Goal: Information Seeking & Learning: Learn about a topic

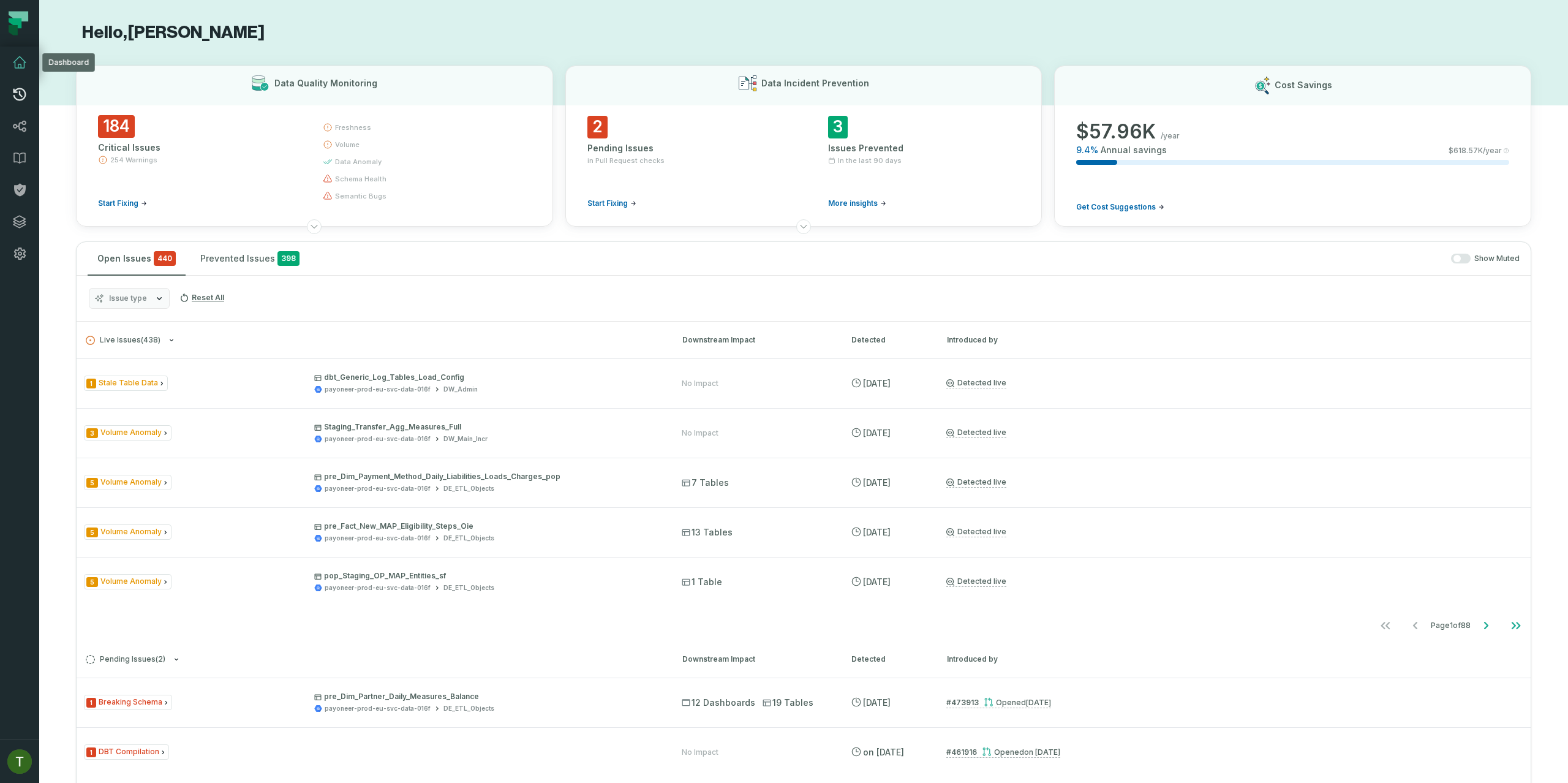
click at [29, 80] on link "Pull Requests" at bounding box center [19, 94] width 39 height 32
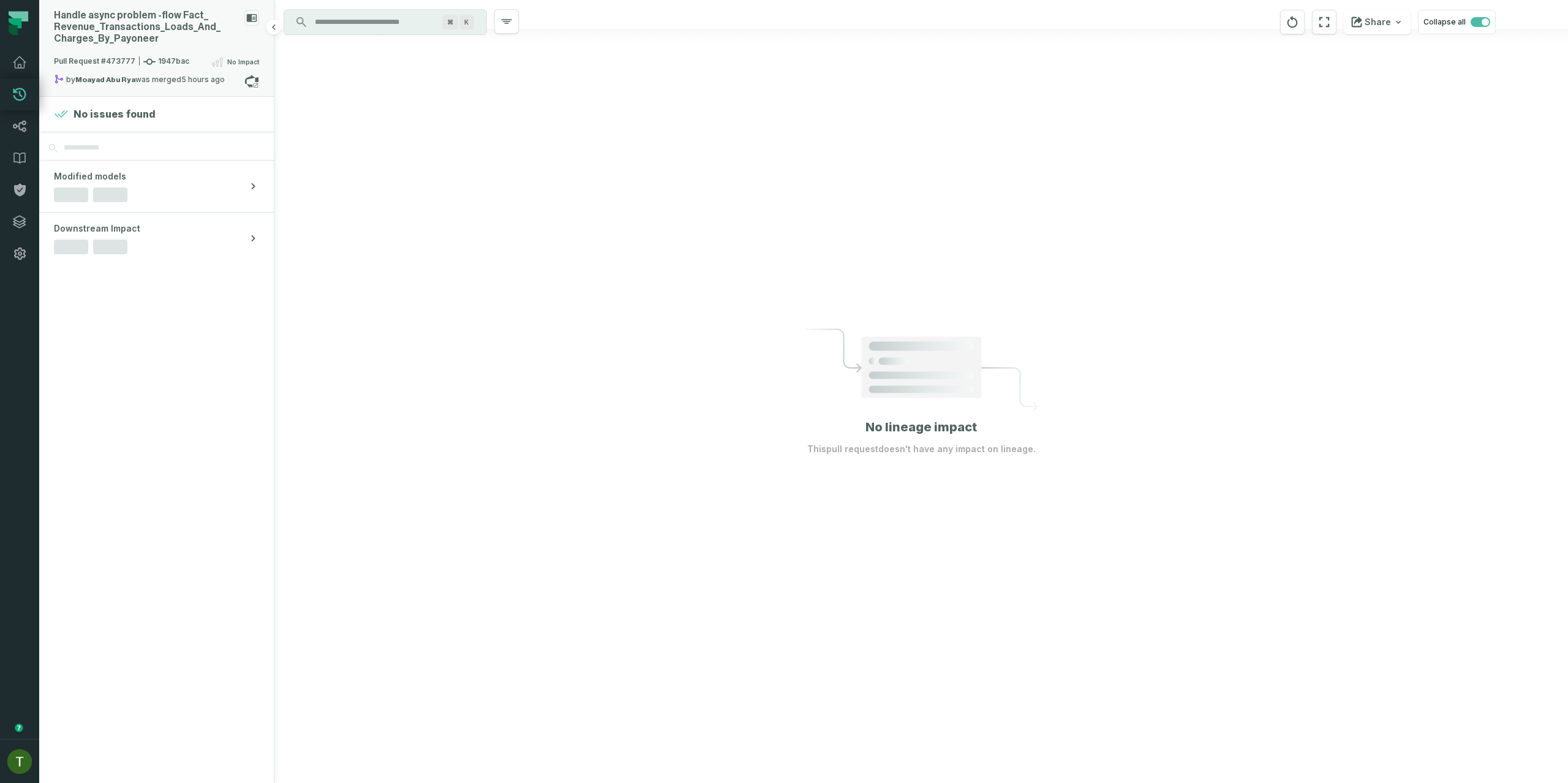
click at [200, 31] on div "Handle async problem - flow Fact_ Revenue_ Transactions_ Loads_ And_ Charges_ B…" at bounding box center [147, 27] width 186 height 35
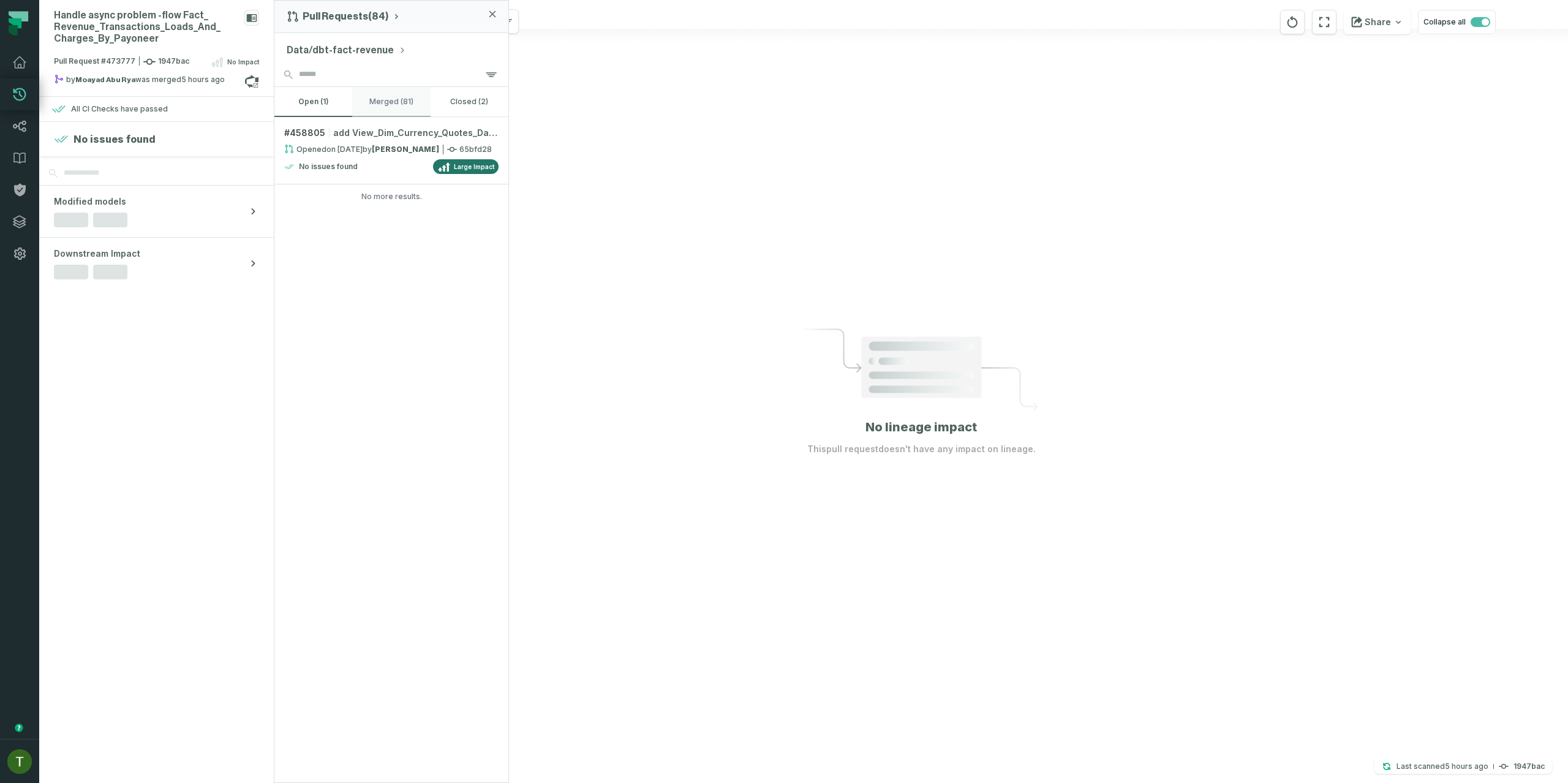
click at [382, 89] on button "merged (81)" at bounding box center [391, 102] width 78 height 29
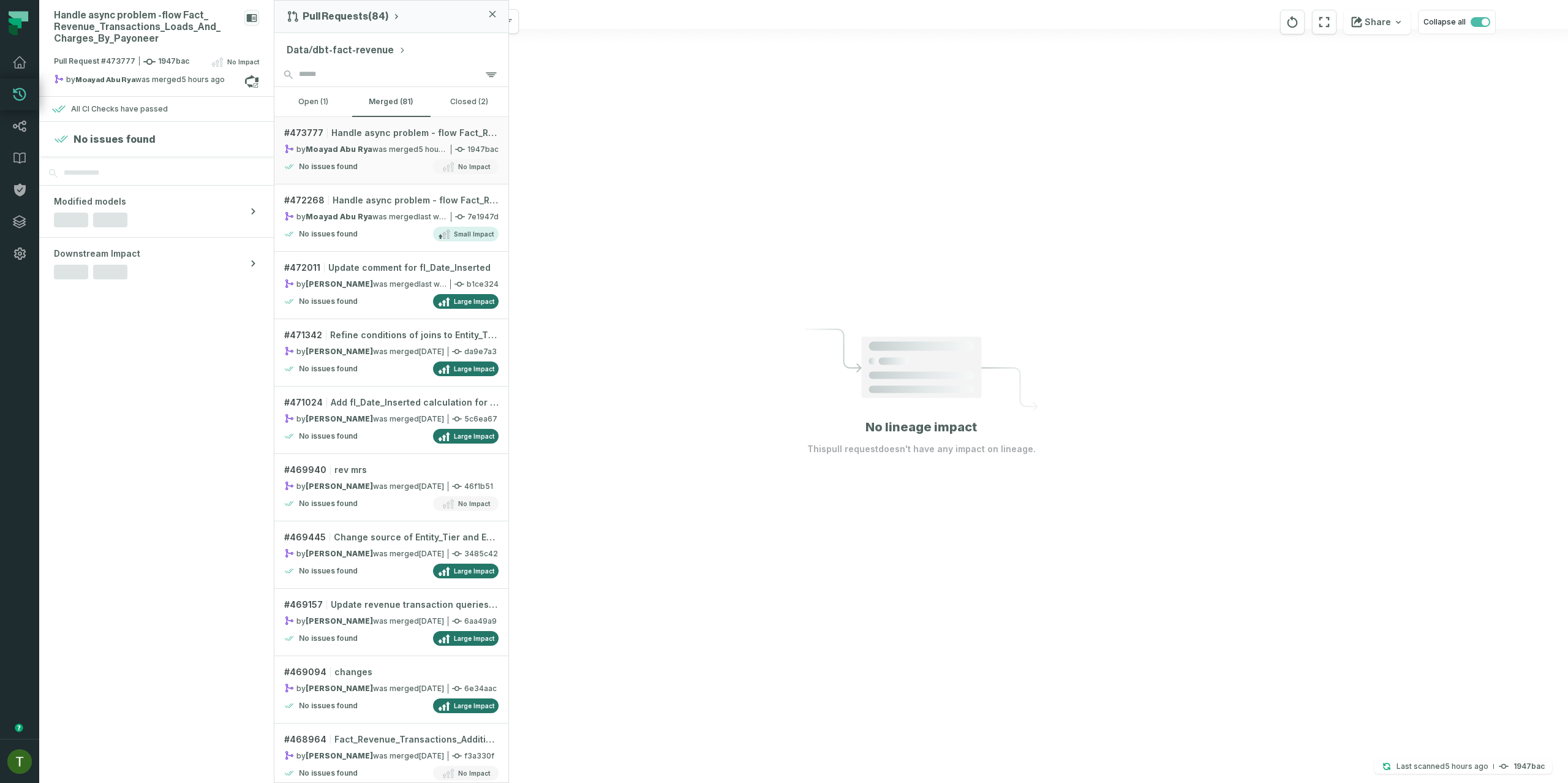
click at [341, 60] on div "Data/dbt-fact-revenue" at bounding box center [391, 48] width 234 height 29
click at [348, 46] on button "Data/dbt-fact-revenue" at bounding box center [346, 50] width 119 height 15
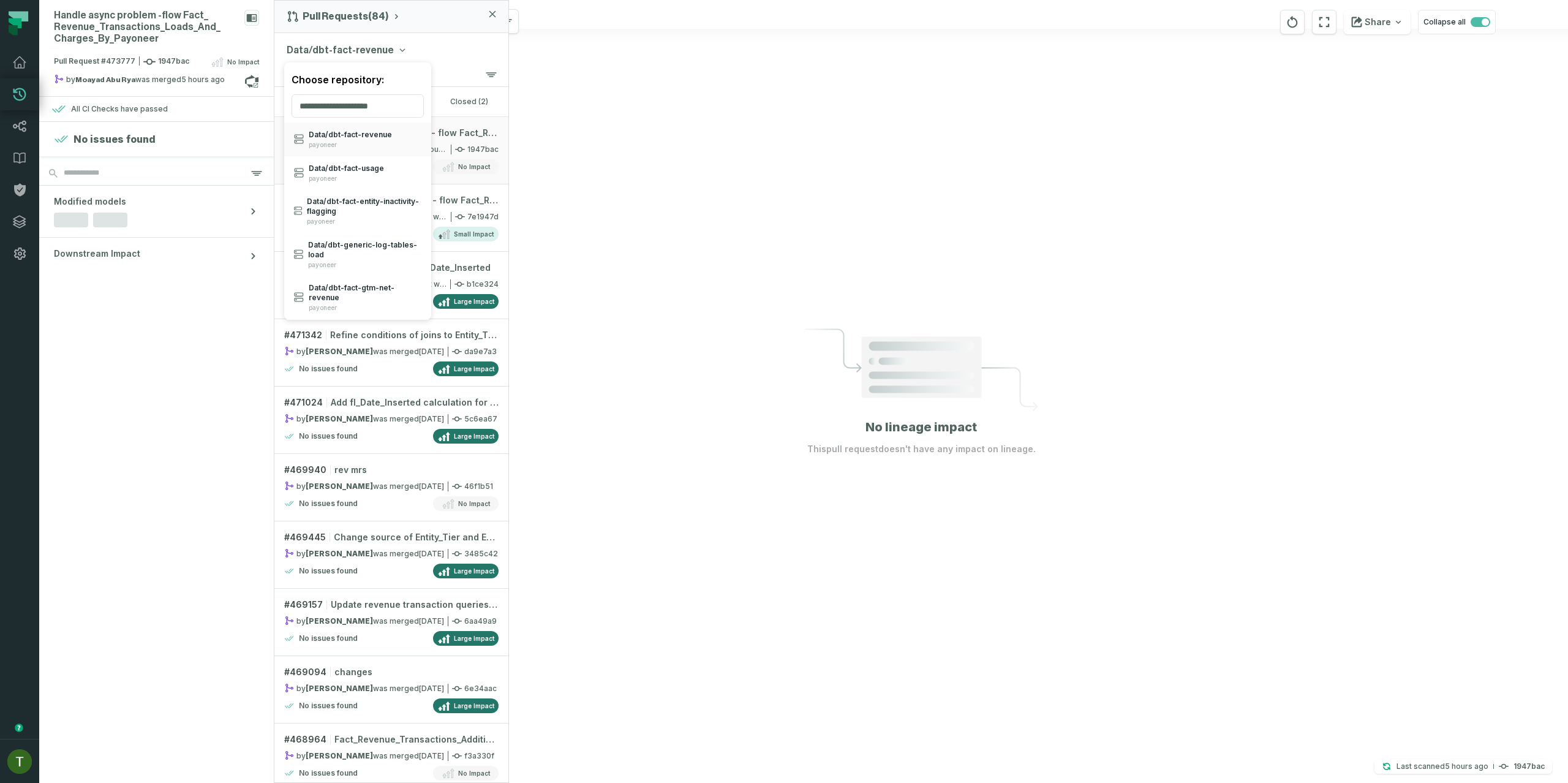
click at [367, 90] on div "Choose repository:" at bounding box center [358, 80] width 147 height 29
click at [365, 101] on input "search" at bounding box center [357, 106] width 132 height 23
paste input "**********"
type input "**********"
click at [359, 147] on span "Data/ dbt- staging- volume- ranks- tables" at bounding box center [364, 140] width 115 height 20
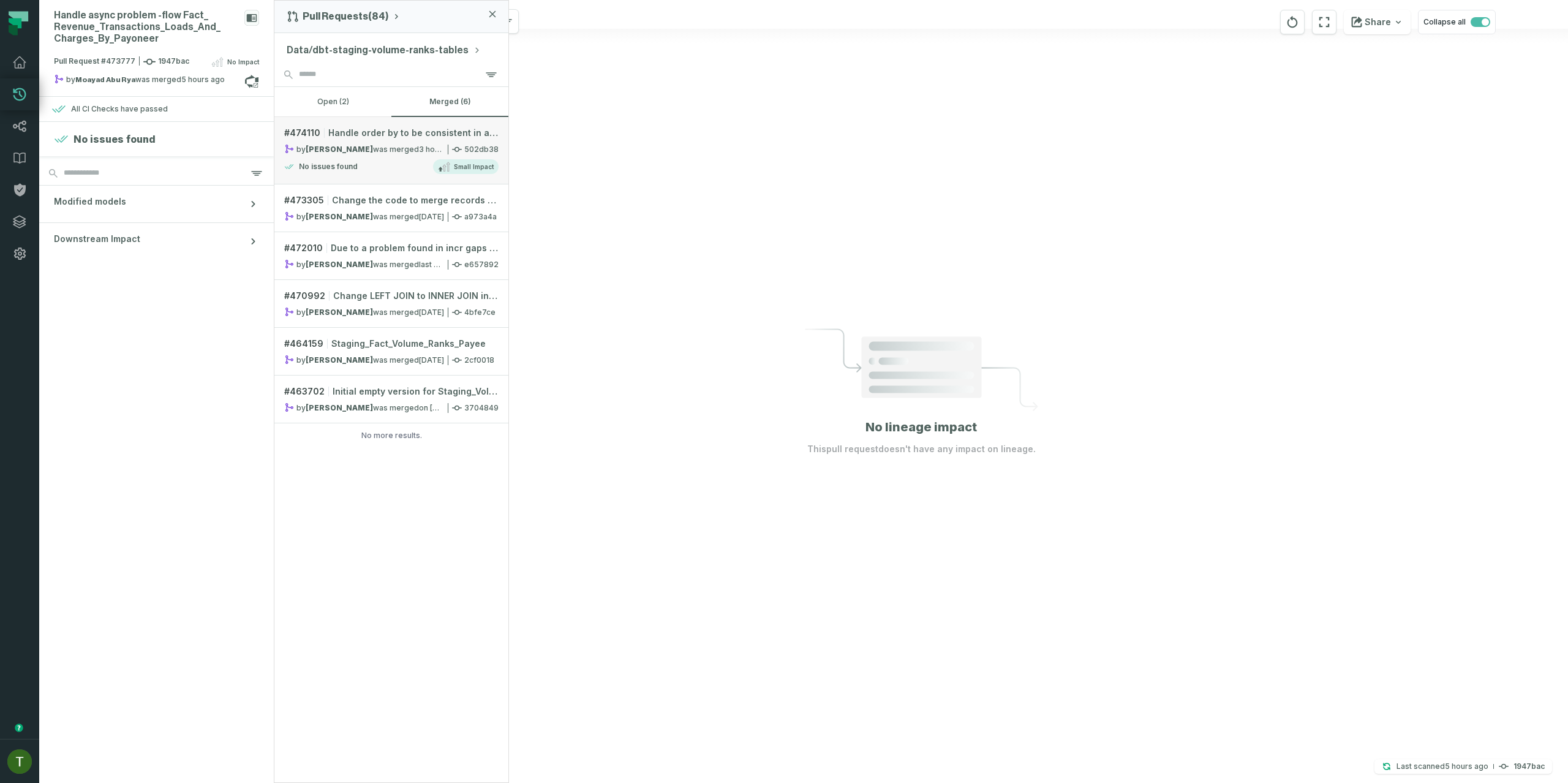
click at [393, 154] on div "by Hilla Regev was merged 8/25/2025, 2:57:17 PM" at bounding box center [364, 149] width 160 height 11
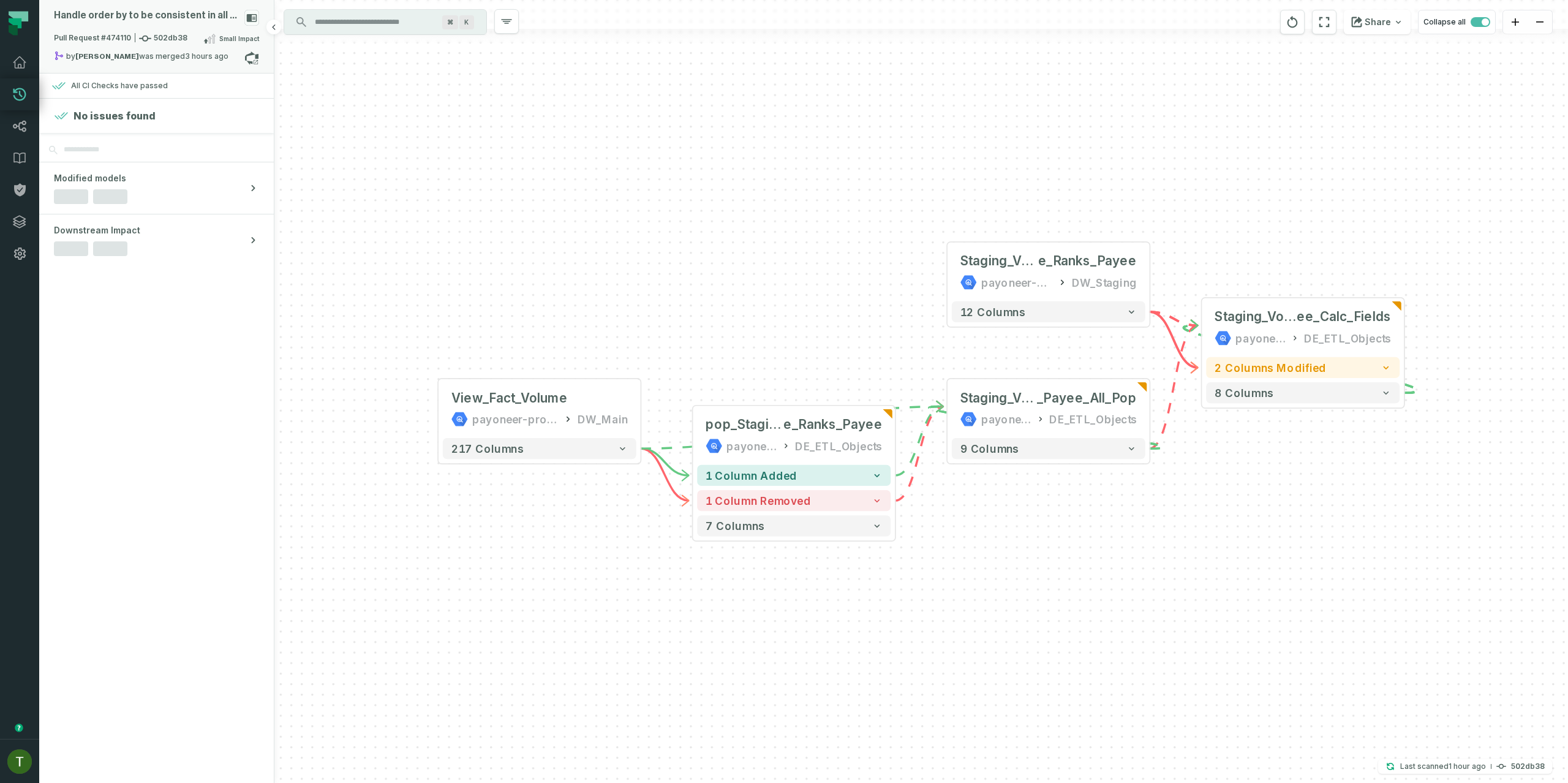
click at [169, 36] on span "Pull Request #474110 502db38" at bounding box center [120, 38] width 133 height 12
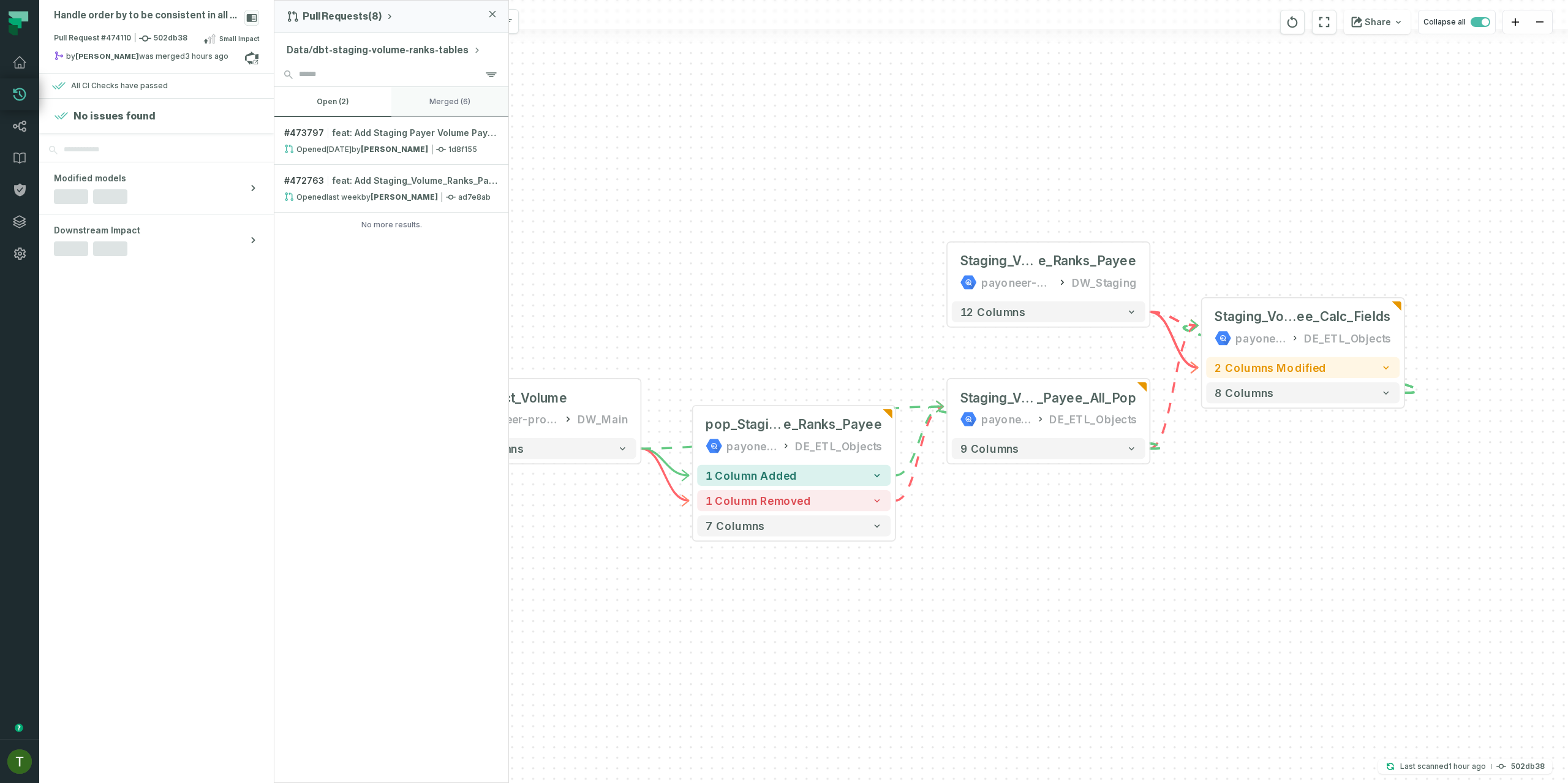
click at [417, 102] on button "merged (6)" at bounding box center [450, 102] width 117 height 29
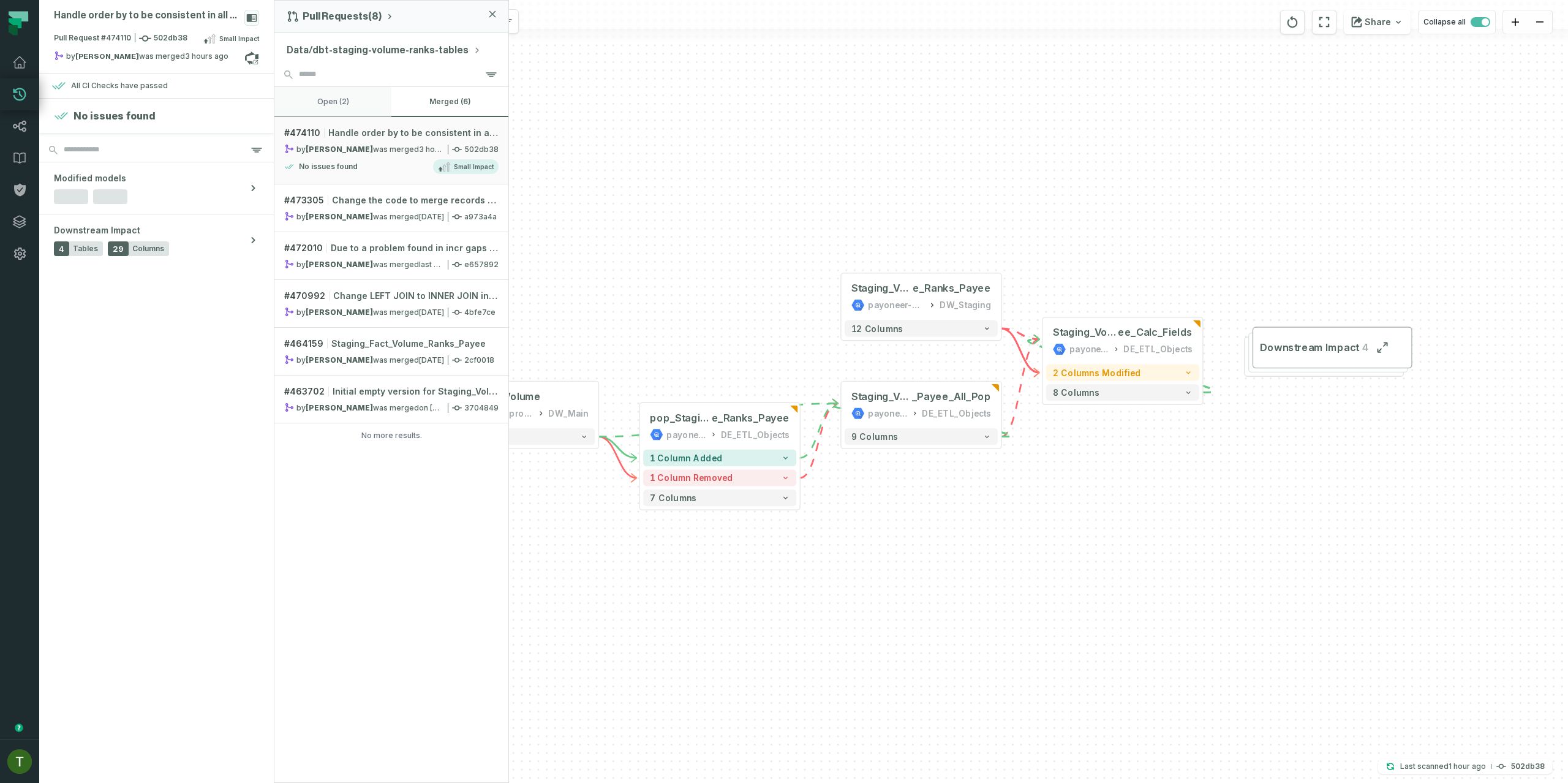
click at [358, 96] on button "open (2)" at bounding box center [332, 102] width 117 height 29
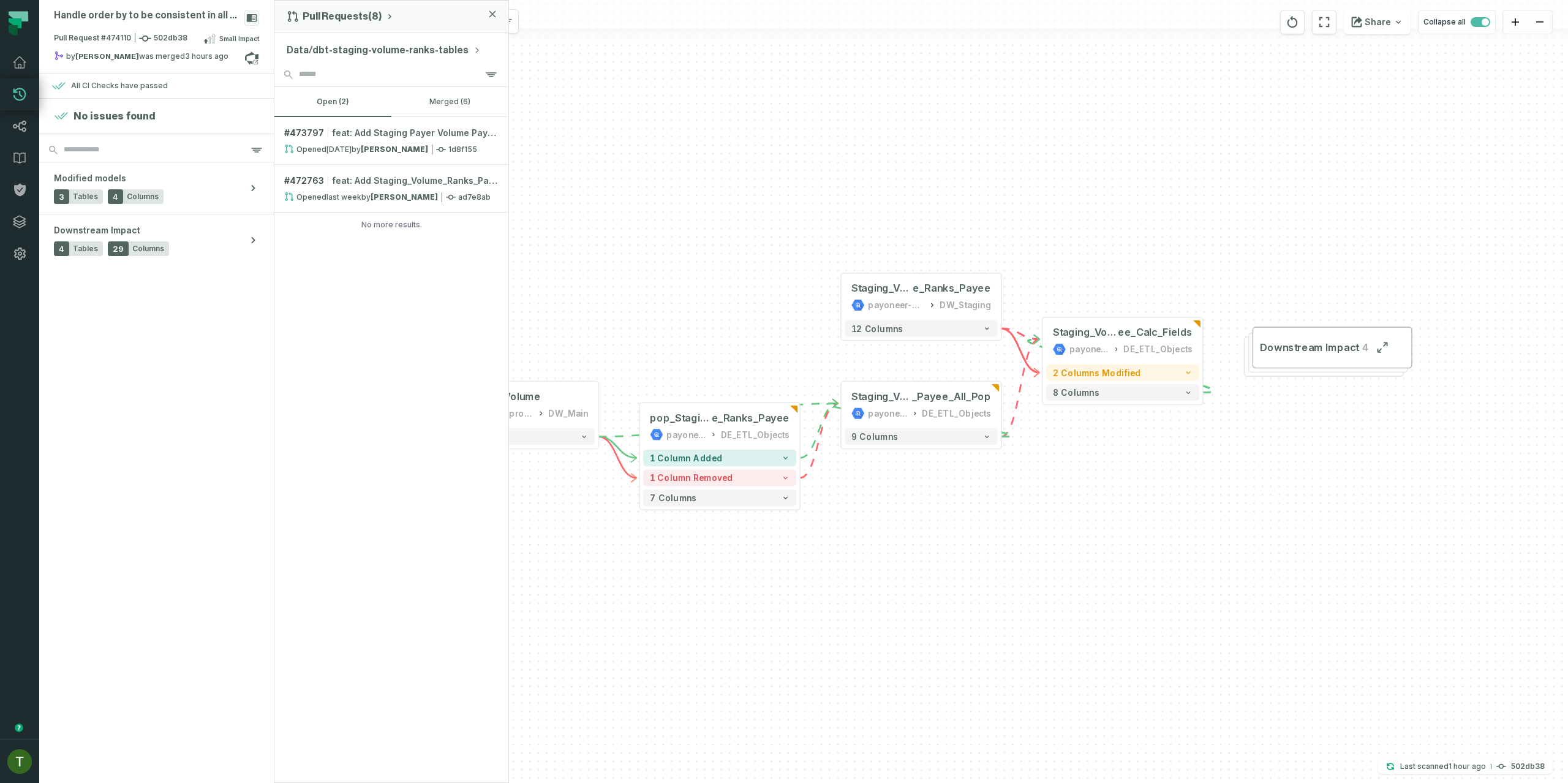
click at [355, 44] on button "Data/dbt-staging-volume-ranks-tables" at bounding box center [384, 50] width 194 height 15
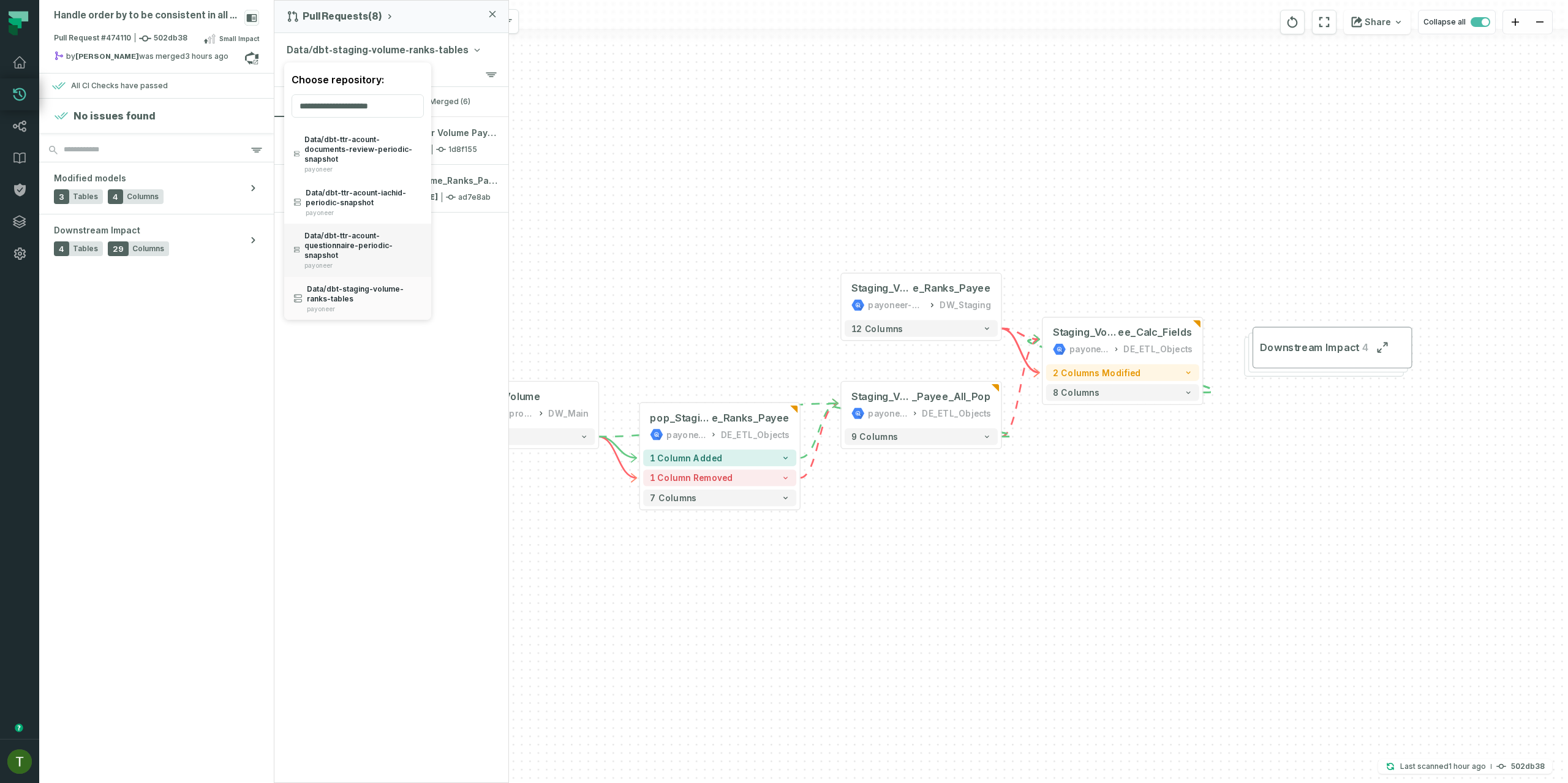
scroll to position [3418, 0]
click at [597, 298] on div "Handle order by to be consistent in all places Pull Request #474110 502db38 Sma…" at bounding box center [804, 392] width 1529 height 783
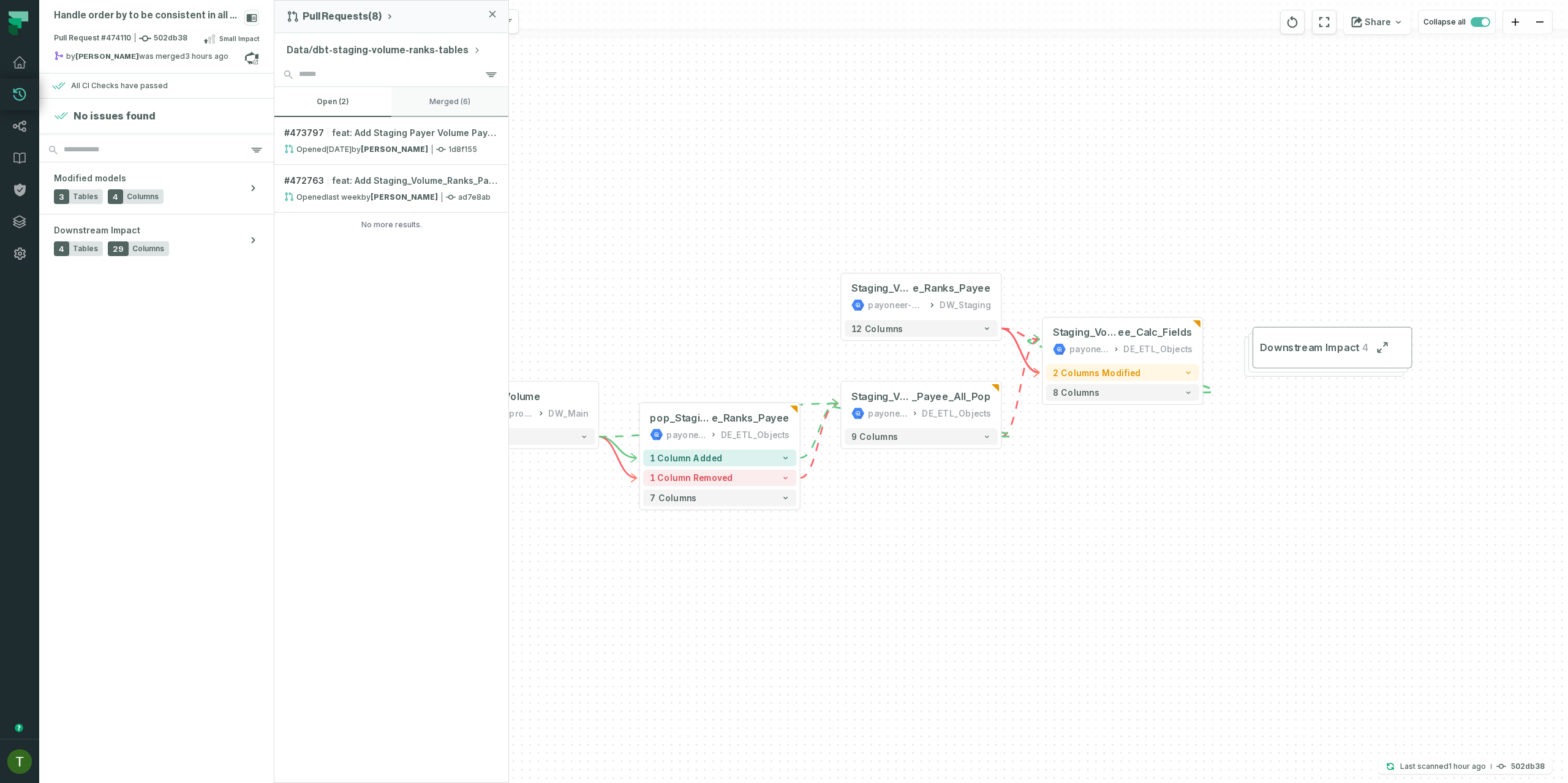
click at [410, 108] on button "merged (6)" at bounding box center [450, 102] width 117 height 29
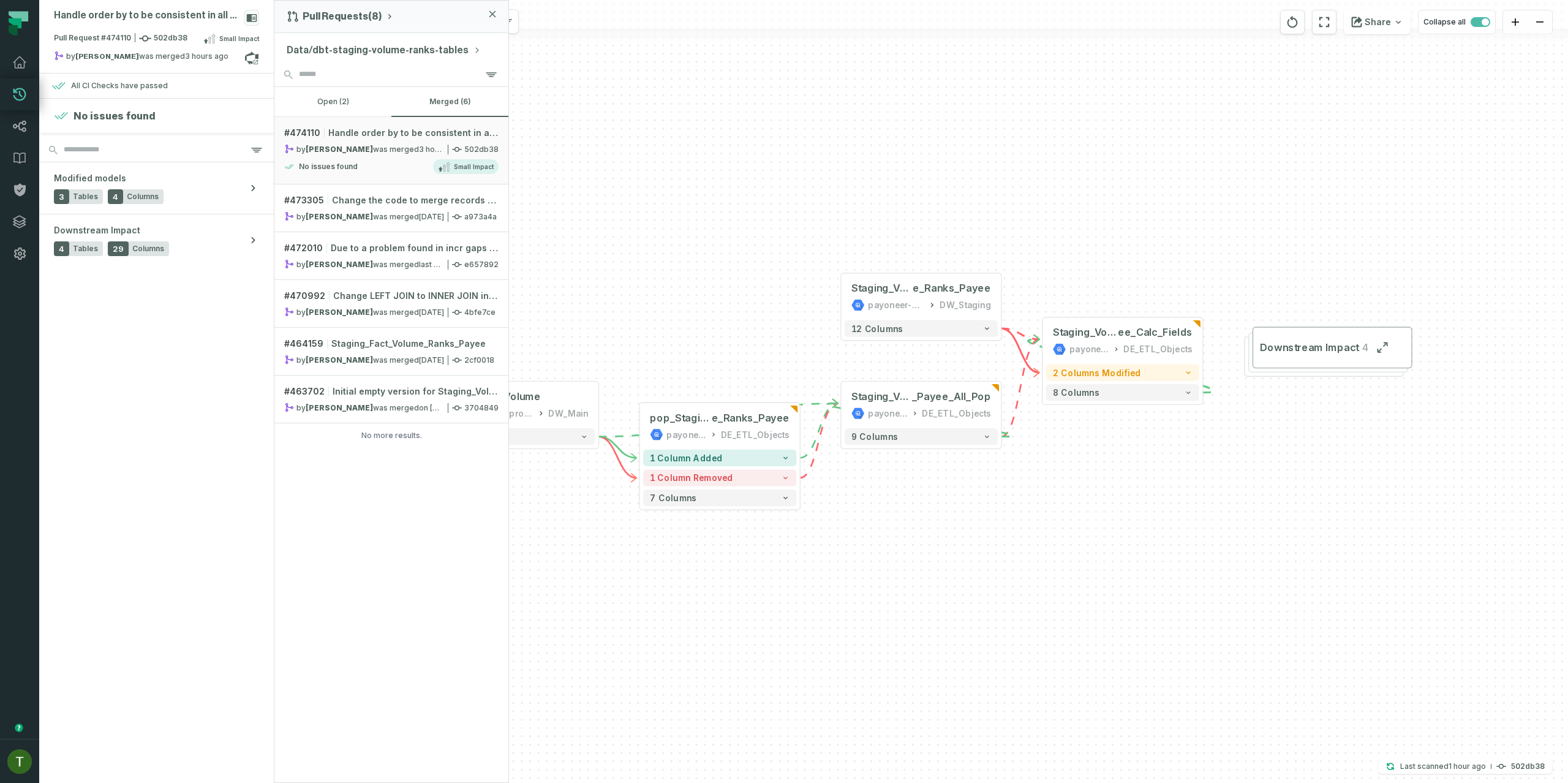
click at [800, 154] on div "+ Staging_Volume_Ranks _Payee_All_Pop payoneer-prod-eu-svc-data-016f DE_ETL_Obj…" at bounding box center [920, 392] width 1293 height 783
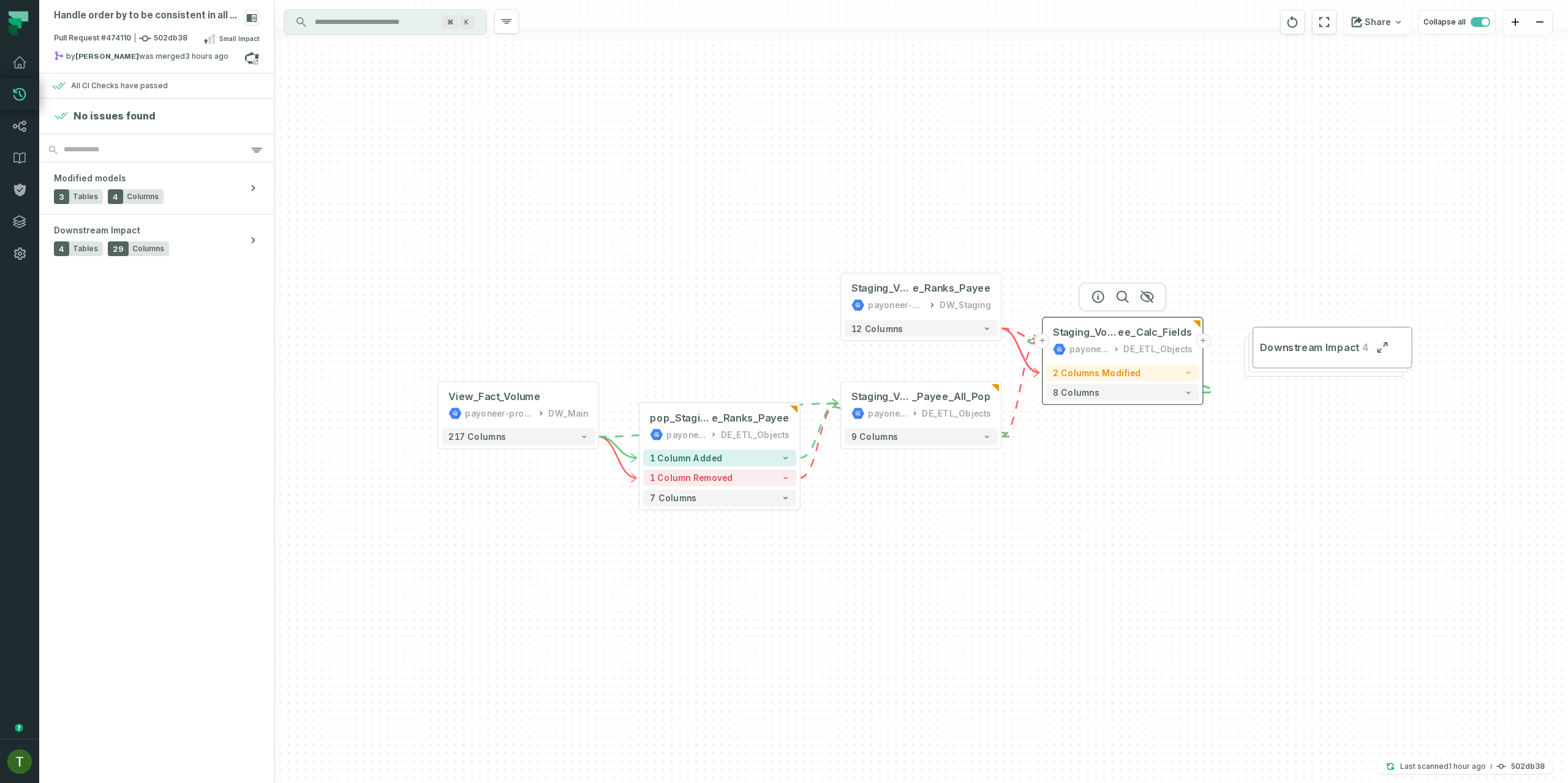
click at [1206, 338] on button "+" at bounding box center [1203, 340] width 15 height 15
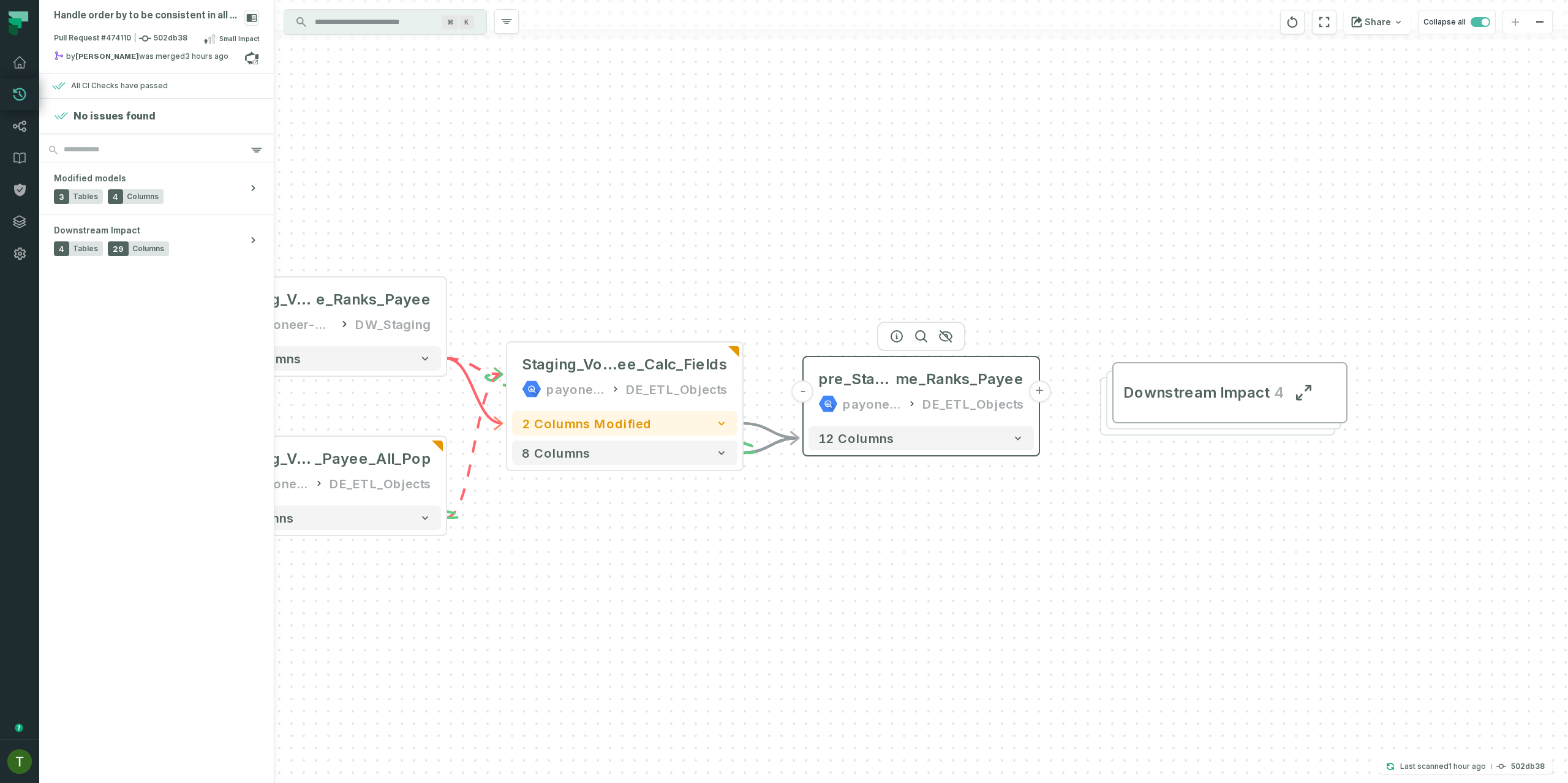
click at [1034, 393] on button "+" at bounding box center [1039, 391] width 22 height 22
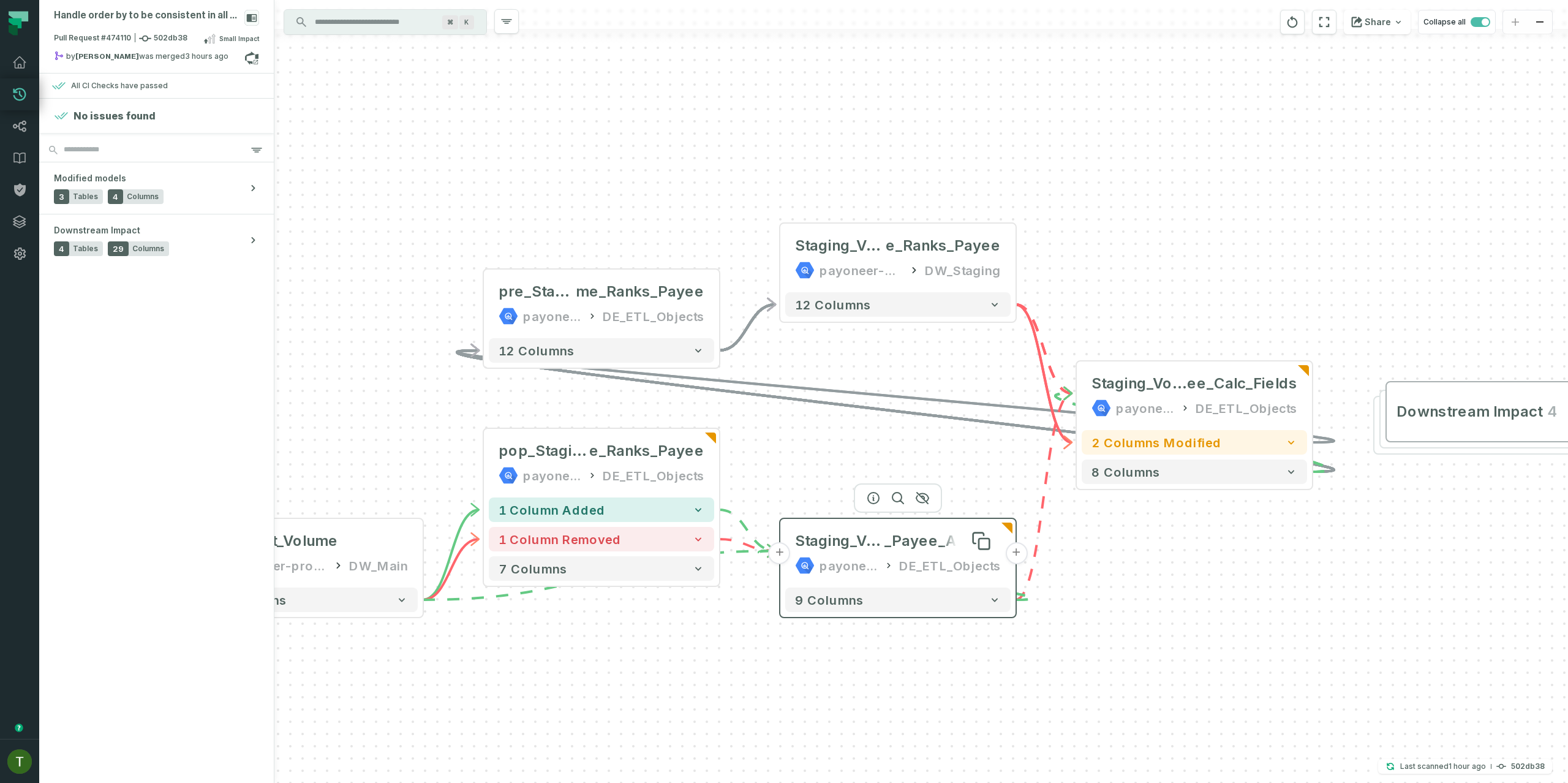
drag, startPoint x: 1105, startPoint y: 593, endPoint x: 857, endPoint y: 555, distance: 250.9
click at [799, 523] on div "- pre_Staging_Volu me_Ranks_Payee payoneer-prod-eu-svc-data-016f DE_ETL_Objects…" at bounding box center [920, 392] width 1293 height 783
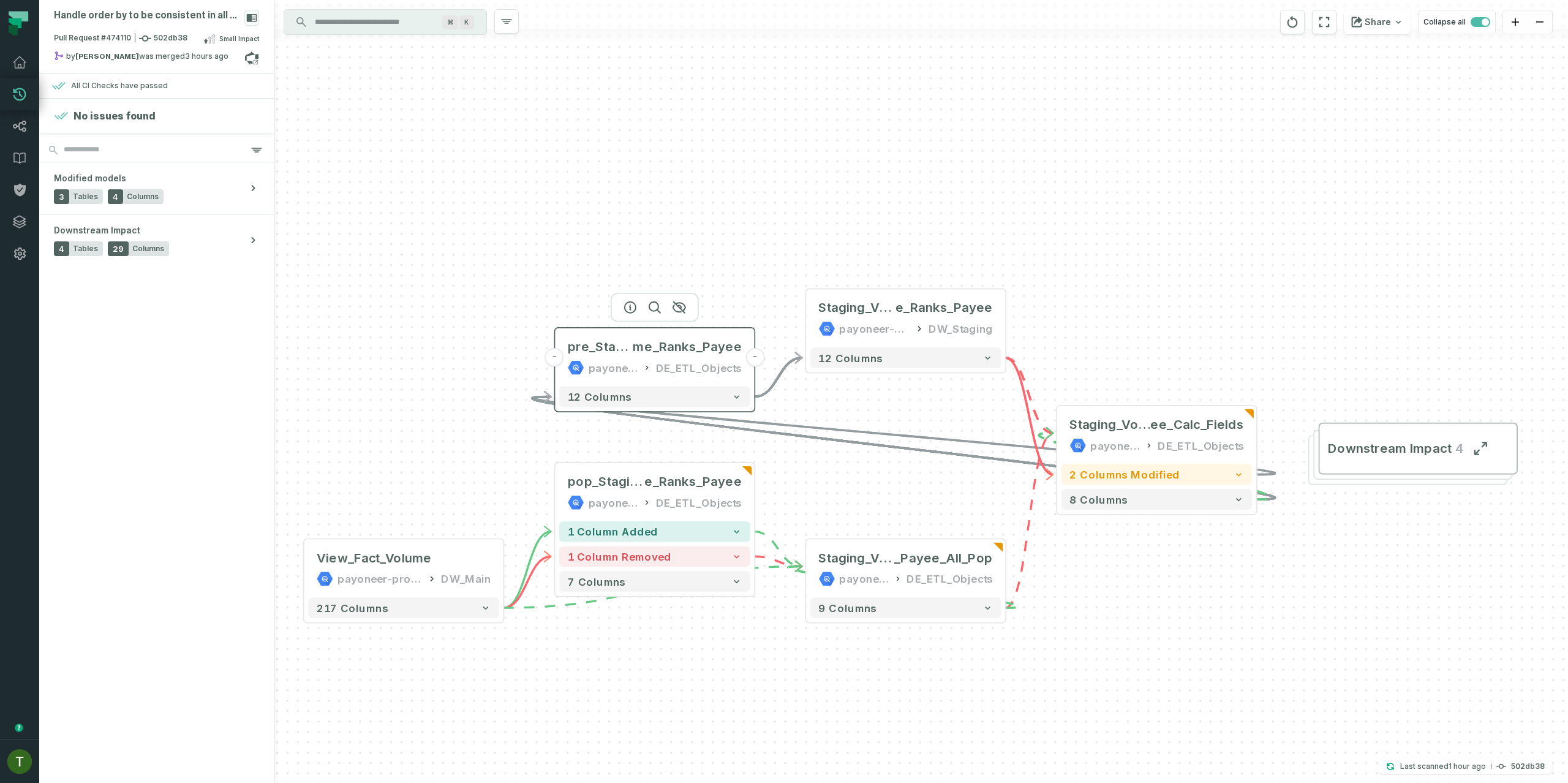
click at [705, 368] on div "DE_ETL_Objects" at bounding box center [699, 368] width 86 height 17
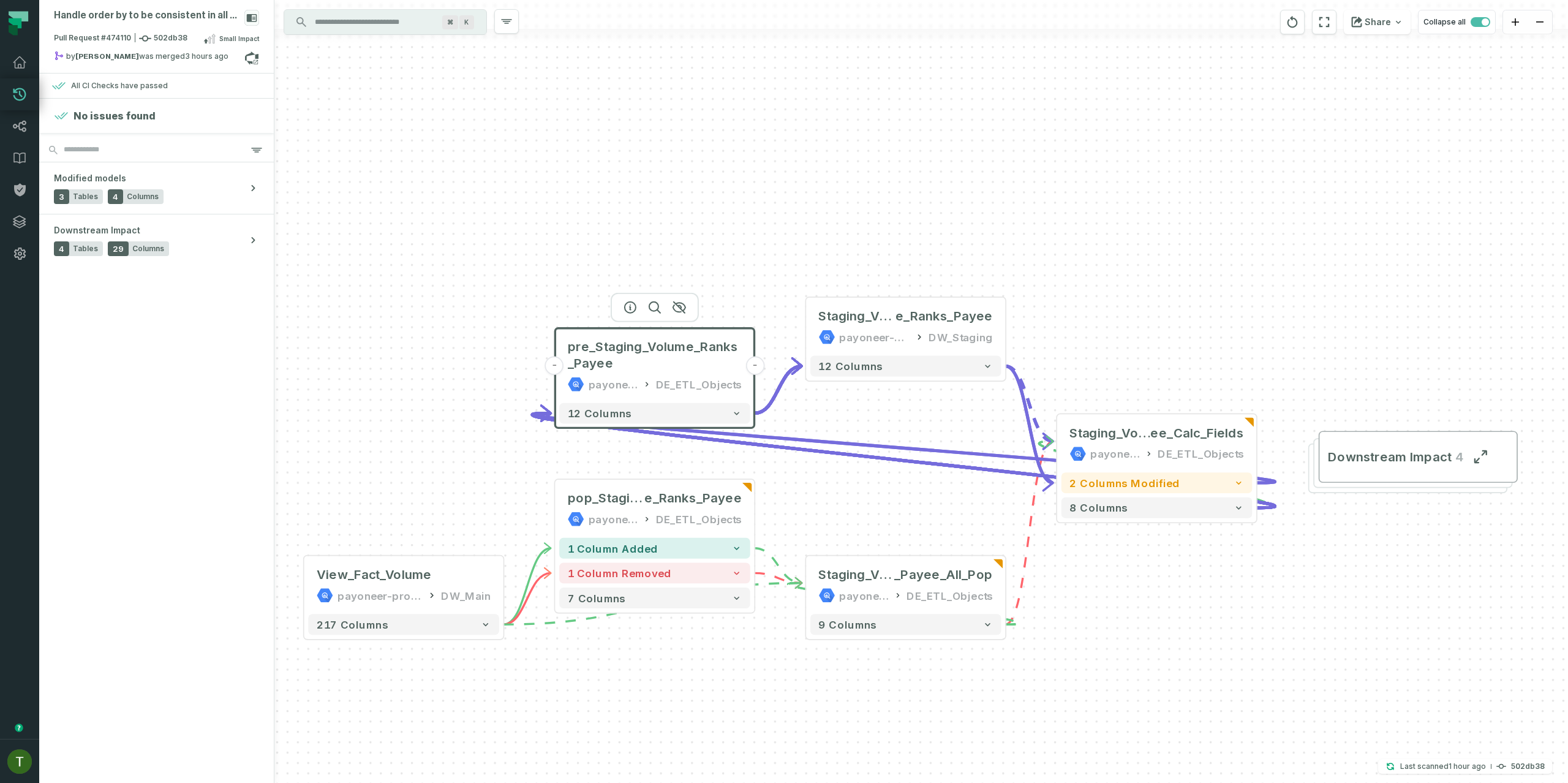
click at [619, 303] on div at bounding box center [654, 307] width 88 height 29
click at [628, 303] on icon "button" at bounding box center [630, 307] width 15 height 15
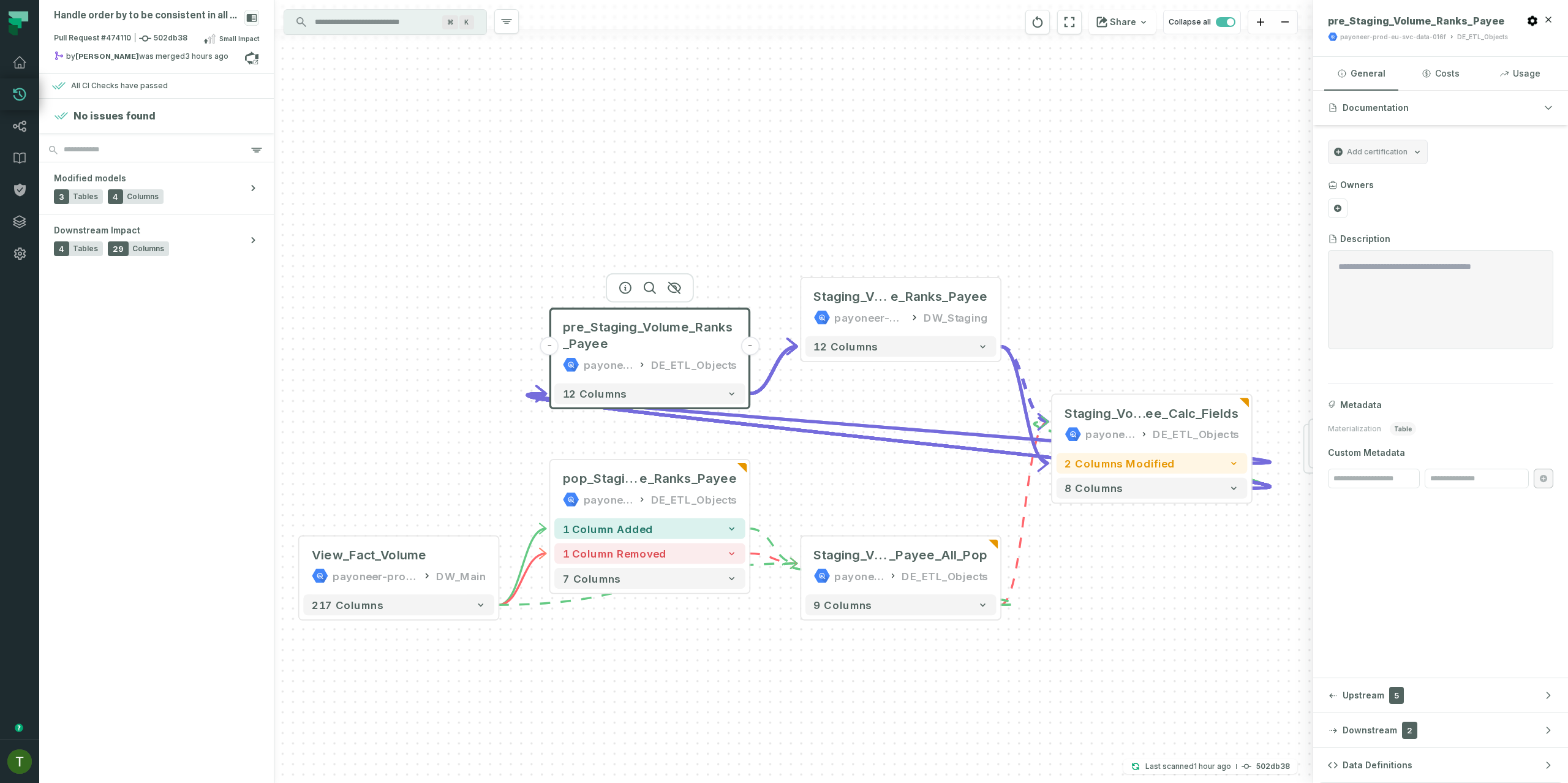
drag, startPoint x: 1040, startPoint y: 645, endPoint x: 869, endPoint y: 332, distance: 356.7
click at [869, 332] on div "- pre_Staging_Volume_Ranks_Payee payoneer-prod-eu-svc-data-016f DE_ETL_Objects …" at bounding box center [793, 392] width 1038 height 783
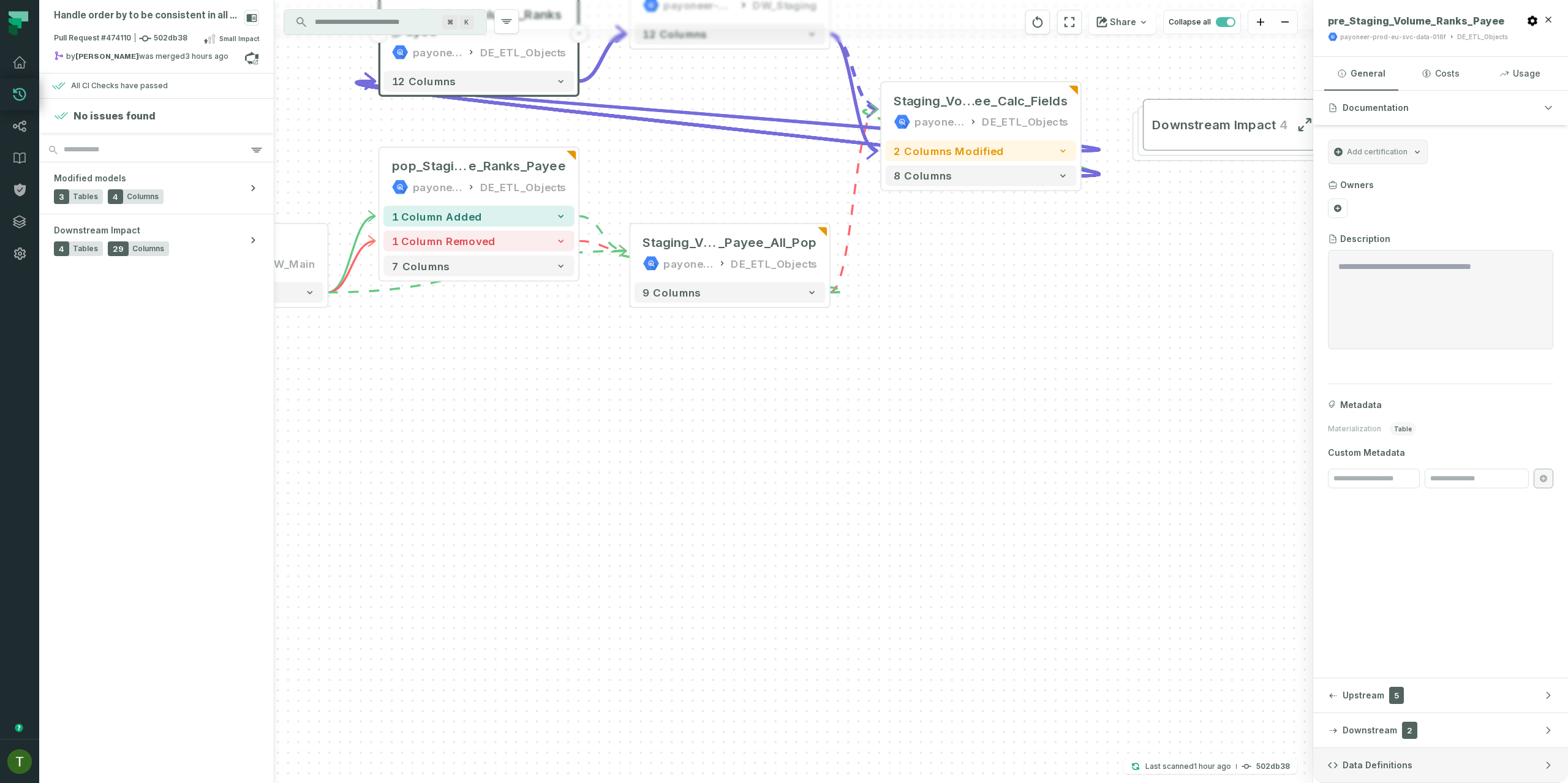
click at [1352, 775] on button "Data Definitions" at bounding box center [1441, 765] width 255 height 35
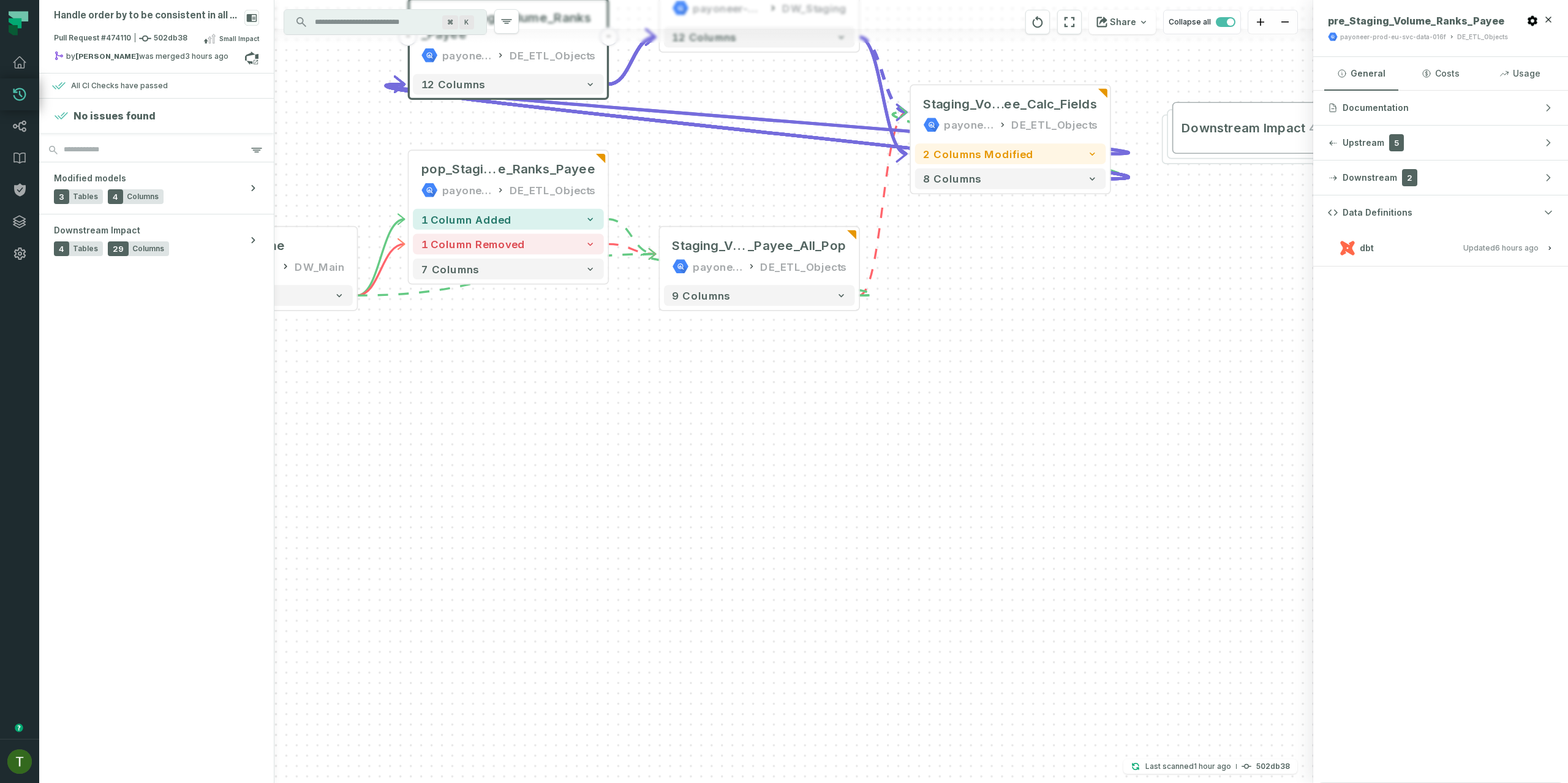
drag, startPoint x: 859, startPoint y: 374, endPoint x: 1492, endPoint y: 502, distance: 645.8
click at [1474, 500] on div "Handle order by to be consistent in all places Pull Request #474110 502db38 Sma…" at bounding box center [804, 392] width 1529 height 783
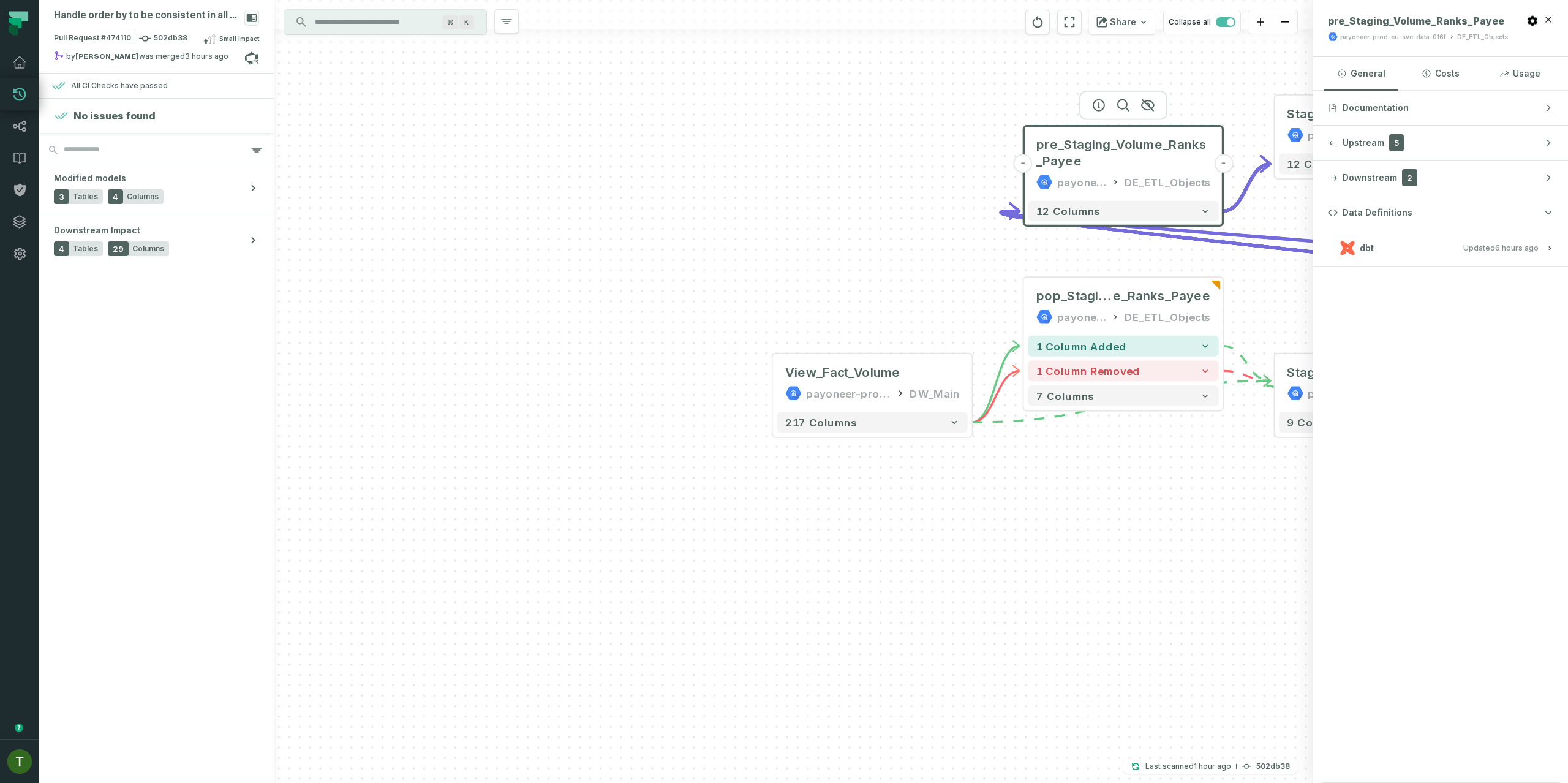
click at [1495, 258] on h3 "dbt Updated 8/25/2025, 11:50:42 AM" at bounding box center [1441, 248] width 255 height 36
click at [1493, 253] on button "dbt Updated 8/25/2025, 11:50:42 AM" at bounding box center [1441, 248] width 226 height 17
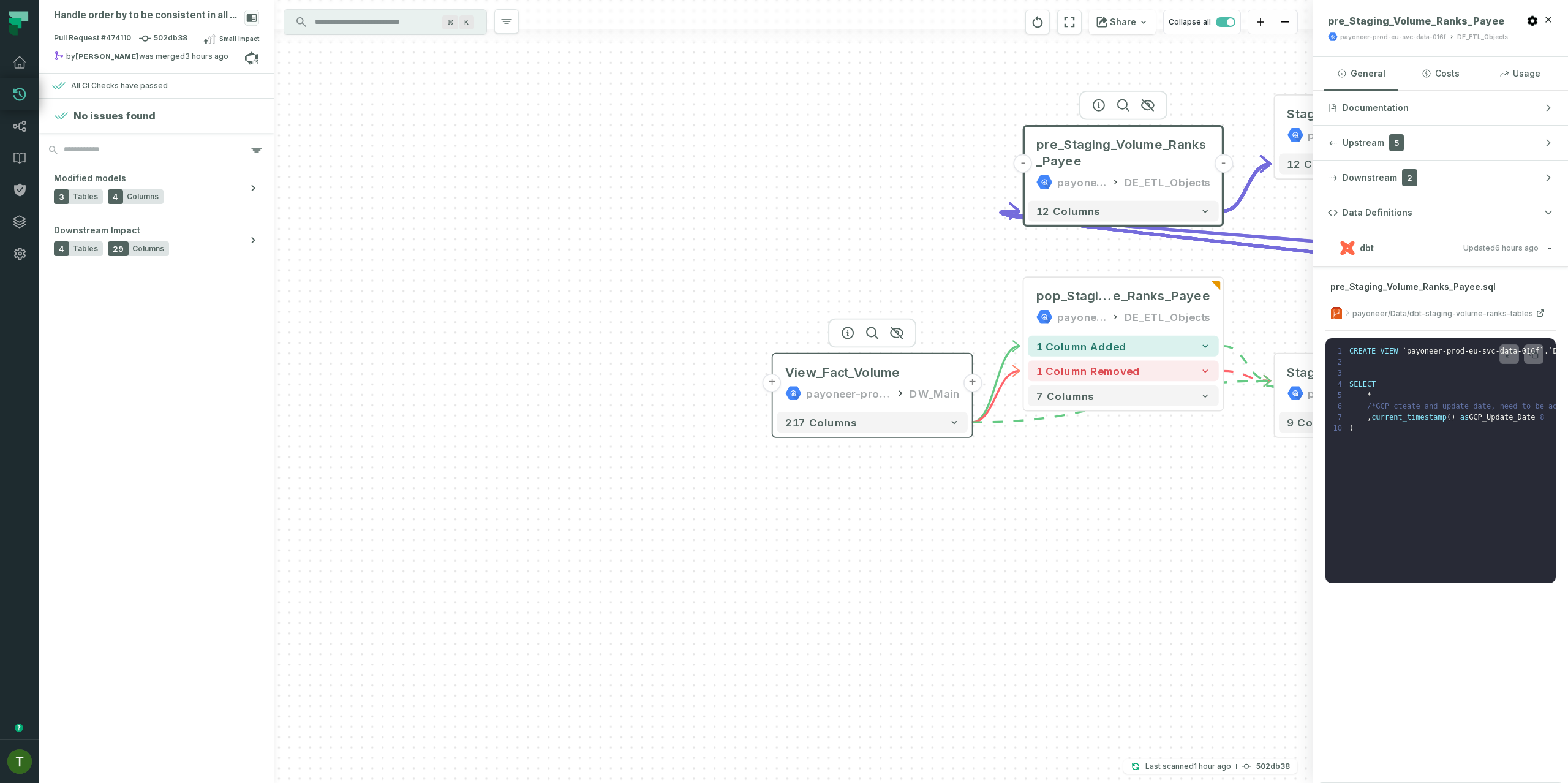
click at [778, 382] on button "+" at bounding box center [772, 383] width 19 height 19
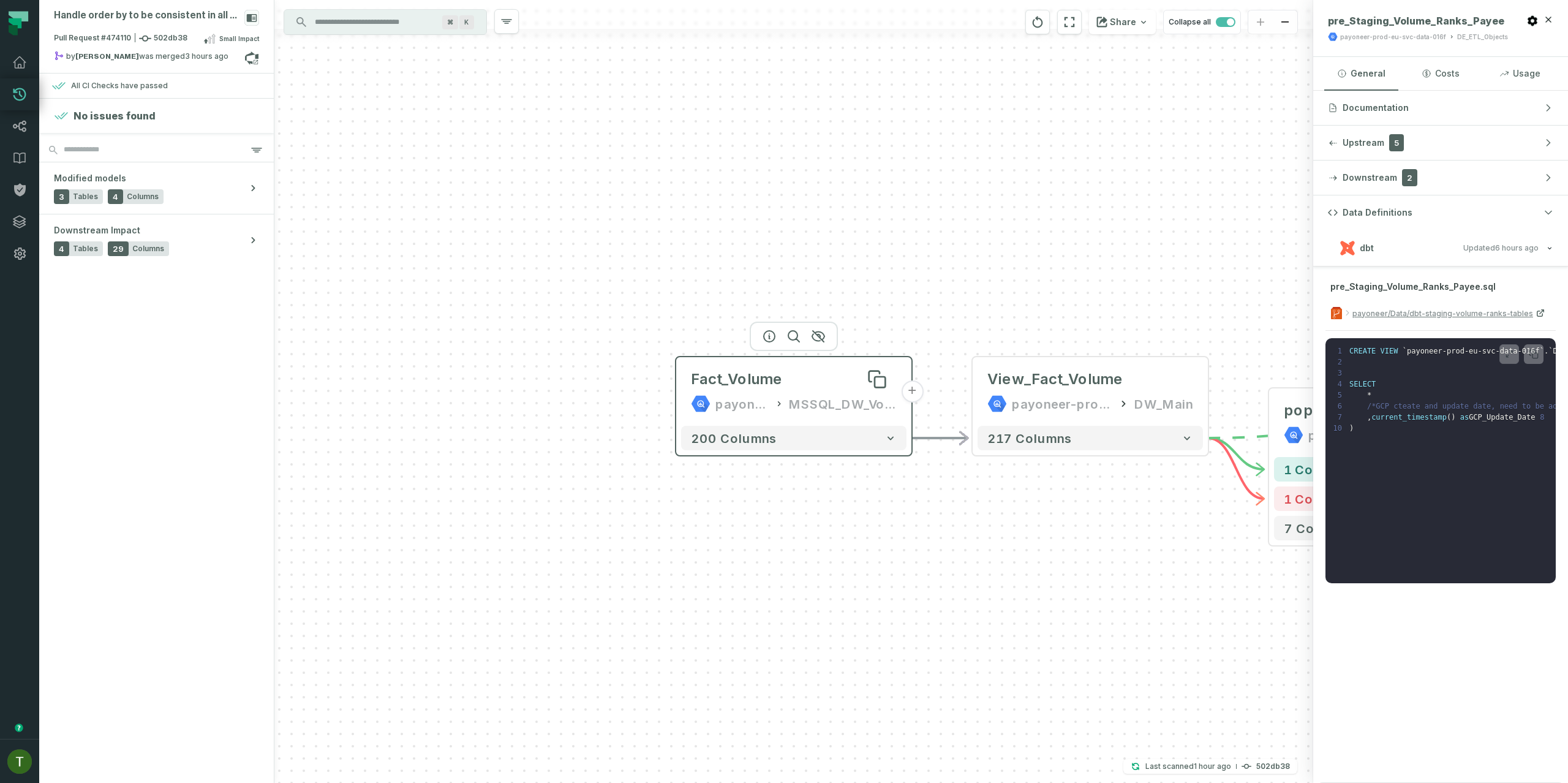
click at [732, 376] on div "Fact_Volume" at bounding box center [737, 380] width 92 height 20
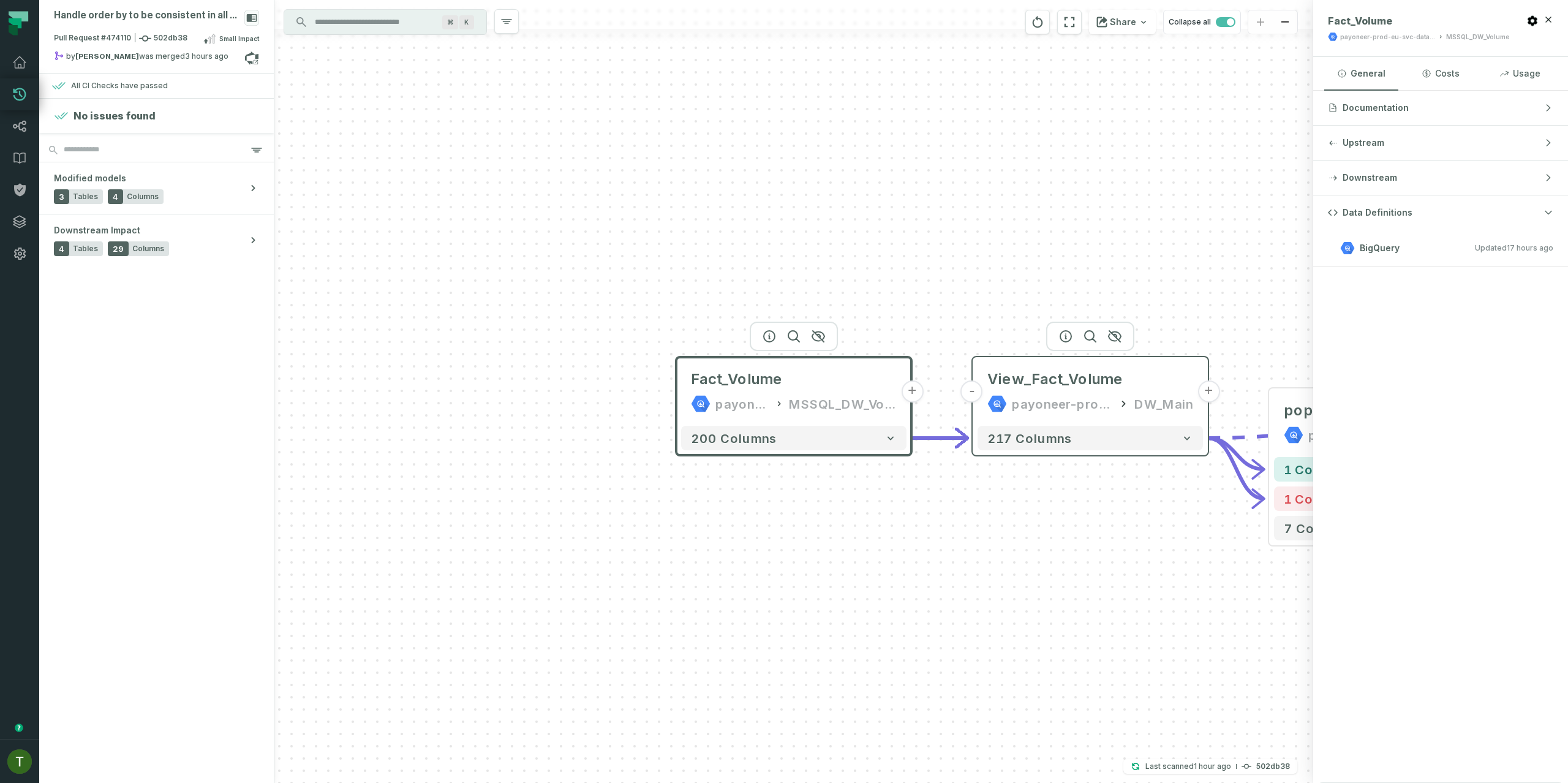
click at [1040, 411] on div "payoneer-prod-eu-svc-data-016f" at bounding box center [1062, 403] width 100 height 20
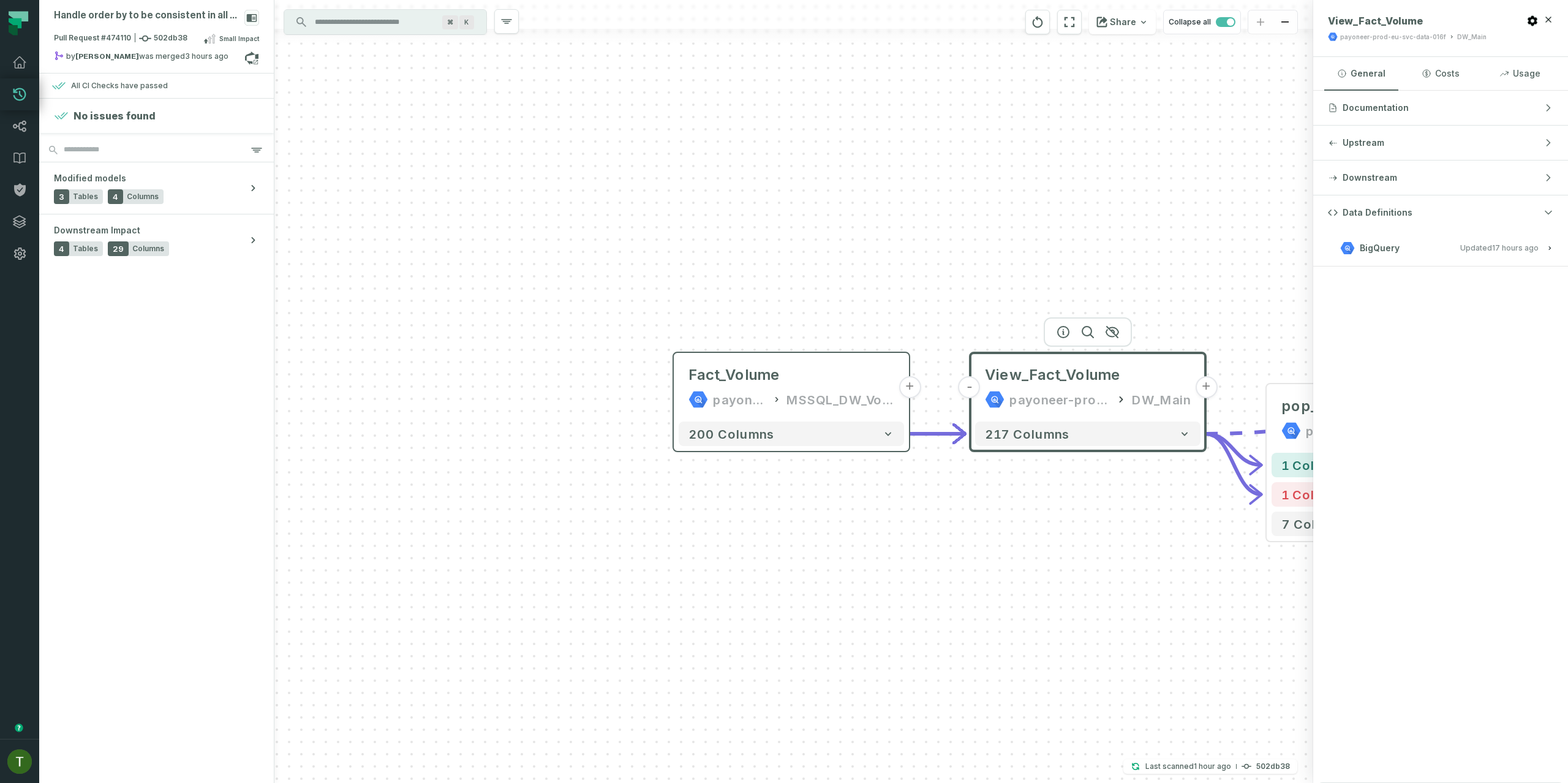
drag, startPoint x: 1171, startPoint y: 289, endPoint x: 698, endPoint y: 164, distance: 489.2
click at [707, 163] on div "Fact_Volume payoneer-prod-eu-svc-data-016f MSSQL_DW_Volume + 200 columns - pre_…" at bounding box center [793, 392] width 1038 height 783
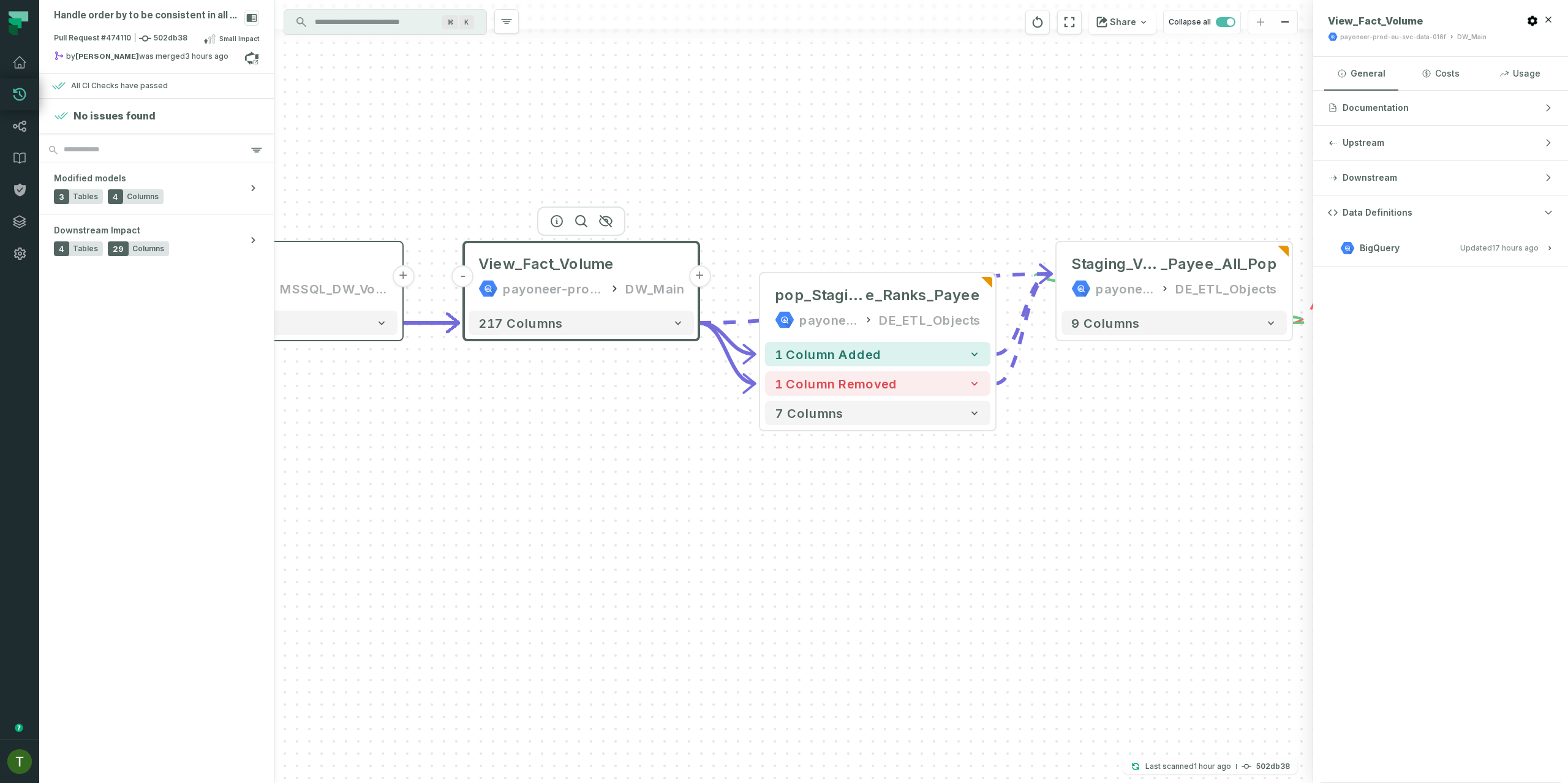
drag, startPoint x: 593, startPoint y: 379, endPoint x: 490, endPoint y: 399, distance: 104.9
click at [498, 397] on div "Fact_Volume payoneer-prod-eu-svc-data-016f MSSQL_DW_Volume + 200 columns - pre_…" at bounding box center [793, 392] width 1038 height 783
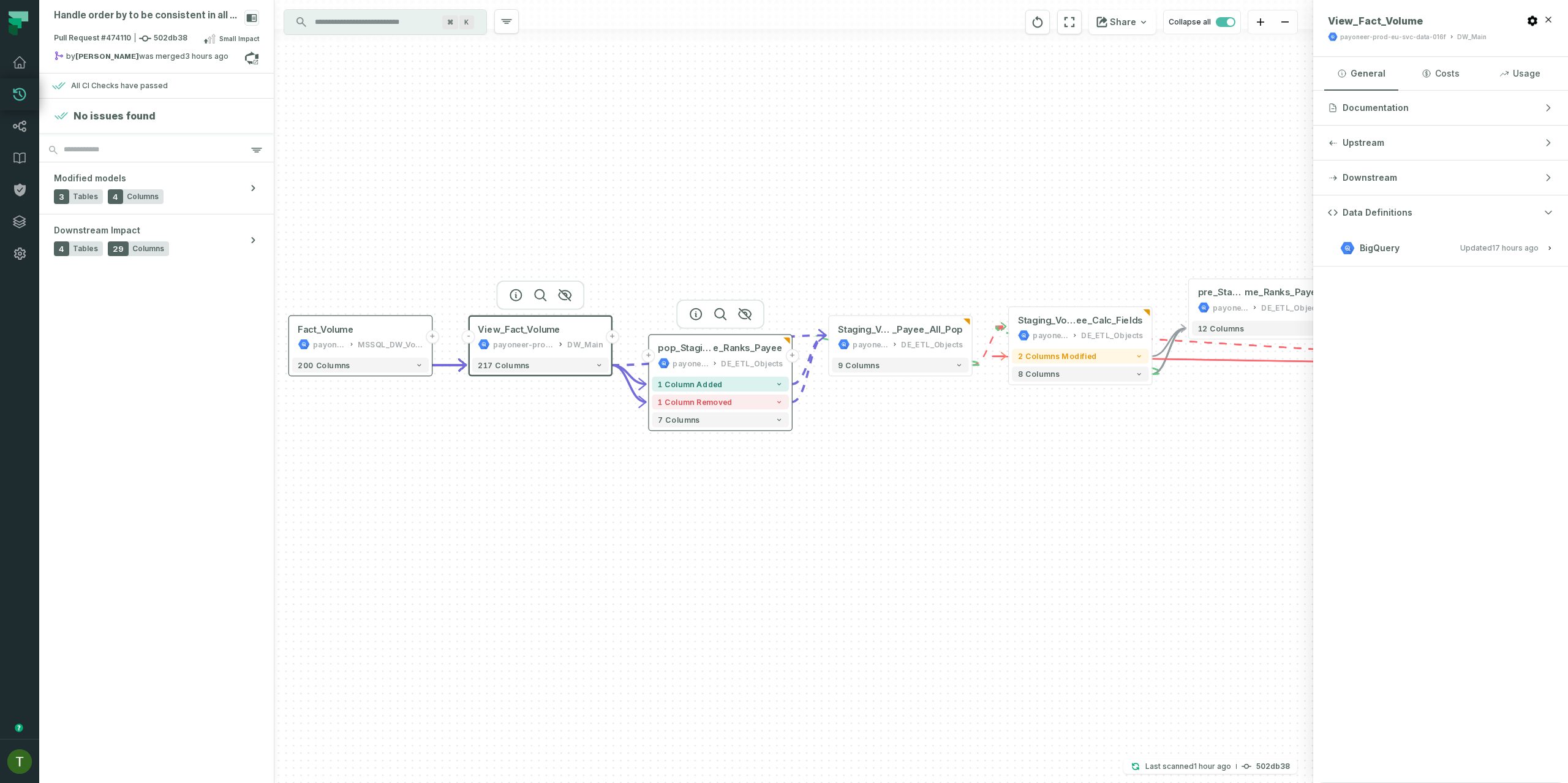
click at [734, 357] on div "DE_ETL_Objects" at bounding box center [751, 363] width 62 height 12
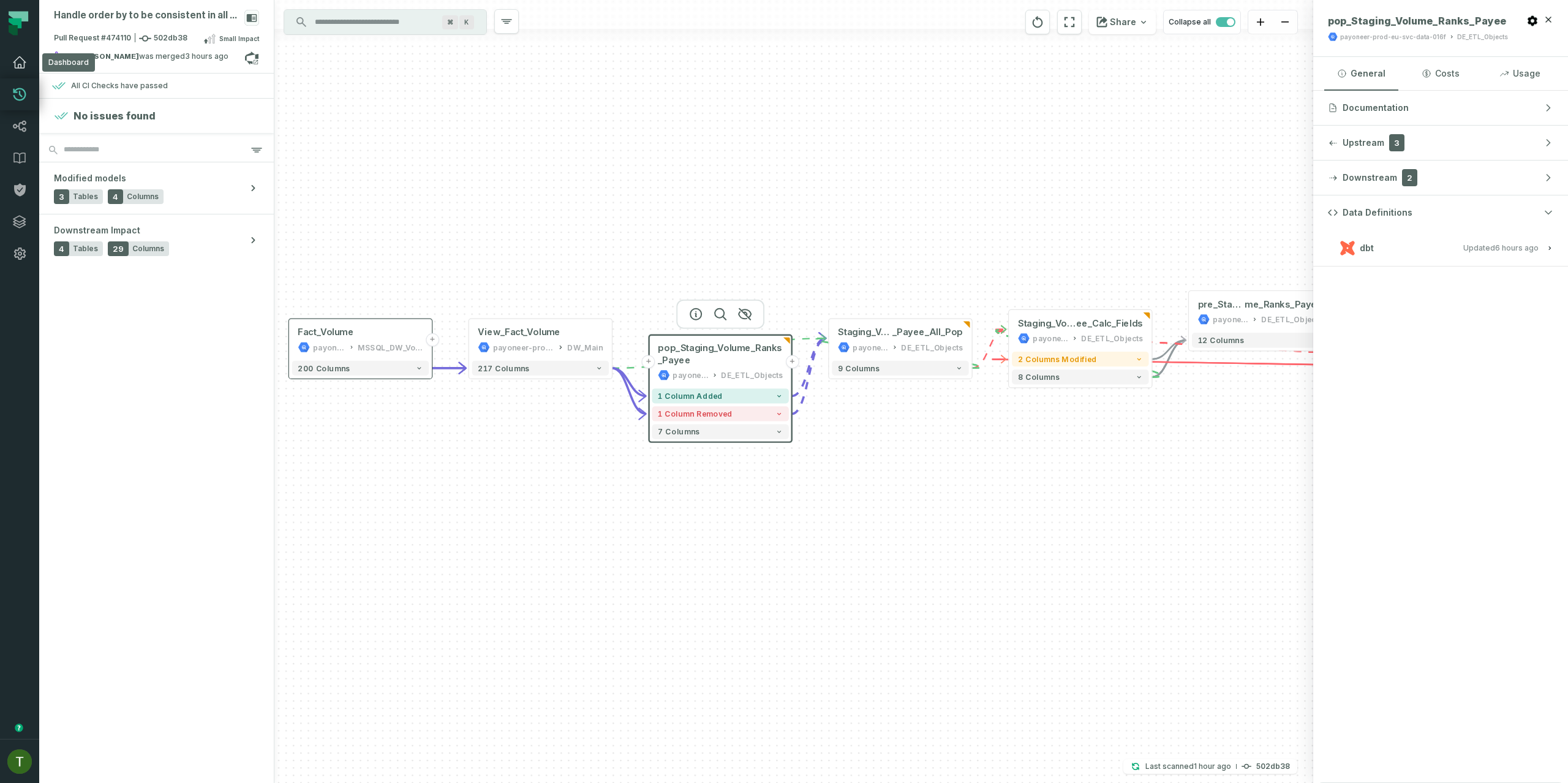
click at [17, 60] on icon at bounding box center [19, 62] width 15 height 15
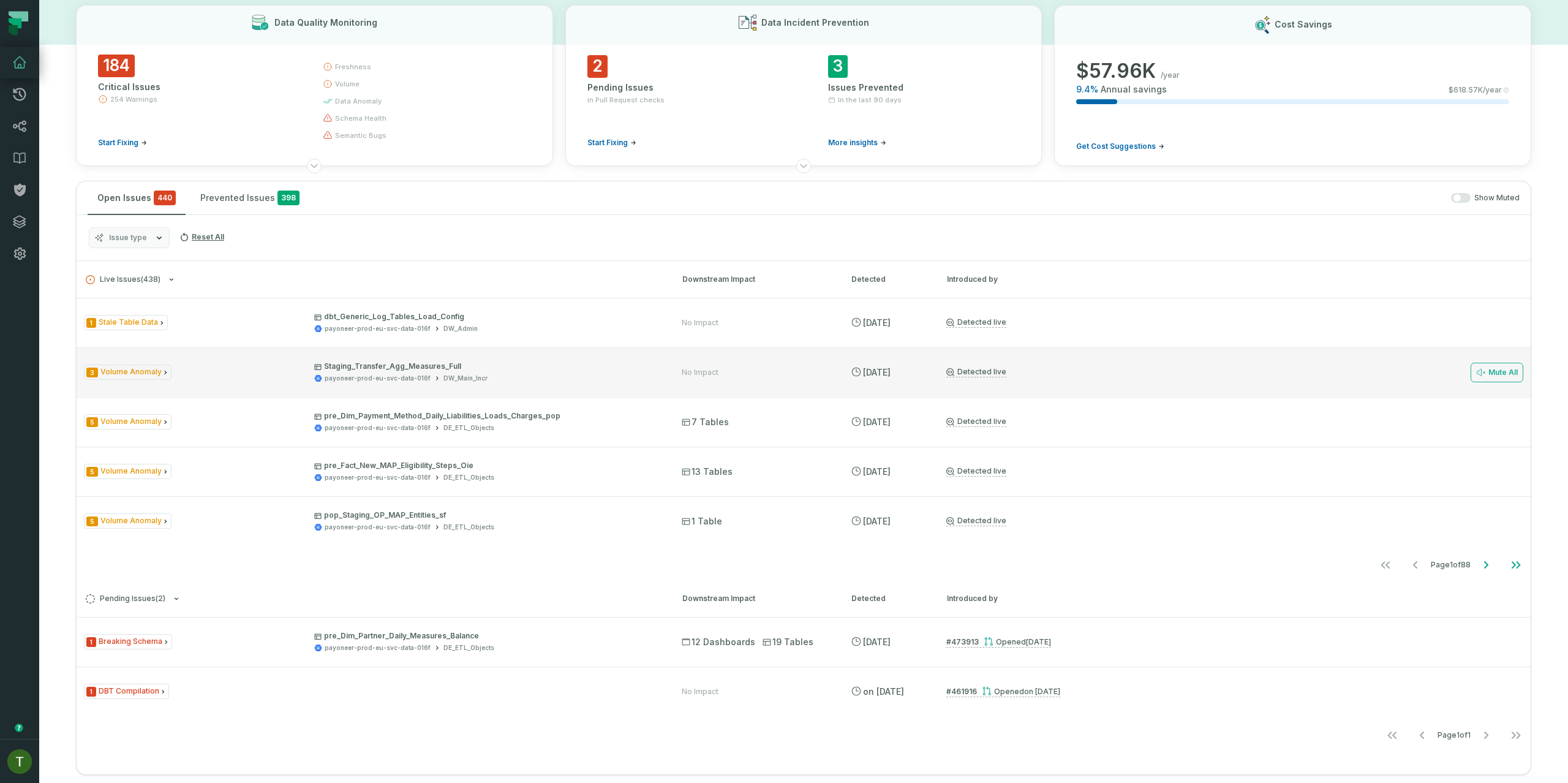
scroll to position [74, 0]
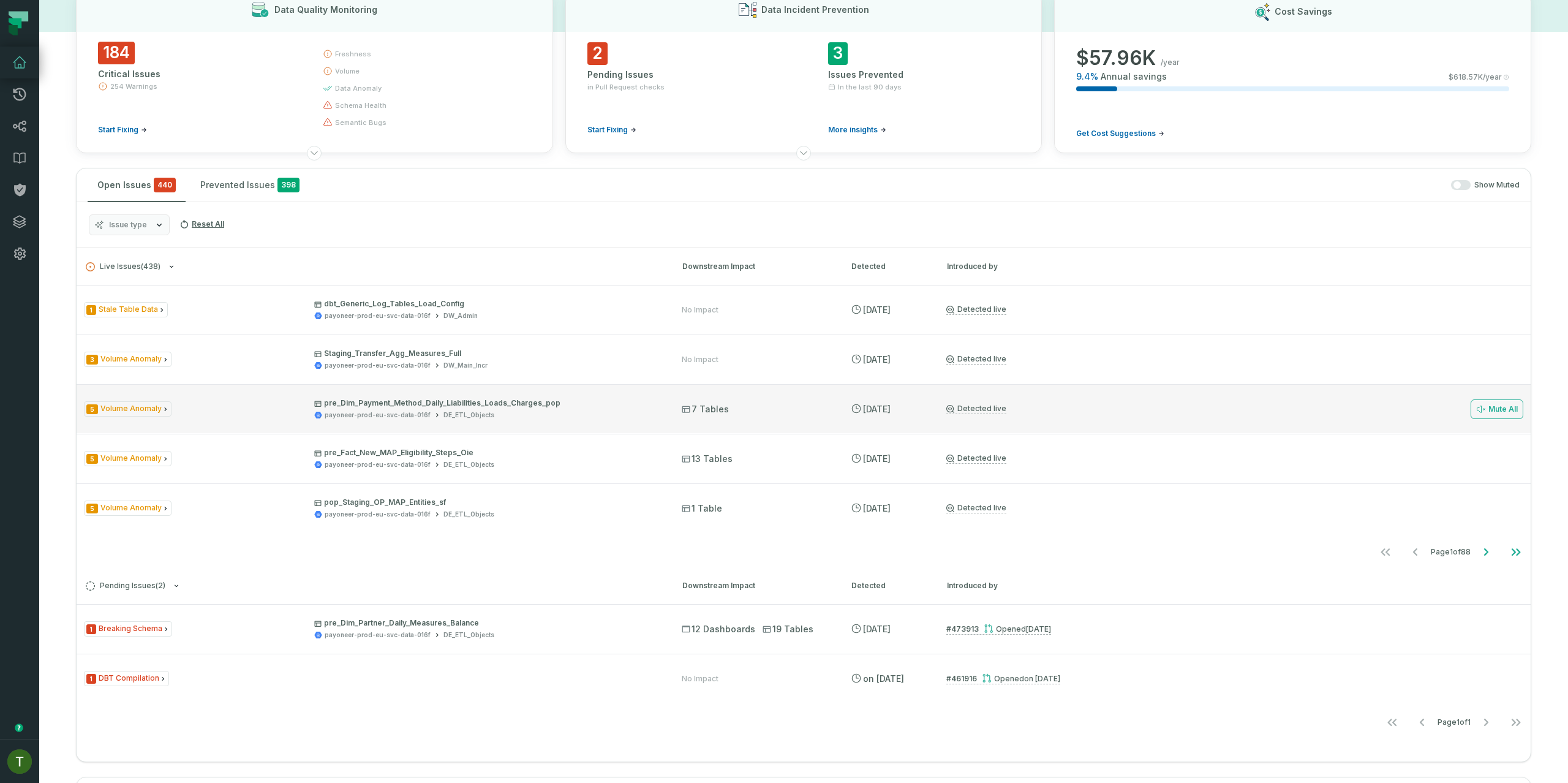
click at [311, 425] on div "5 Volume Anomaly pre_Dim_Payment_Method_Daily_Liabilities_Loads_Charges_pop pay…" at bounding box center [803, 409] width 1454 height 49
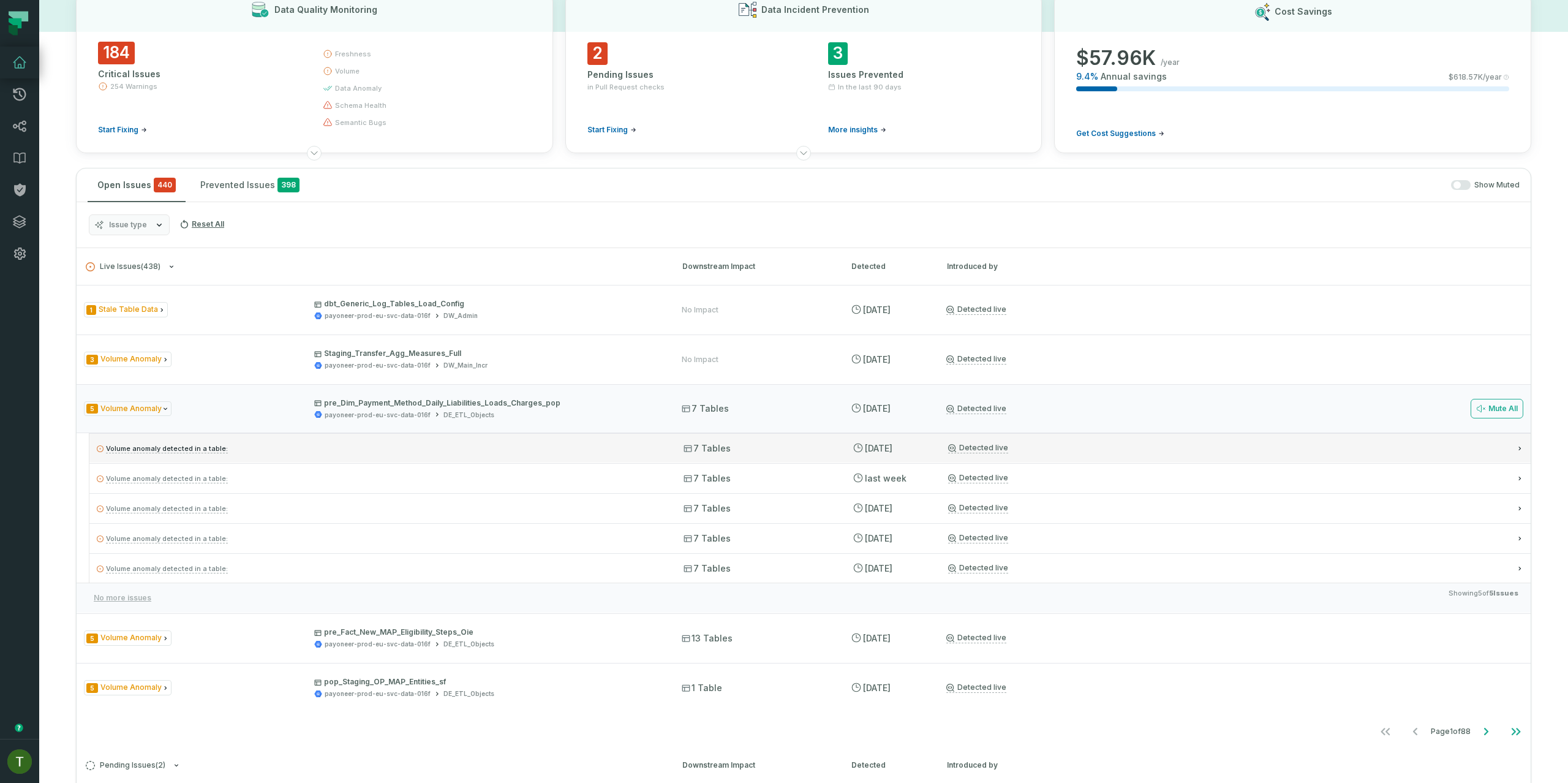
click at [257, 449] on p "Volume anomaly detected in a table:" at bounding box center [379, 449] width 565 height 15
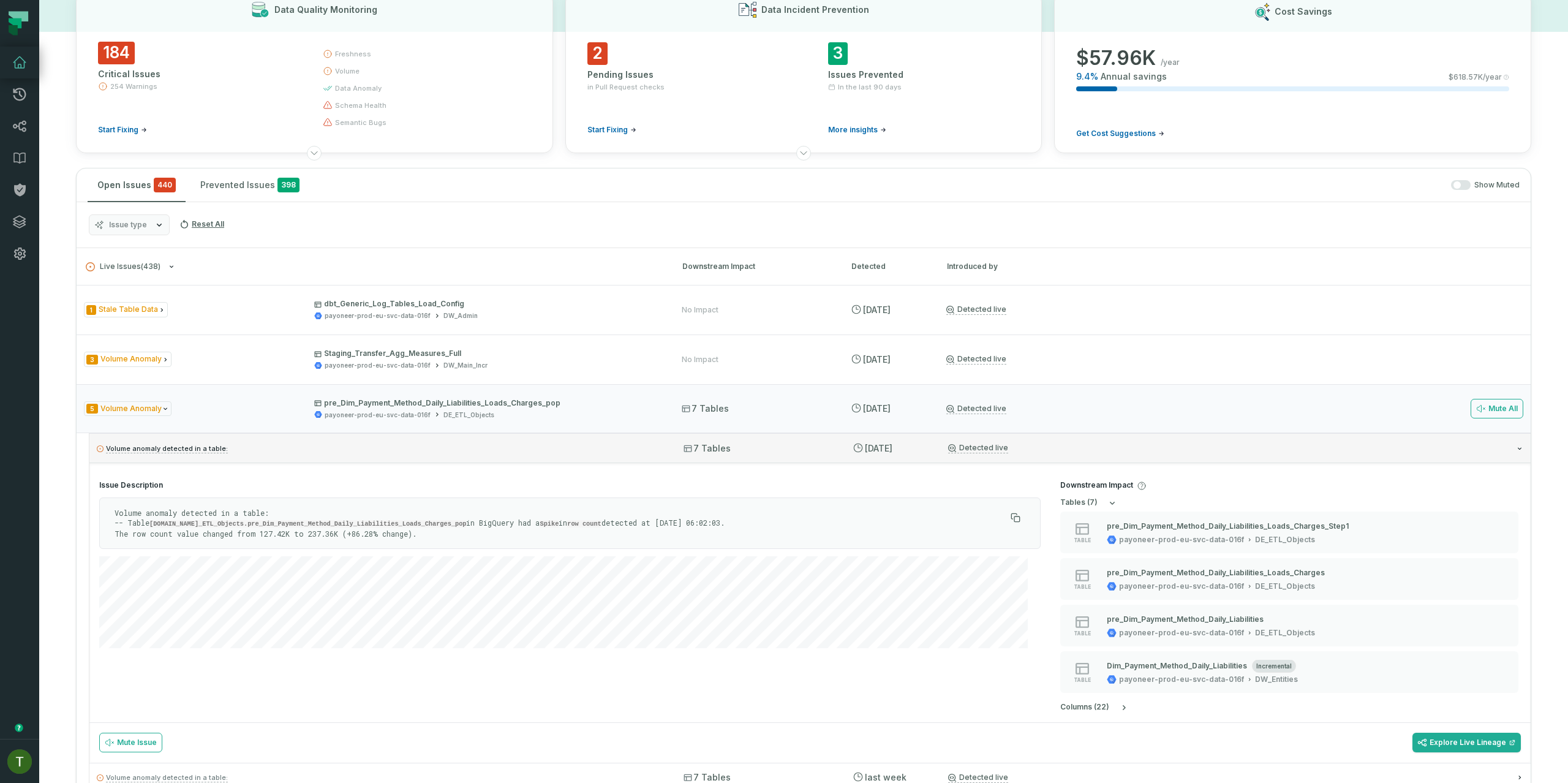
click at [259, 449] on p "Volume anomaly detected in a table:" at bounding box center [379, 449] width 565 height 15
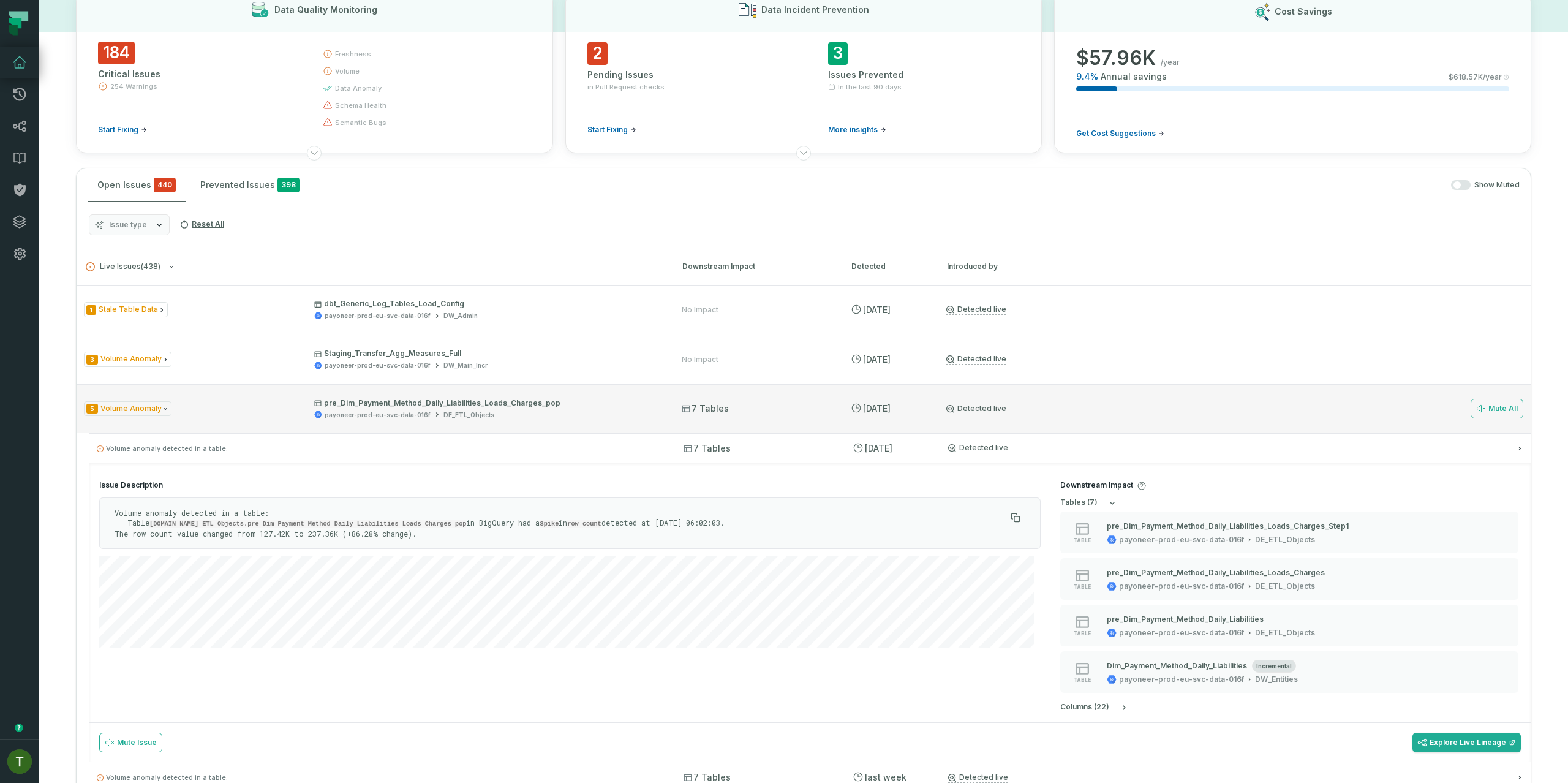
click at [259, 410] on div "5 Volume Anomaly pre_Dim_Payment_Method_Daily_Liabilities_Loads_Charges_pop pay…" at bounding box center [372, 409] width 576 height 21
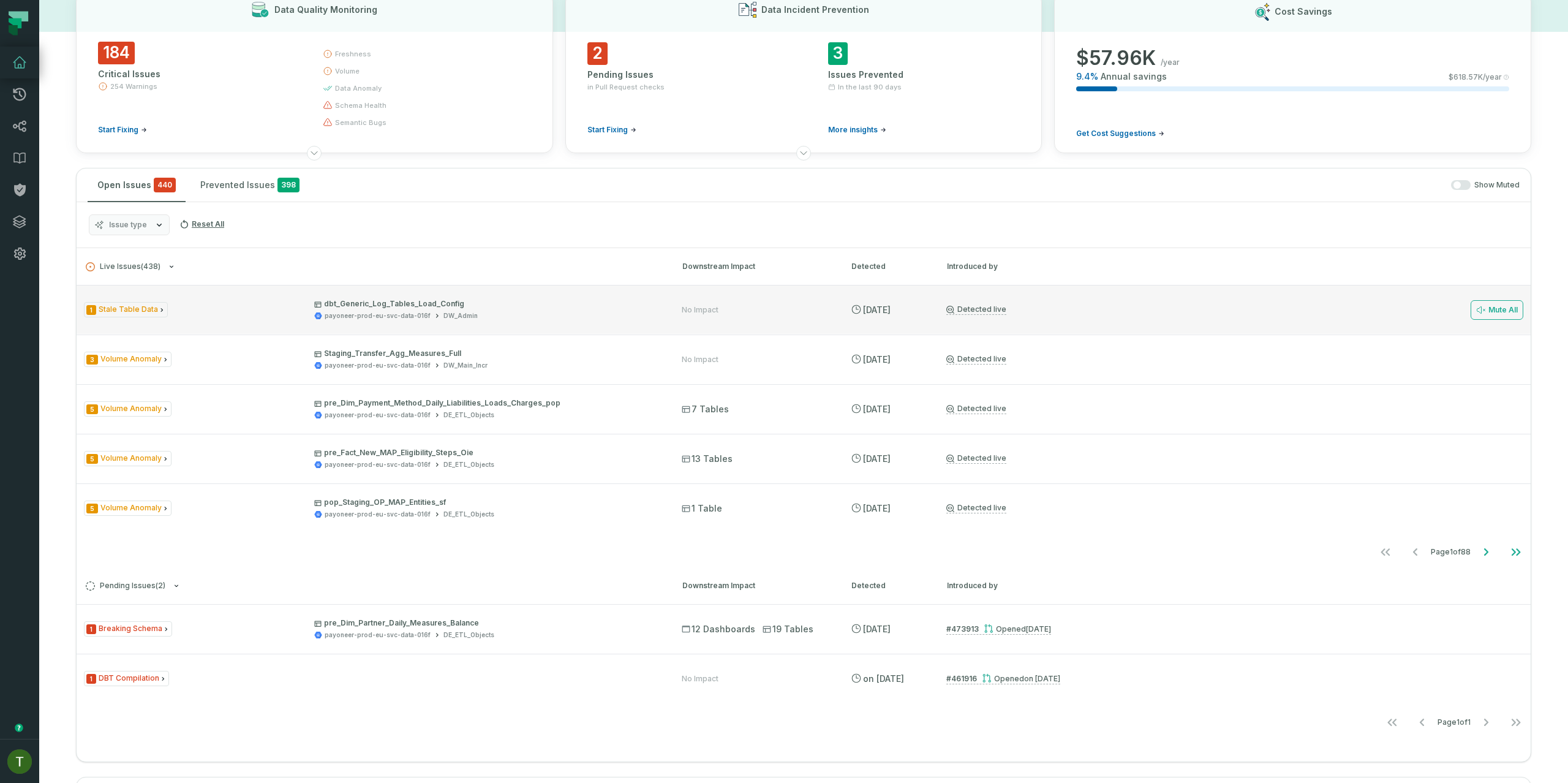
click at [233, 314] on div "1 Stale Table Data dbt_Generic_Log_Tables_Load_Config payoneer-prod-eu-svc-data…" at bounding box center [372, 309] width 576 height 21
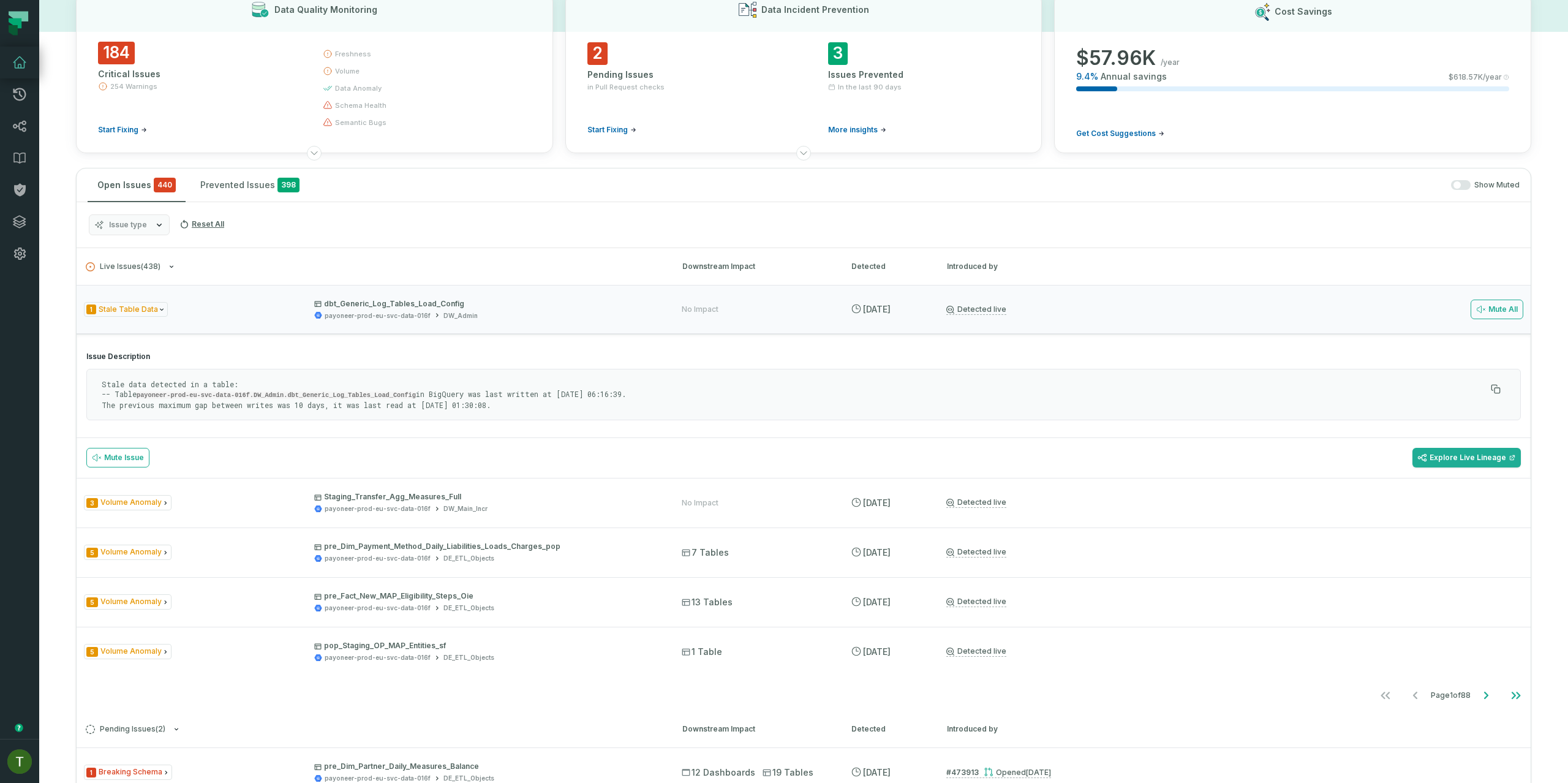
click at [275, 407] on p "Stale data detected in a table: -- Table payoneer-prod-eu-svc-data-016f.DW_Admi…" at bounding box center [794, 394] width 1384 height 31
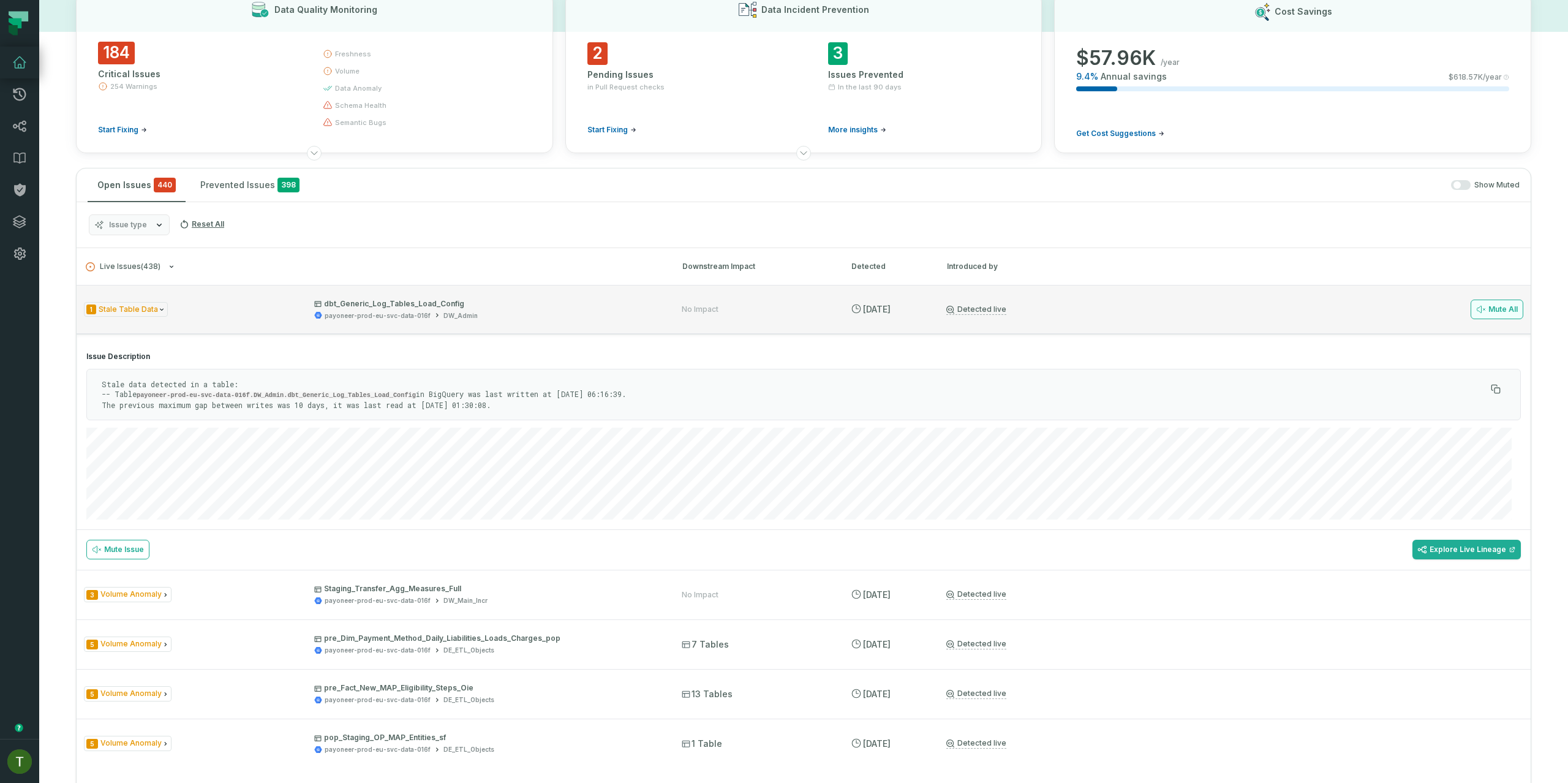
click at [1476, 305] on icon at bounding box center [1480, 309] width 10 height 10
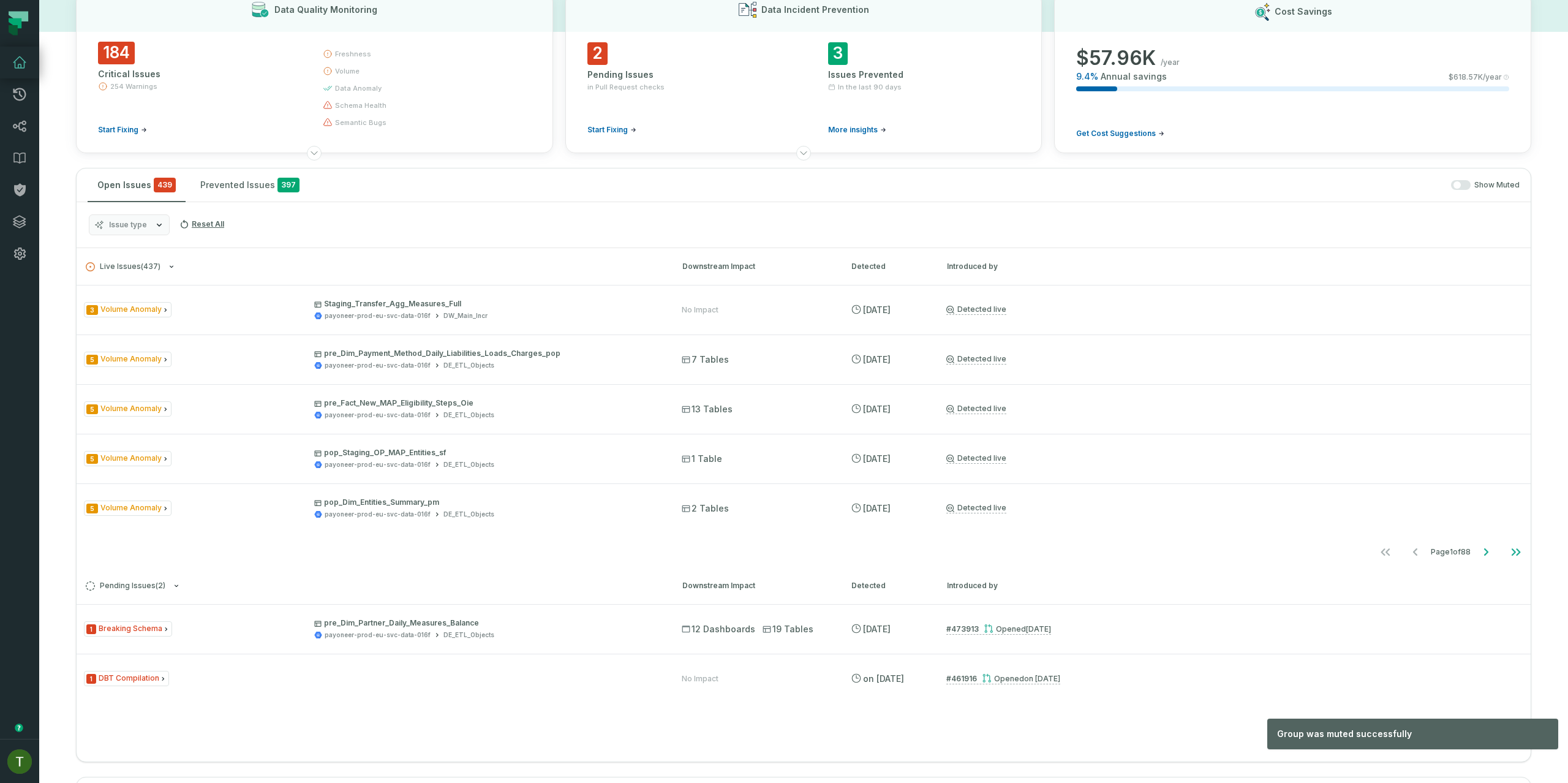
click at [145, 232] on button "Issue type" at bounding box center [129, 224] width 81 height 21
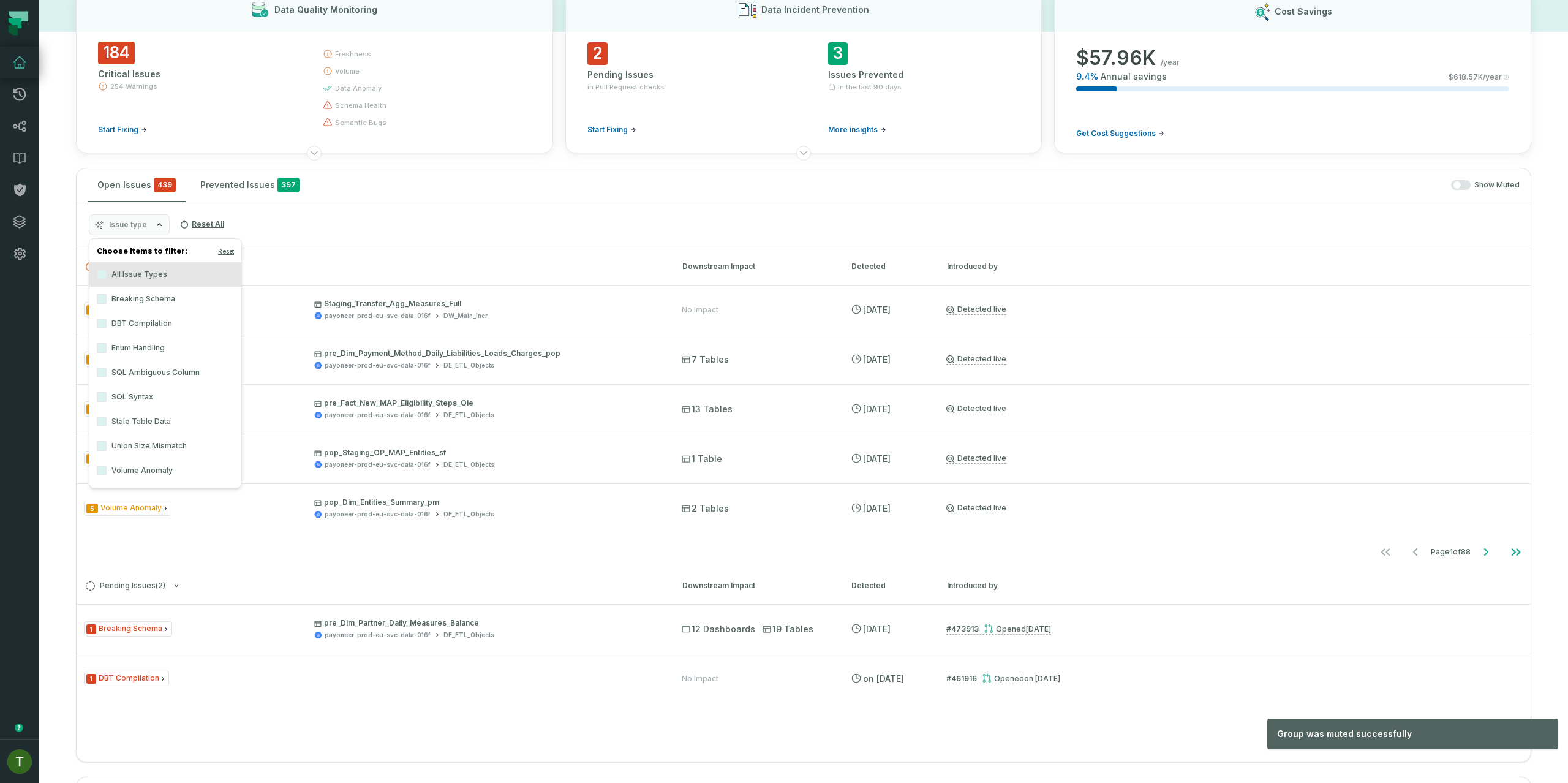
click at [167, 430] on label "Stale Table Data" at bounding box center [165, 421] width 152 height 25
click at [107, 426] on button "Stale Table Data" at bounding box center [102, 421] width 10 height 10
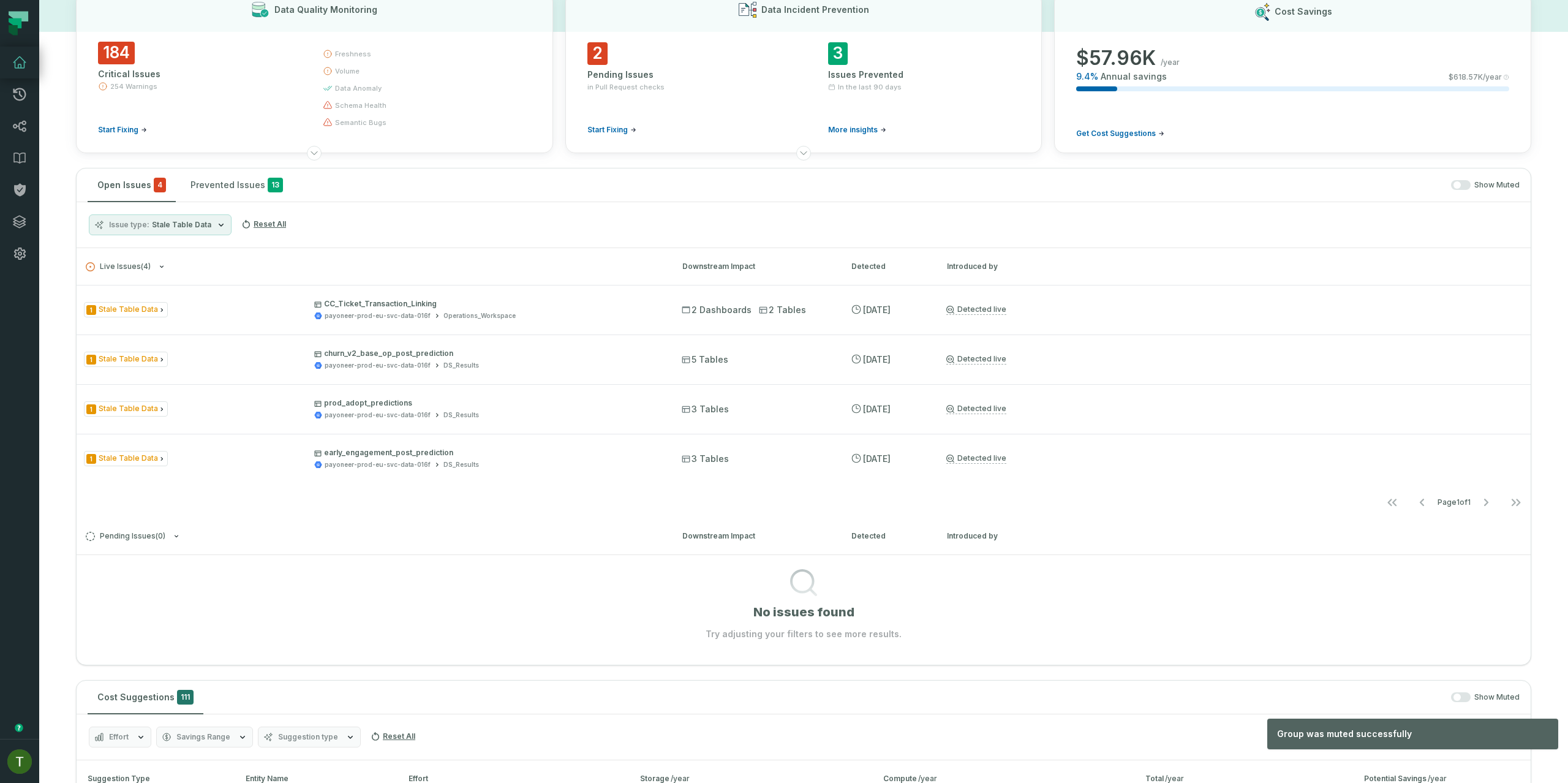
click at [415, 233] on div "Issue type Stale Table Data Reset All" at bounding box center [803, 225] width 1454 height 46
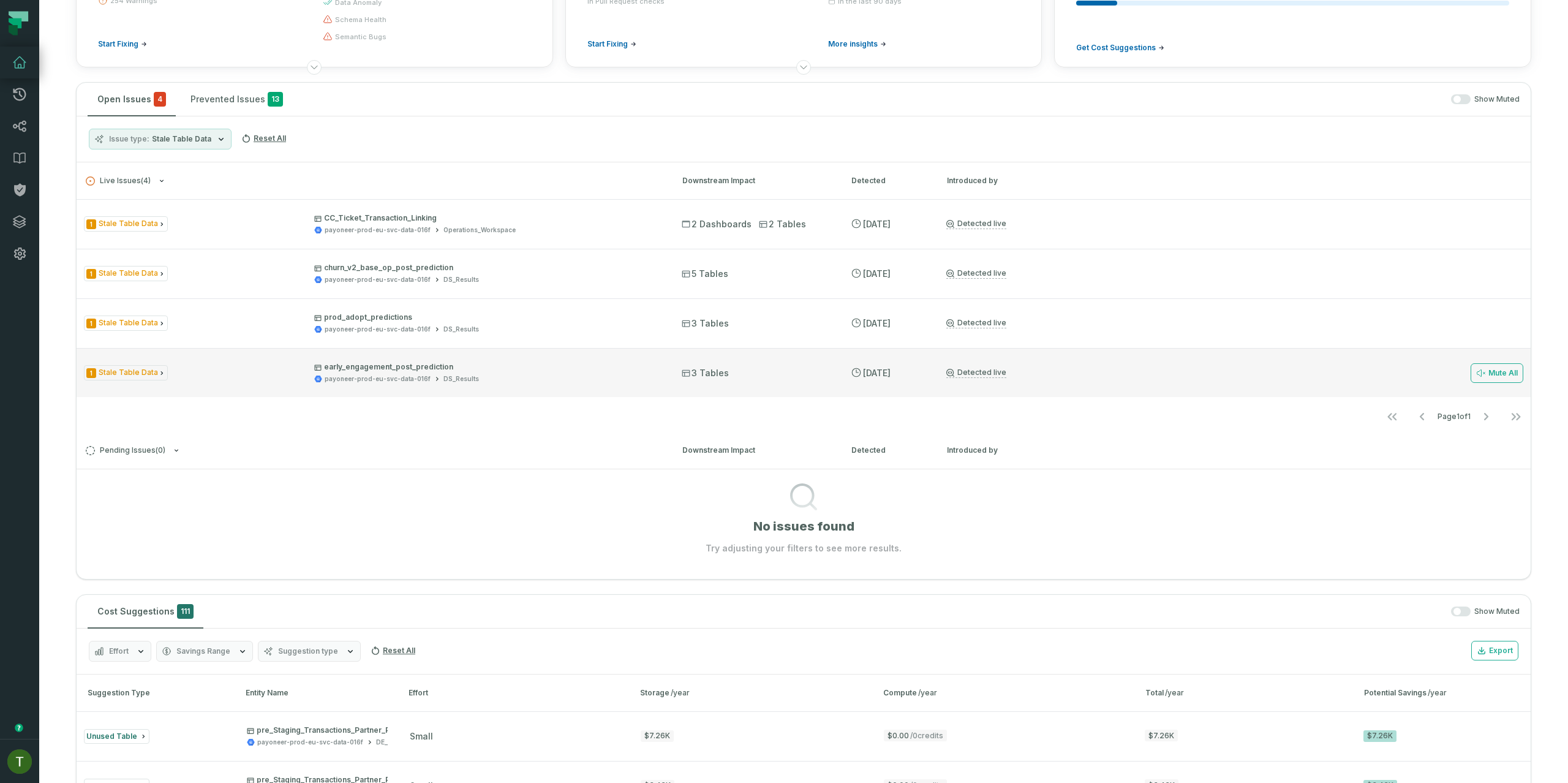
scroll to position [147, 0]
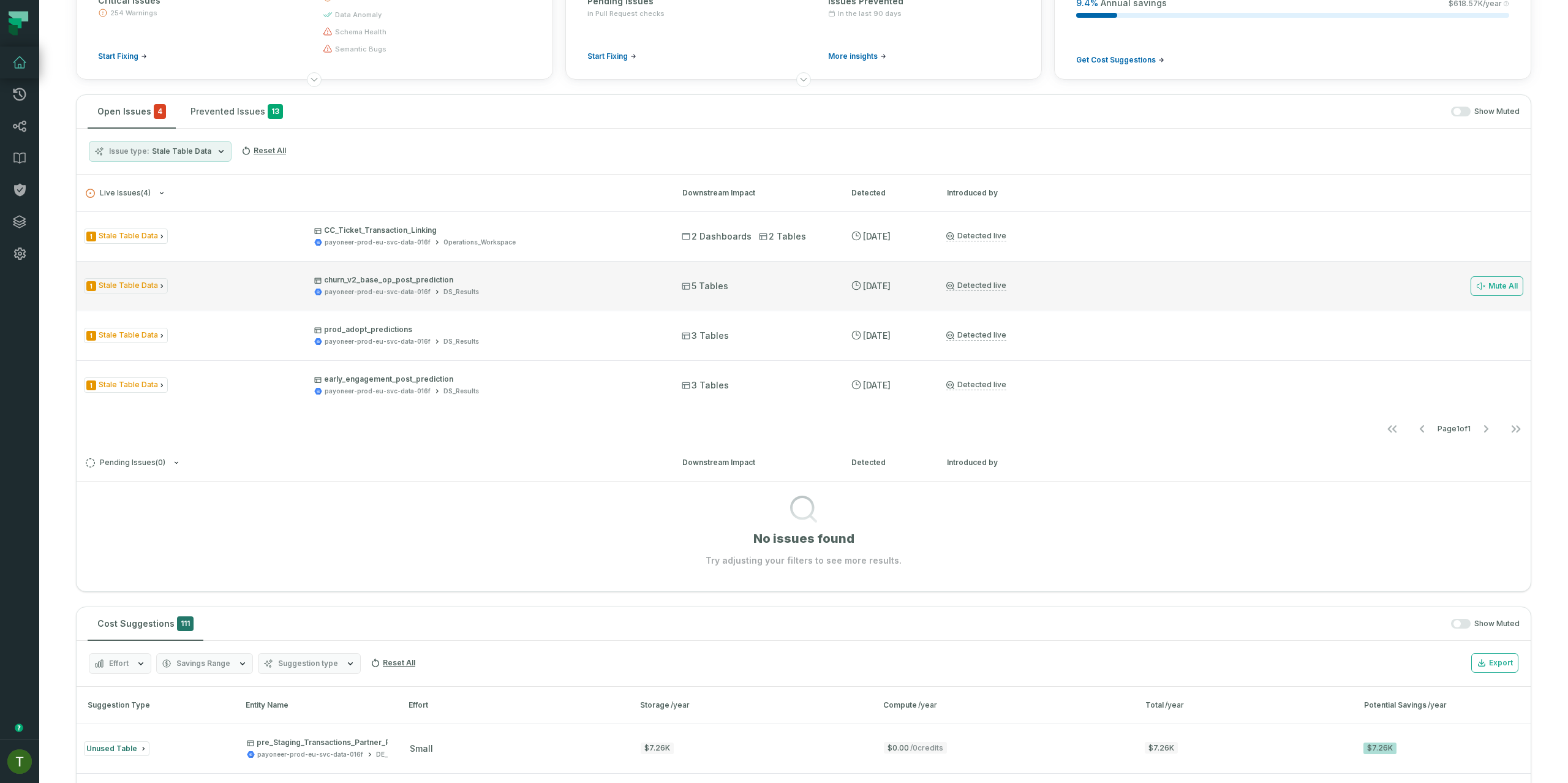
click at [292, 274] on div "1 Stale Table Data churn_v2_base_op_post_prediction payoneer-prod-eu-svc-data-0…" at bounding box center [803, 285] width 1454 height 49
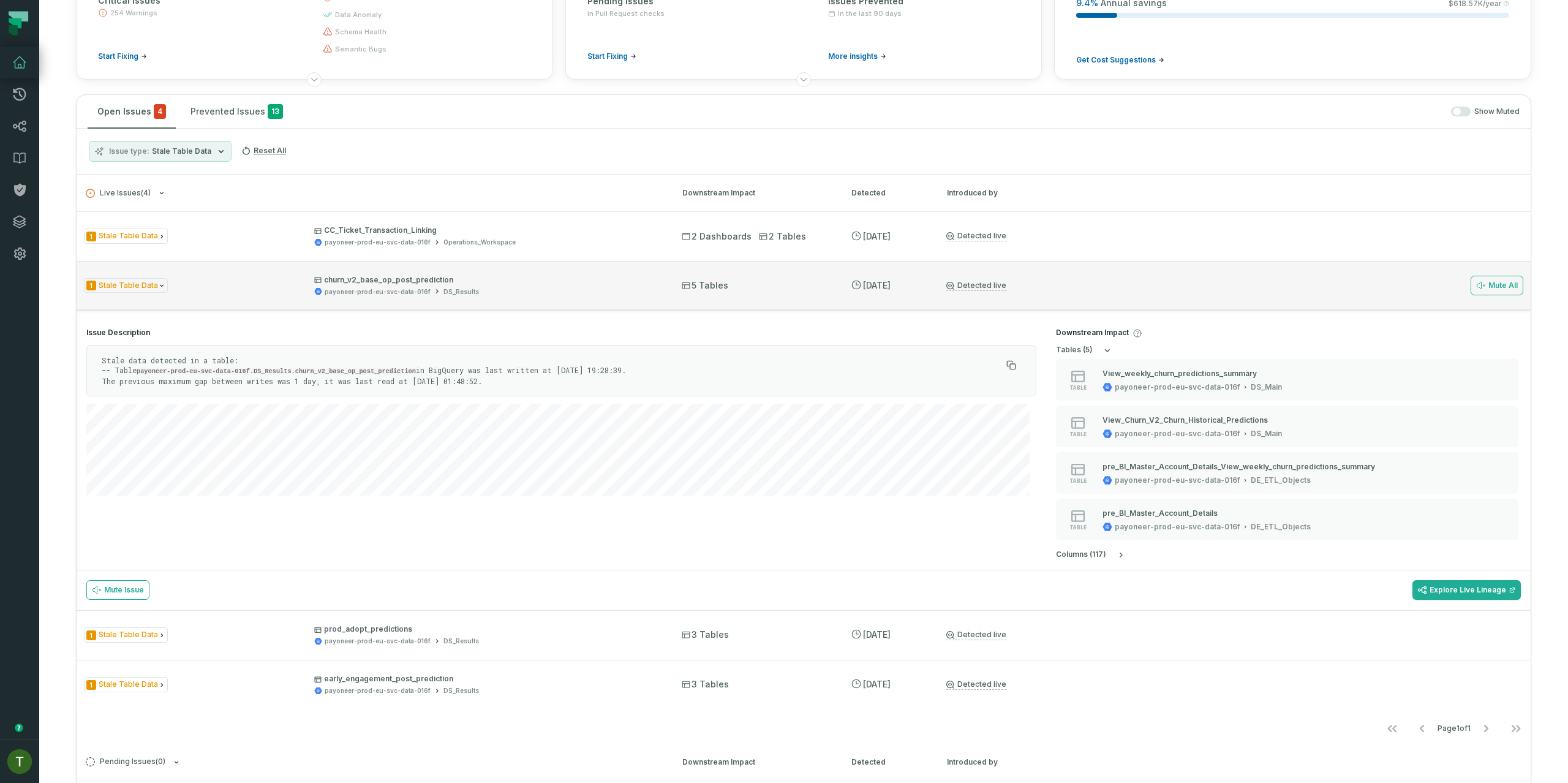
click at [288, 282] on div "1 Stale Table Data churn_v2_base_op_post_prediction payoneer-prod-eu-svc-data-0…" at bounding box center [372, 285] width 576 height 21
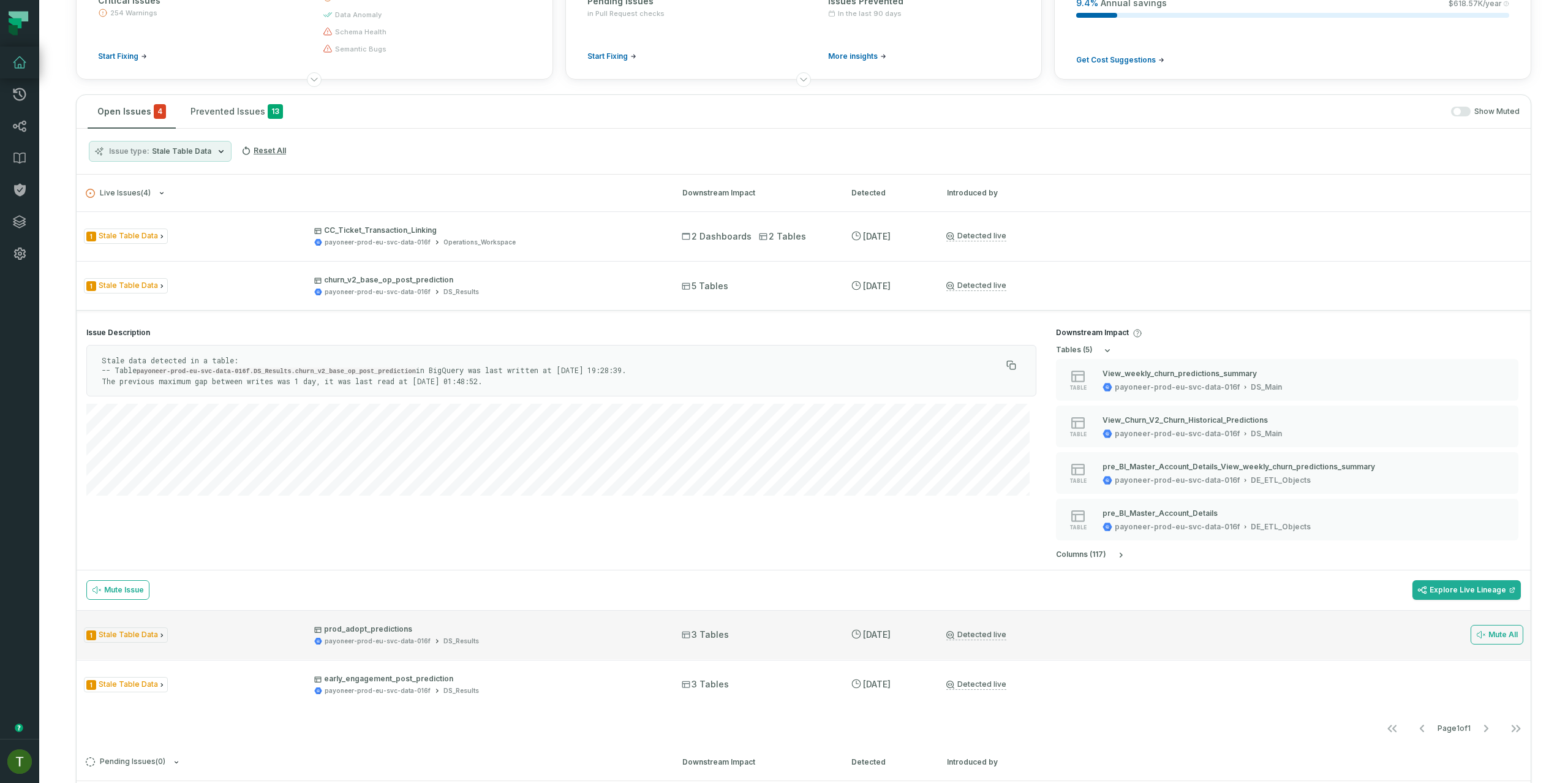
click at [264, 610] on div "1 Stale Table Data prod_adopt_predictions payoneer-prod-eu-svc-data-016f DS_Res…" at bounding box center [803, 634] width 1454 height 49
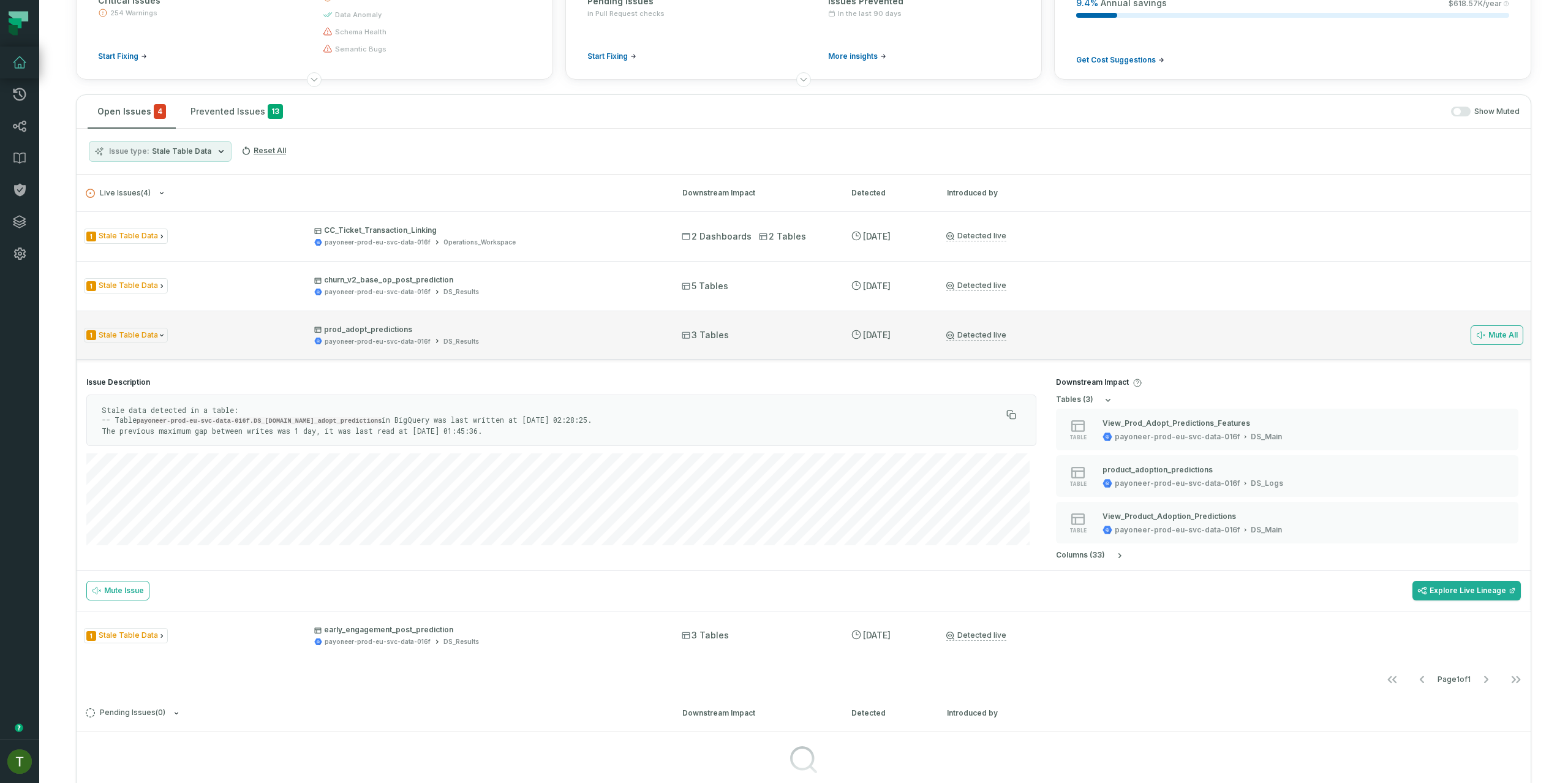
click at [264, 323] on div "1 Stale Table Data prod_adopt_predictions payoneer-prod-eu-svc-data-016f DS_Res…" at bounding box center [803, 335] width 1454 height 49
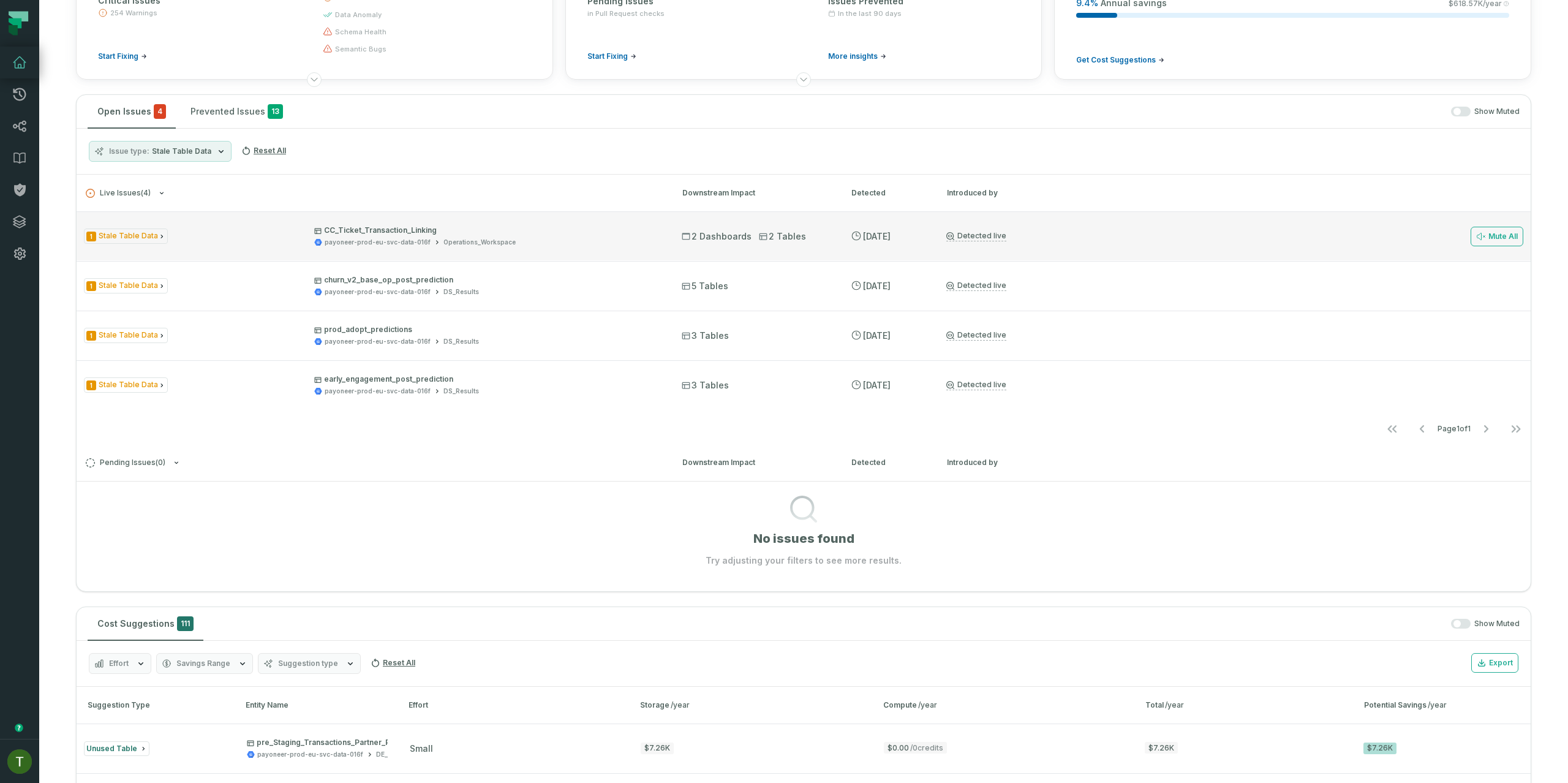
click at [317, 249] on div "1 Stale Table Data CC_Ticket_Transaction_Linking payoneer-prod-eu-svc-data-016f…" at bounding box center [803, 236] width 1454 height 49
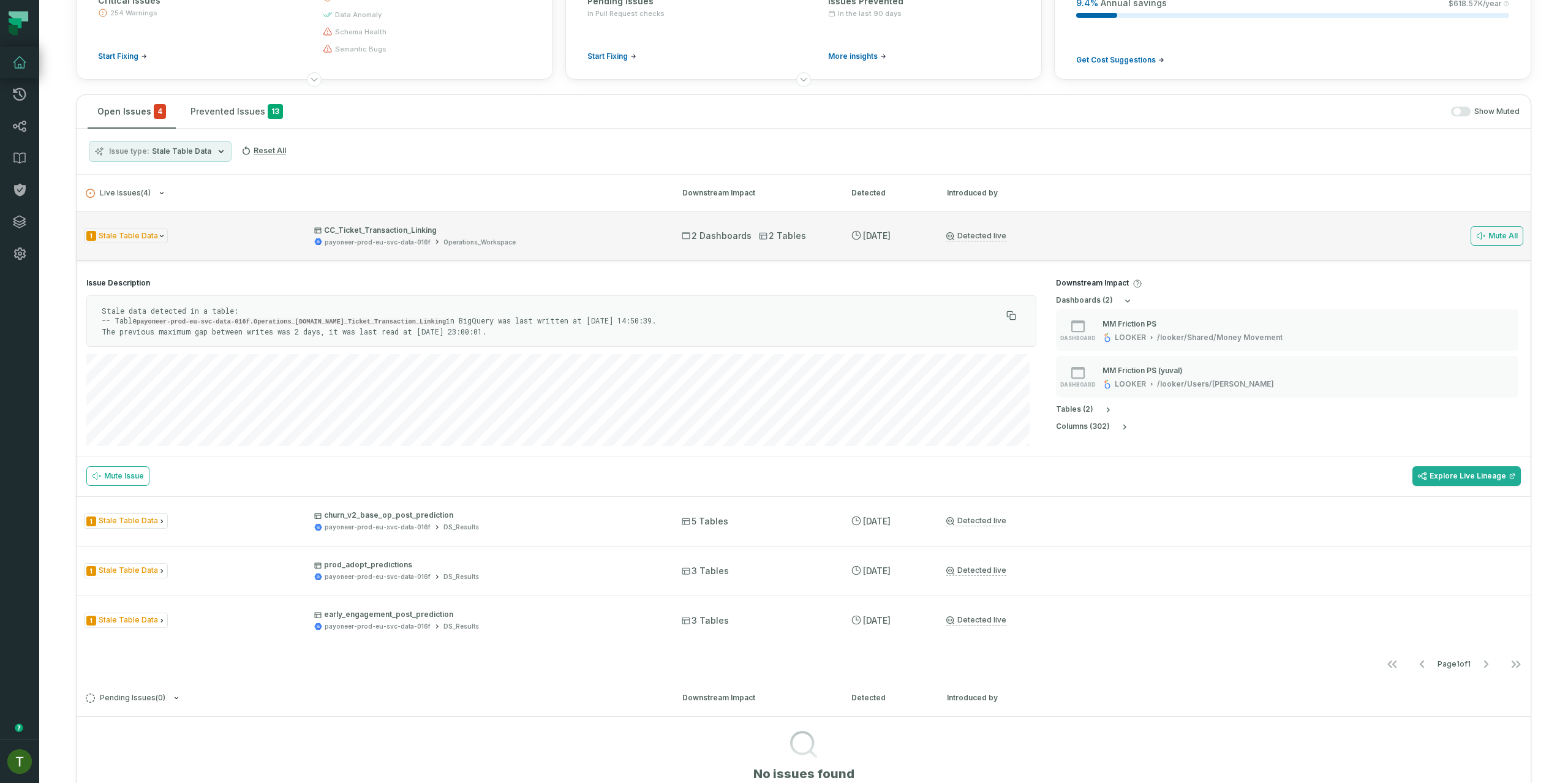
click at [317, 247] on div "1 Stale Table Data CC_Ticket_Transaction_Linking payoneer-prod-eu-svc-data-016f…" at bounding box center [803, 236] width 1454 height 49
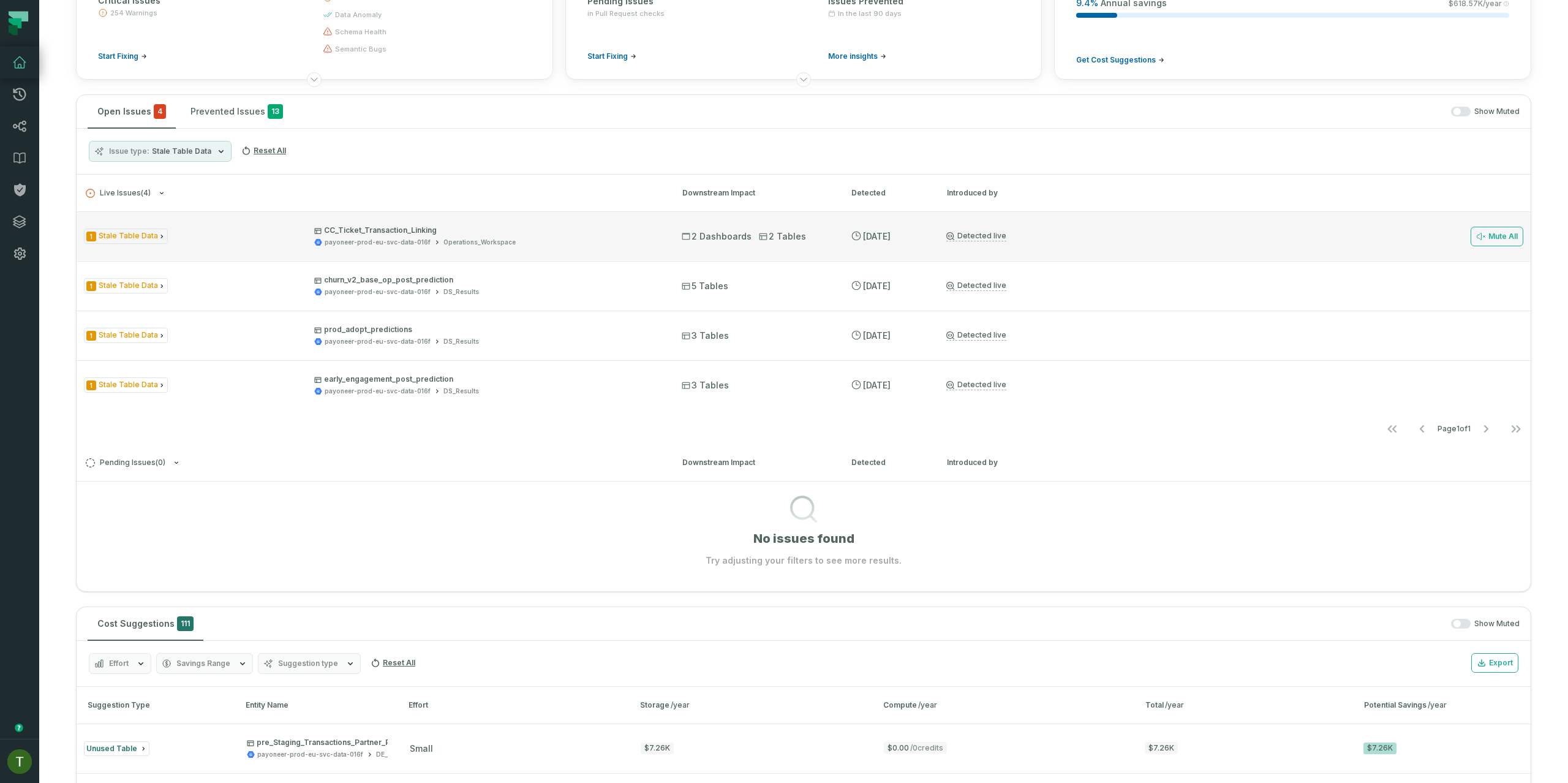
click at [317, 247] on div "1 Stale Table Data CC_Ticket_Transaction_Linking payoneer-prod-eu-svc-data-016f…" at bounding box center [803, 236] width 1454 height 49
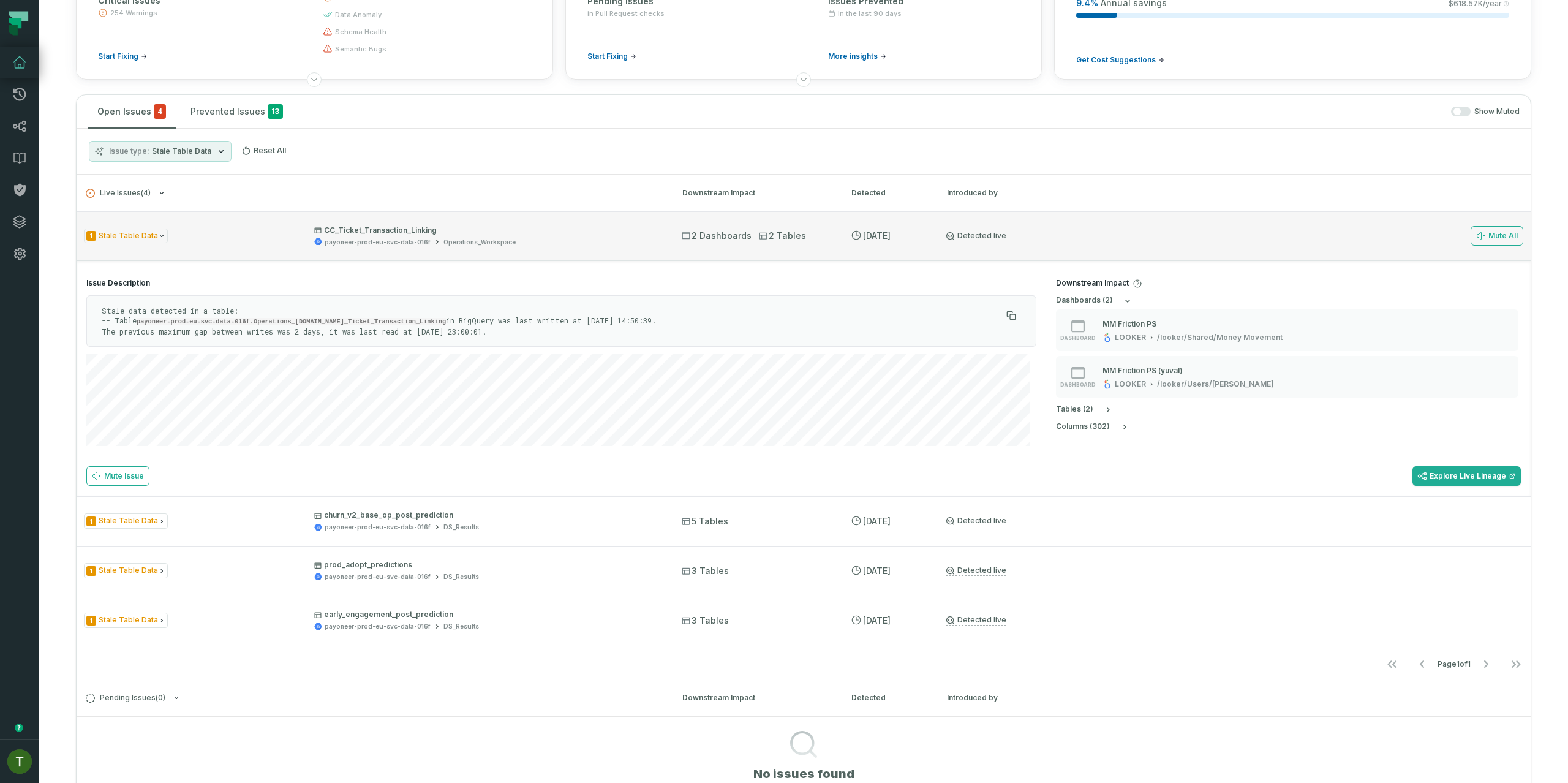
click at [317, 246] on div "1 Stale Table Data CC_Ticket_Transaction_Linking payoneer-prod-eu-svc-data-016f…" at bounding box center [803, 236] width 1454 height 49
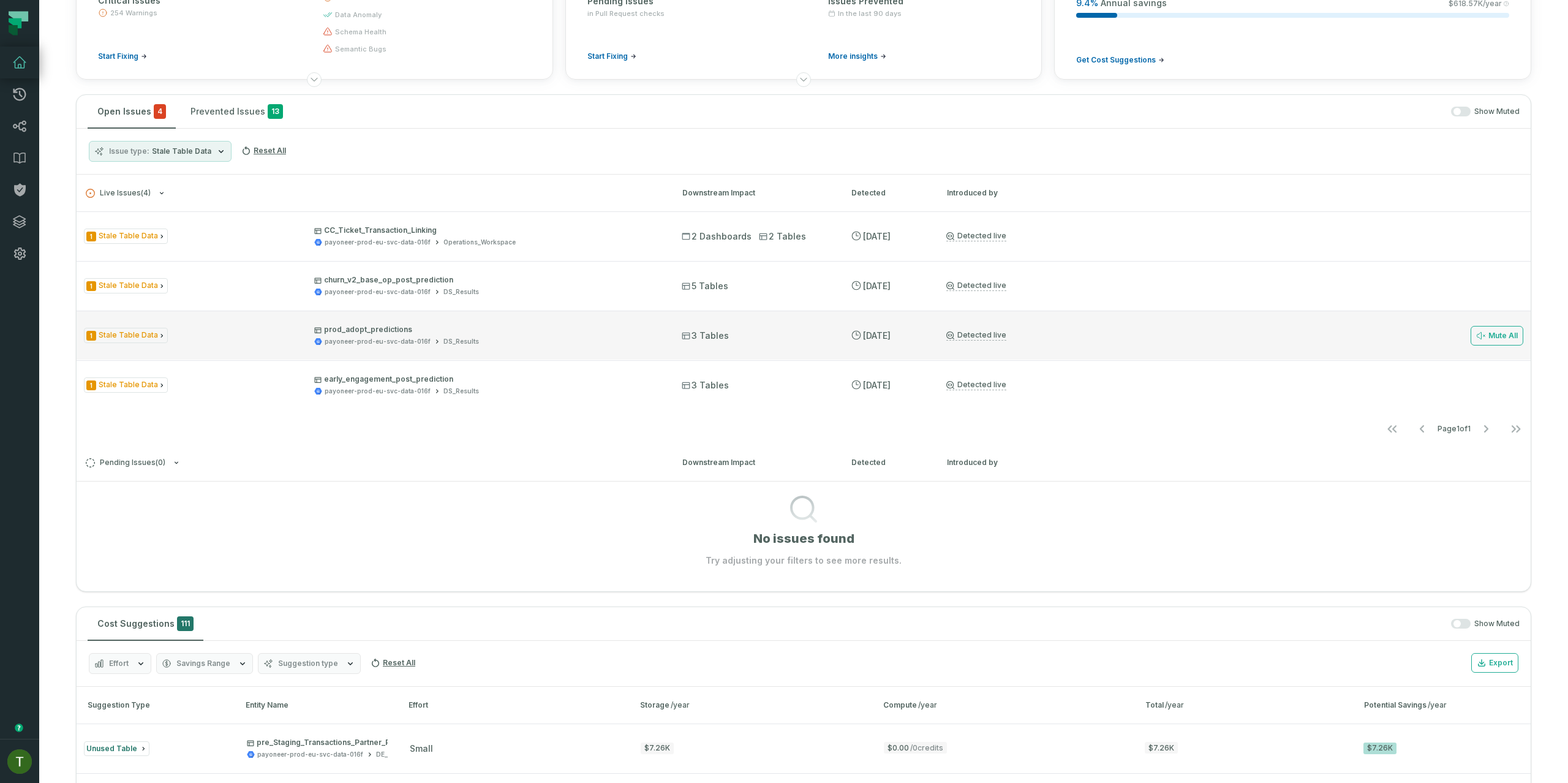
click at [306, 355] on div "1 Stale Table Data prod_adopt_predictions payoneer-prod-eu-svc-data-016f DS_Res…" at bounding box center [803, 335] width 1454 height 49
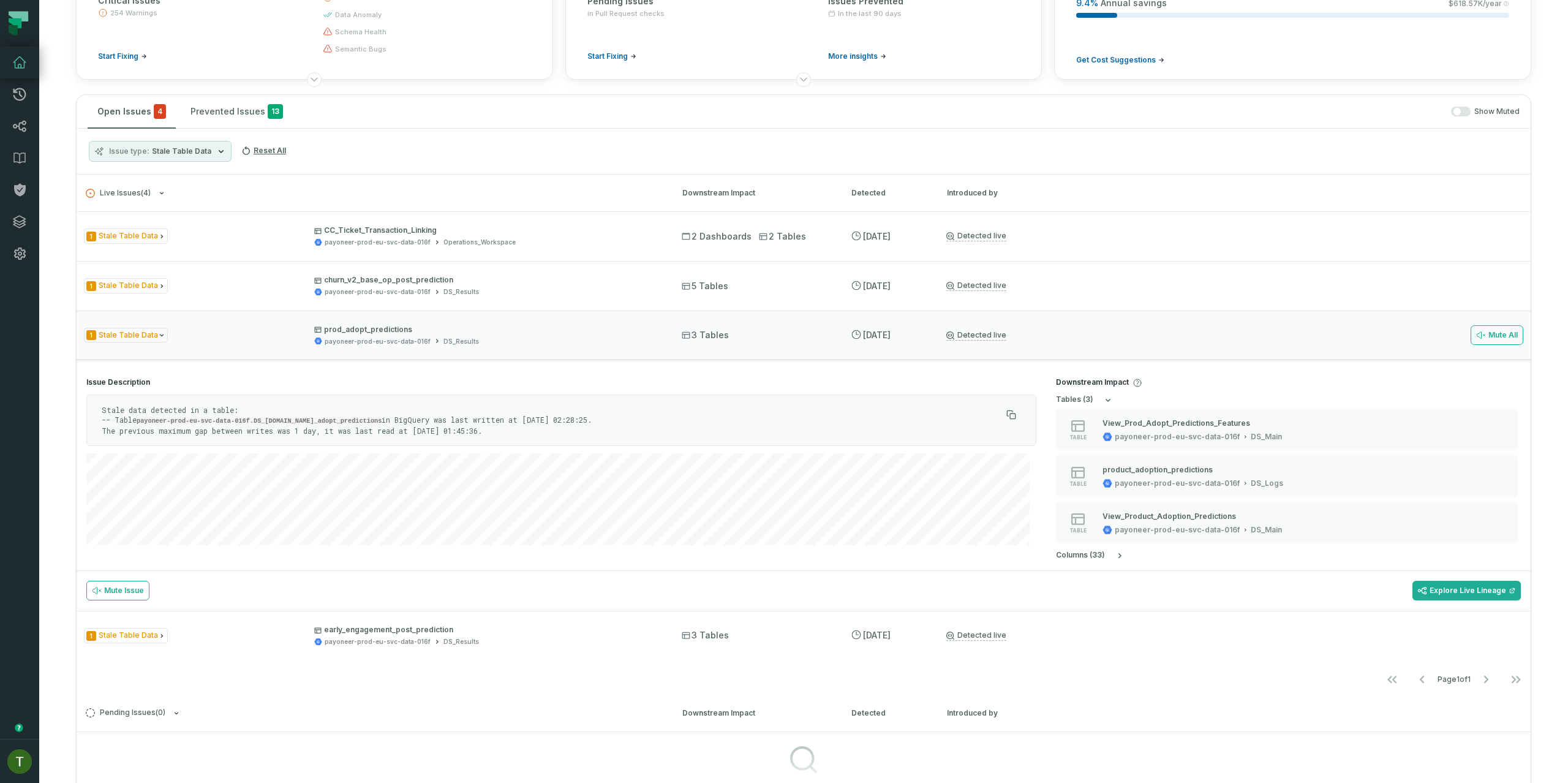
drag, startPoint x: 304, startPoint y: 343, endPoint x: 303, endPoint y: 364, distance: 21.0
click at [304, 343] on div "1 Stale Table Data prod_adopt_predictions payoneer-prod-eu-svc-data-016f DS_Res…" at bounding box center [372, 335] width 576 height 21
click at [304, 610] on div "1 Stale Table Data early_engagement_post_prediction payoneer-prod-eu-svc-data-0…" at bounding box center [803, 635] width 1454 height 49
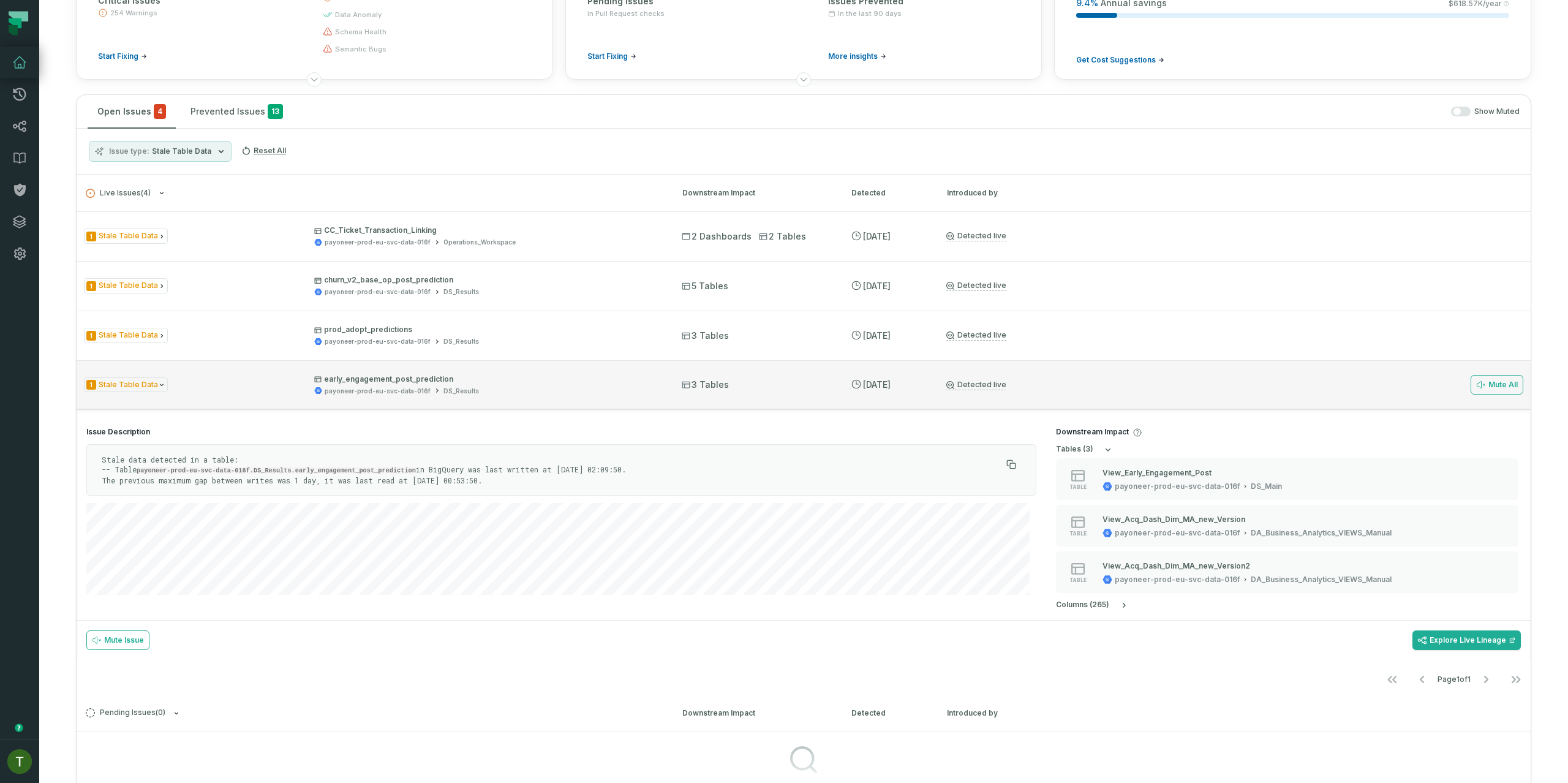
click at [302, 392] on div "1 Stale Table Data early_engagement_post_prediction payoneer-prod-eu-svc-data-0…" at bounding box center [372, 385] width 576 height 21
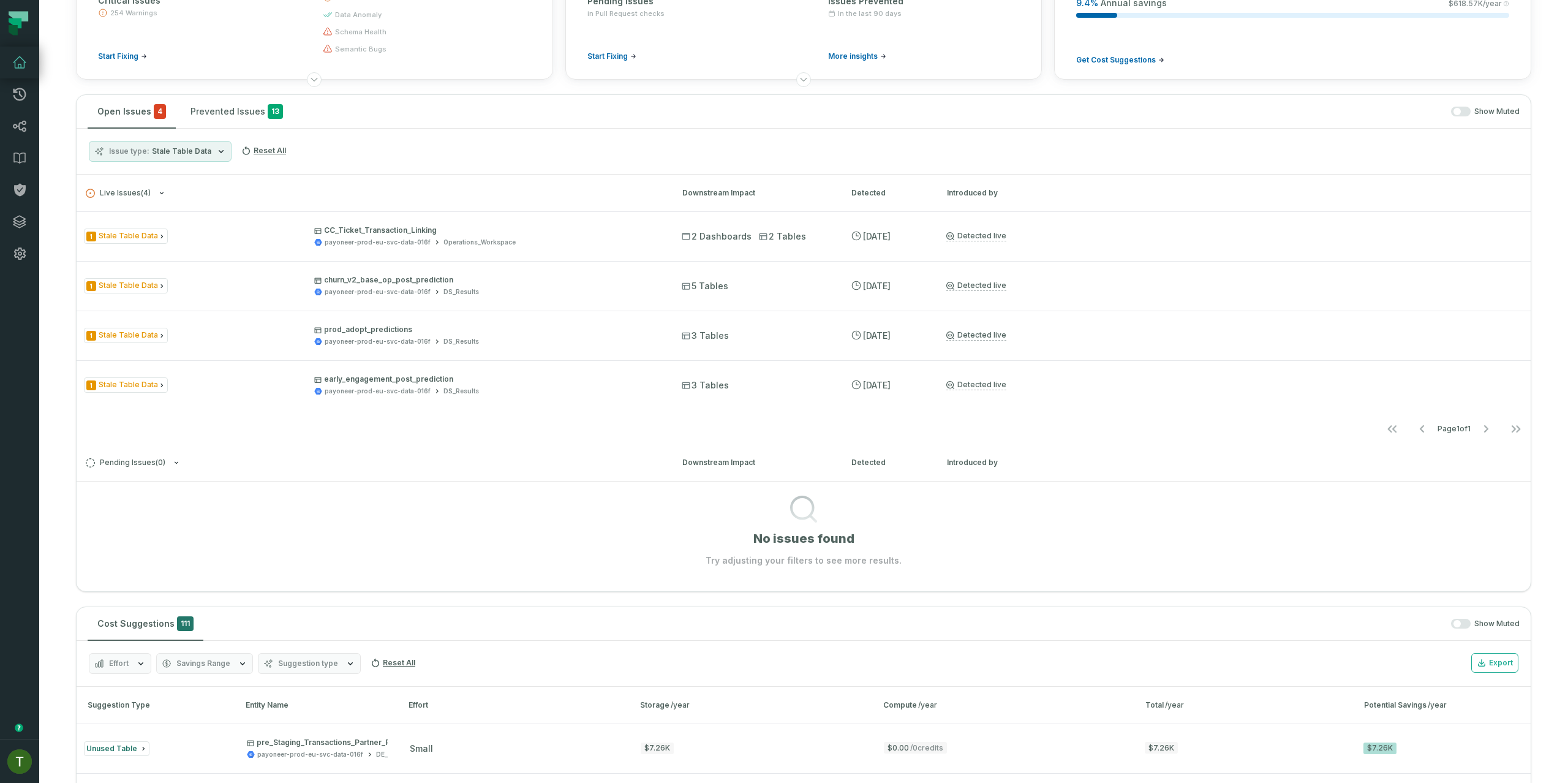
click at [197, 152] on span "Stale Table Data" at bounding box center [182, 151] width 60 height 10
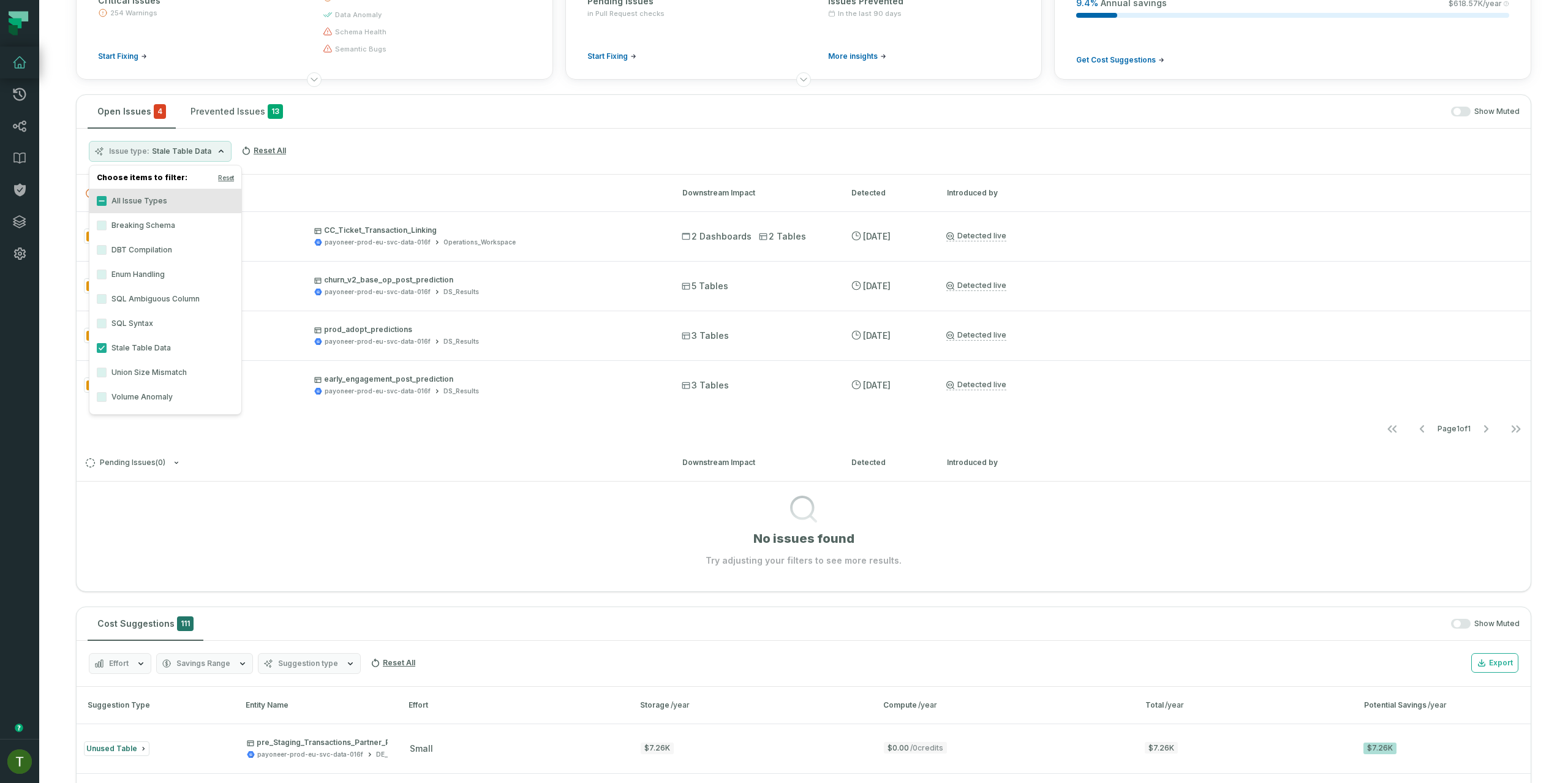
click at [158, 196] on label "All Issue Types" at bounding box center [165, 200] width 152 height 25
click at [107, 196] on button "All Issue Types" at bounding box center [102, 200] width 10 height 10
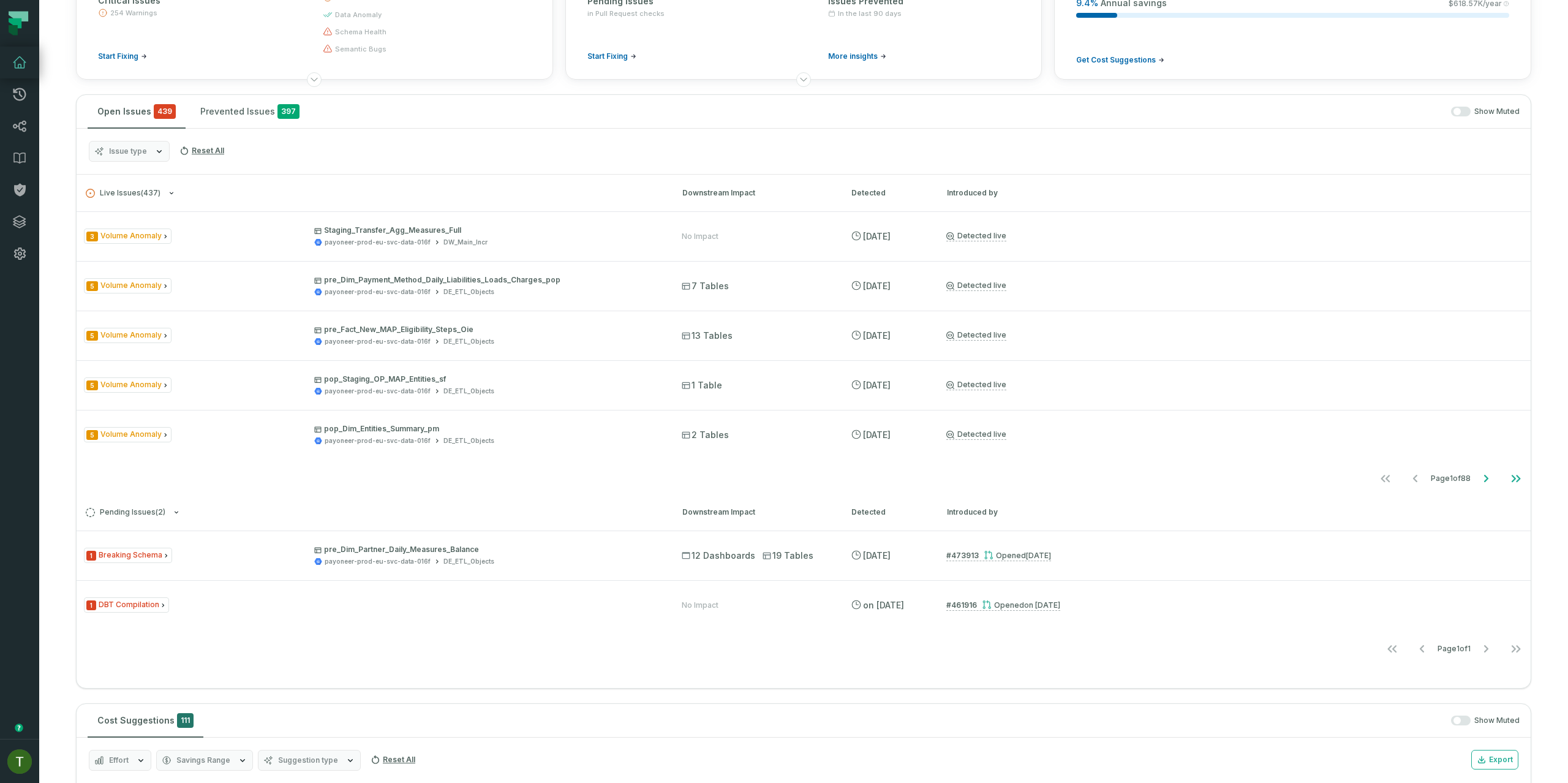
click at [638, 143] on div "Issue type Reset All" at bounding box center [803, 151] width 1454 height 46
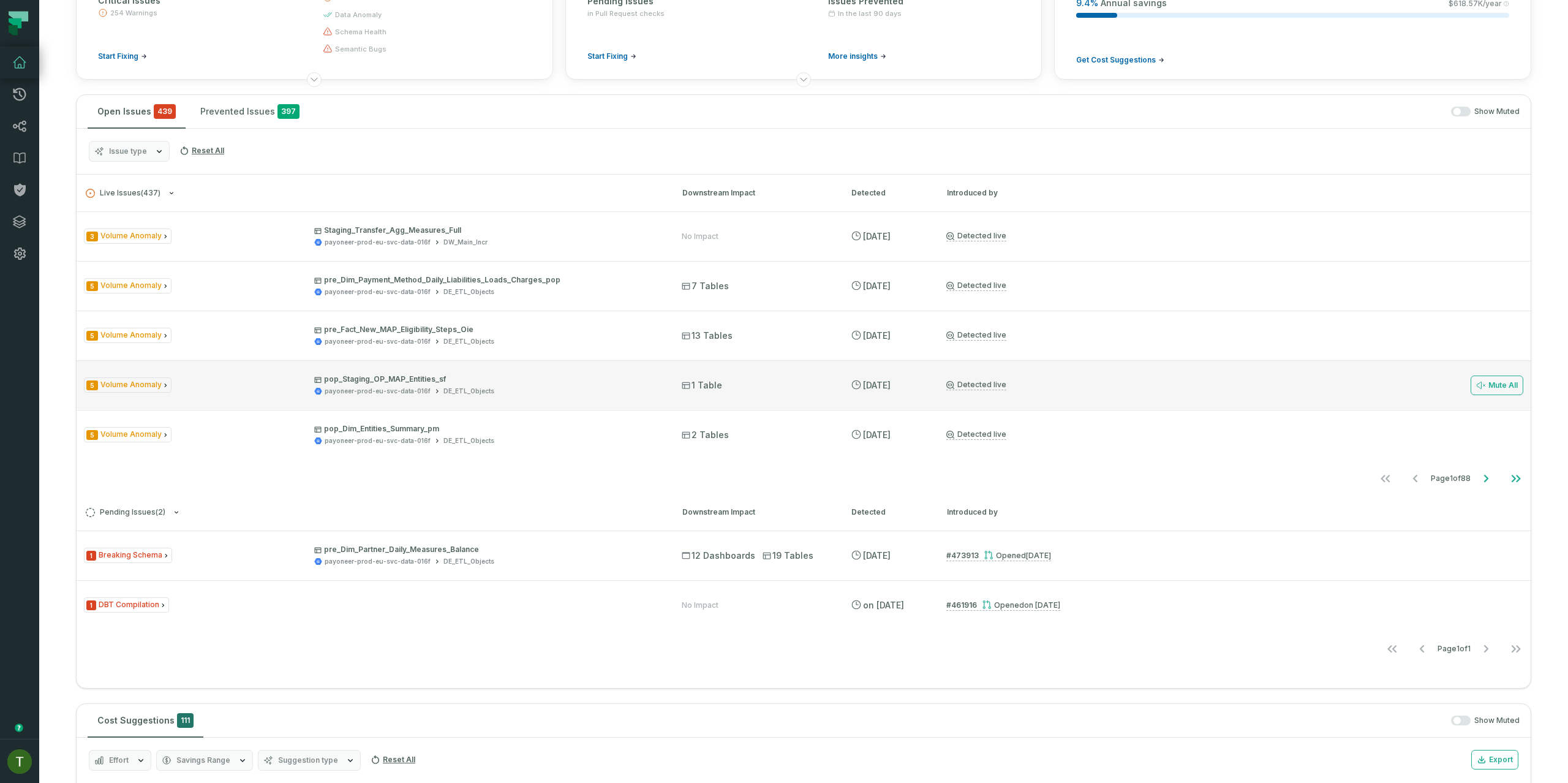
click at [421, 386] on div "payoneer-prod-eu-svc-data-016f" at bounding box center [378, 391] width 106 height 9
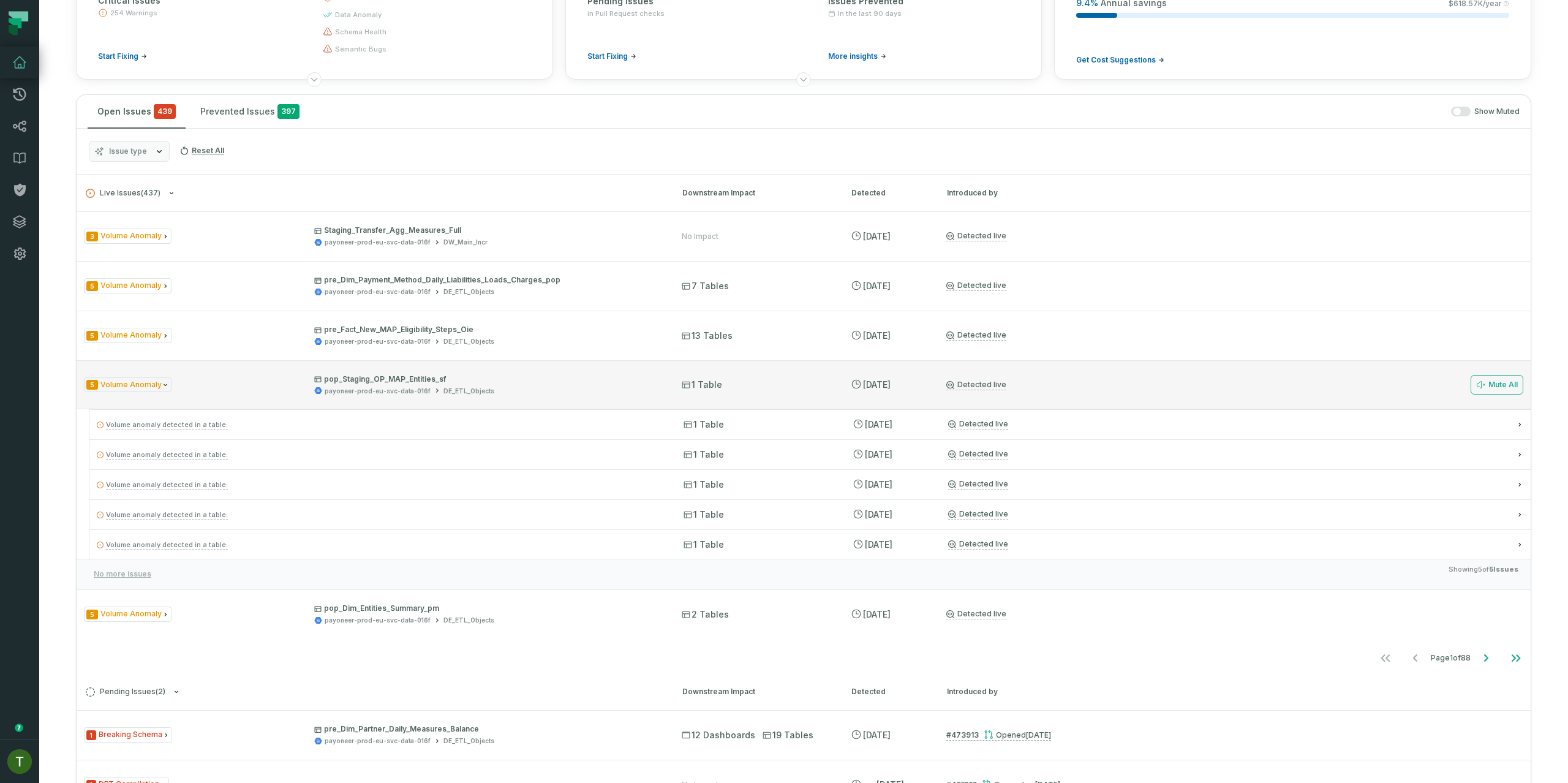
click at [424, 381] on p "pop_Staging_OP_MAP_Entities_sf" at bounding box center [486, 379] width 346 height 10
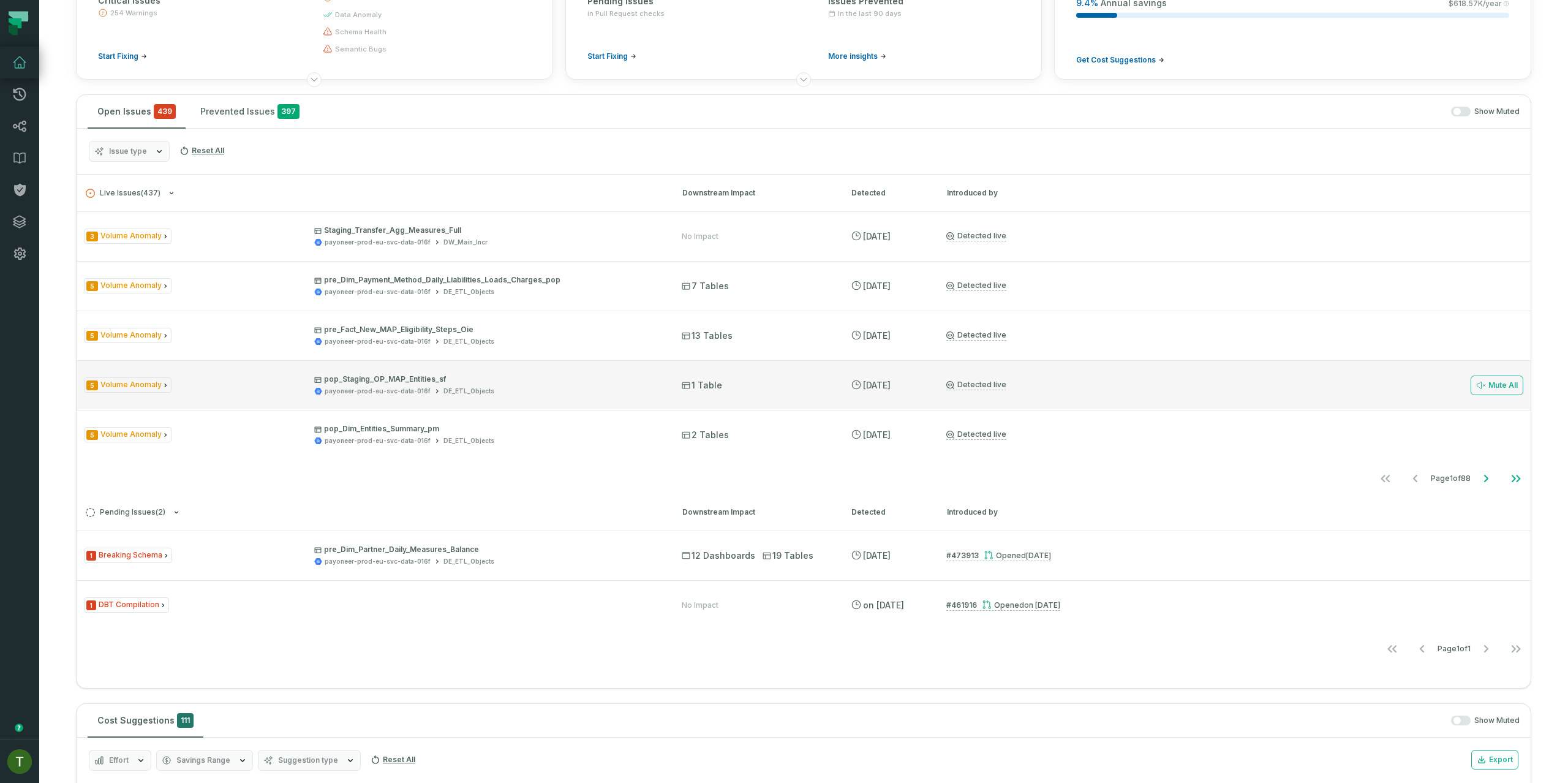
click at [422, 384] on p "pop_Staging_OP_MAP_Entities_sf" at bounding box center [486, 379] width 346 height 10
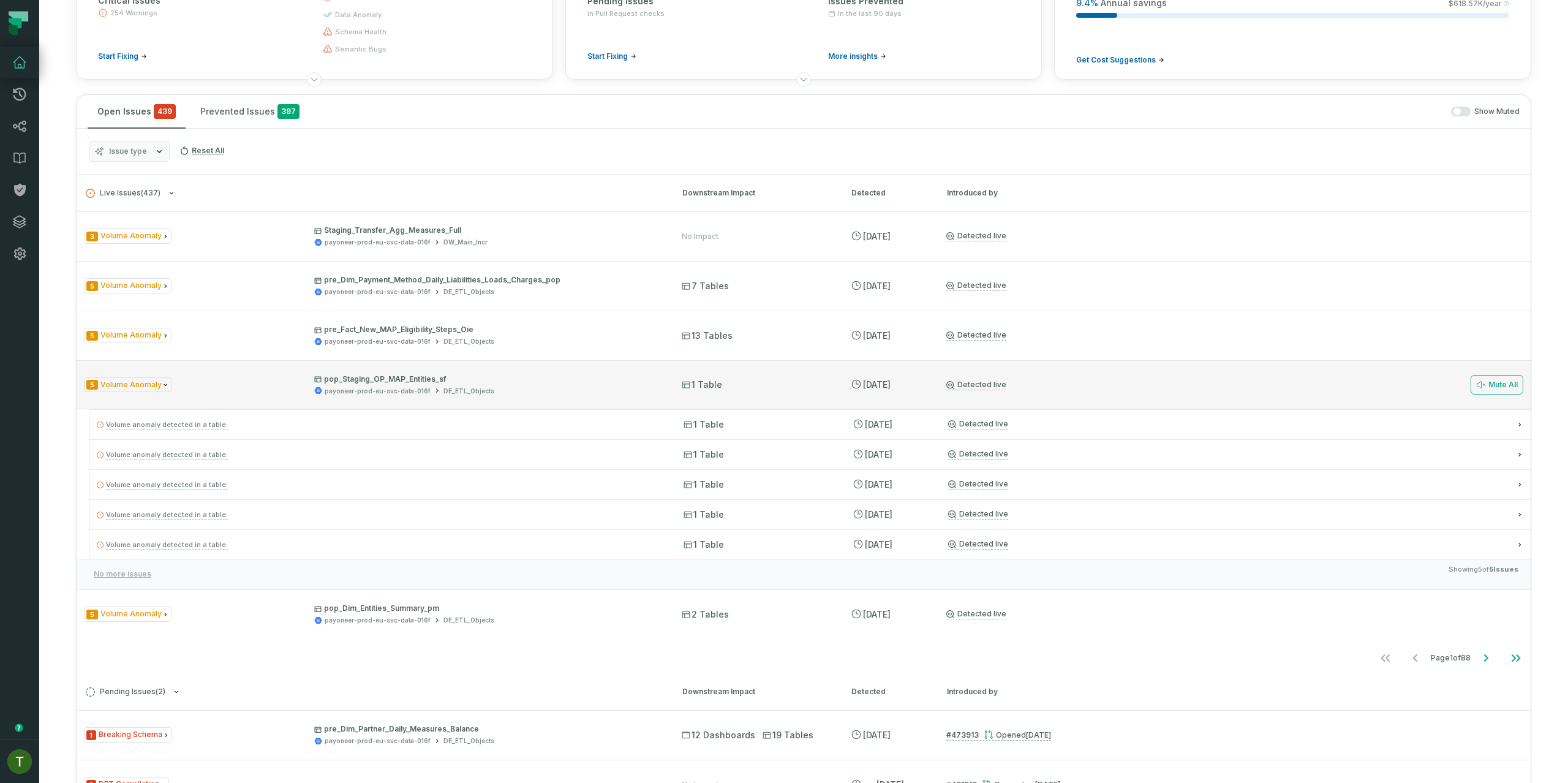
click at [417, 417] on p "Volume anomaly detected in a table:" at bounding box center [379, 425] width 565 height 15
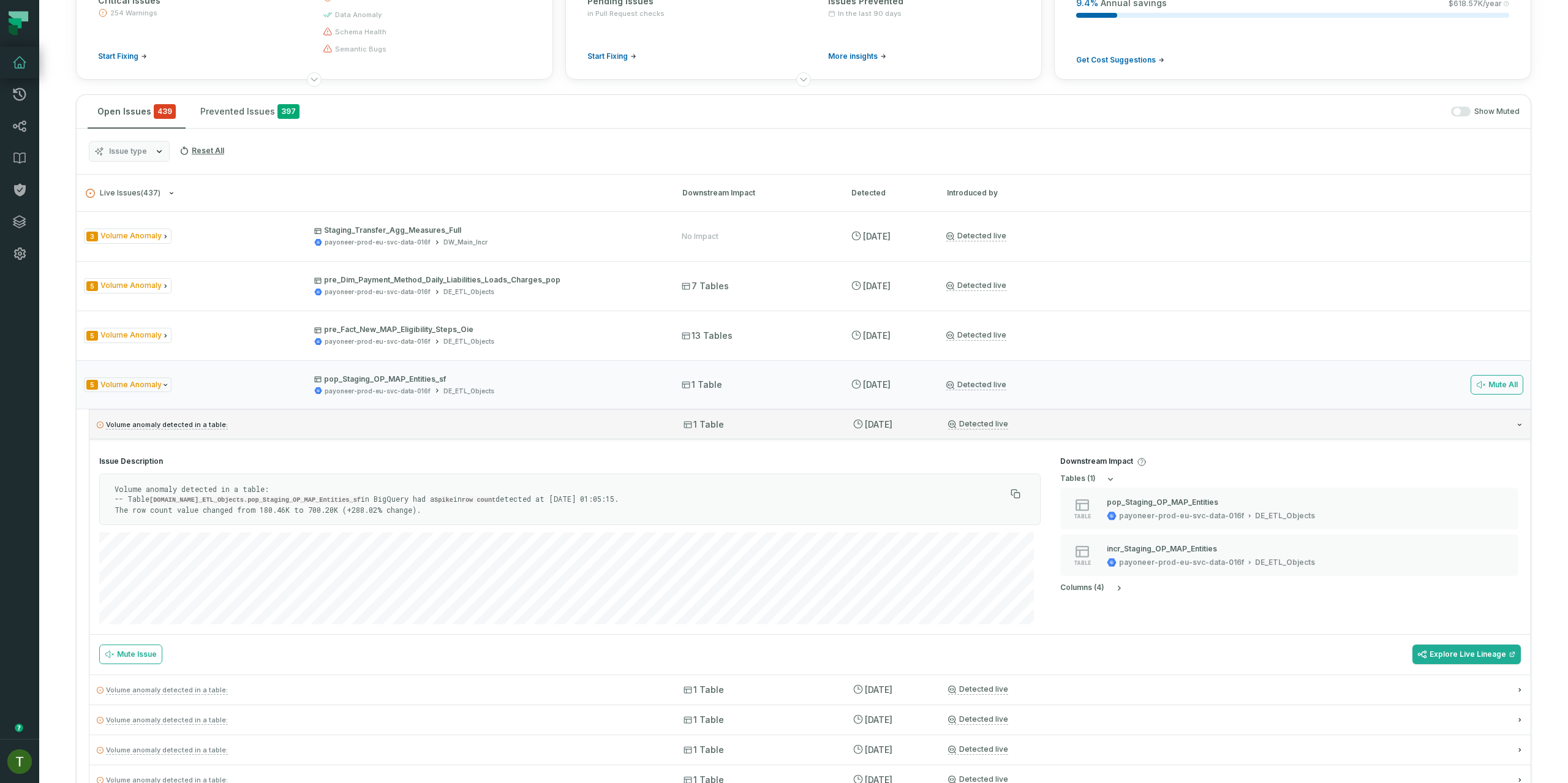
click at [419, 417] on p "Volume anomaly detected in a table:" at bounding box center [379, 425] width 565 height 15
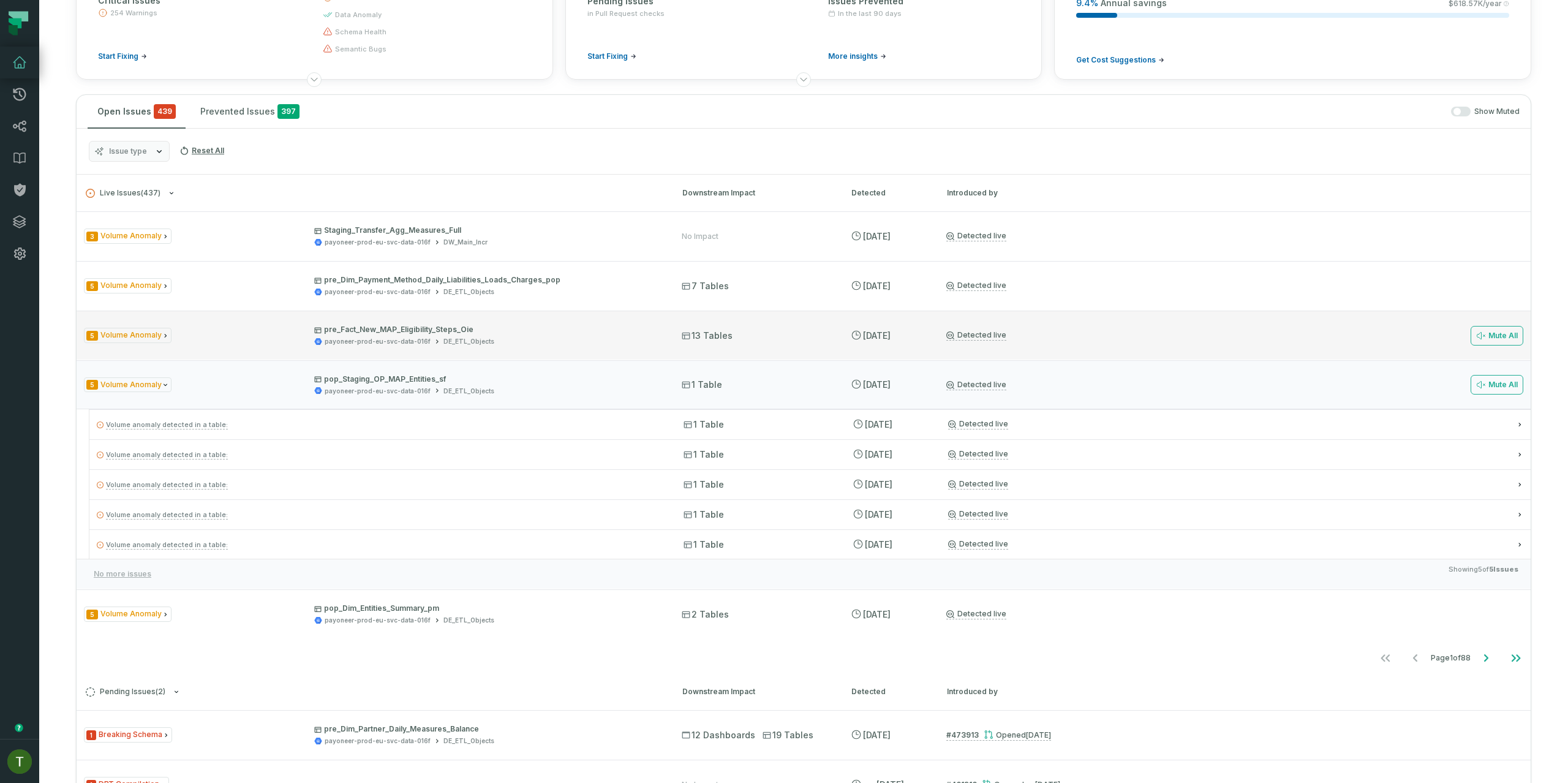
click at [550, 323] on div "5 Volume Anomaly pre_Fact_New_MAP_Eligibility_Steps_Oie payoneer-prod-eu-svc-da…" at bounding box center [803, 335] width 1454 height 49
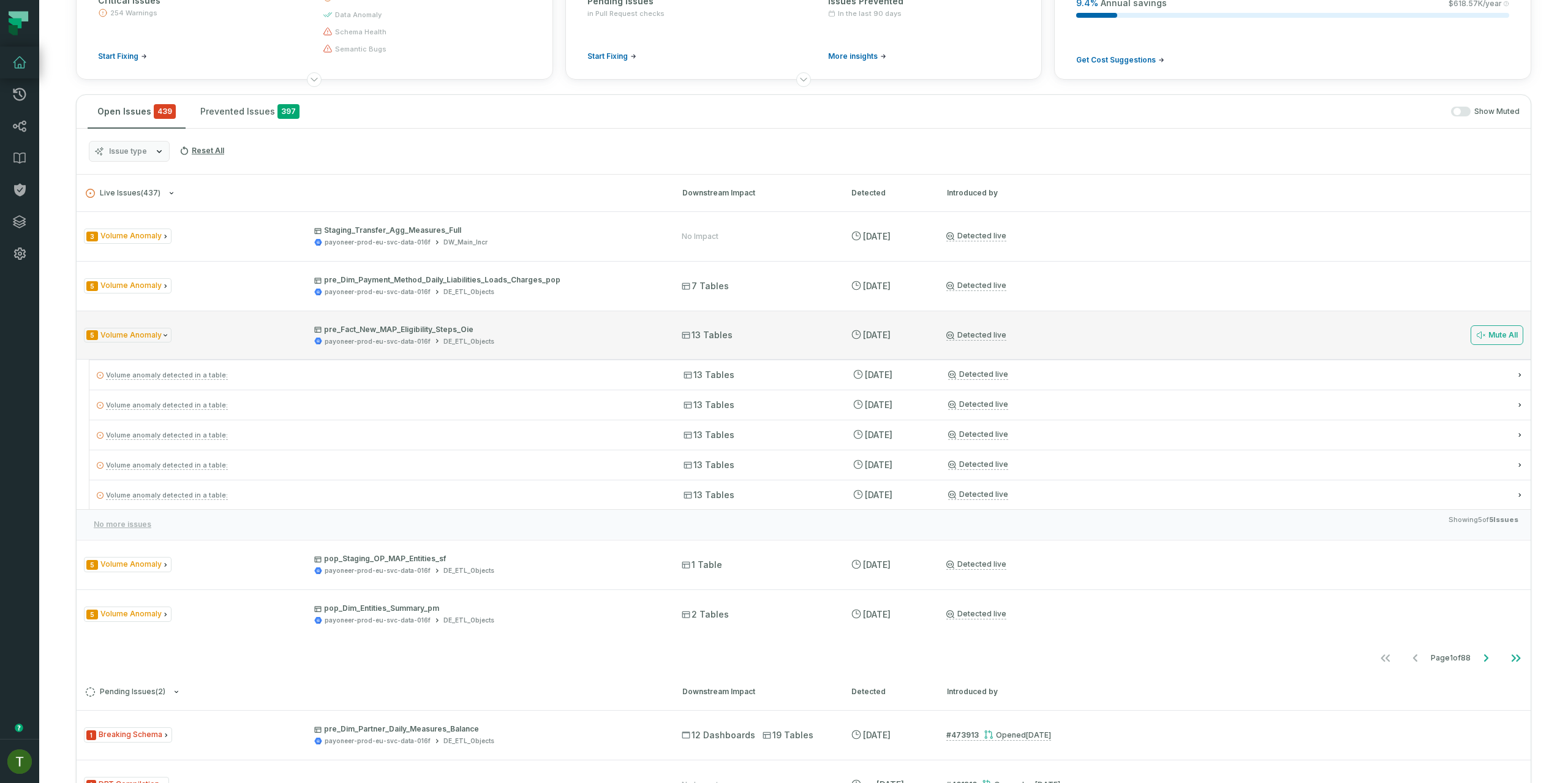
click at [552, 322] on div "5 Volume Anomaly pre_Fact_New_MAP_Eligibility_Steps_Oie payoneer-prod-eu-svc-da…" at bounding box center [803, 335] width 1454 height 49
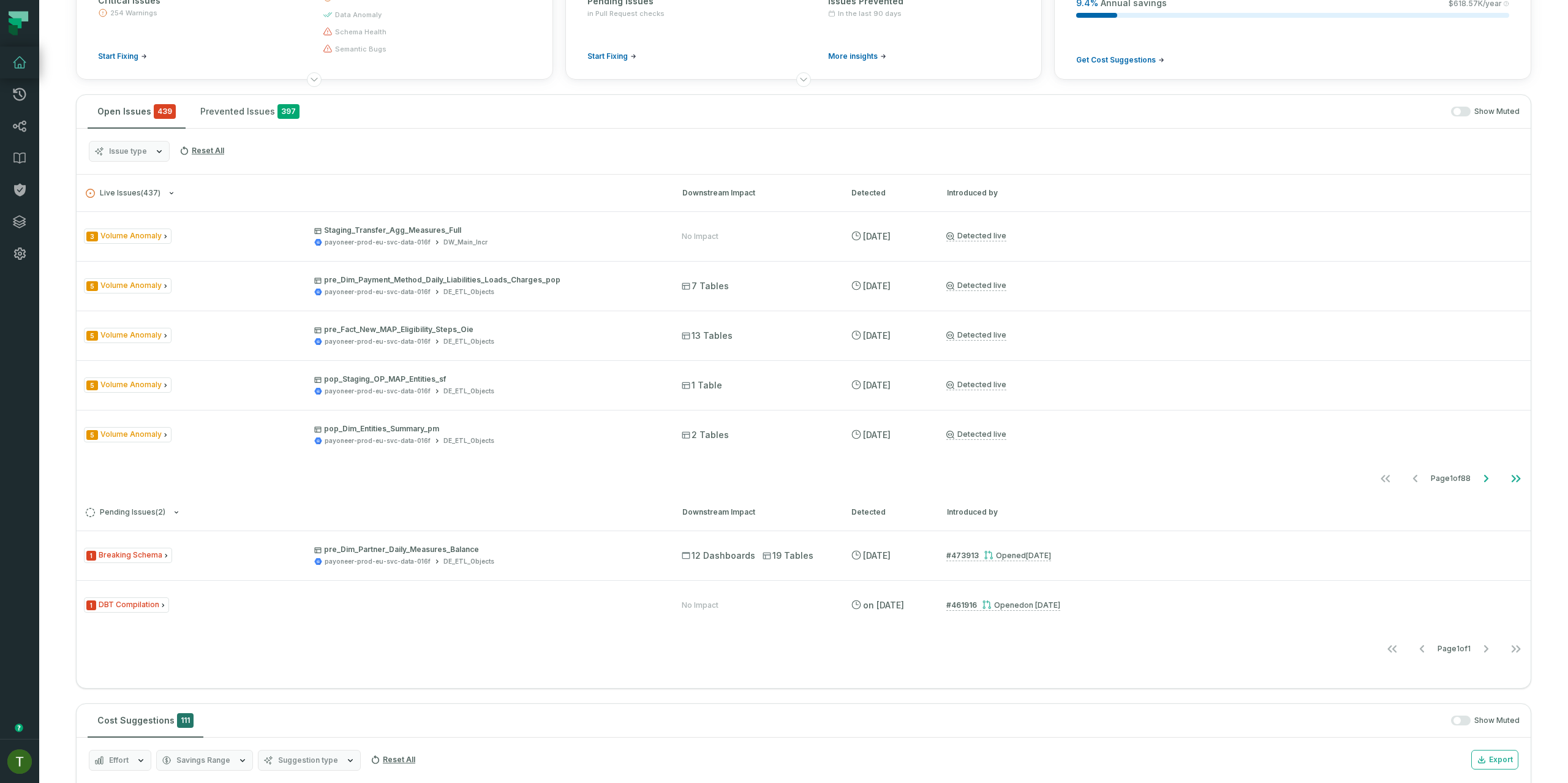
click at [494, 474] on nav "Page 1 of 88" at bounding box center [803, 478] width 1454 height 25
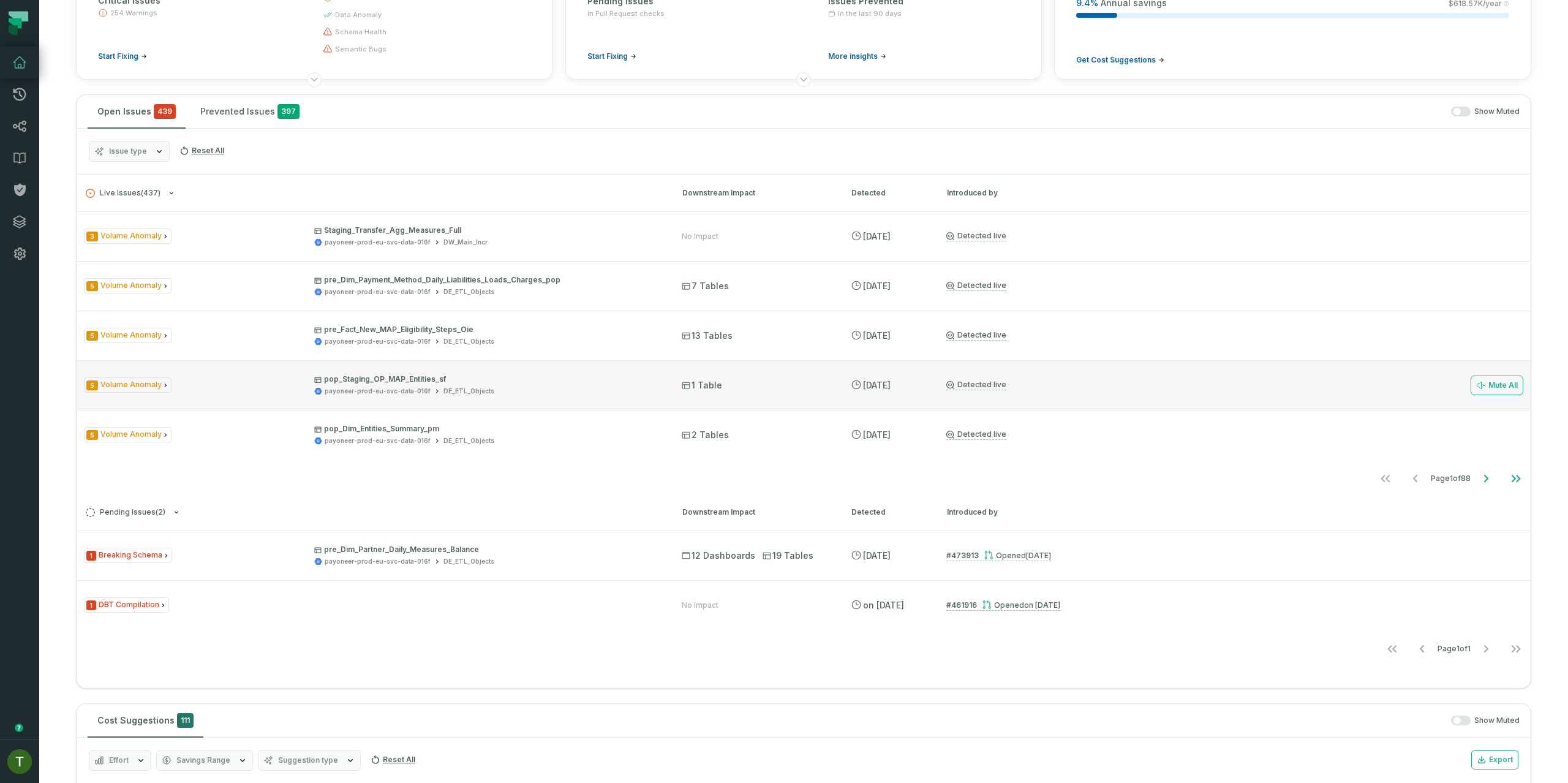
click at [501, 378] on p "pop_Staging_OP_MAP_Entities_sf" at bounding box center [486, 379] width 346 height 10
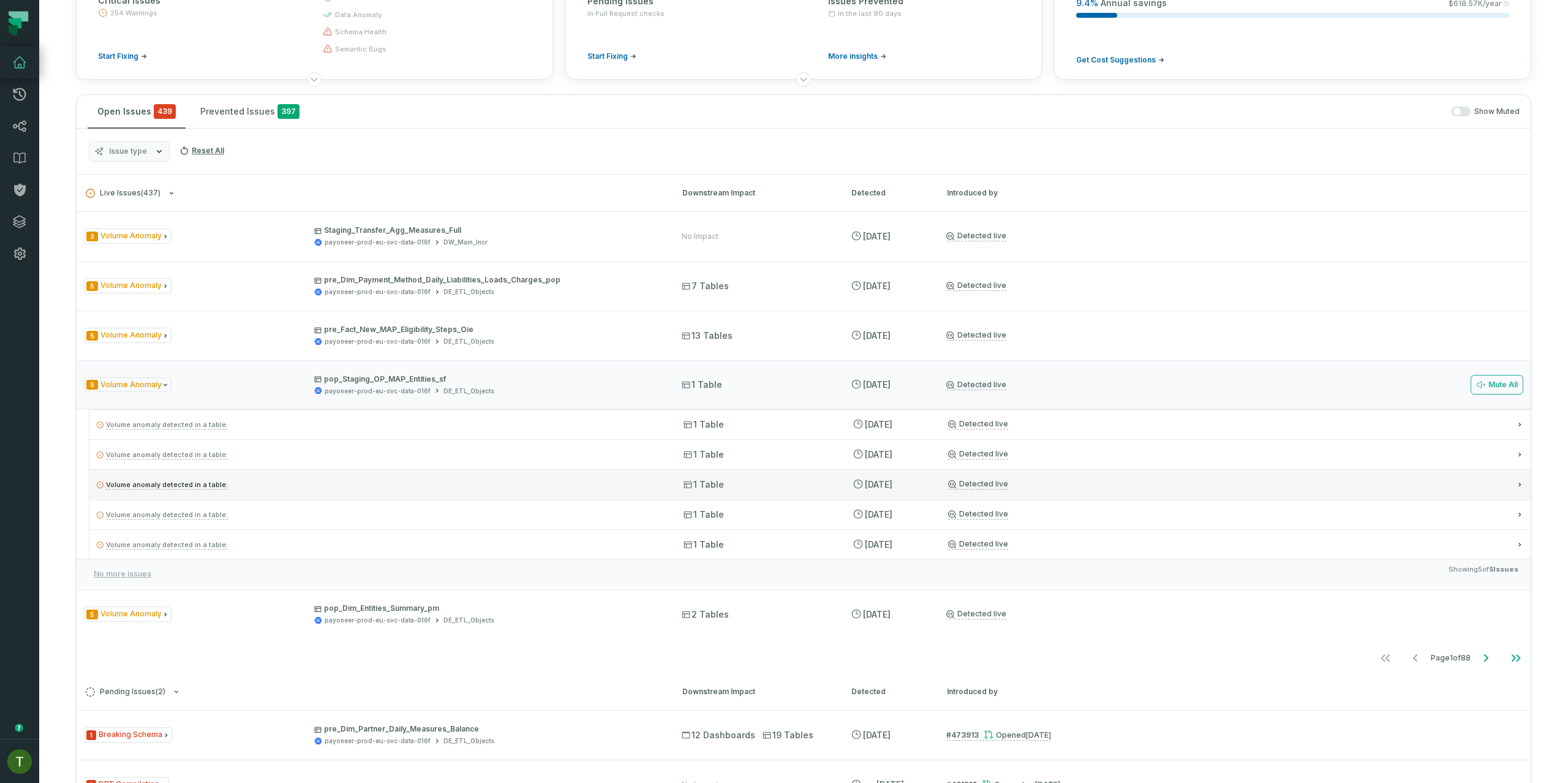
click at [494, 478] on p "Volume anomaly detected in a table:" at bounding box center [379, 484] width 565 height 15
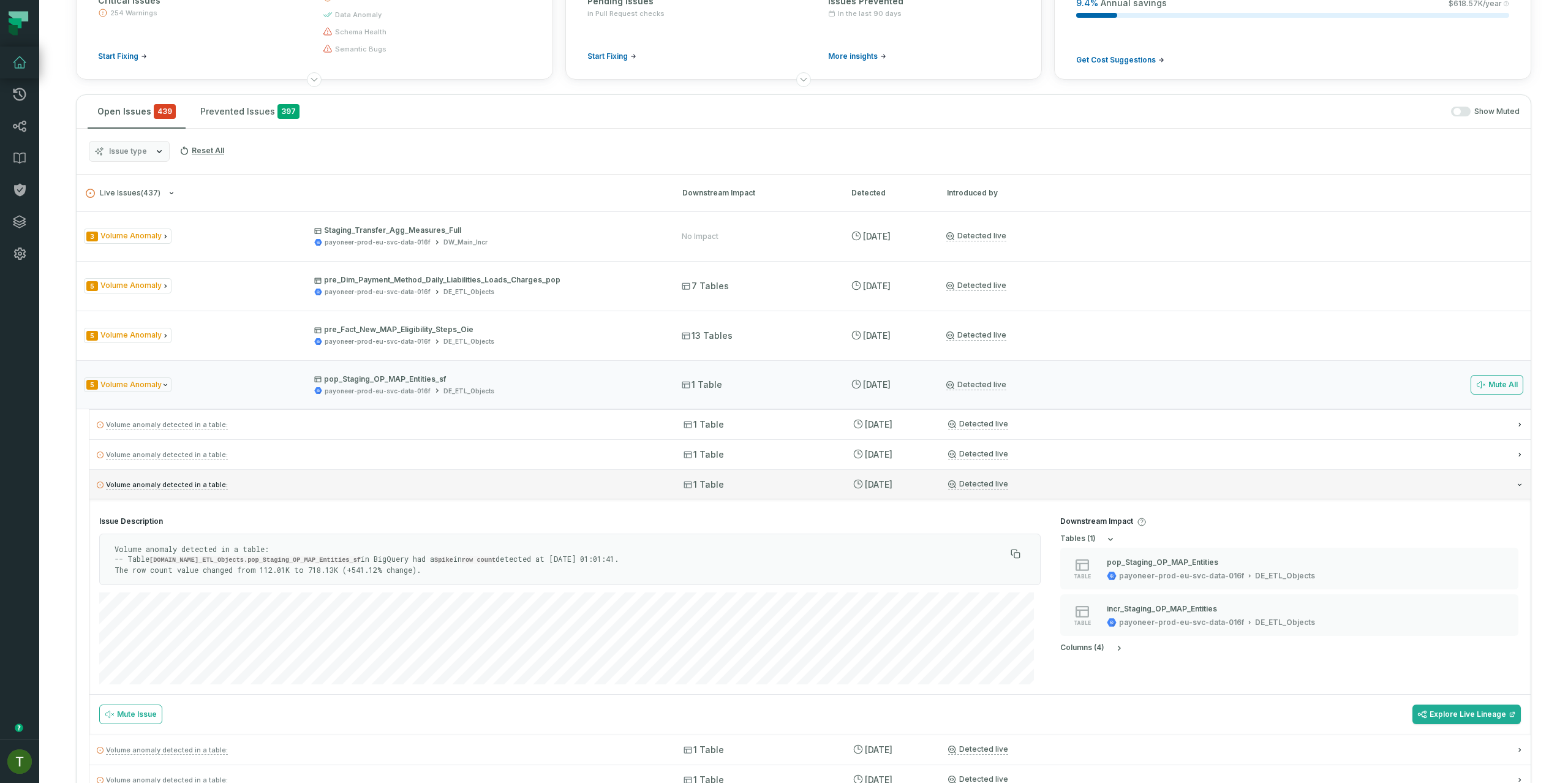
click at [494, 474] on div "Volume anomaly detected in a table: 1 Table 8/20/2025, 2:25:08 PM Detected live" at bounding box center [810, 484] width 1441 height 29
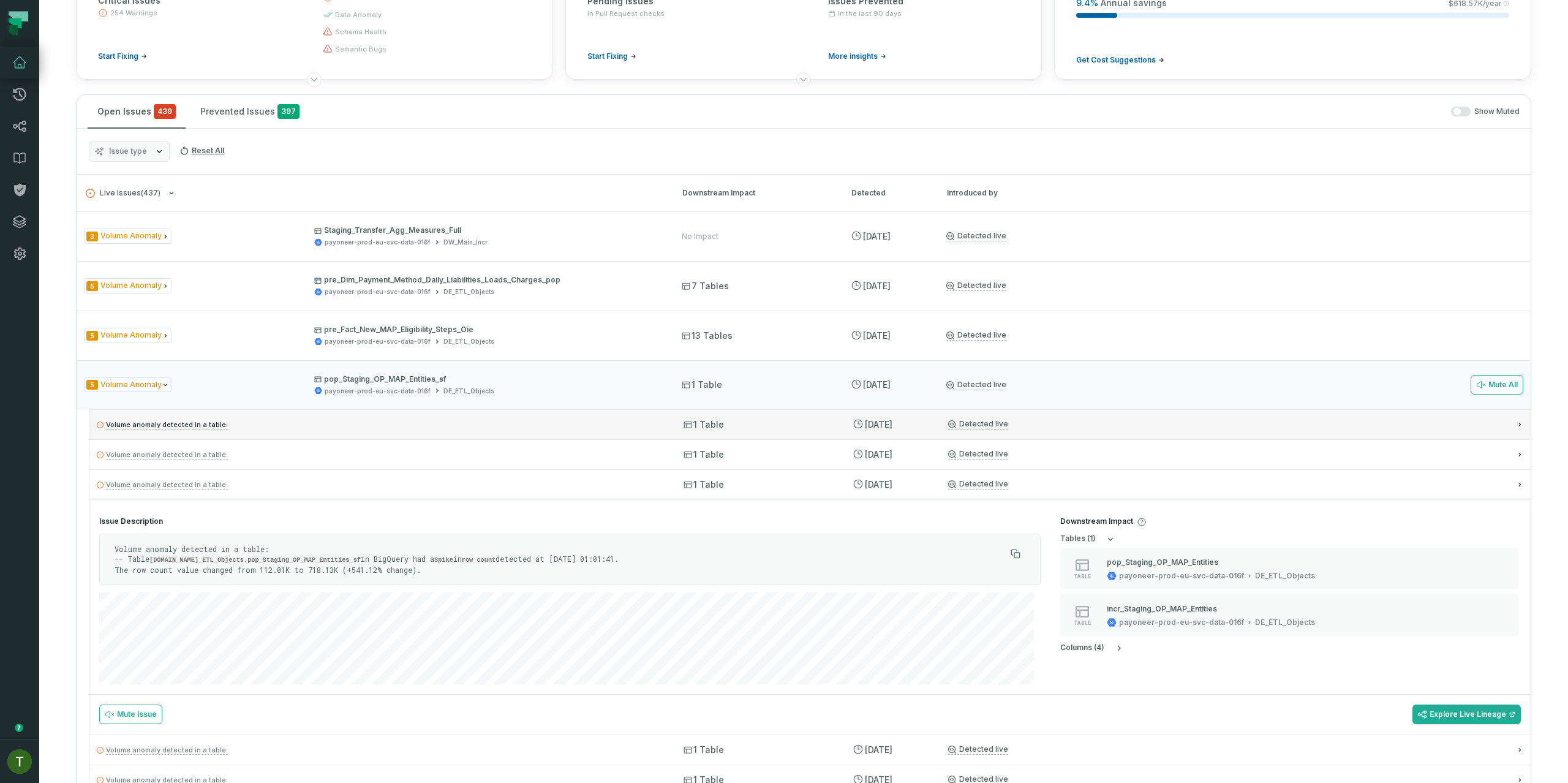
click at [497, 429] on p "Volume anomaly detected in a table:" at bounding box center [379, 425] width 565 height 15
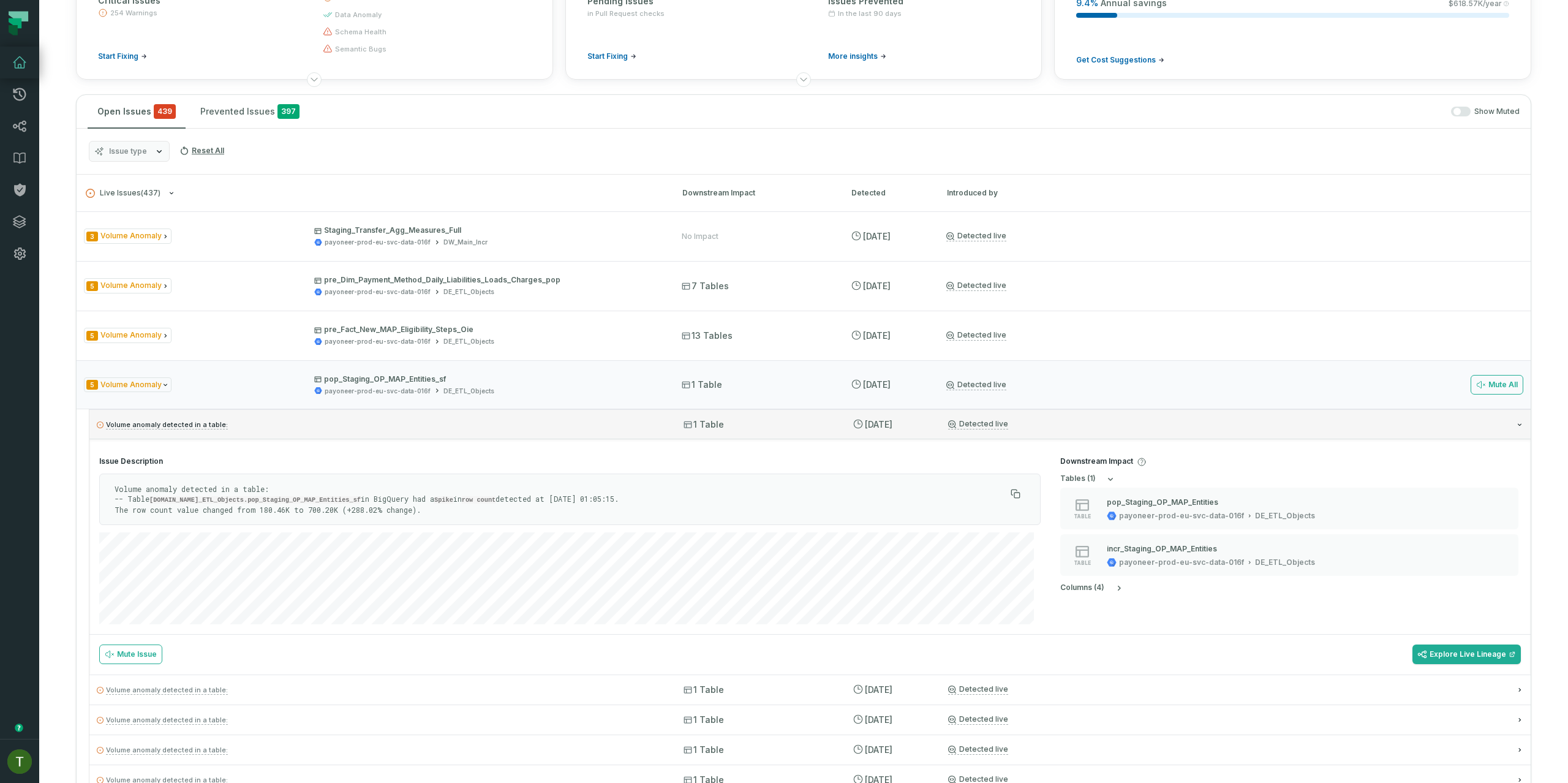
click at [497, 434] on div "Volume anomaly detected in a table: 1 Table 8/24/2025, 9:16:49 AM Detected live" at bounding box center [810, 424] width 1441 height 29
click at [489, 476] on ul "Volume anomaly detected in a table: 1 Table 8/24/2025, 9:16:49 AM Detected live…" at bounding box center [810, 602] width 1442 height 385
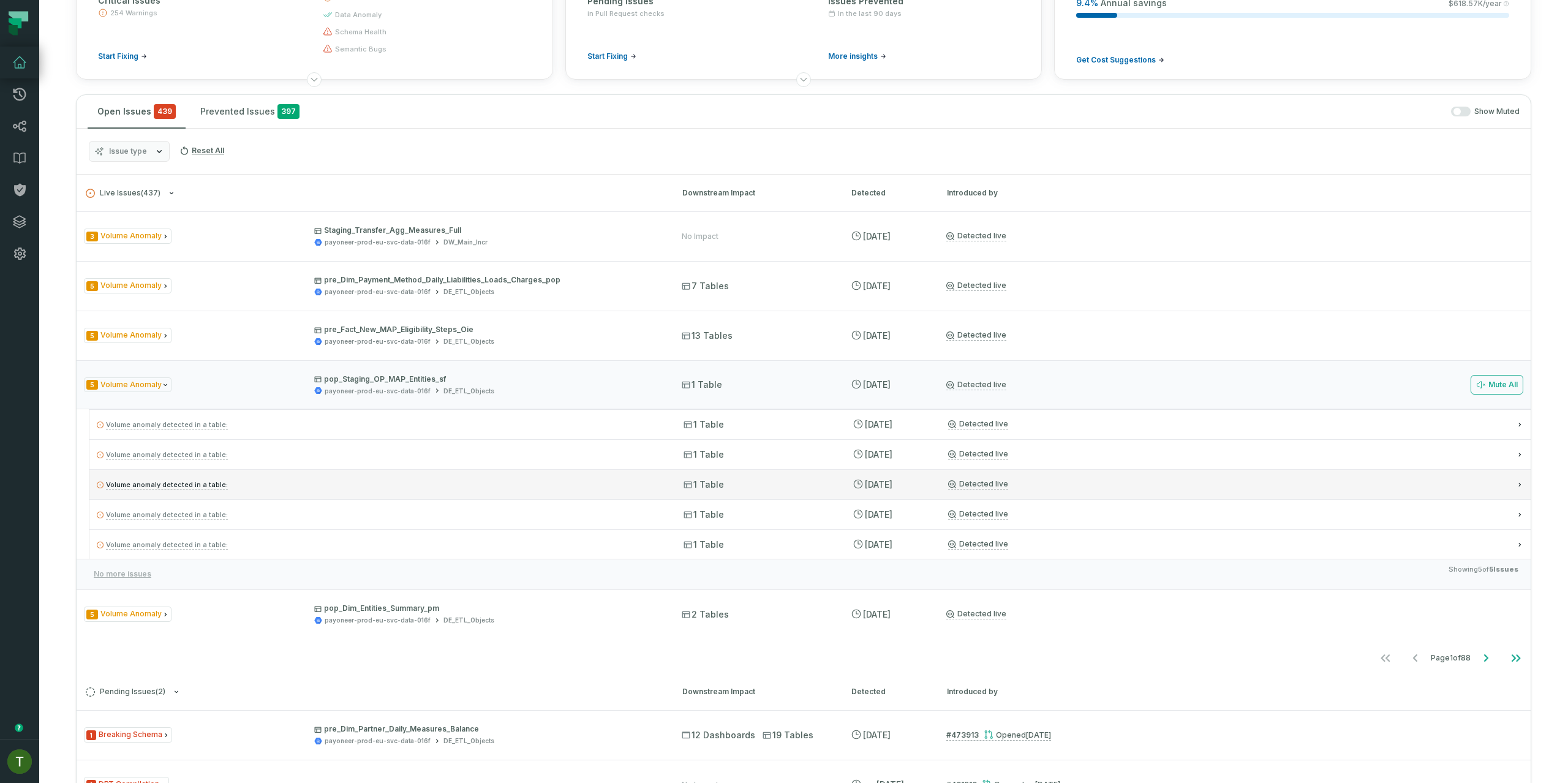
click at [489, 477] on p "Volume anomaly detected in a table:" at bounding box center [379, 484] width 565 height 15
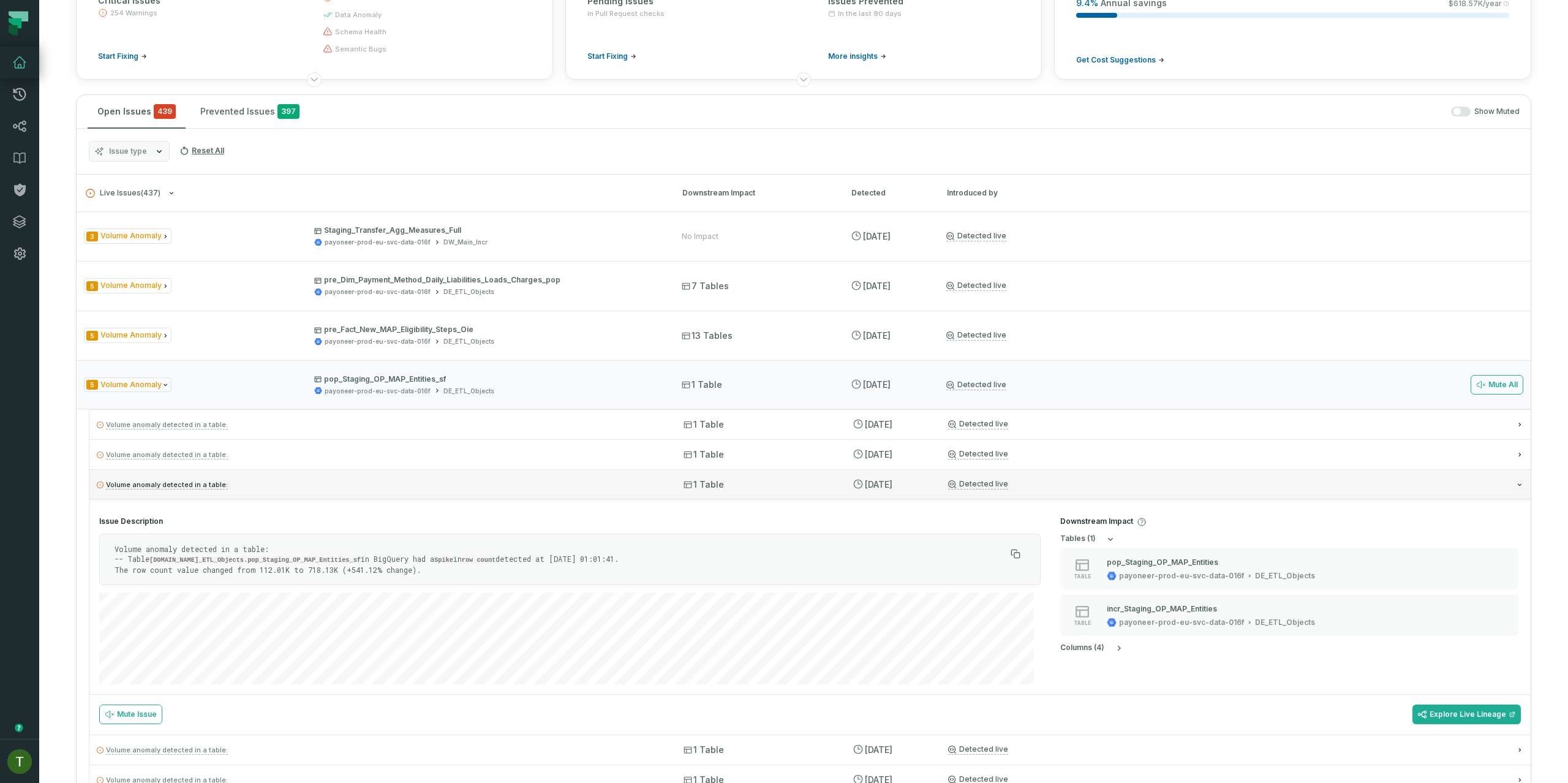
click at [489, 477] on p "Volume anomaly detected in a table:" at bounding box center [379, 484] width 565 height 15
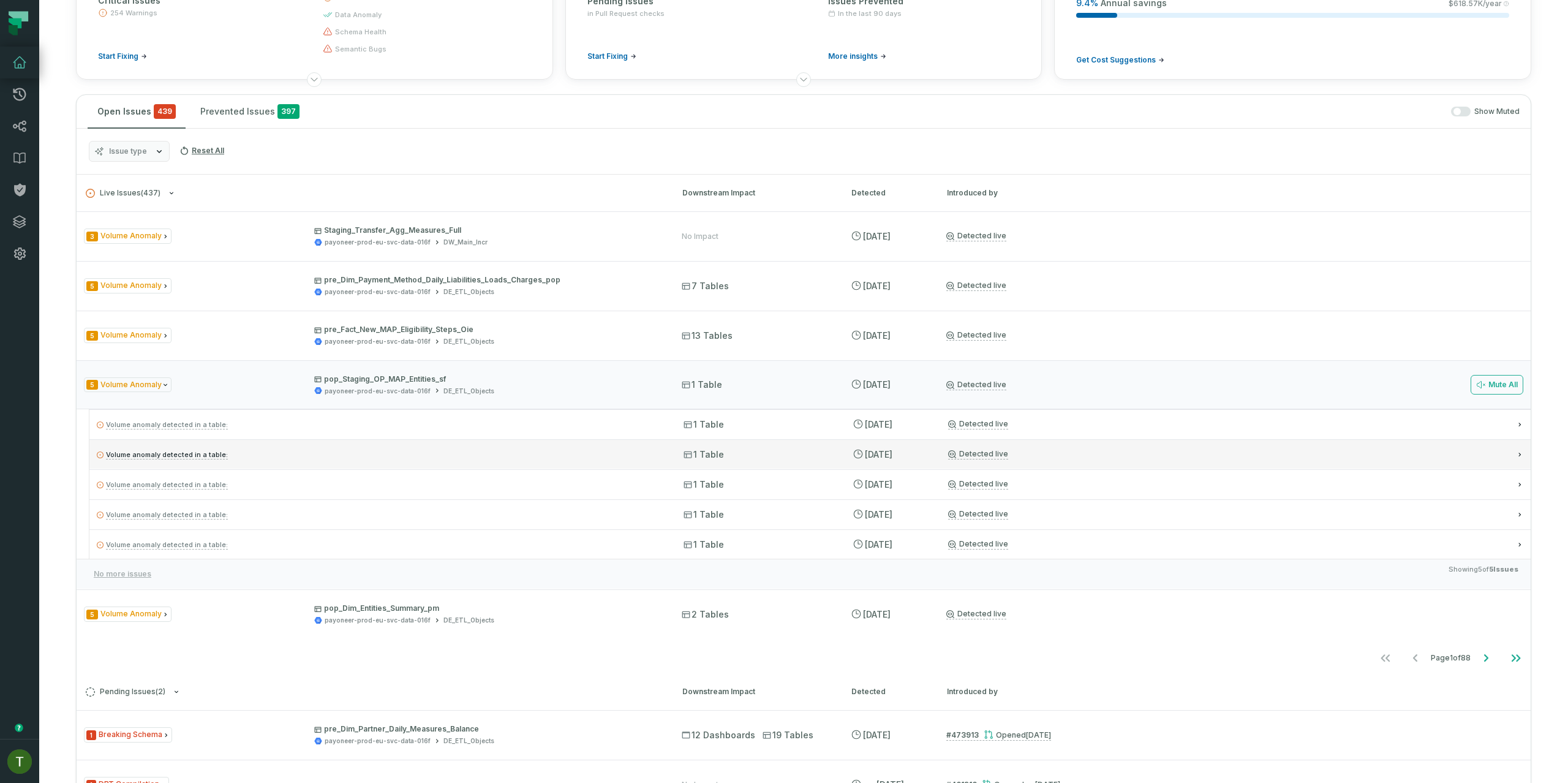
click at [490, 459] on p "Volume anomaly detected in a table:" at bounding box center [379, 455] width 565 height 15
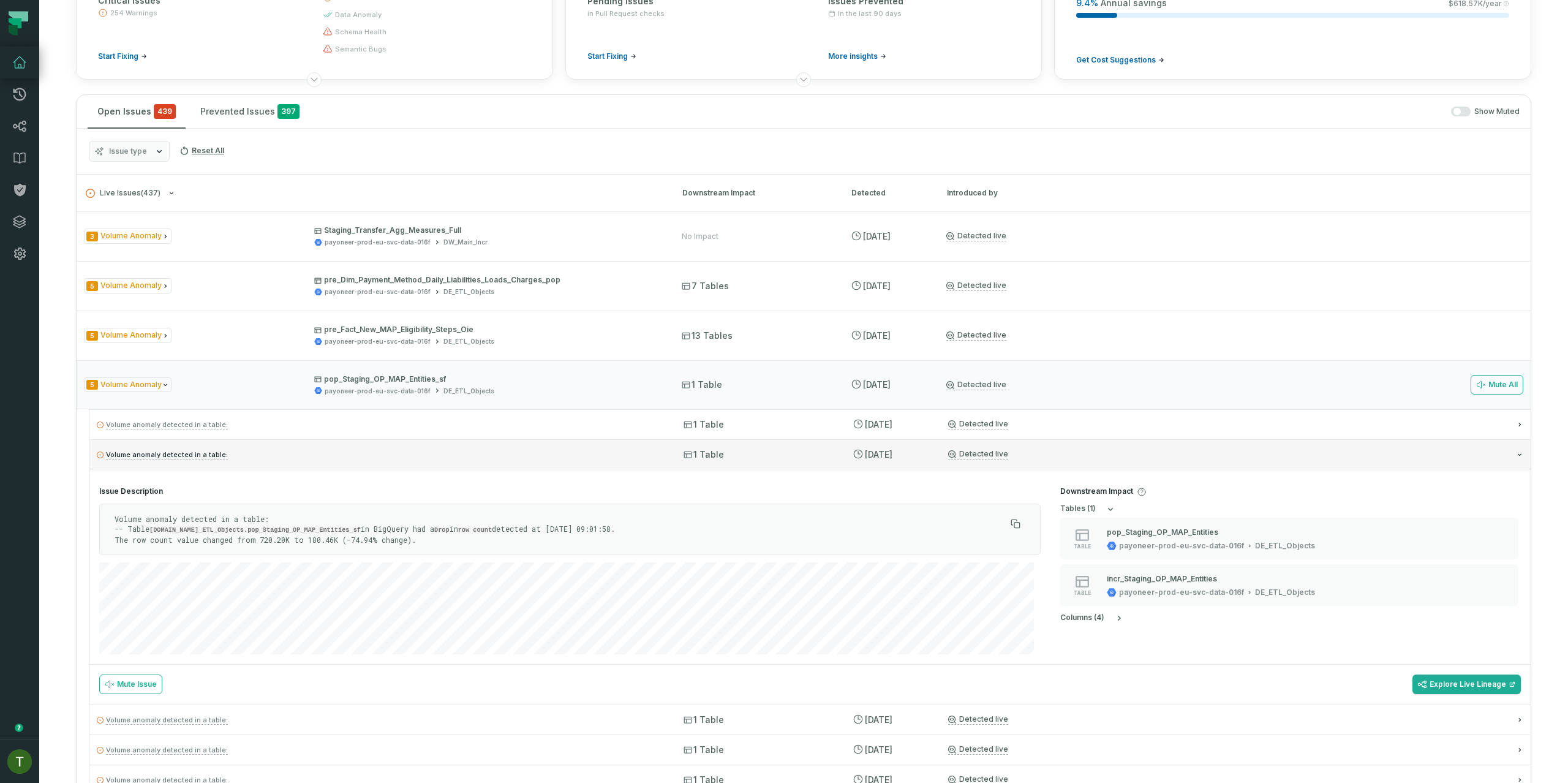
click at [490, 459] on p "Volume anomaly detected in a table:" at bounding box center [379, 455] width 565 height 15
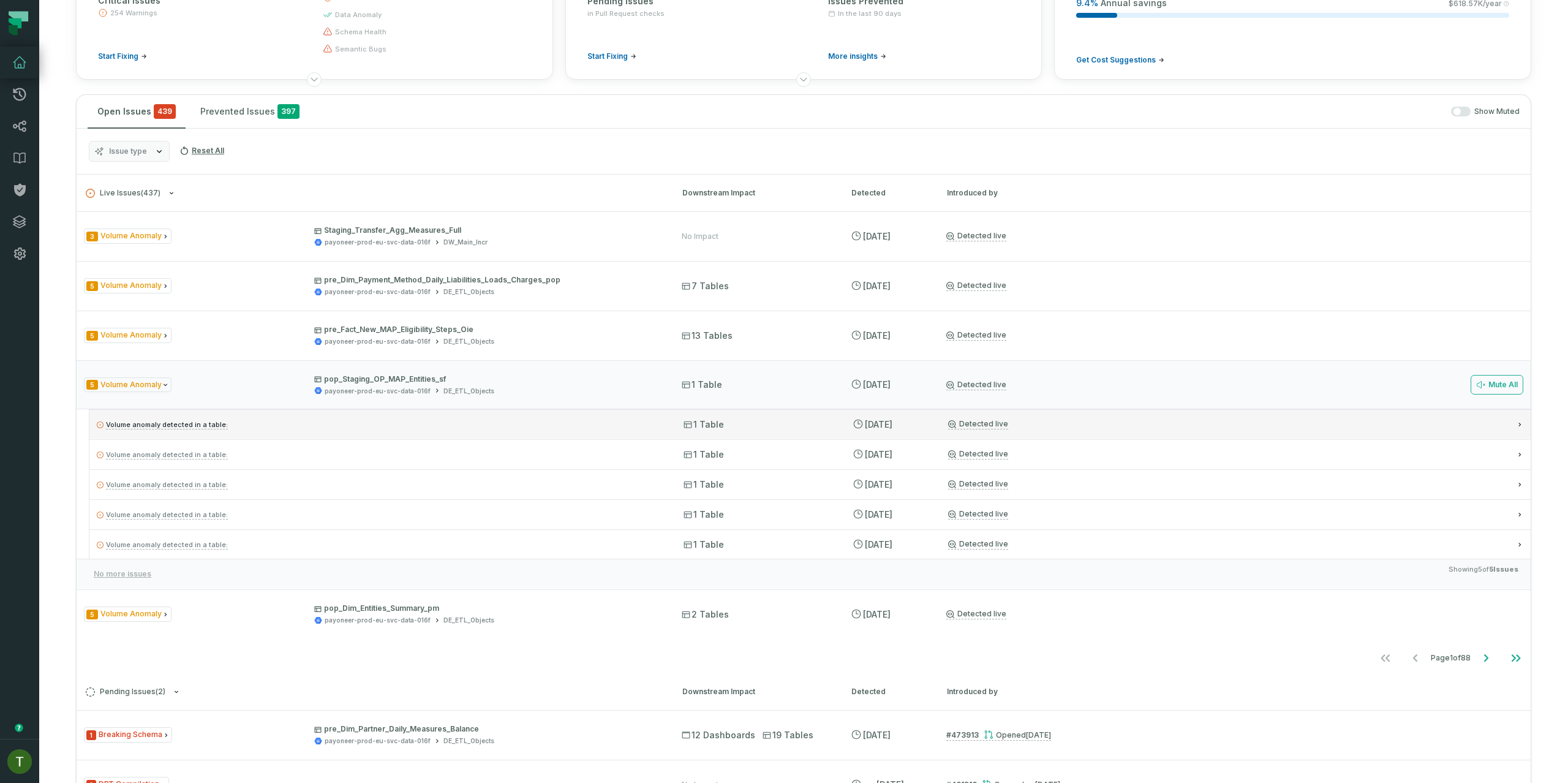
click at [459, 419] on p "Volume anomaly detected in a table:" at bounding box center [379, 425] width 565 height 15
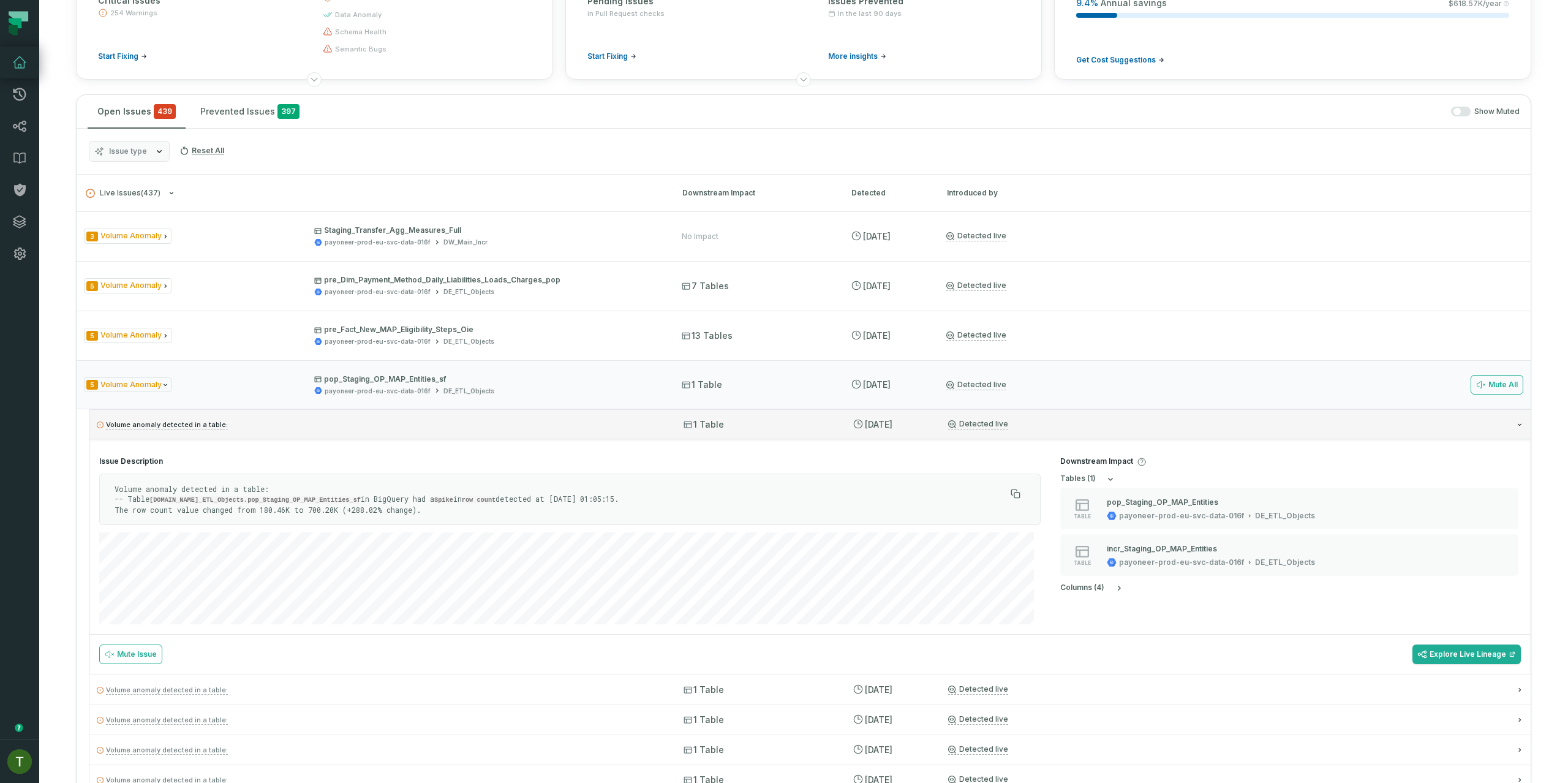
click at [459, 419] on p "Volume anomaly detected in a table:" at bounding box center [379, 425] width 565 height 15
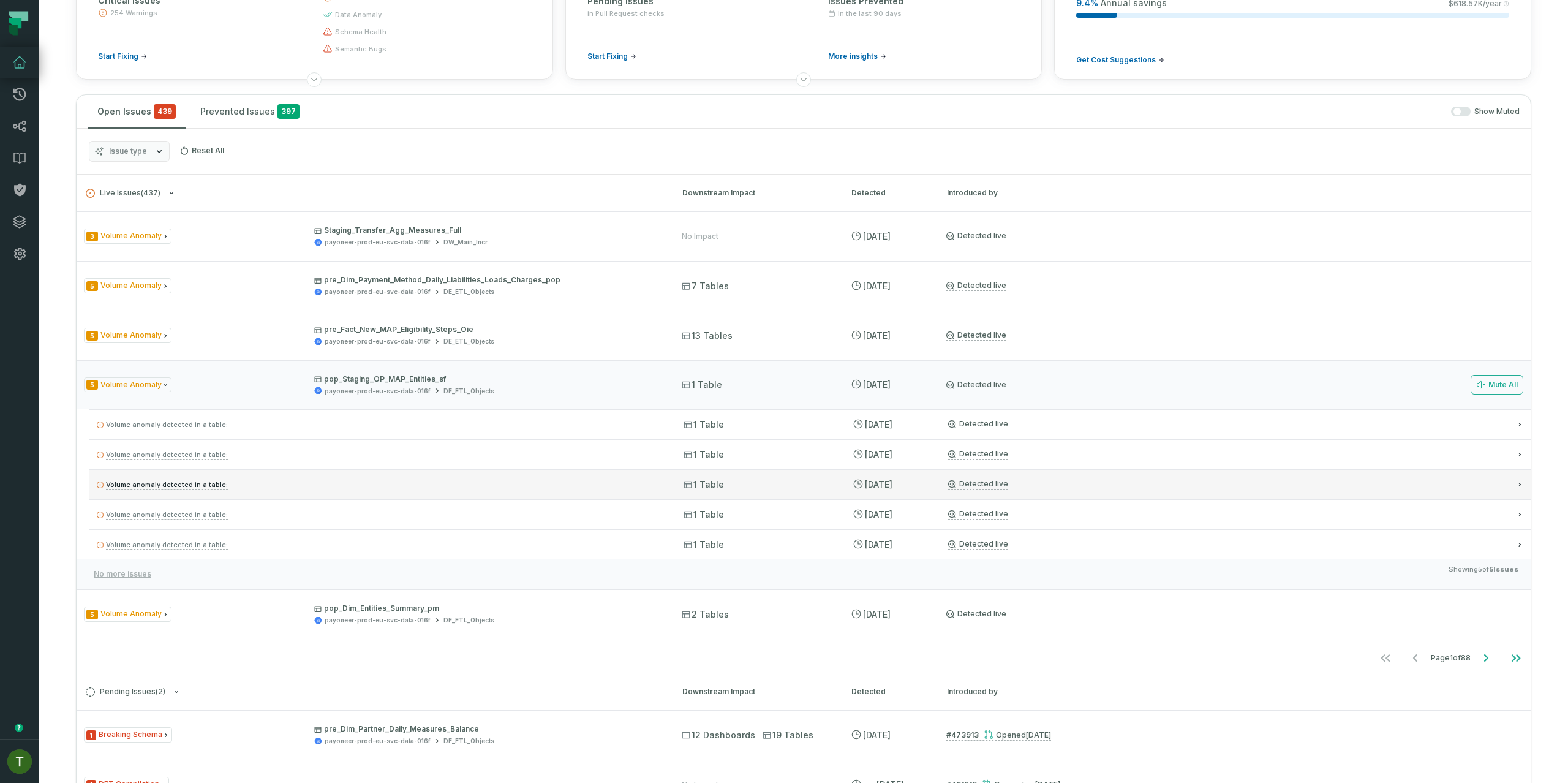
click at [455, 485] on p "Volume anomaly detected in a table:" at bounding box center [379, 484] width 565 height 15
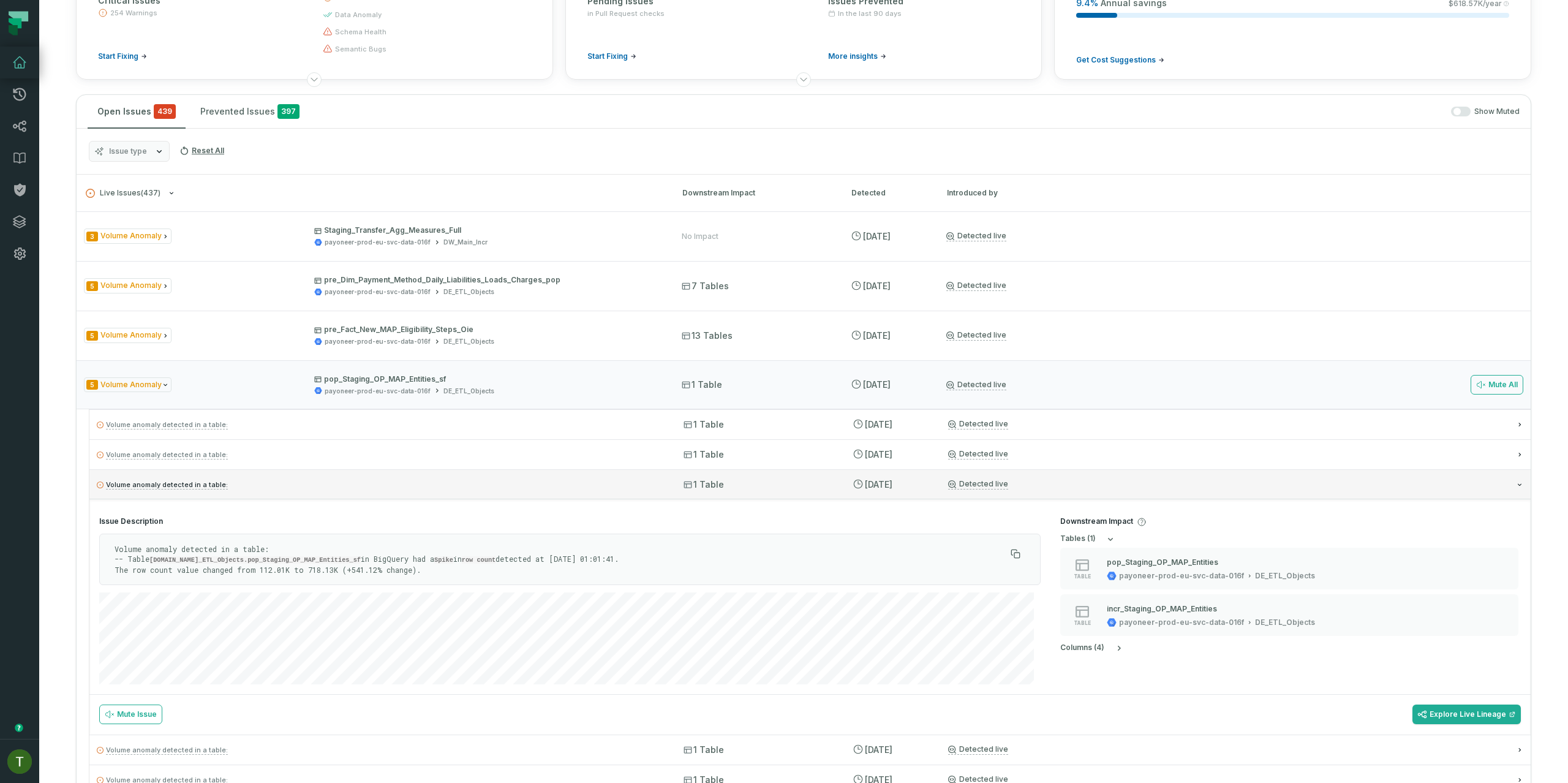
click at [660, 488] on div "Volume anomaly detected in a table: 1 Table 8/20/2025, 2:25:08 PM Detected live" at bounding box center [810, 484] width 1441 height 29
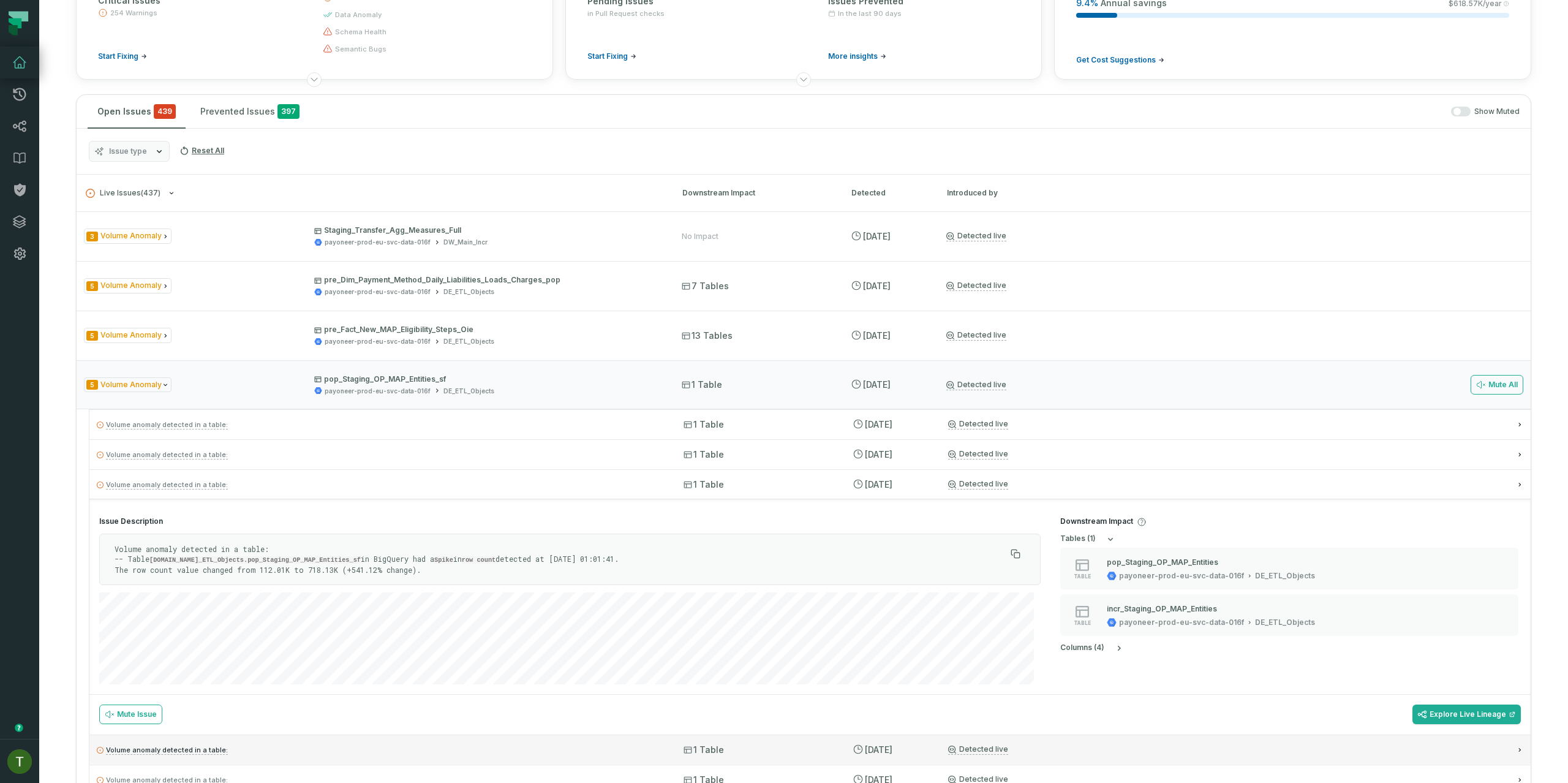
click at [662, 735] on div "Volume anomaly detected in a table: 1 Table 8/20/2025, 2:25:08 PM Detected live" at bounding box center [810, 749] width 1441 height 29
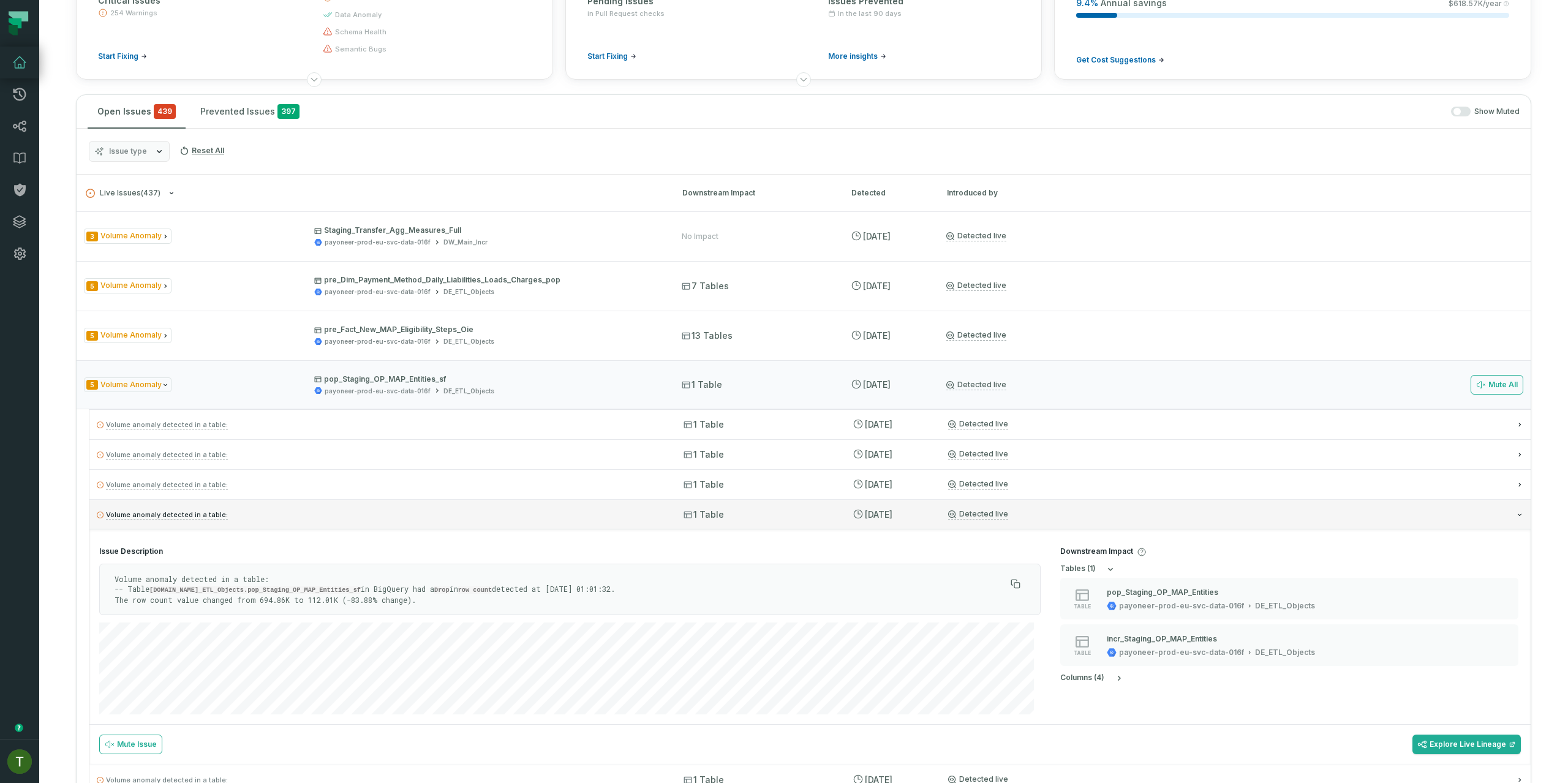
click at [662, 527] on div "Volume anomaly detected in a table: 1 Table 8/20/2025, 2:25:08 PM Detected live" at bounding box center [810, 514] width 1441 height 29
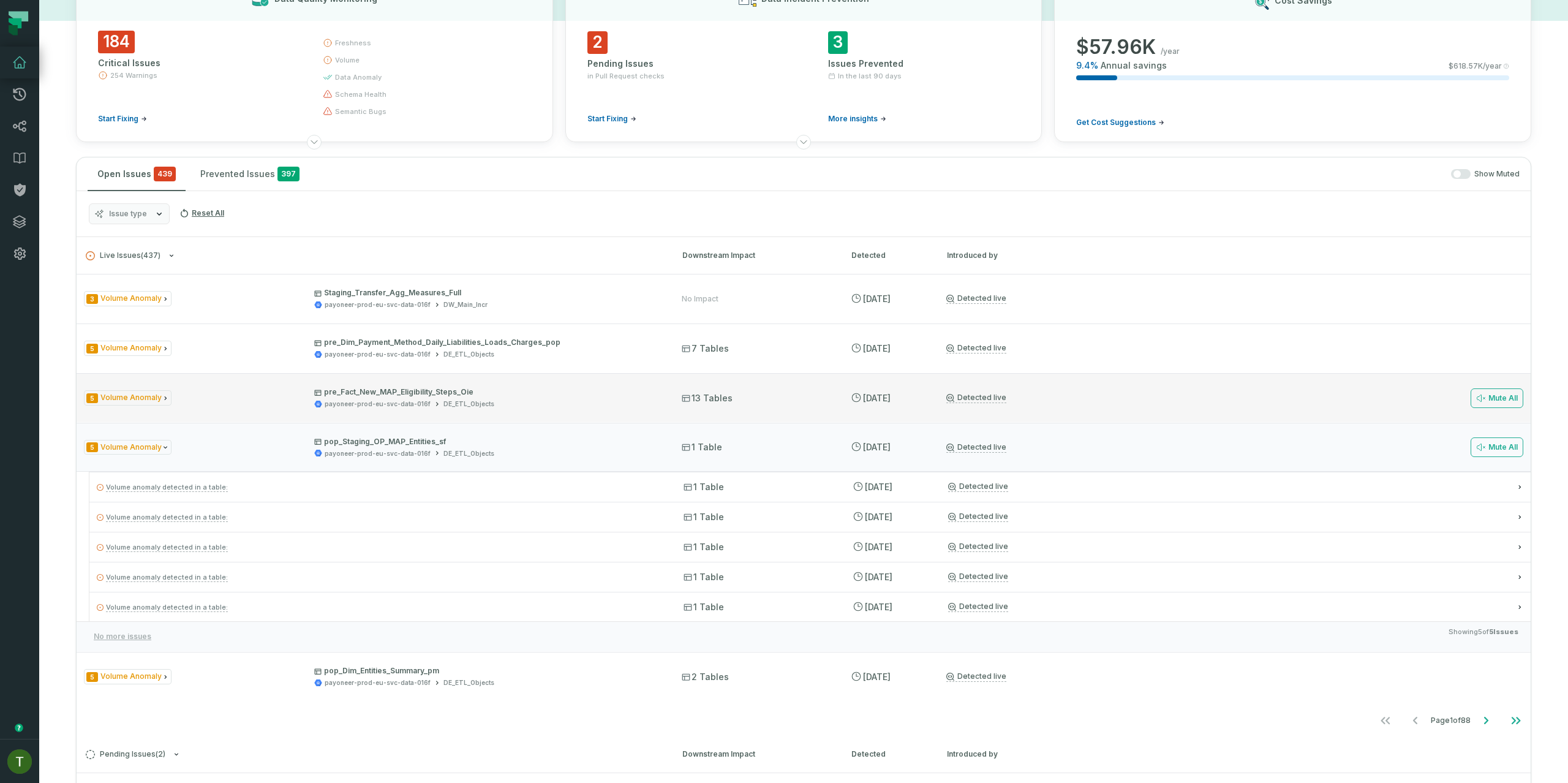
scroll to position [74, 0]
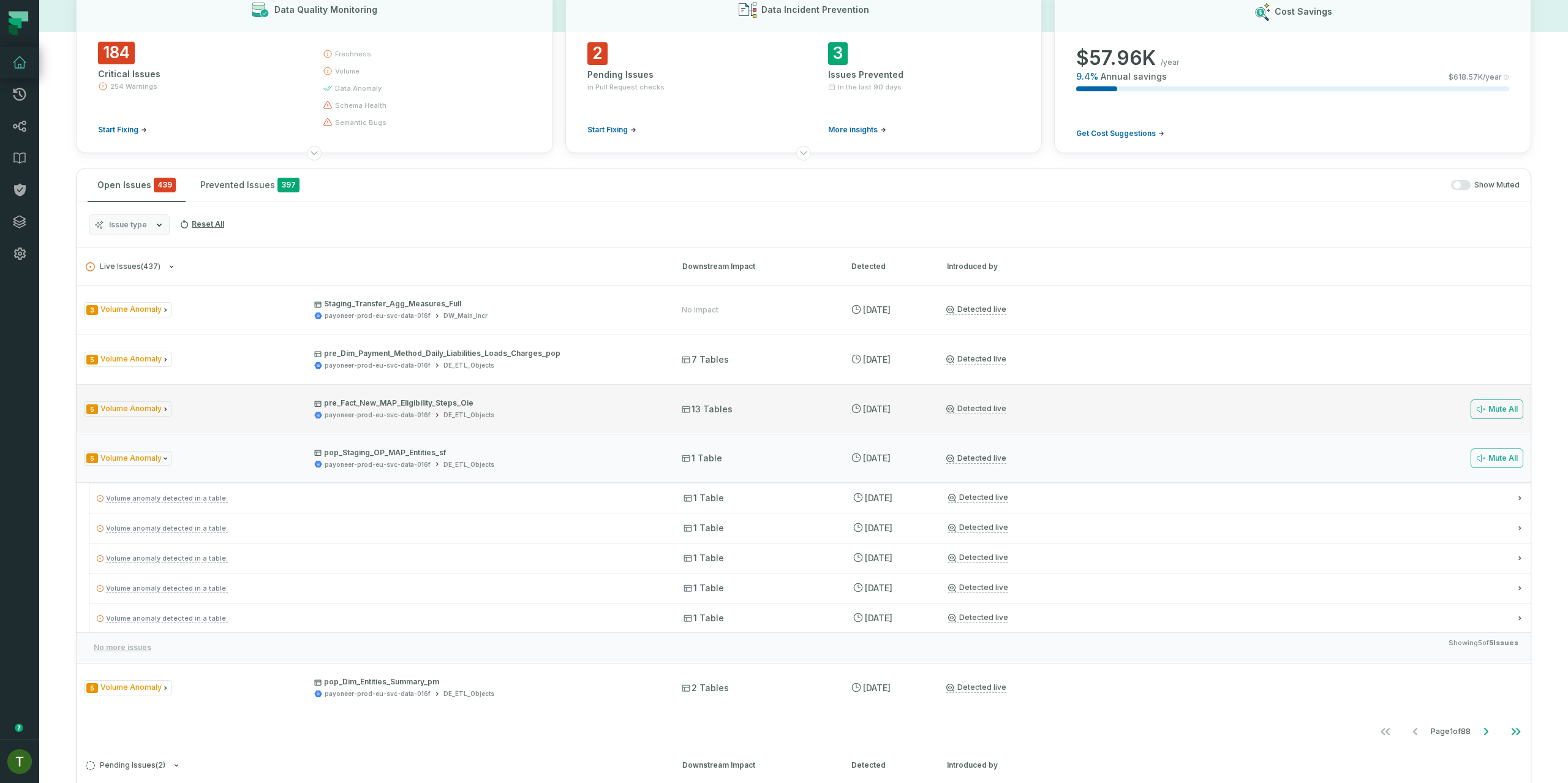
click at [214, 346] on div "5 Volume Anomaly pre_Dim_Payment_Method_Daily_Liabilities_Loads_Charges_pop pay…" at bounding box center [803, 359] width 1454 height 49
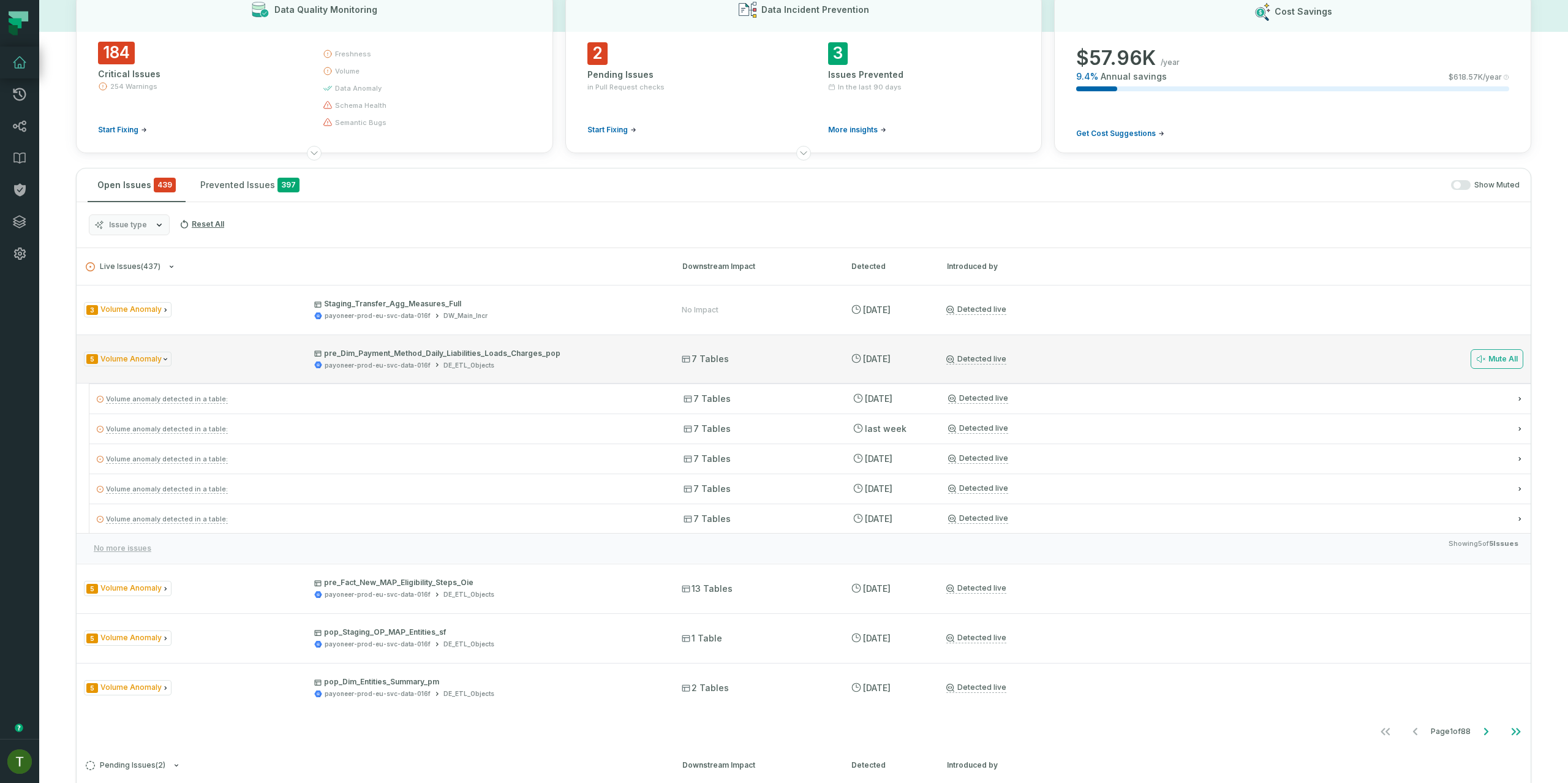
click at [219, 346] on div "5 Volume Anomaly pre_Dim_Payment_Method_Daily_Liabilities_Loads_Charges_pop pay…" at bounding box center [803, 359] width 1454 height 49
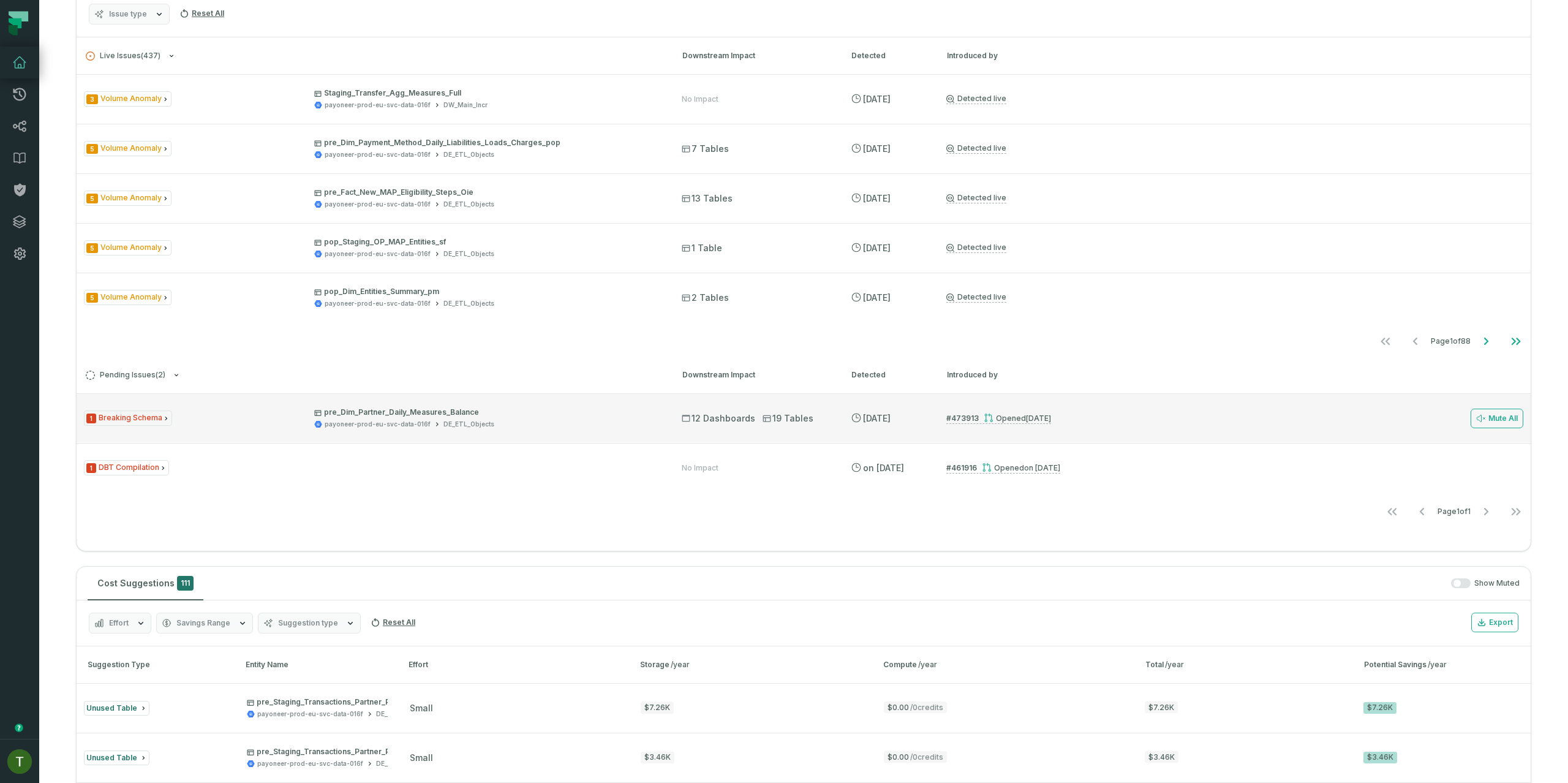
scroll to position [294, 0]
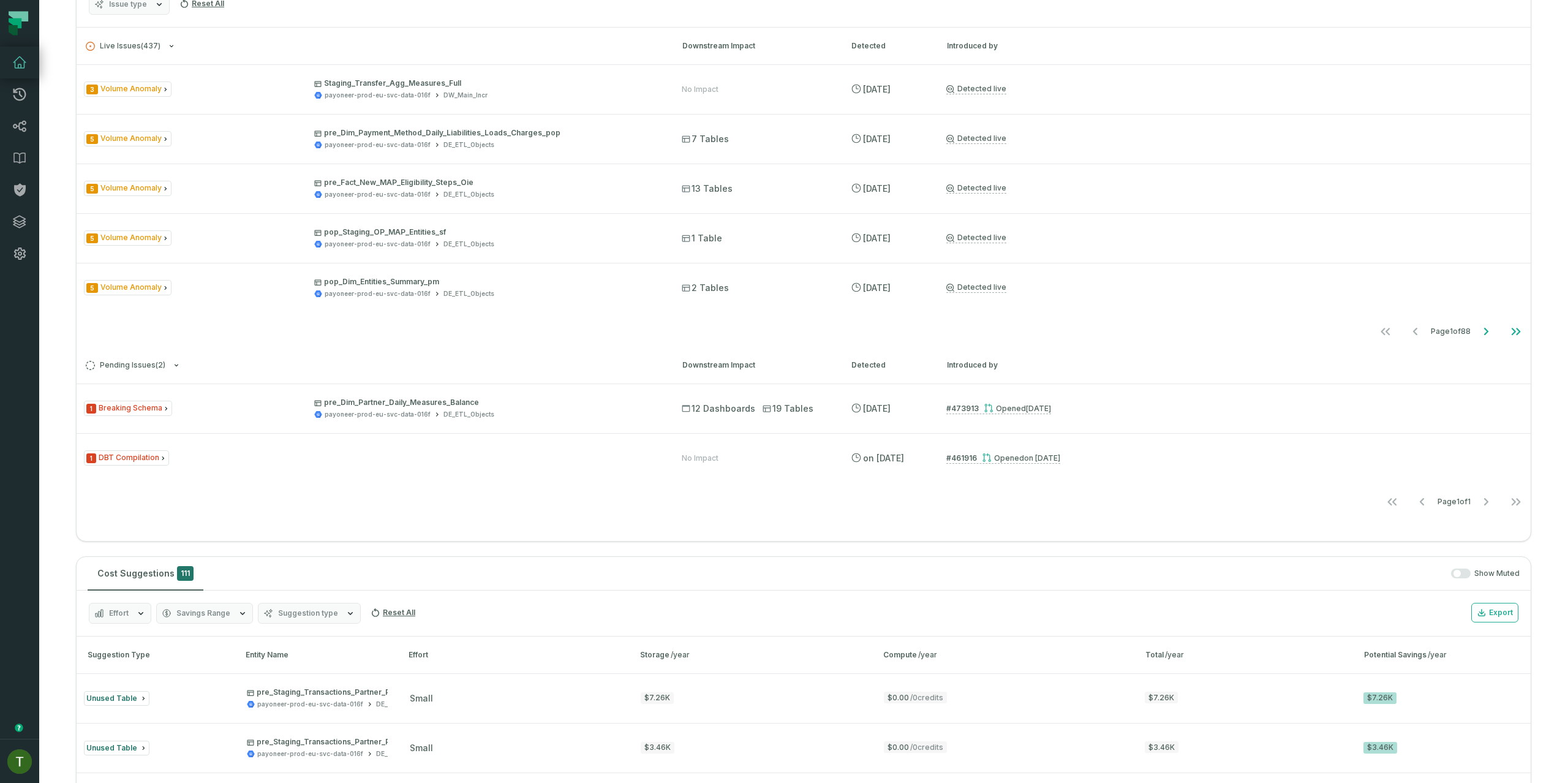
click at [263, 317] on div "3 Volume Anomaly Staging_Transfer_Agg_Measures_Full payoneer-prod-eu-svc-data-0…" at bounding box center [803, 205] width 1454 height 282
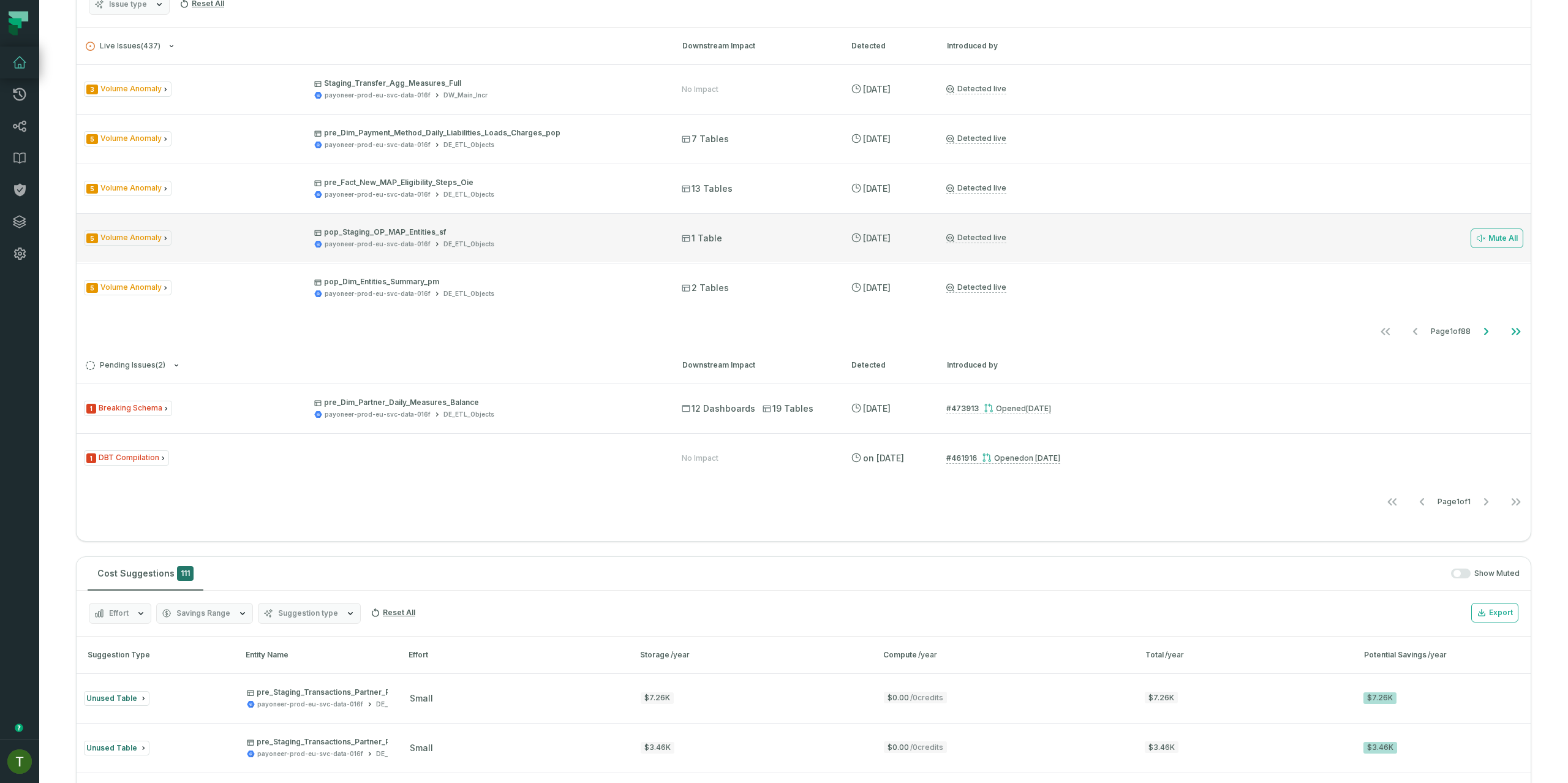
click at [267, 256] on div "5 Volume Anomaly pop_Staging_OP_MAP_Entities_sf payoneer-prod-eu-svc-data-016f …" at bounding box center [803, 238] width 1454 height 49
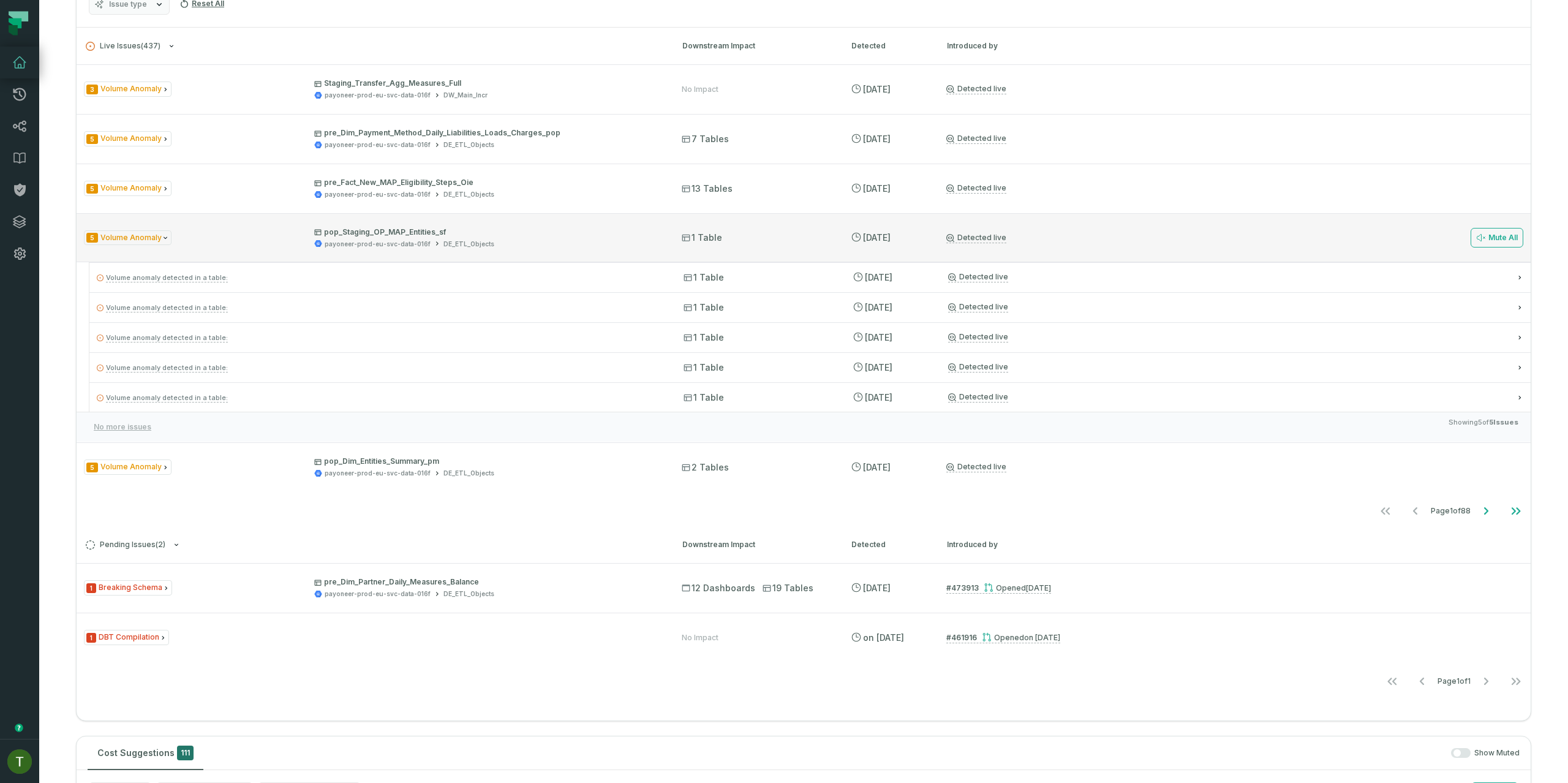
click at [398, 250] on div "5 Volume Anomaly pop_Staging_OP_MAP_Entities_sf payoneer-prod-eu-svc-data-016f …" at bounding box center [803, 238] width 1454 height 49
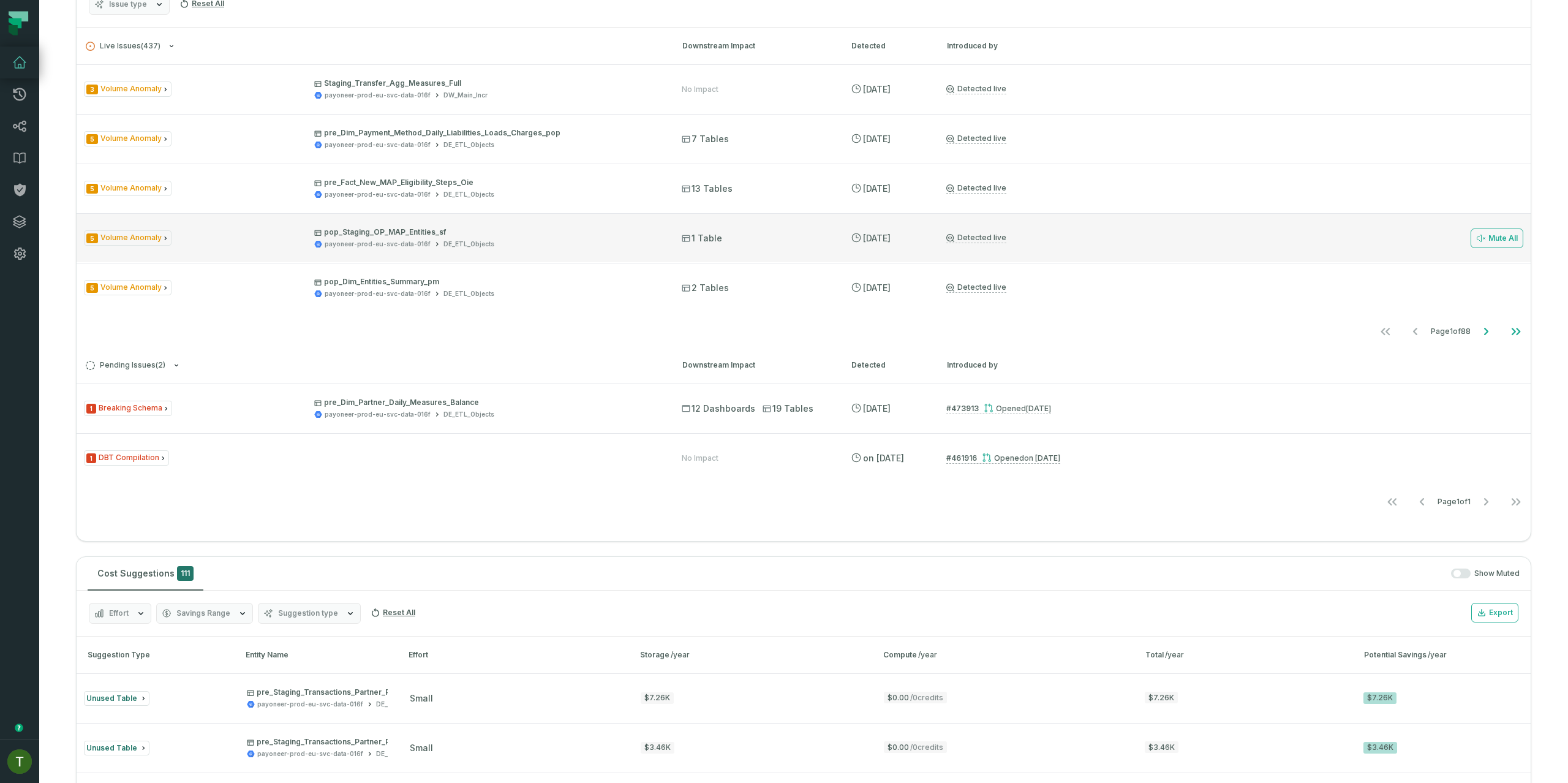
click at [407, 244] on div "payoneer-prod-eu-svc-data-016f" at bounding box center [378, 244] width 106 height 9
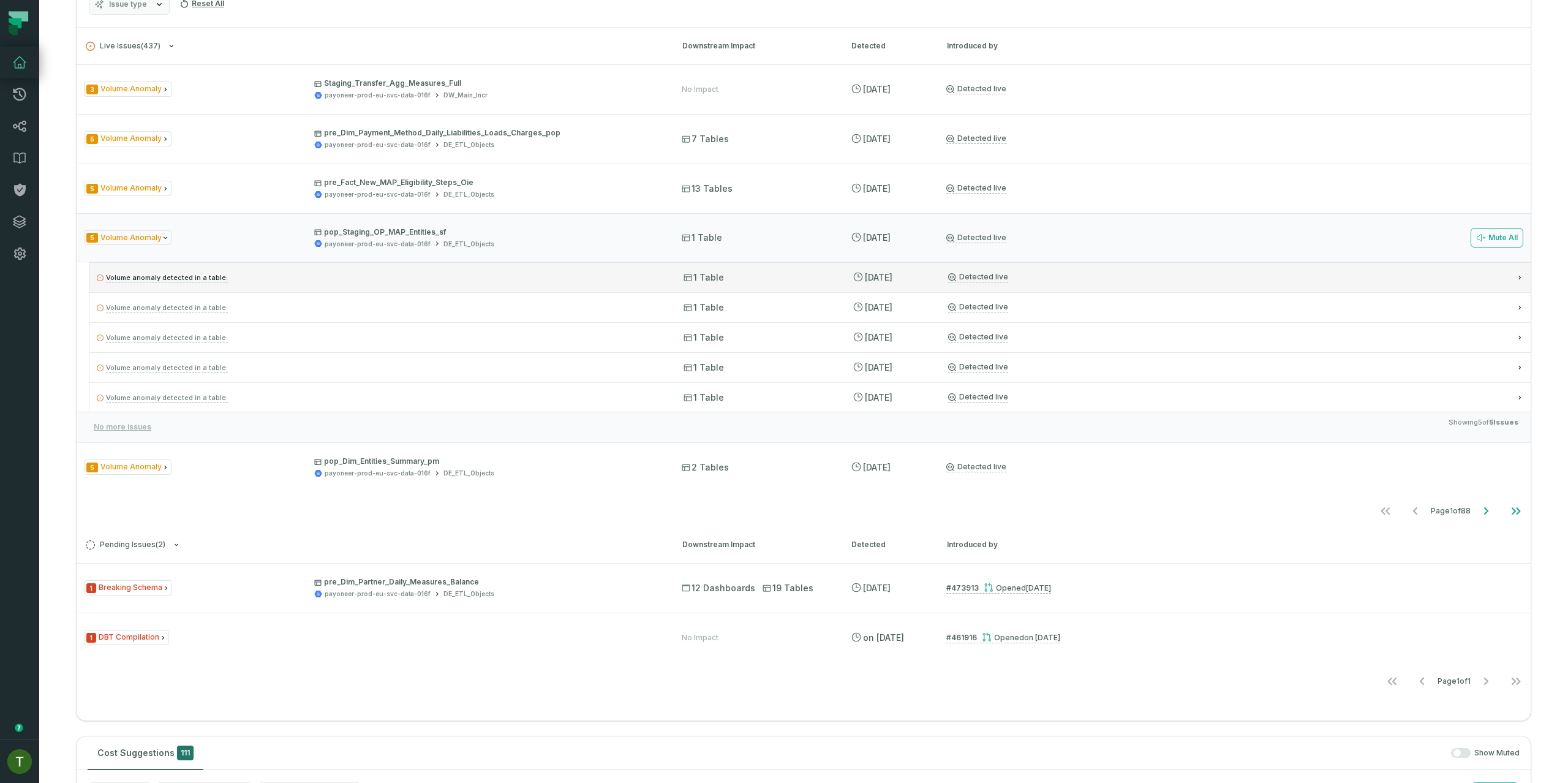
click at [383, 275] on p "Volume anomaly detected in a table:" at bounding box center [379, 277] width 565 height 15
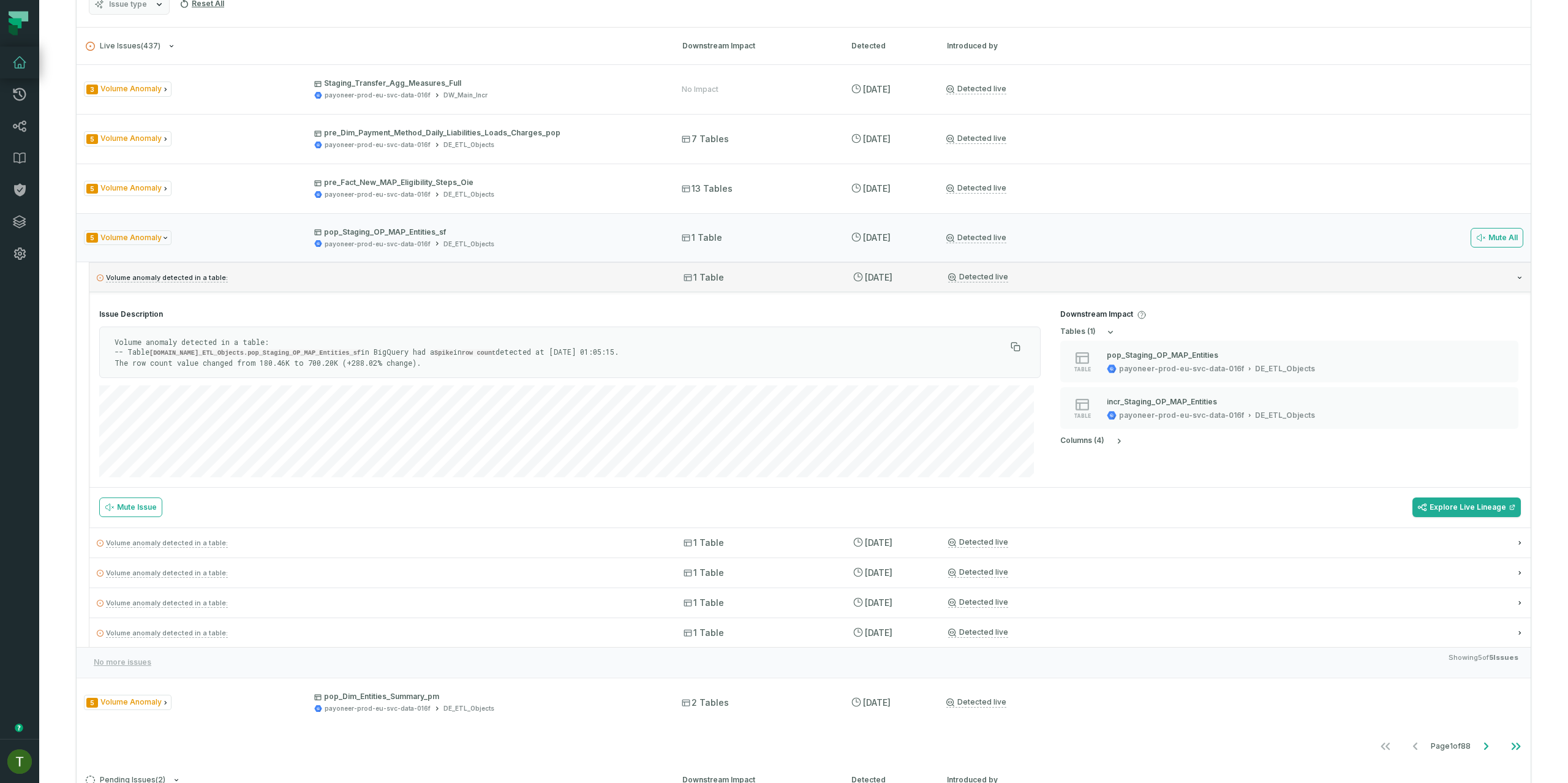
click at [384, 275] on p "Volume anomaly detected in a table:" at bounding box center [379, 277] width 565 height 15
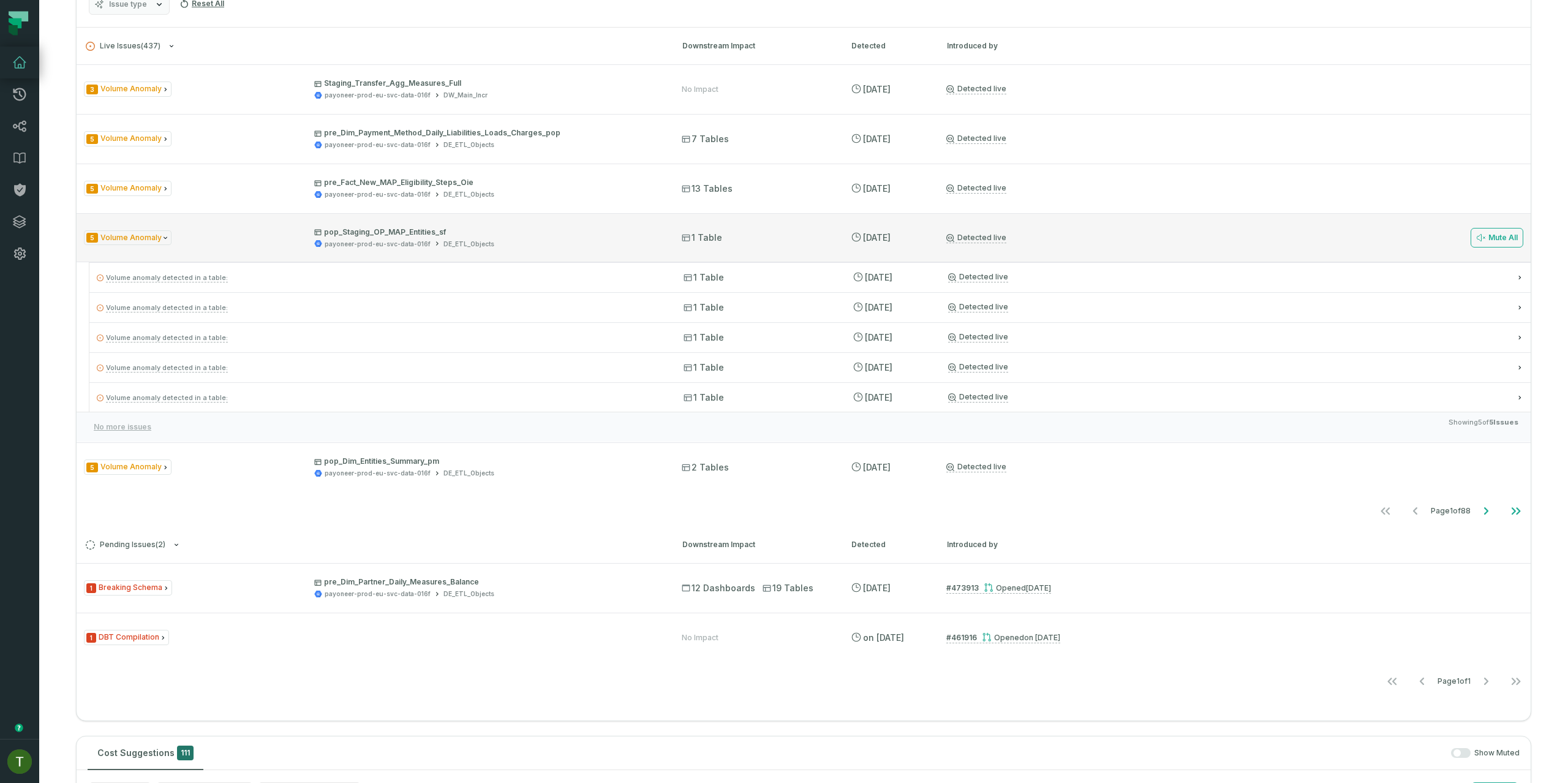
click at [275, 244] on div "5 Volume Anomaly pop_Staging_OP_MAP_Entities_sf payoneer-prod-eu-svc-data-016f …" at bounding box center [372, 238] width 576 height 21
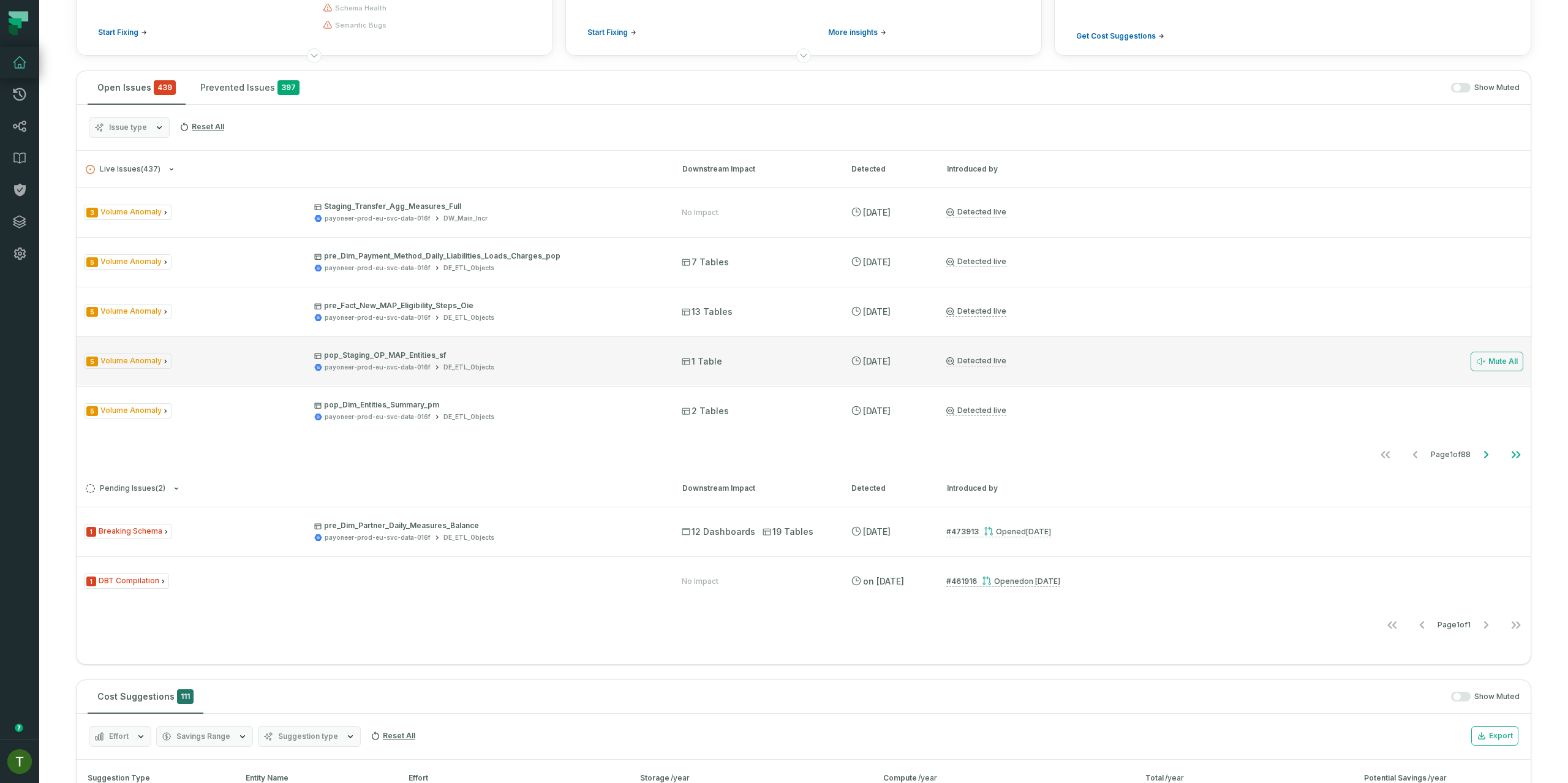
scroll to position [74, 0]
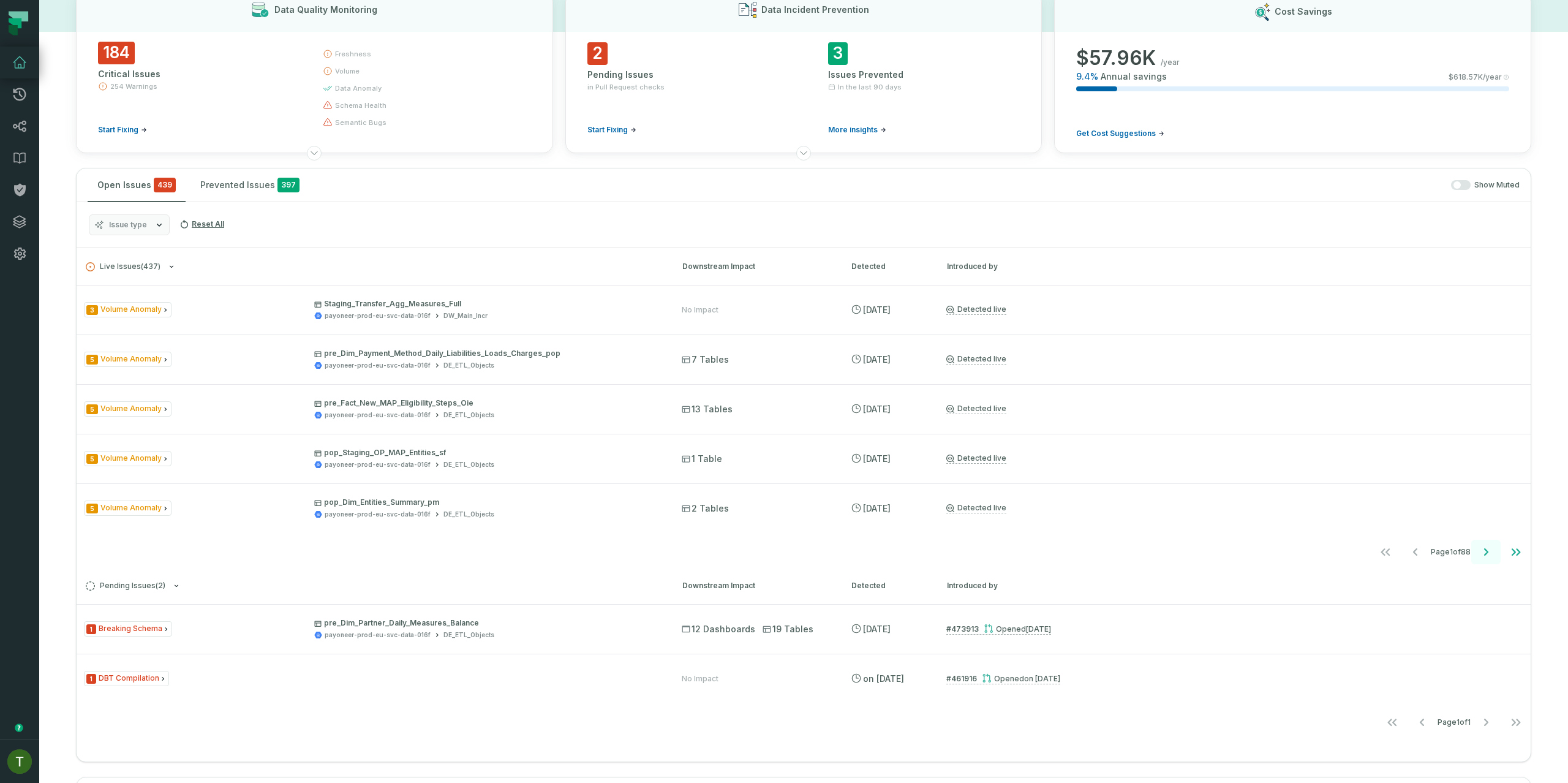
click at [1482, 555] on icon "Go to next page" at bounding box center [1486, 552] width 15 height 15
click at [1481, 555] on icon "Go to next page" at bounding box center [1486, 552] width 15 height 15
click at [1480, 555] on icon "Go to next page" at bounding box center [1486, 552] width 15 height 15
click at [1480, 556] on icon "Go to next page" at bounding box center [1486, 552] width 15 height 15
click at [1407, 559] on button "Go to previous page" at bounding box center [1413, 551] width 29 height 25
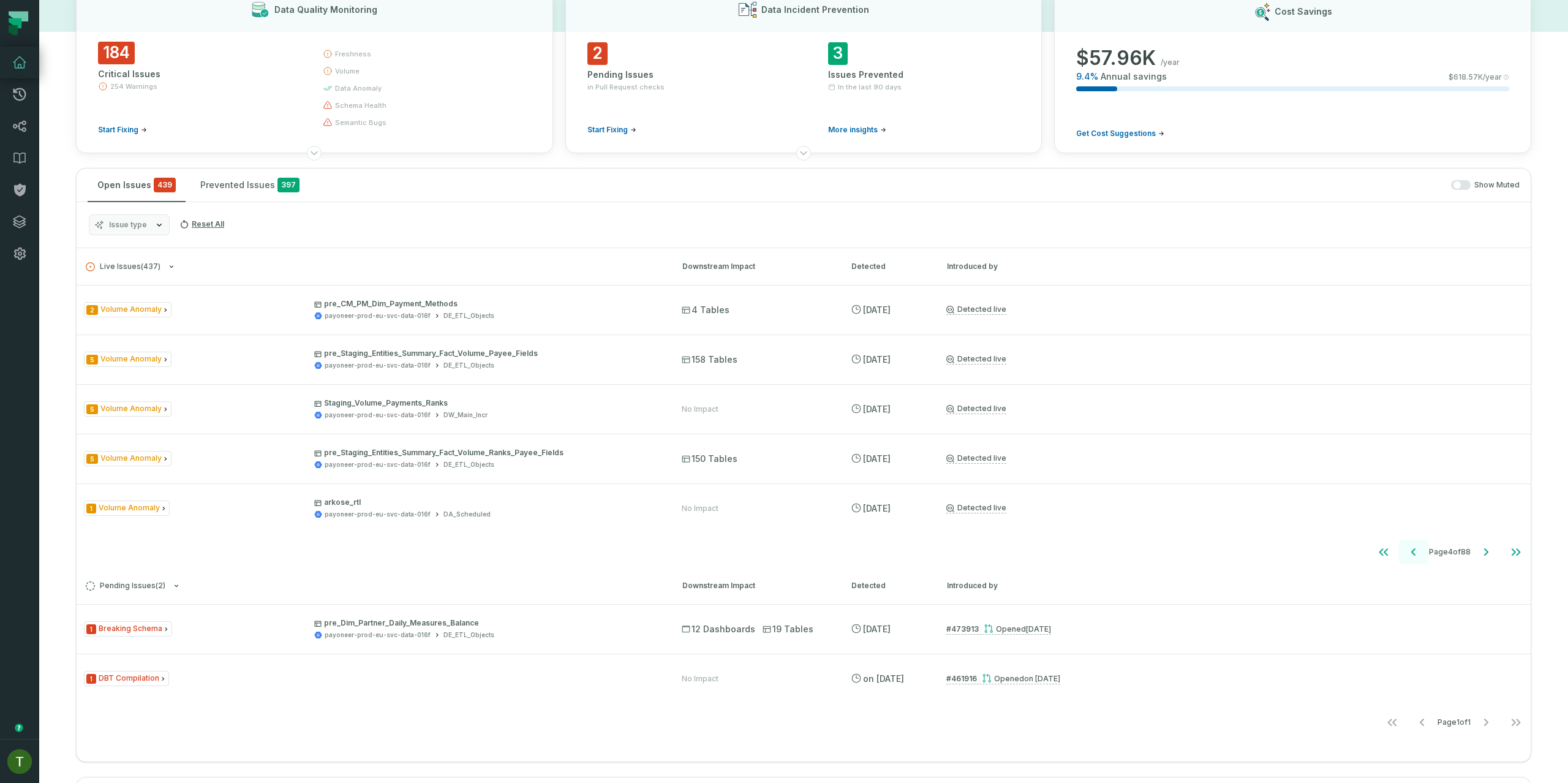
click at [1407, 559] on icon "Go to previous page" at bounding box center [1413, 552] width 15 height 15
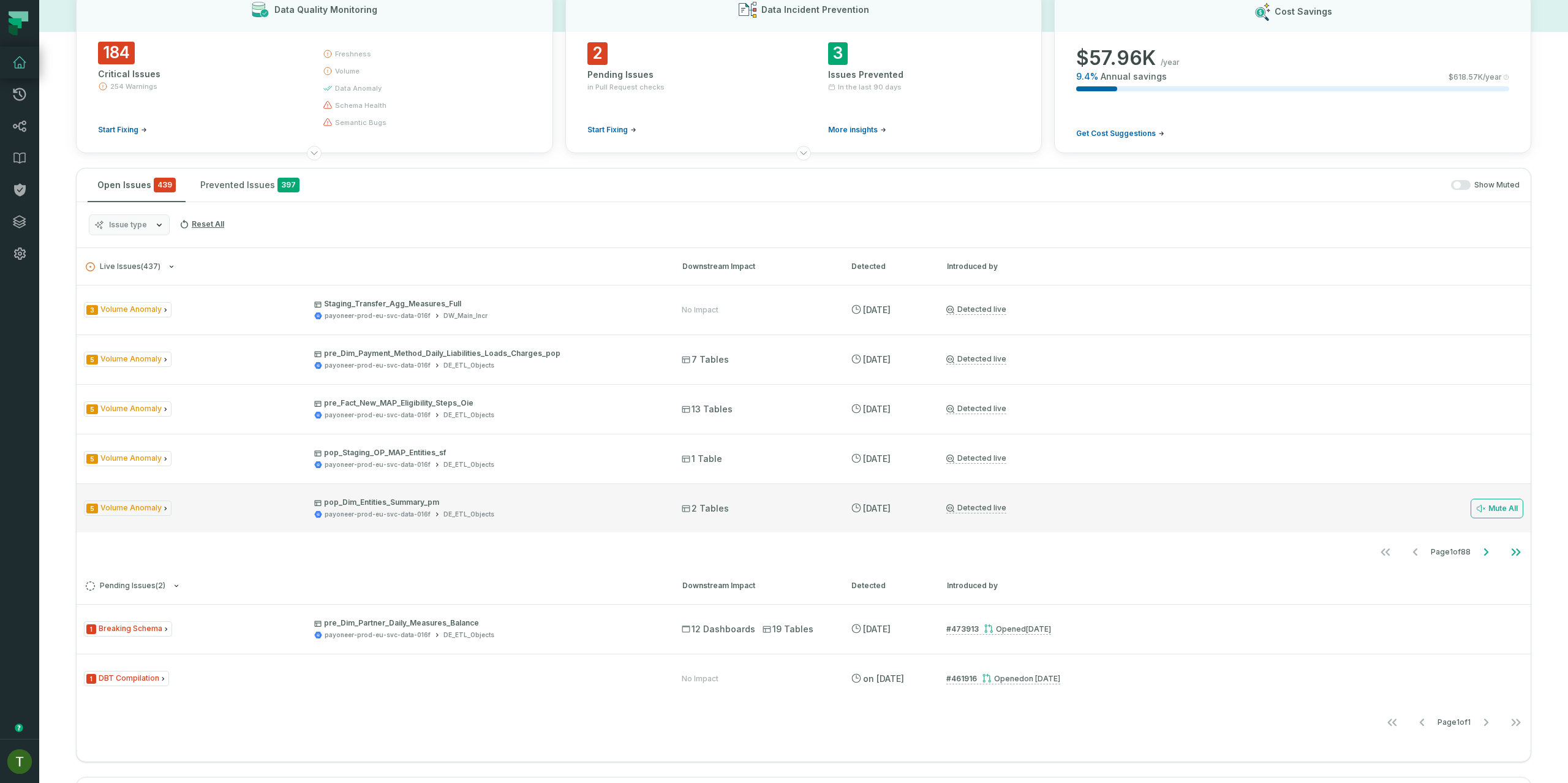
click at [526, 498] on p "pop_Dim_Entities_Summary_pm" at bounding box center [486, 502] width 346 height 10
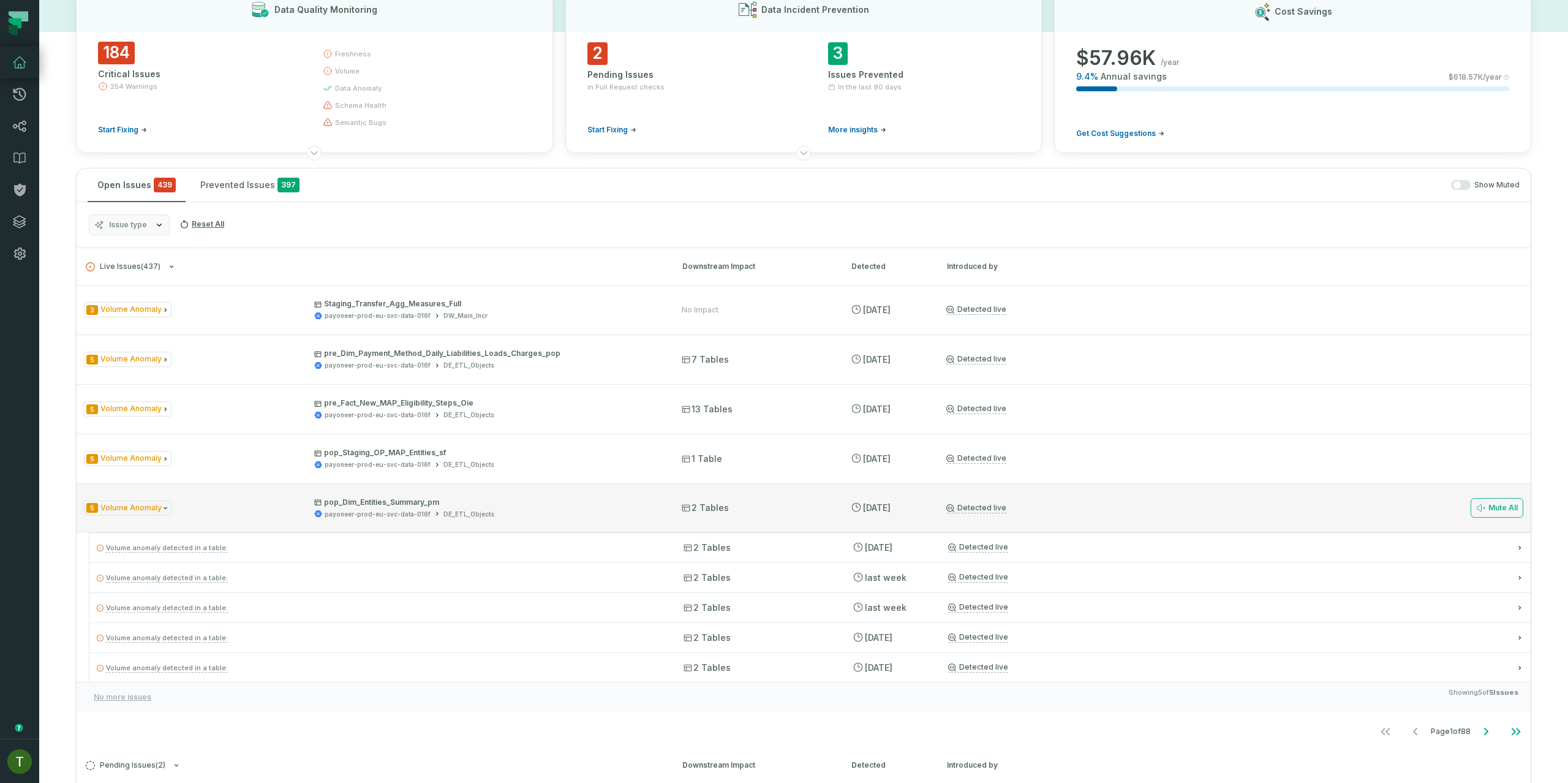
click at [534, 528] on div "5 Volume Anomaly pop_Dim_Entities_Summary_pm payoneer-prod-eu-svc-data-016f DE_…" at bounding box center [803, 508] width 1454 height 49
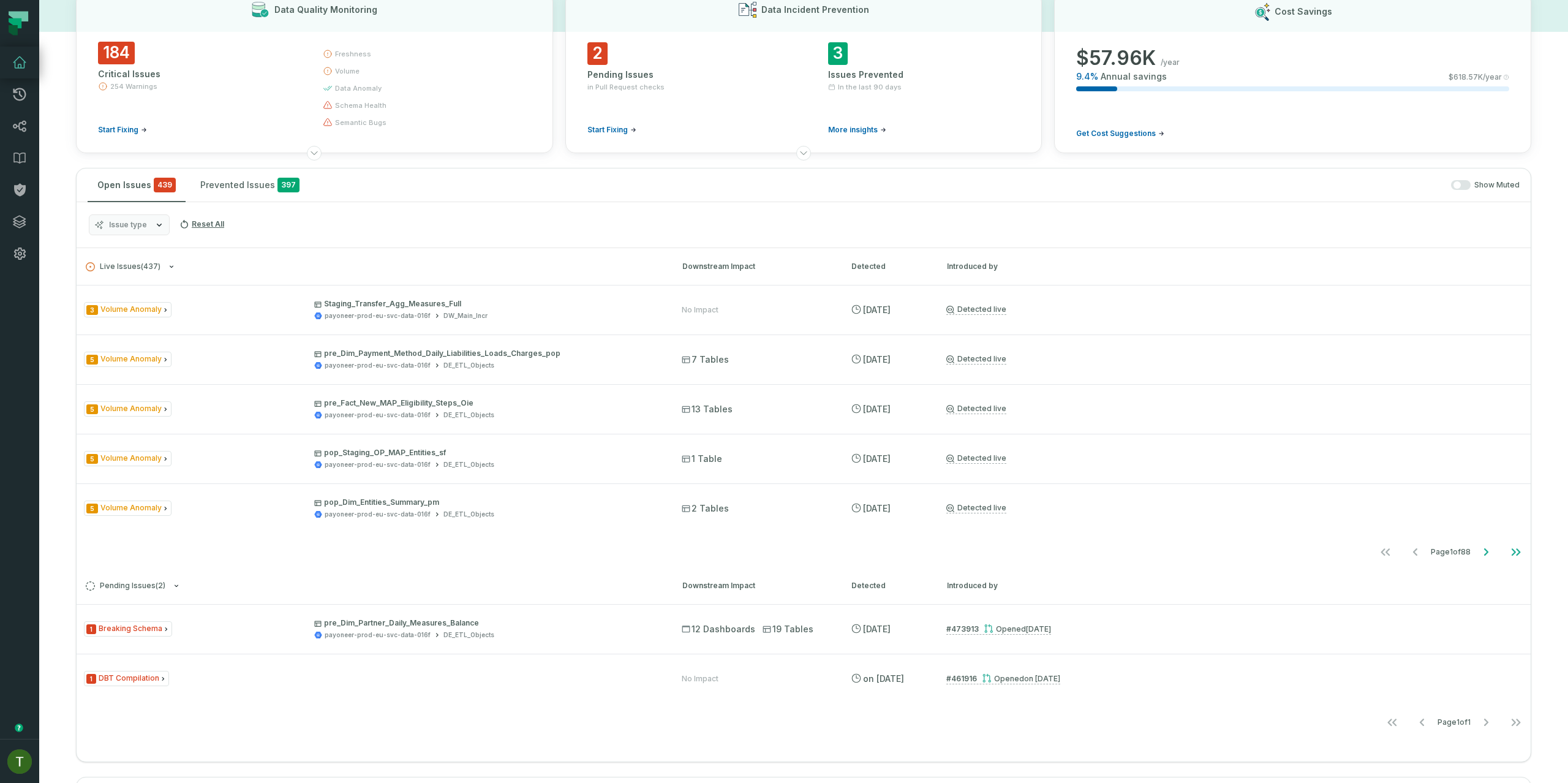
click at [537, 541] on nav "Page 1 of 88" at bounding box center [803, 551] width 1454 height 25
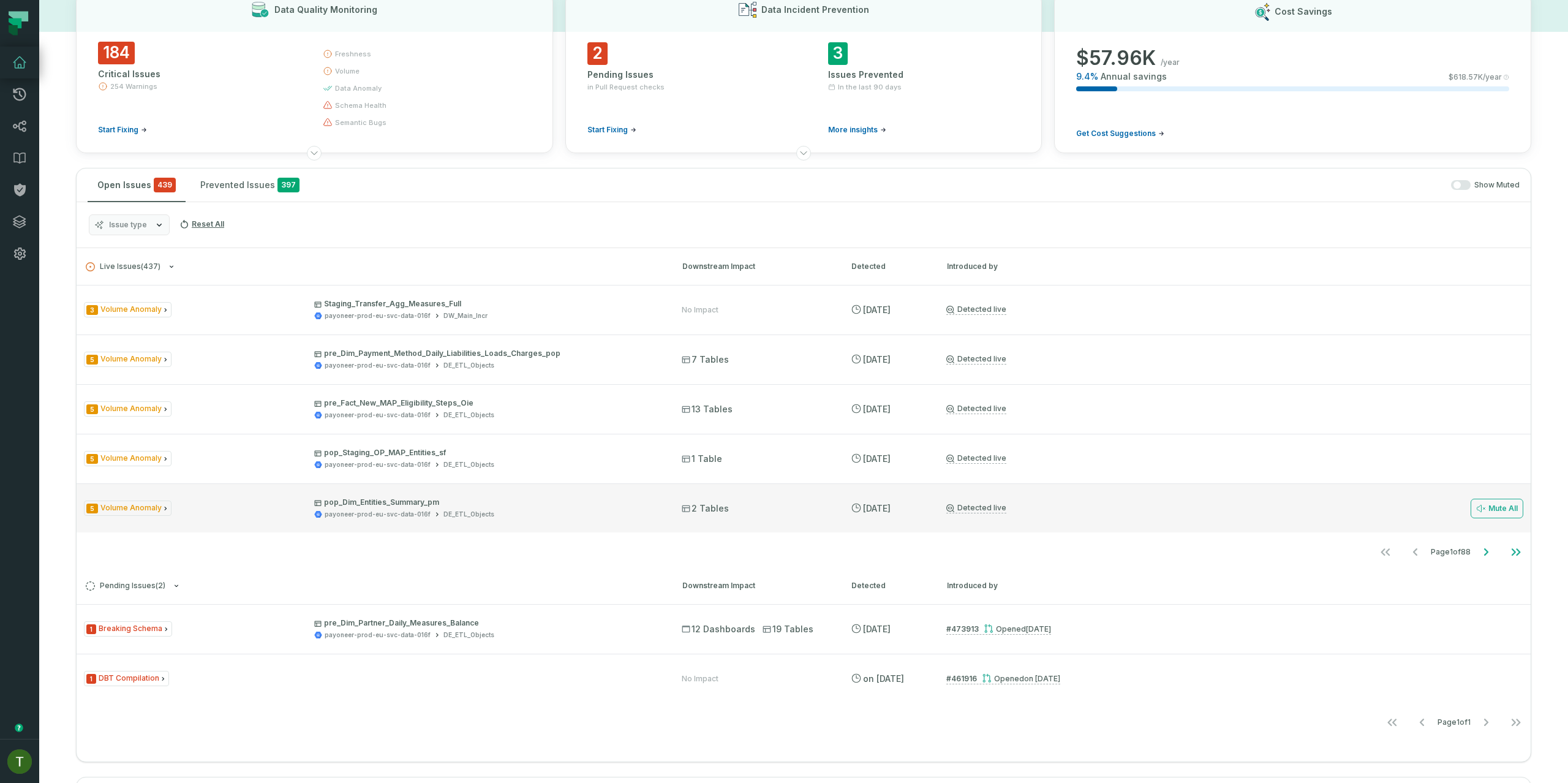
click at [535, 530] on div "5 Volume Anomaly pop_Dim_Entities_Summary_pm payoneer-prod-eu-svc-data-016f DE_…" at bounding box center [803, 508] width 1454 height 49
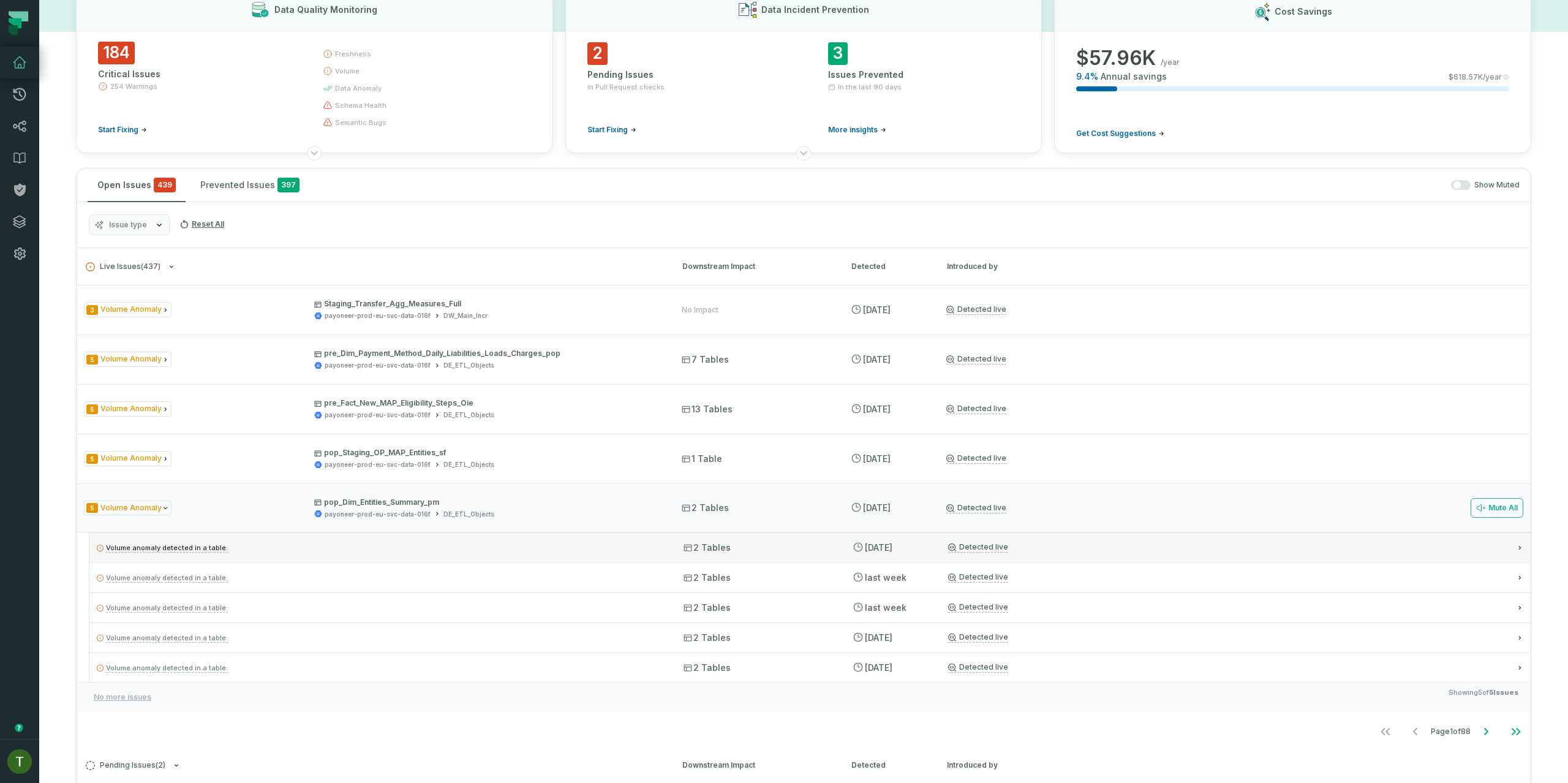
click at [536, 544] on p "Volume anomaly detected in a table:" at bounding box center [379, 547] width 565 height 15
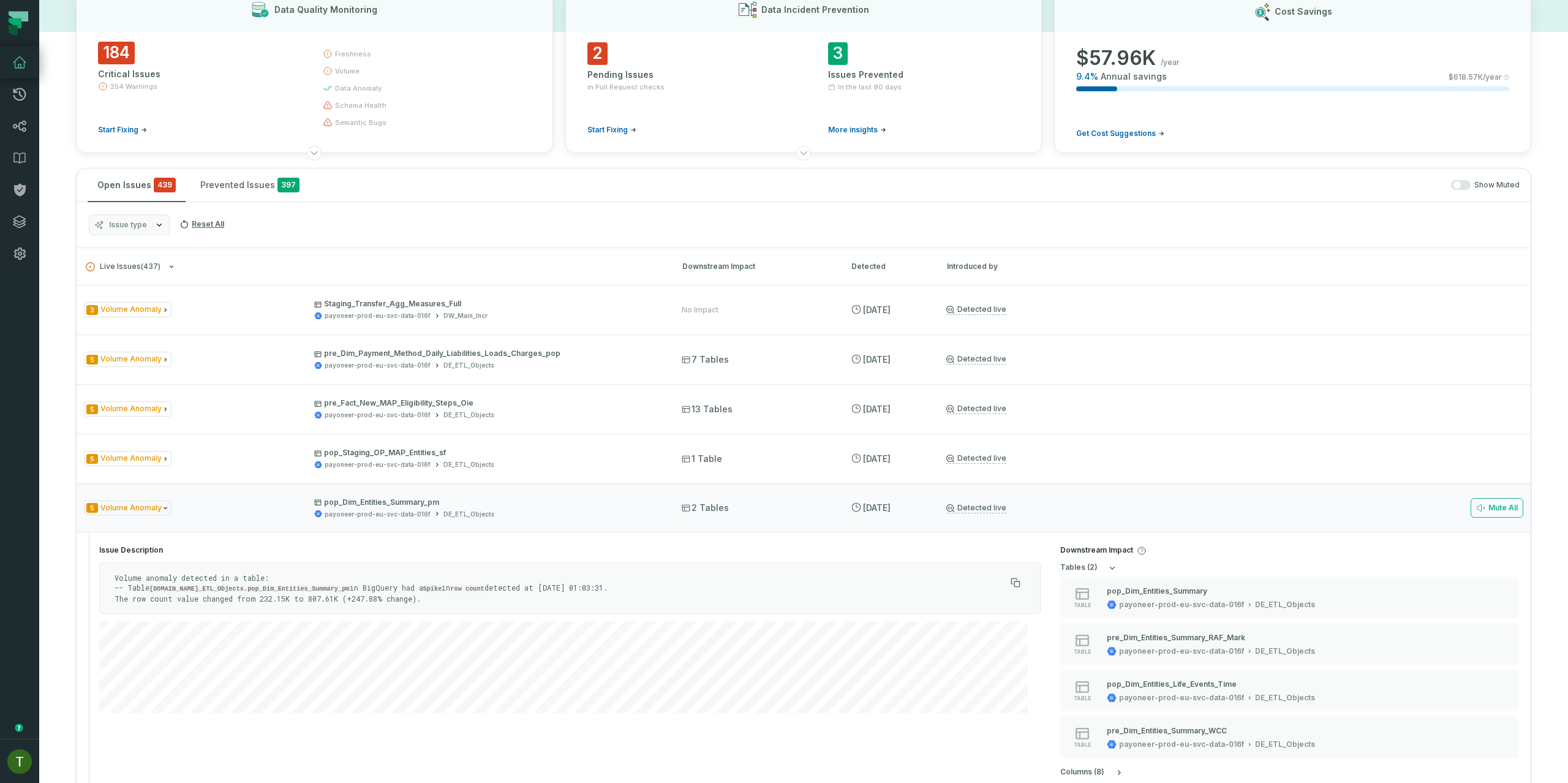
scroll to position [57, 0]
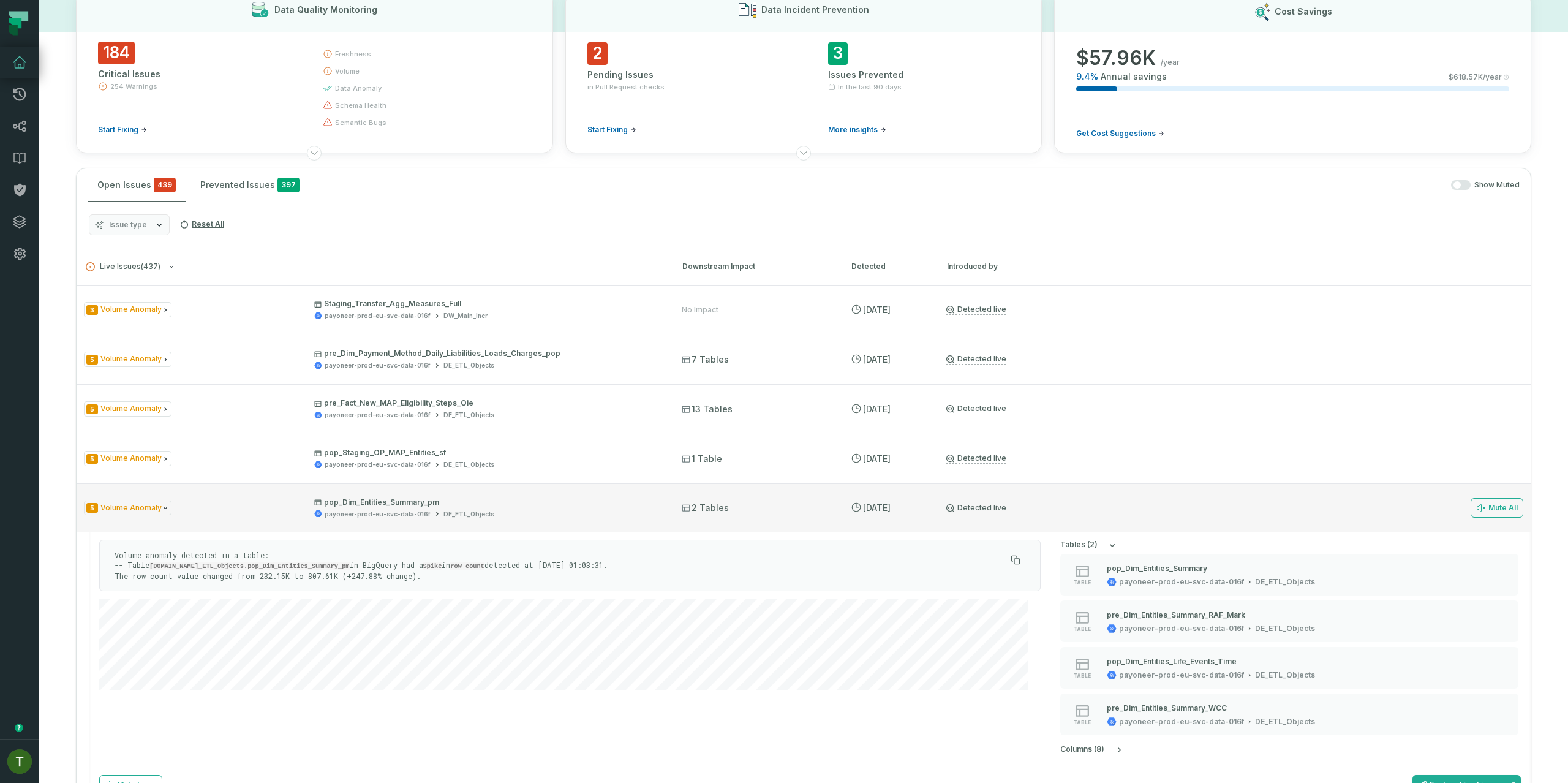
click at [474, 516] on div "DE_ETL_Objects" at bounding box center [468, 514] width 51 height 9
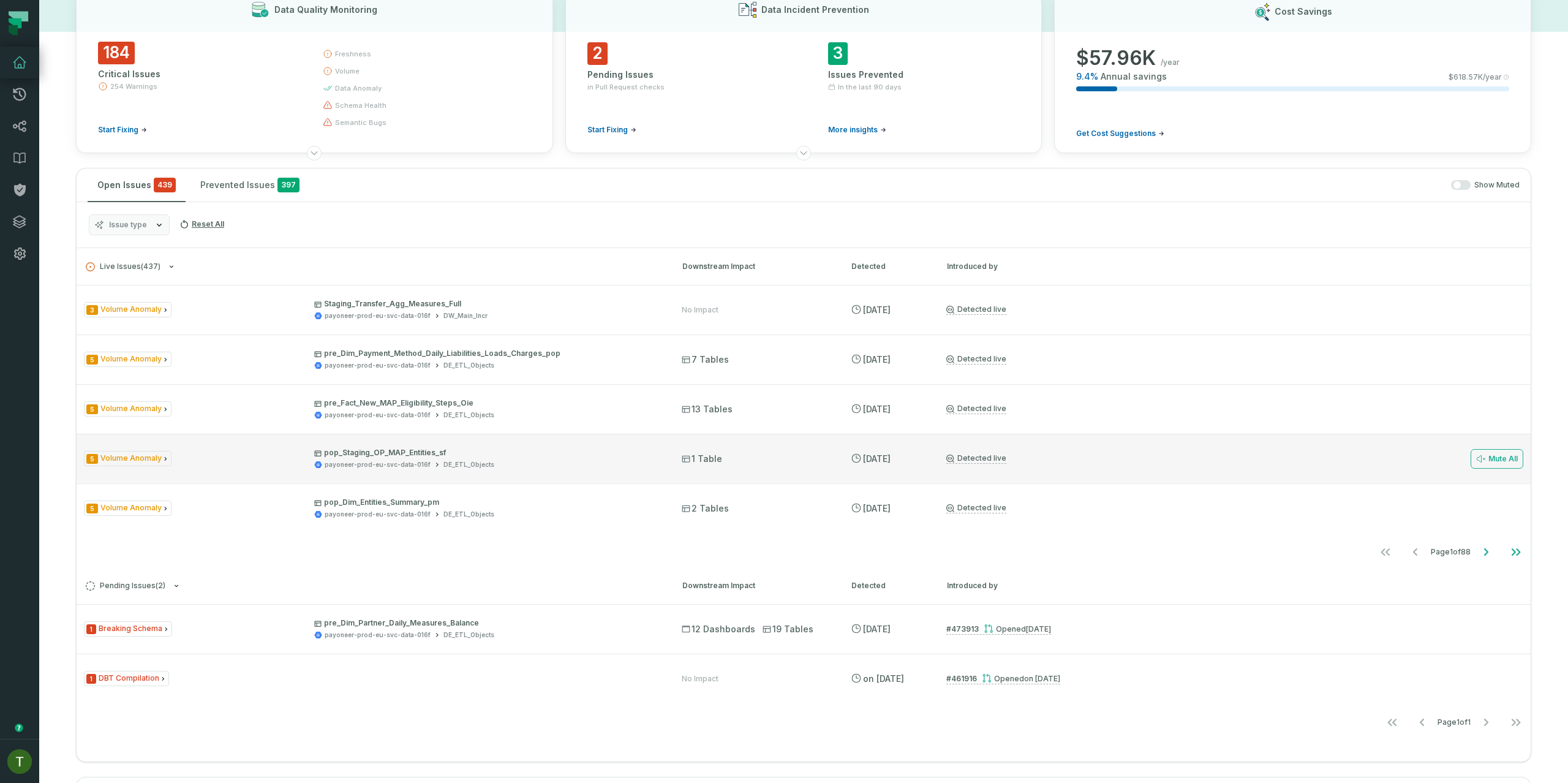
click at [487, 460] on div "payoneer-prod-eu-svc-data-016f DE_ETL_Objects" at bounding box center [486, 464] width 346 height 9
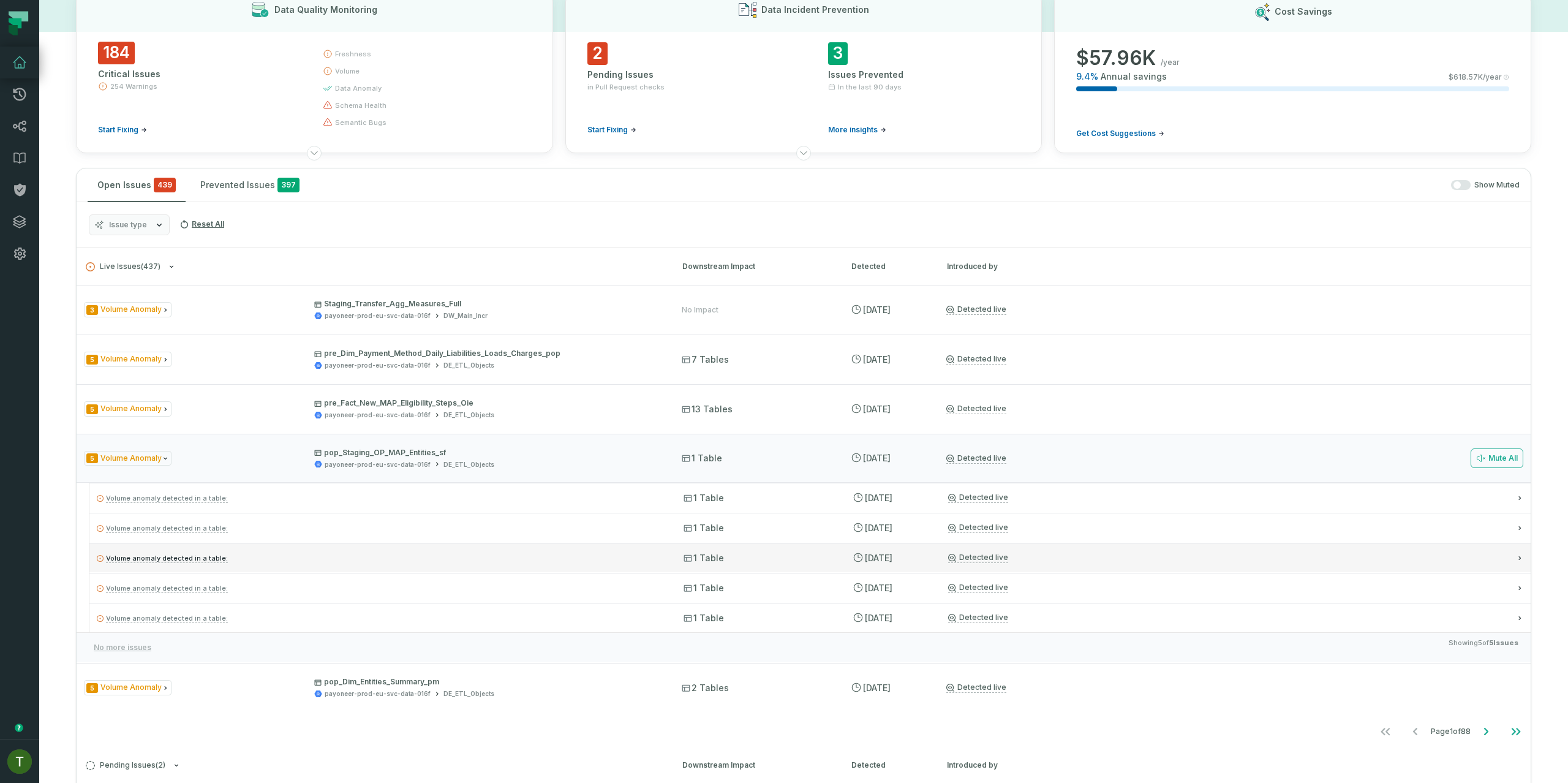
click at [589, 547] on div "Volume anomaly detected in a table: 1 Table 8/20/2025, 2:25:08 PM Detected live" at bounding box center [810, 557] width 1441 height 29
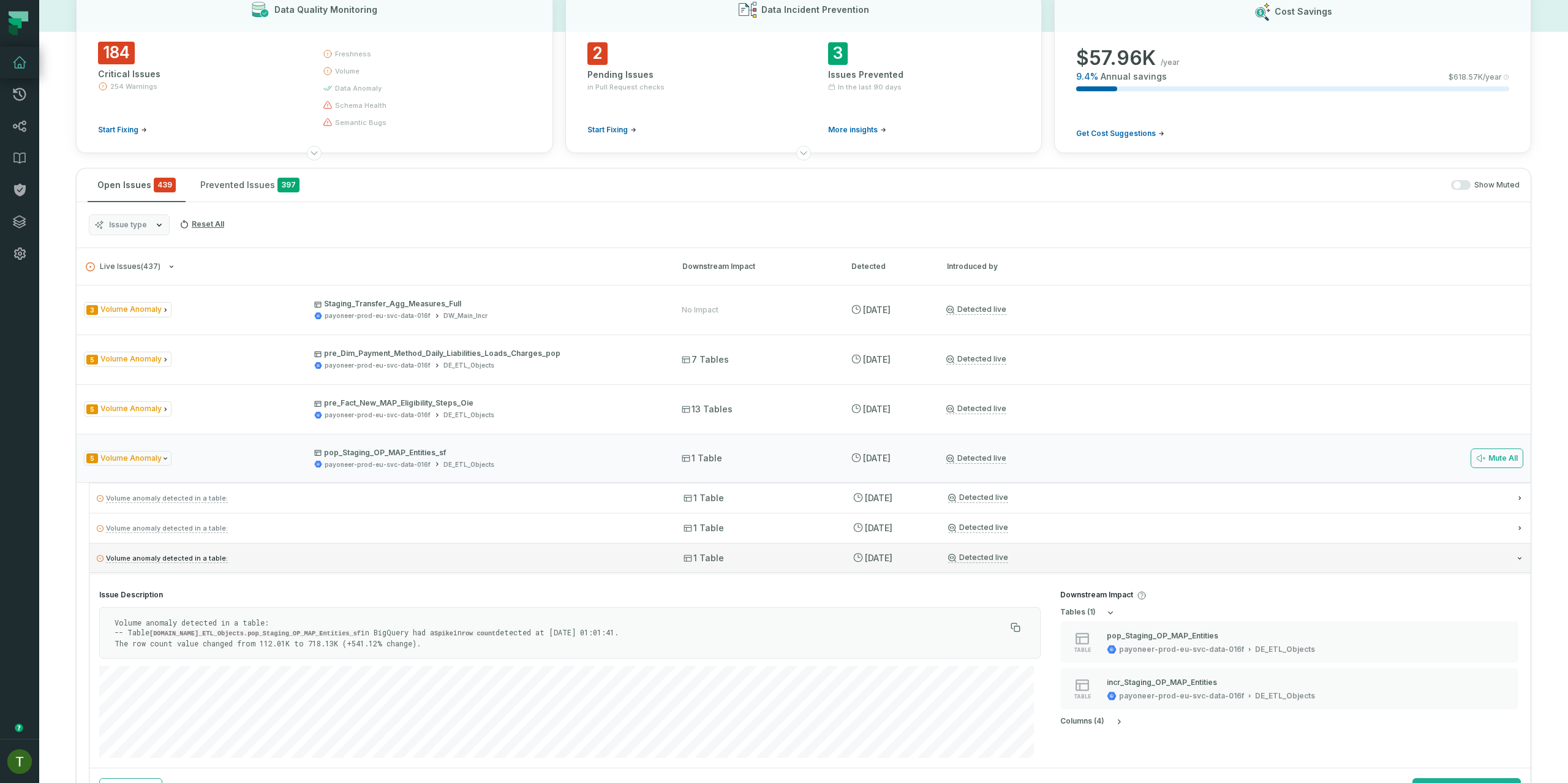
click at [589, 547] on div "Volume anomaly detected in a table: 1 Table 8/20/2025, 2:25:08 PM Detected live" at bounding box center [810, 557] width 1441 height 29
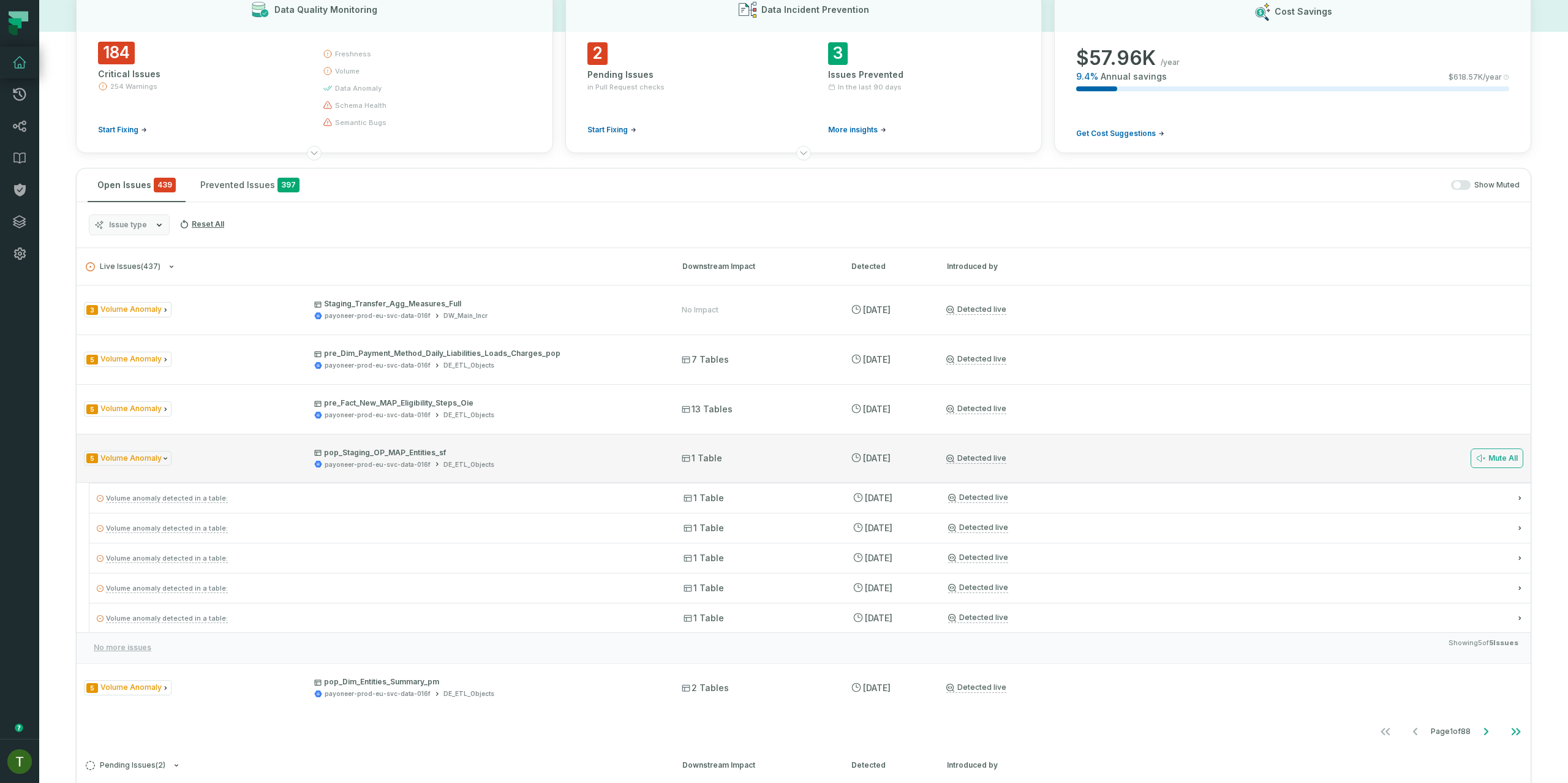
click at [573, 466] on div "payoneer-prod-eu-svc-data-016f DE_ETL_Objects" at bounding box center [486, 464] width 346 height 9
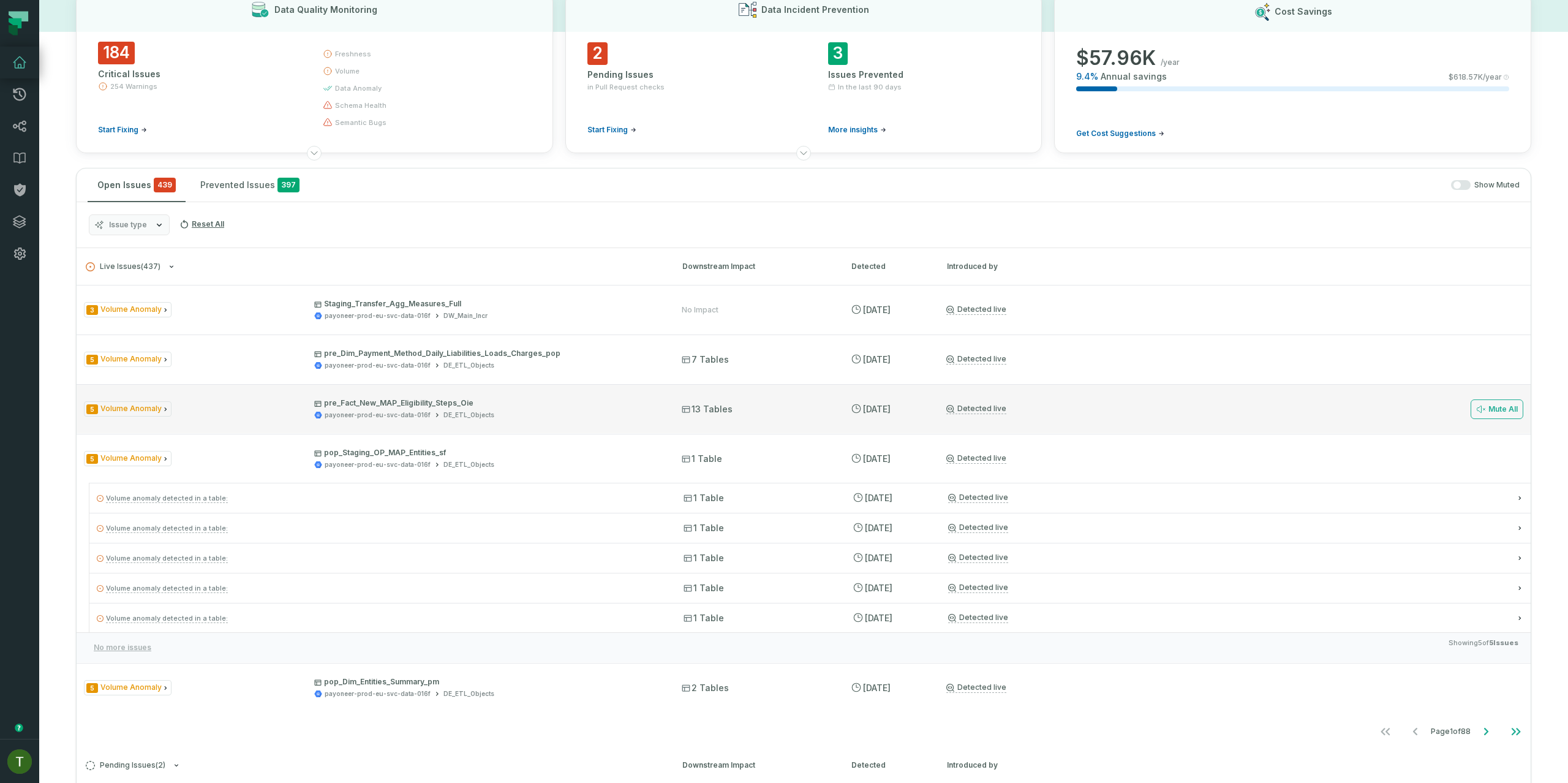
click at [579, 392] on div "5 Volume Anomaly pre_Fact_New_MAP_Eligibility_Steps_Oie payoneer-prod-eu-svc-da…" at bounding box center [803, 409] width 1454 height 49
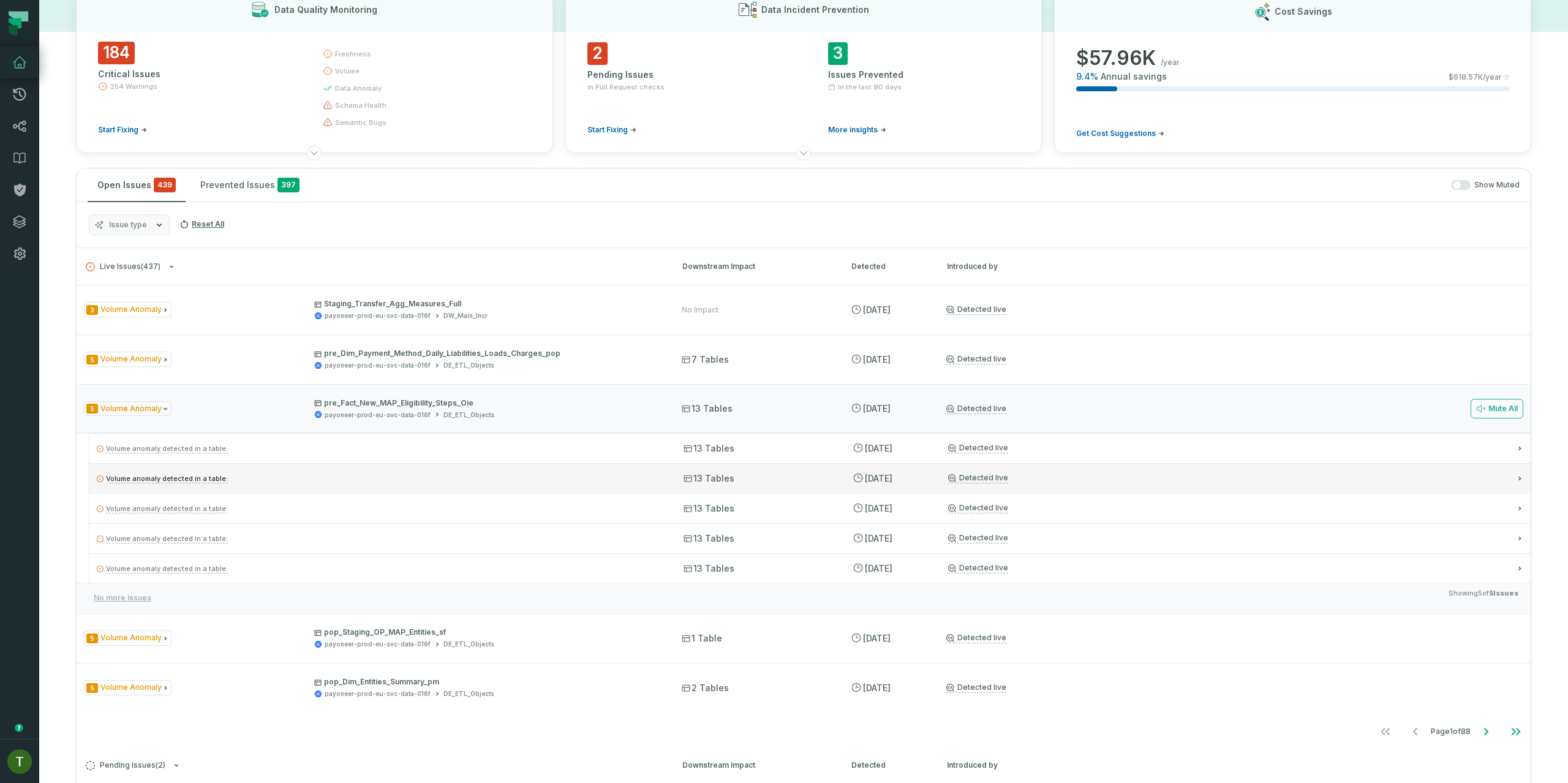
click at [622, 467] on div "Volume anomaly detected in a table: 13 Tables 8/20/2025, 2:25:08 PM Detected li…" at bounding box center [810, 478] width 1441 height 29
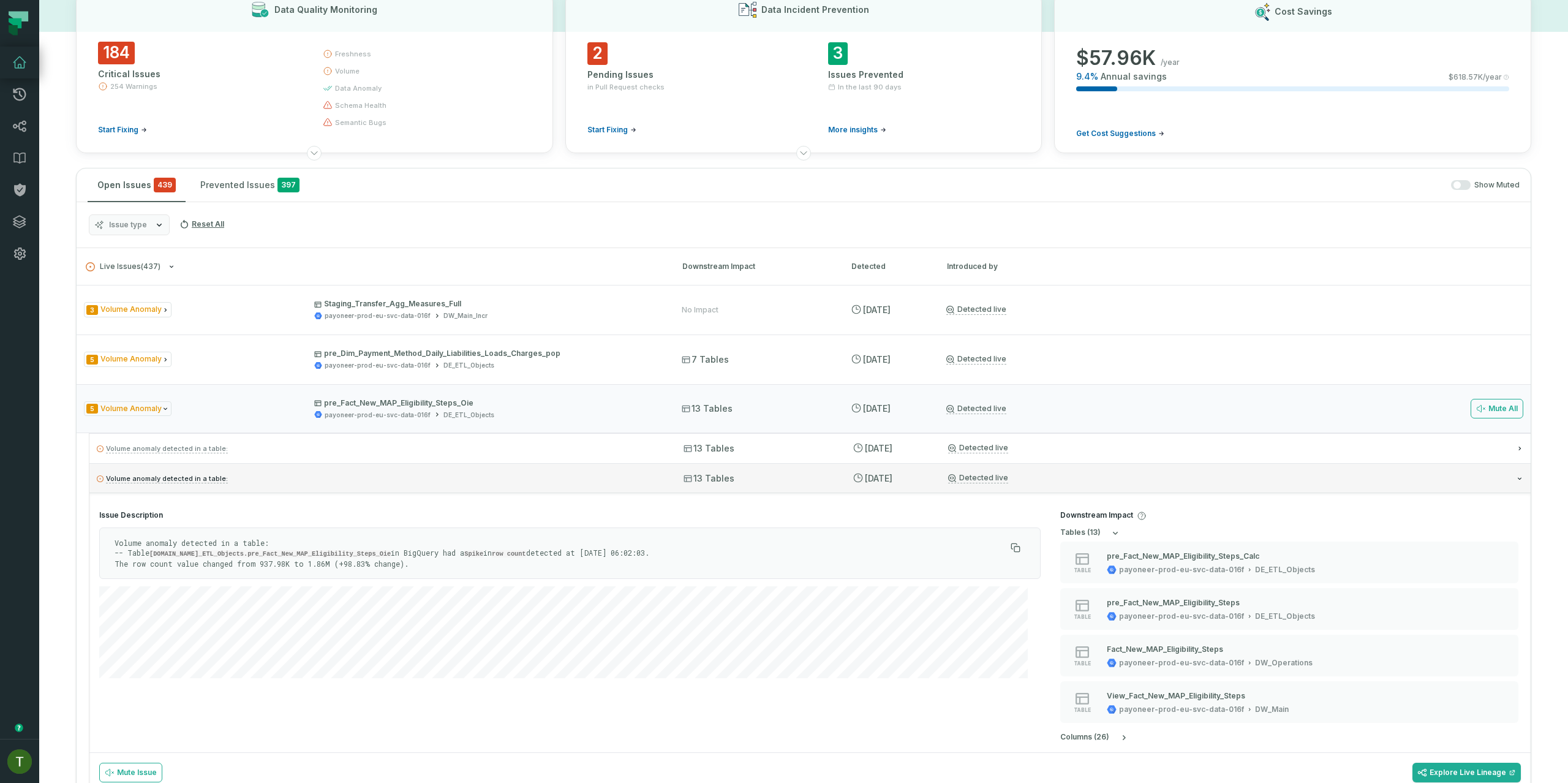
click at [616, 468] on div "Volume anomaly detected in a table: 13 Tables 8/20/2025, 2:25:08 PM Detected li…" at bounding box center [810, 478] width 1441 height 29
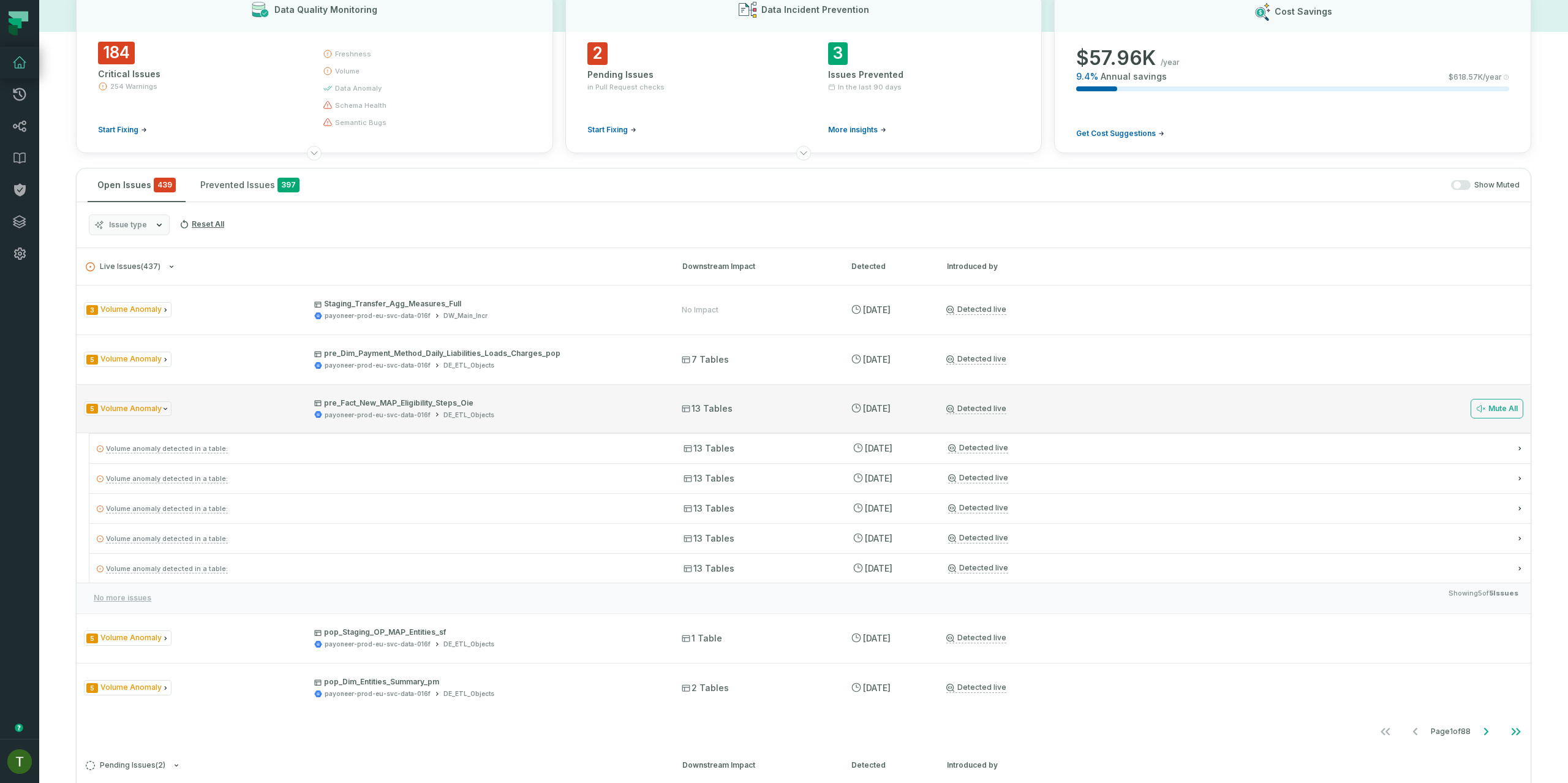
click at [600, 409] on span "pre_Fact_New_MAP_Eligibility_Steps_Oie payoneer-prod-eu-svc-data-016f DE_ETL_Ob…" at bounding box center [486, 409] width 346 height 21
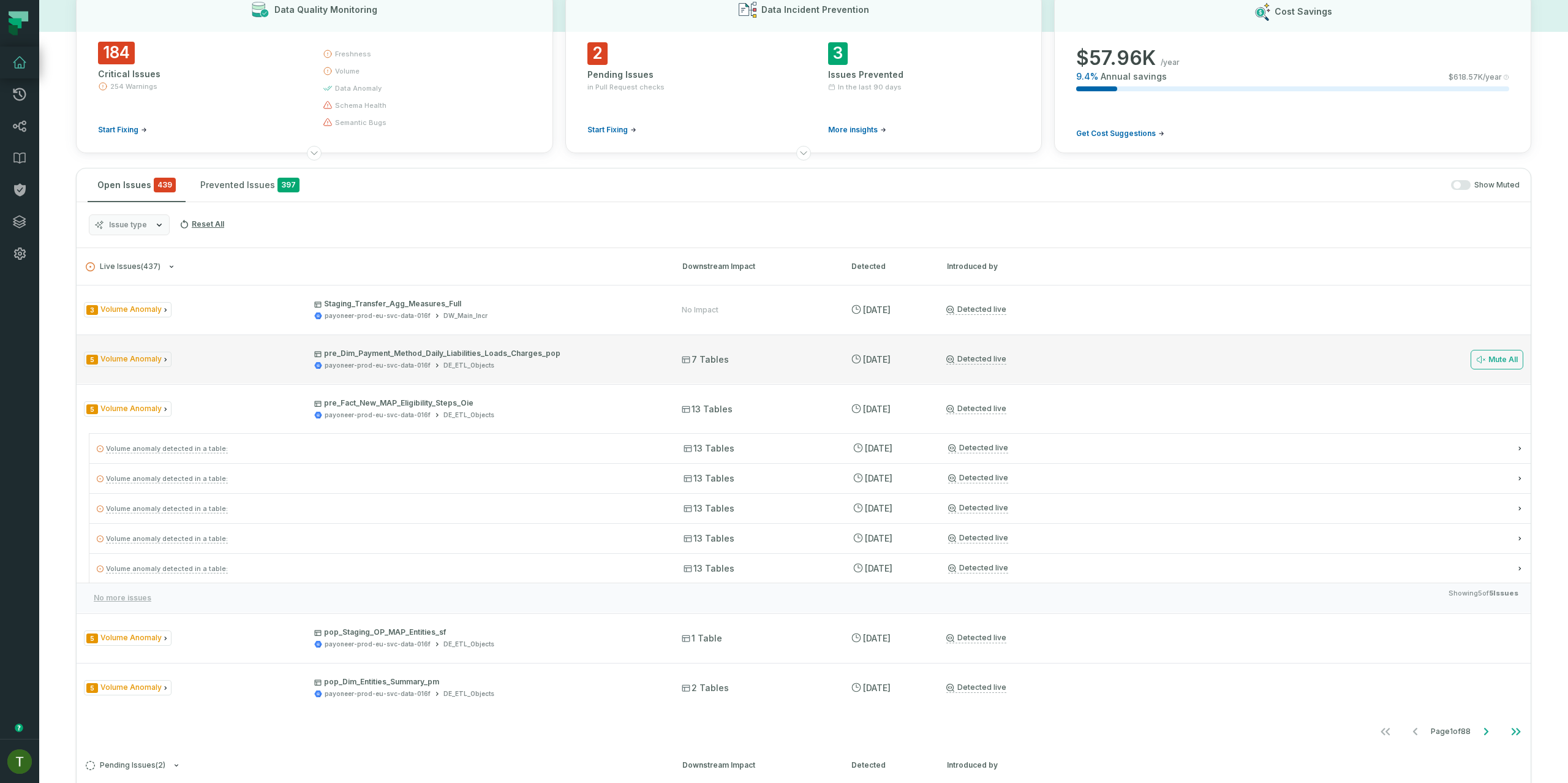
click at [583, 374] on div "5 Volume Anomaly pre_Dim_Payment_Method_Daily_Liabilities_Loads_Charges_pop pay…" at bounding box center [803, 359] width 1454 height 49
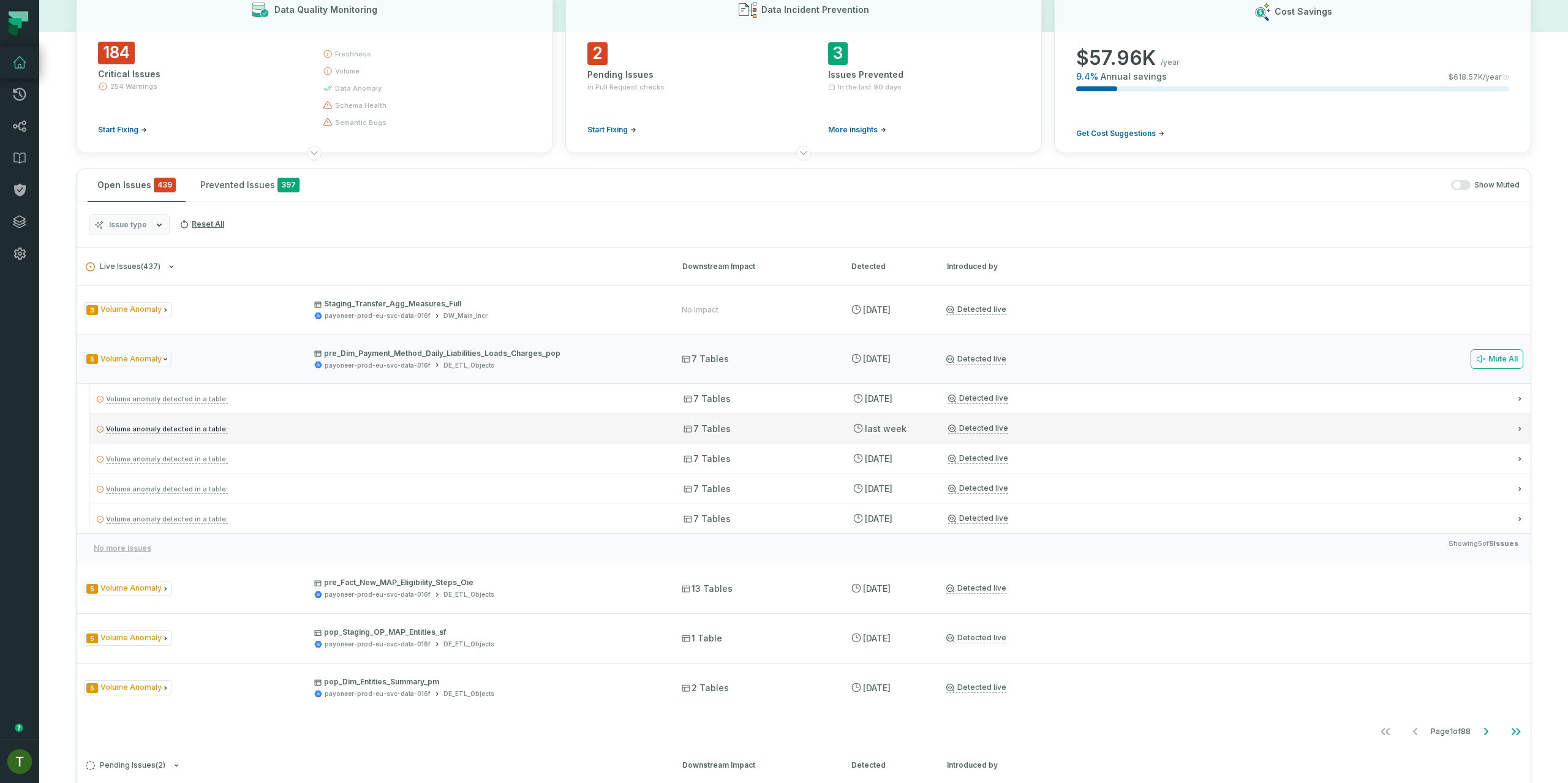
click at [603, 415] on div "Volume anomaly detected in a table: 7 Tables 8/17/2025, 9:12:36 AM Detected live" at bounding box center [810, 428] width 1441 height 29
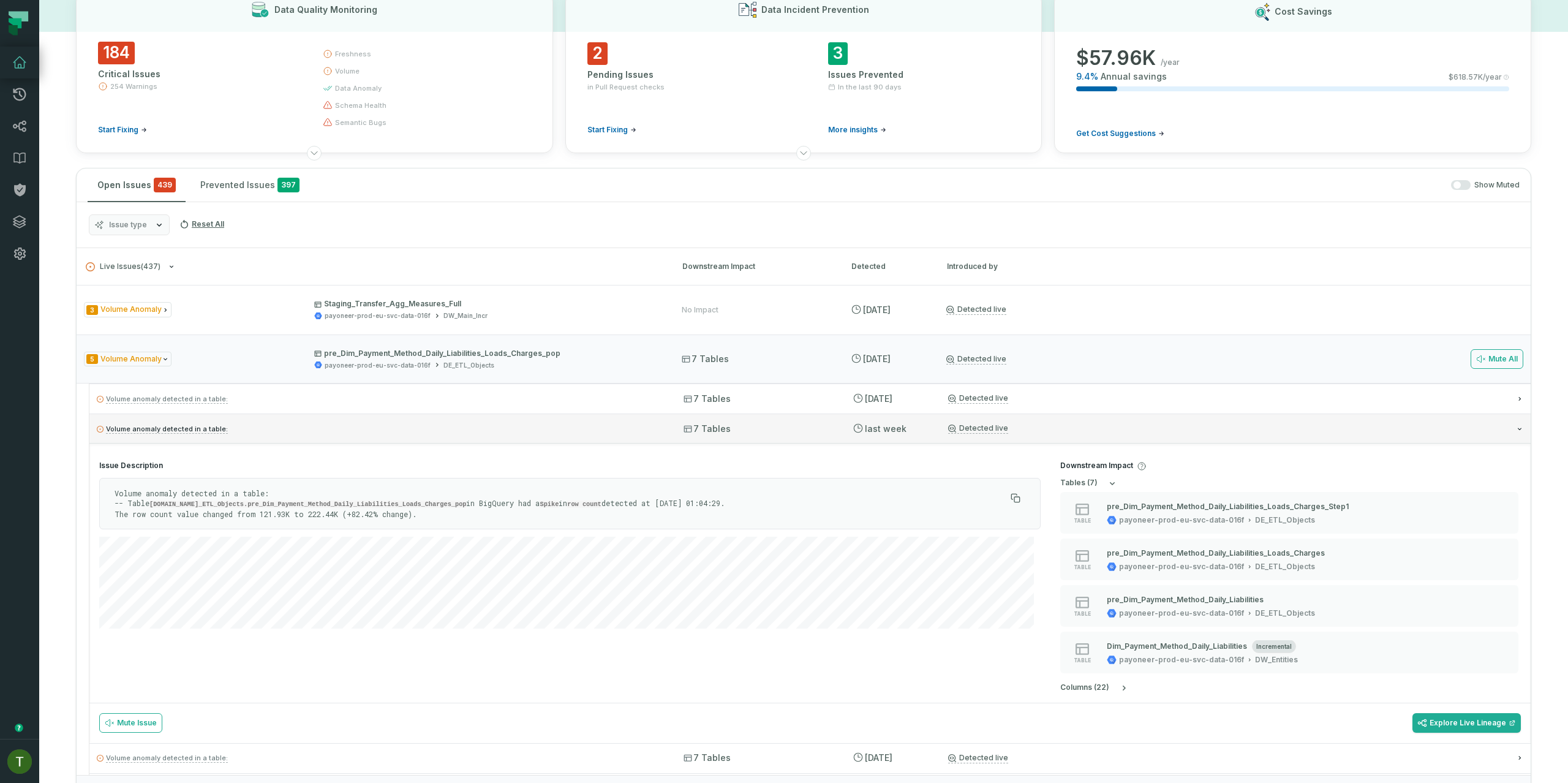
click at [603, 415] on div "Volume anomaly detected in a table: 7 Tables 8/17/2025, 9:12:36 AM Detected live" at bounding box center [810, 428] width 1441 height 29
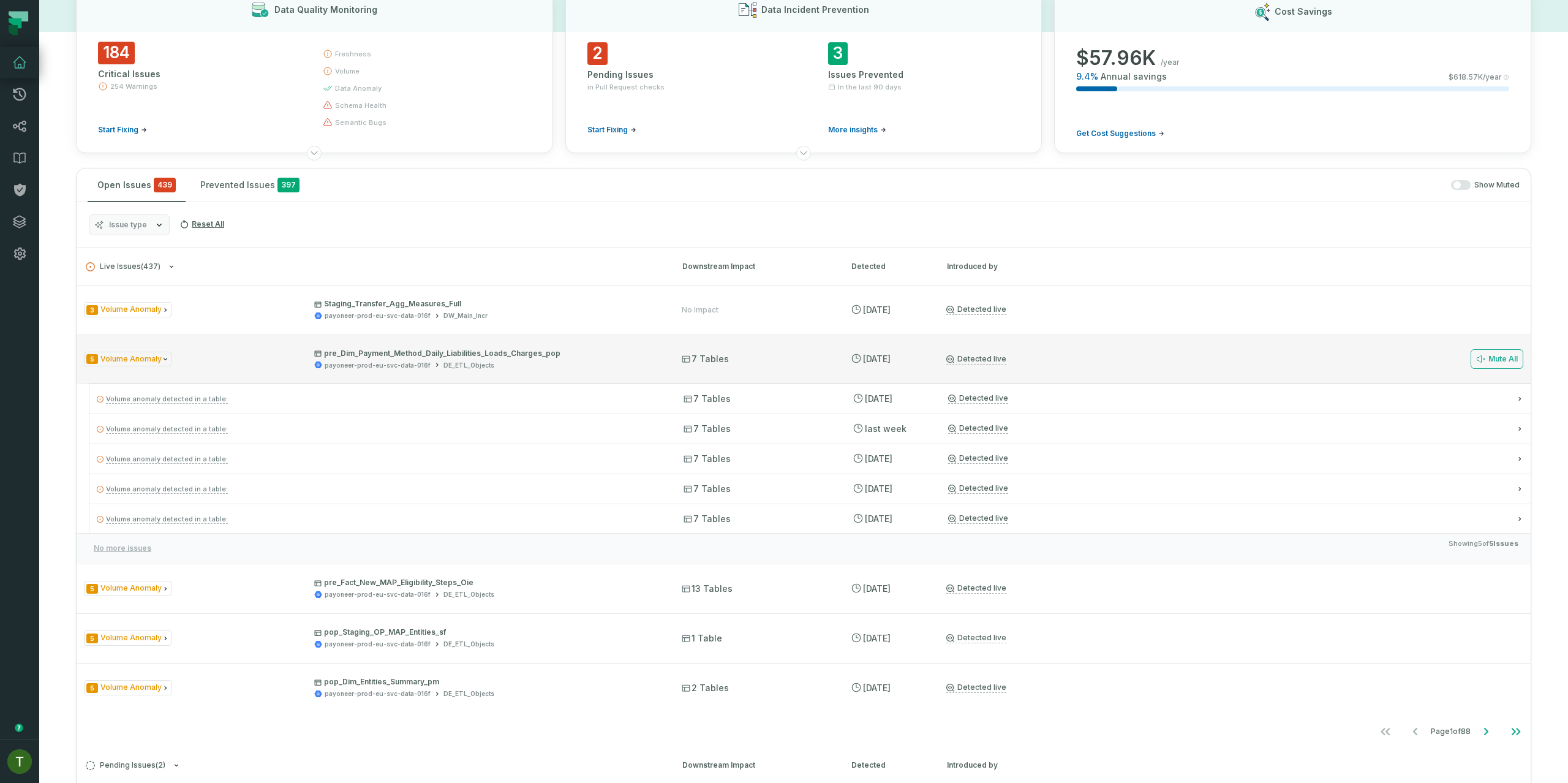
click at [585, 363] on div "payoneer-prod-eu-svc-data-016f DE_ETL_Objects" at bounding box center [486, 366] width 346 height 9
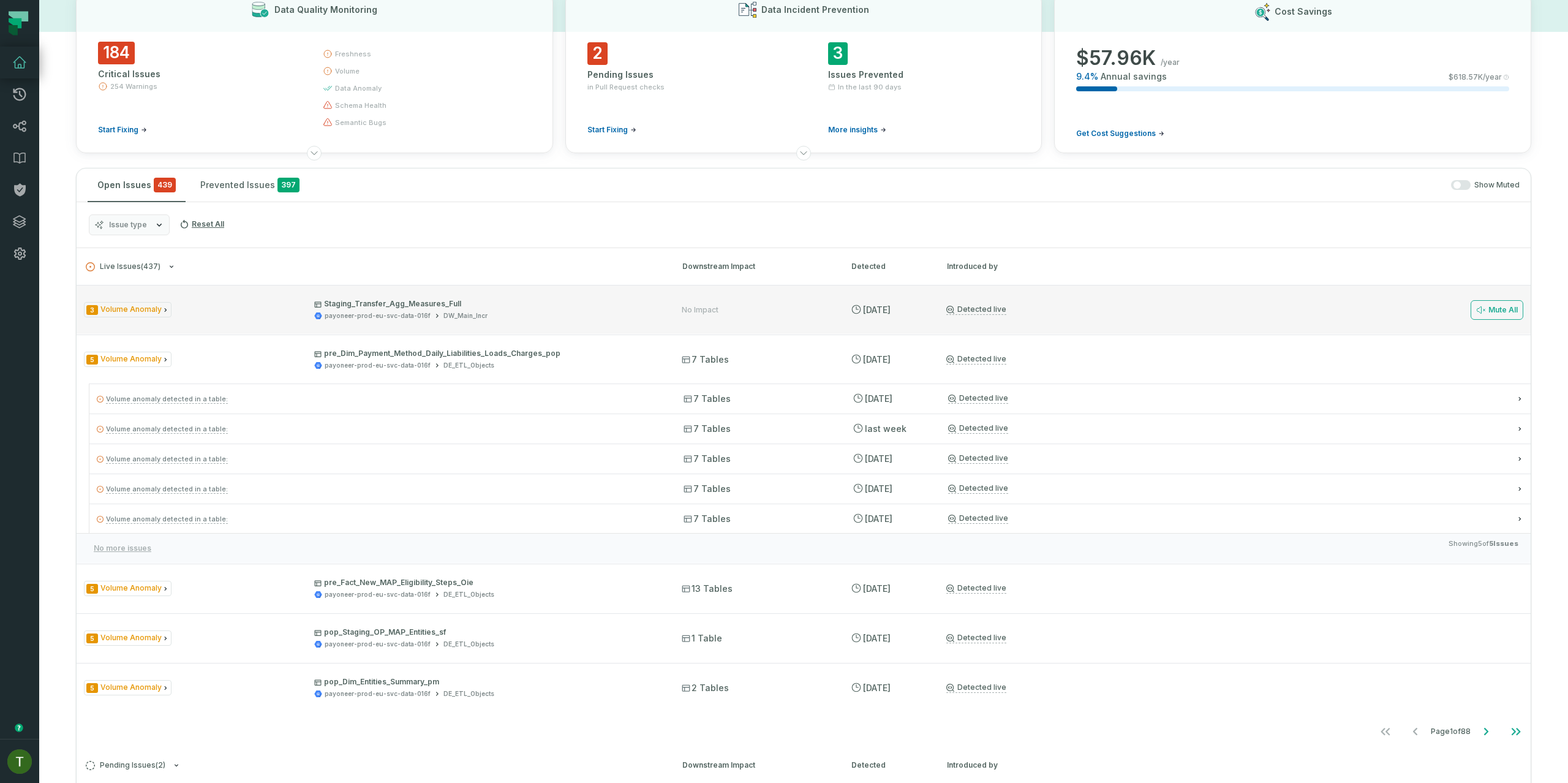
click at [575, 306] on p "Staging_Transfer_Agg_Measures_Full" at bounding box center [486, 303] width 346 height 10
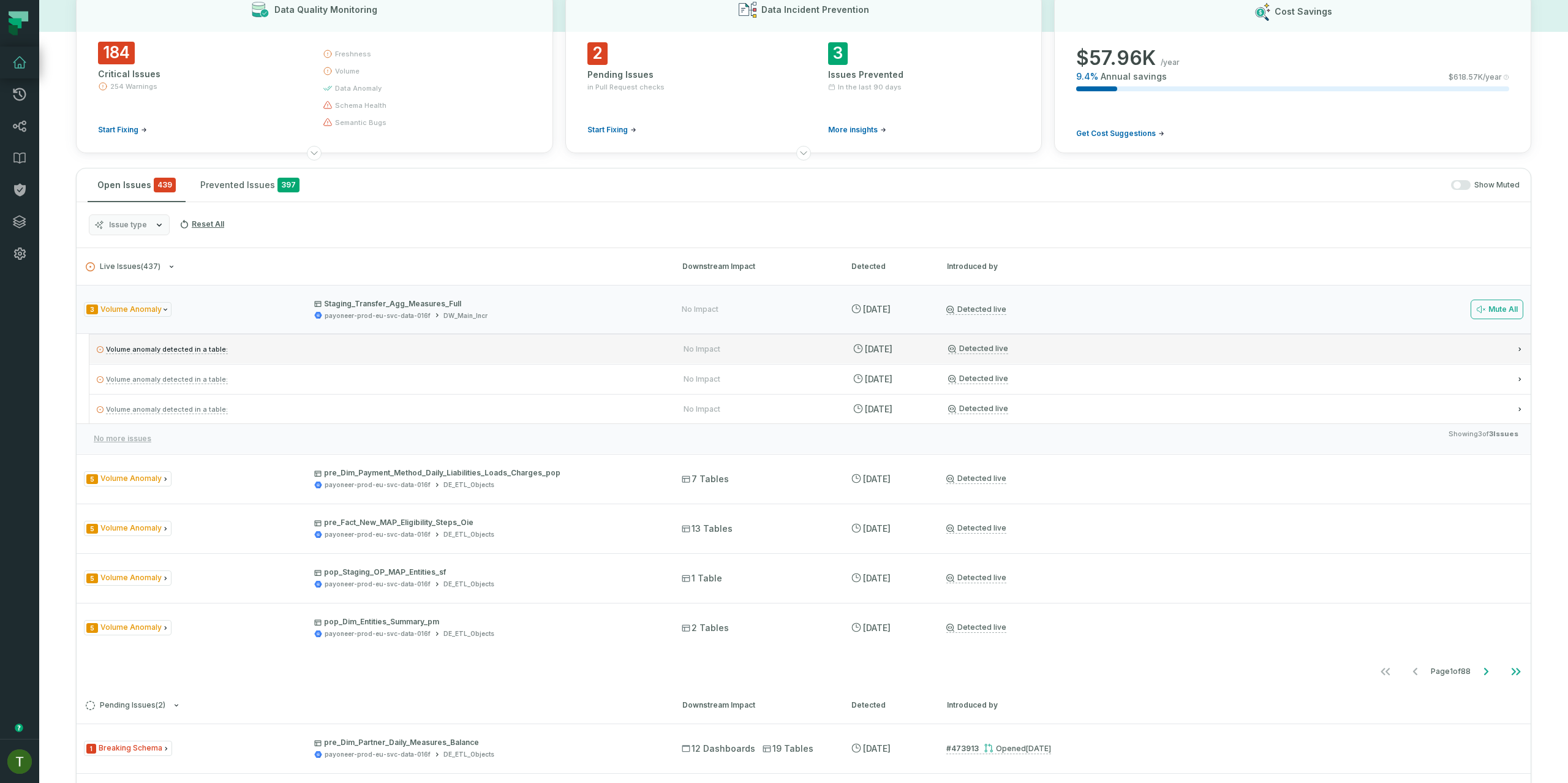
click at [595, 360] on div "Volume anomaly detected in a table: No Impact 8/24/2025, 9:16:49 AM Detected li…" at bounding box center [810, 348] width 1441 height 29
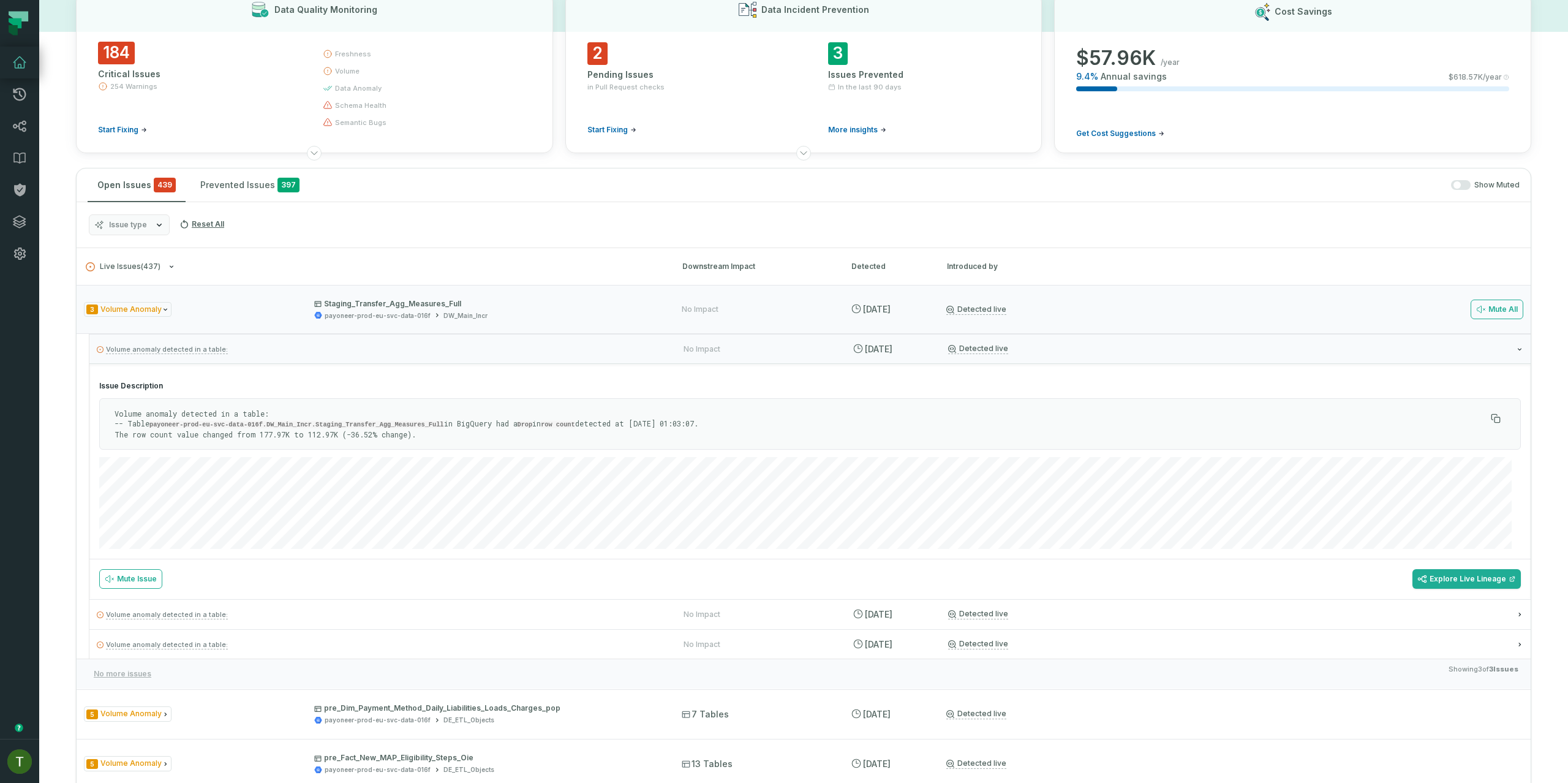
click at [575, 370] on div "Issue Description Volume anomaly detected in a table: -- Table payoneer-prod-eu…" at bounding box center [810, 461] width 1441 height 195
click at [580, 314] on div "payoneer-prod-eu-svc-data-016f DW_Main_Incr" at bounding box center [486, 316] width 346 height 9
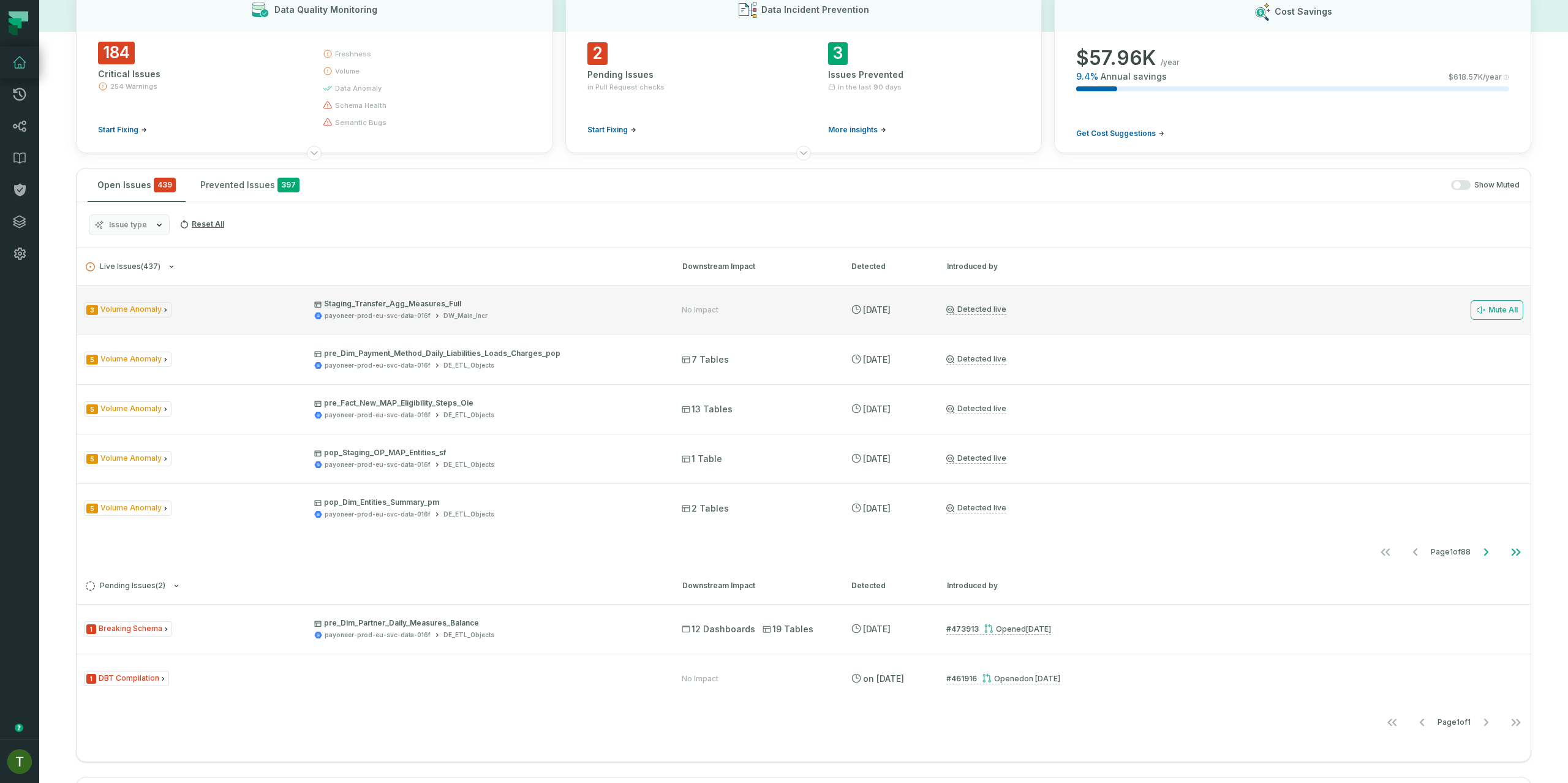
click at [1079, 304] on div "Detected live Mute All" at bounding box center [1234, 310] width 577 height 20
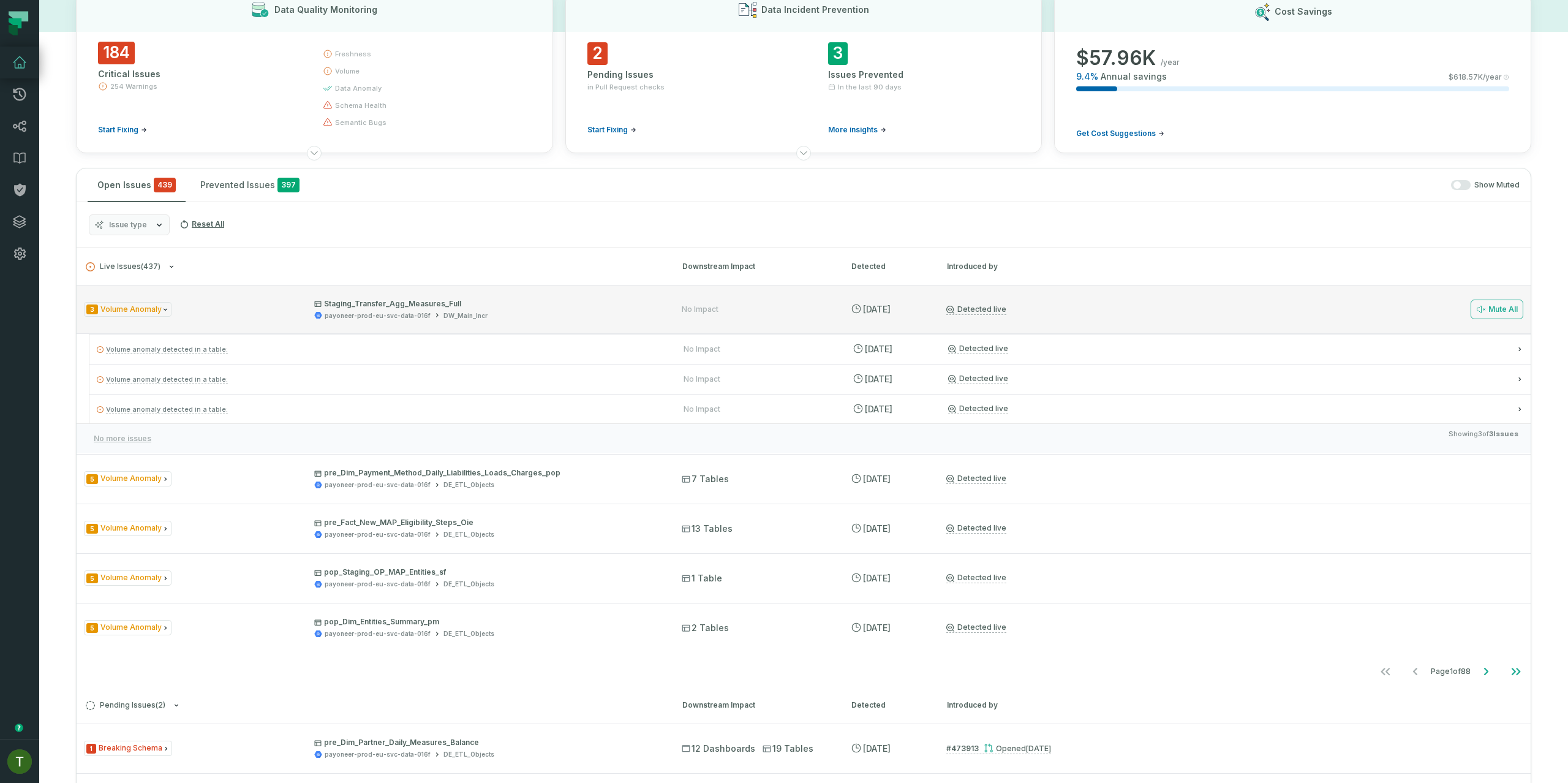
drag, startPoint x: 1070, startPoint y: 309, endPoint x: 1070, endPoint y: 328, distance: 19.0
click at [1070, 310] on div "Detected live Mute All" at bounding box center [1234, 309] width 577 height 20
click at [1076, 322] on div "3 Volume Anomaly Staging_Transfer_Agg_Measures_Full payoneer-prod-eu-svc-data-0…" at bounding box center [803, 309] width 1454 height 49
click at [1058, 378] on div "Detected live" at bounding box center [1236, 379] width 575 height 11
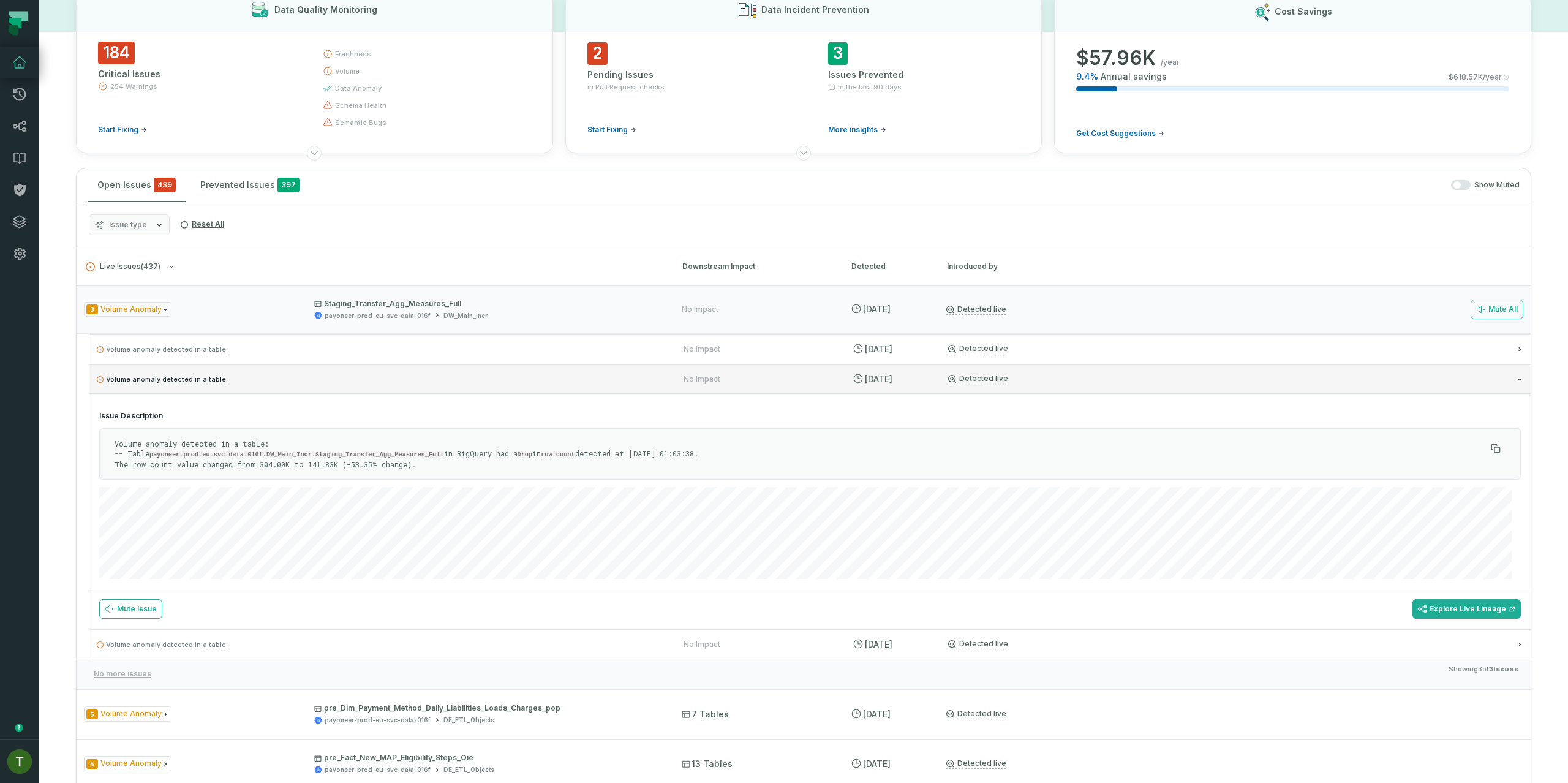
click at [1058, 378] on div "Detected live" at bounding box center [1236, 379] width 575 height 11
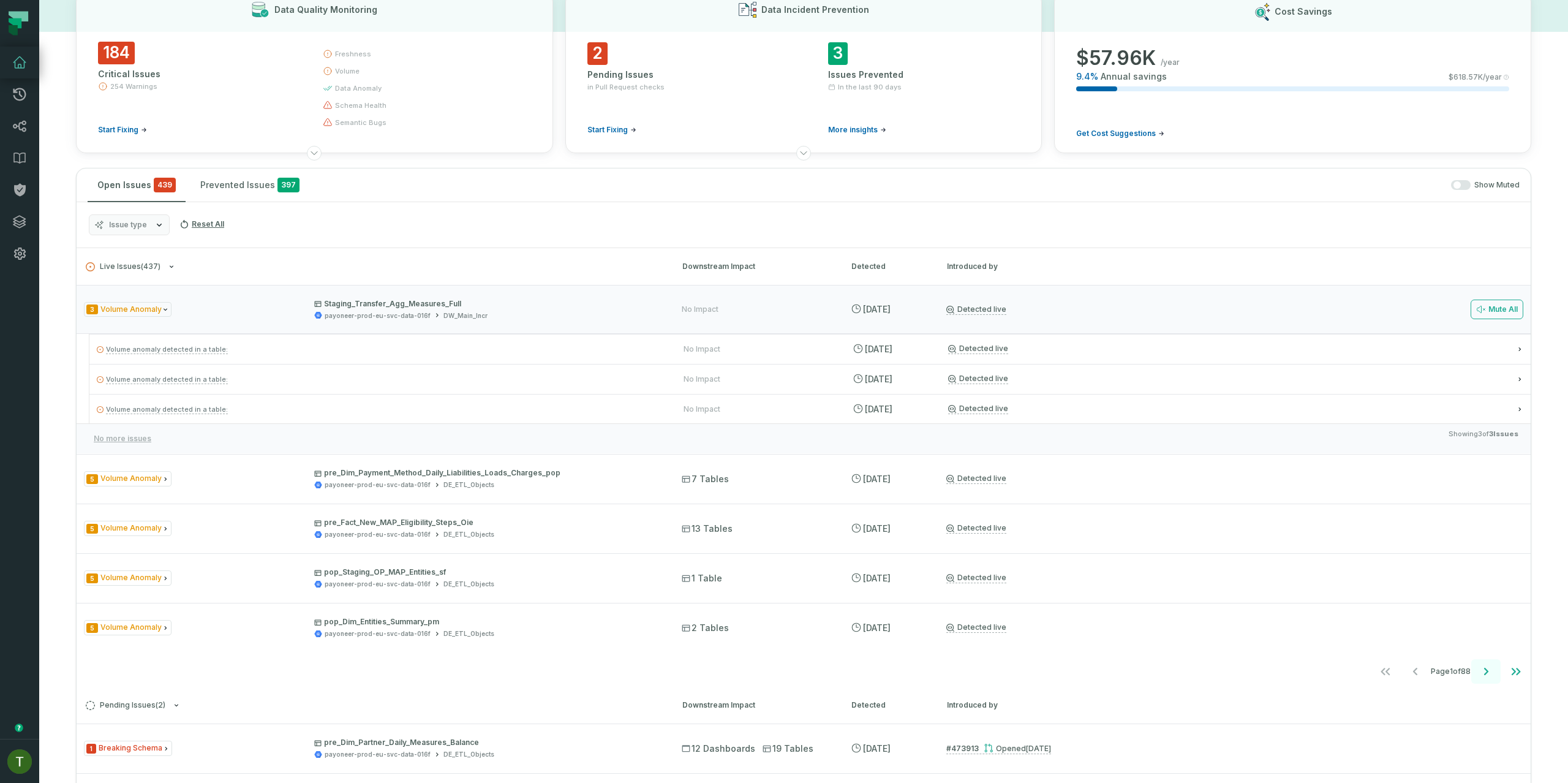
click at [1474, 680] on button "Go to next page" at bounding box center [1486, 671] width 29 height 25
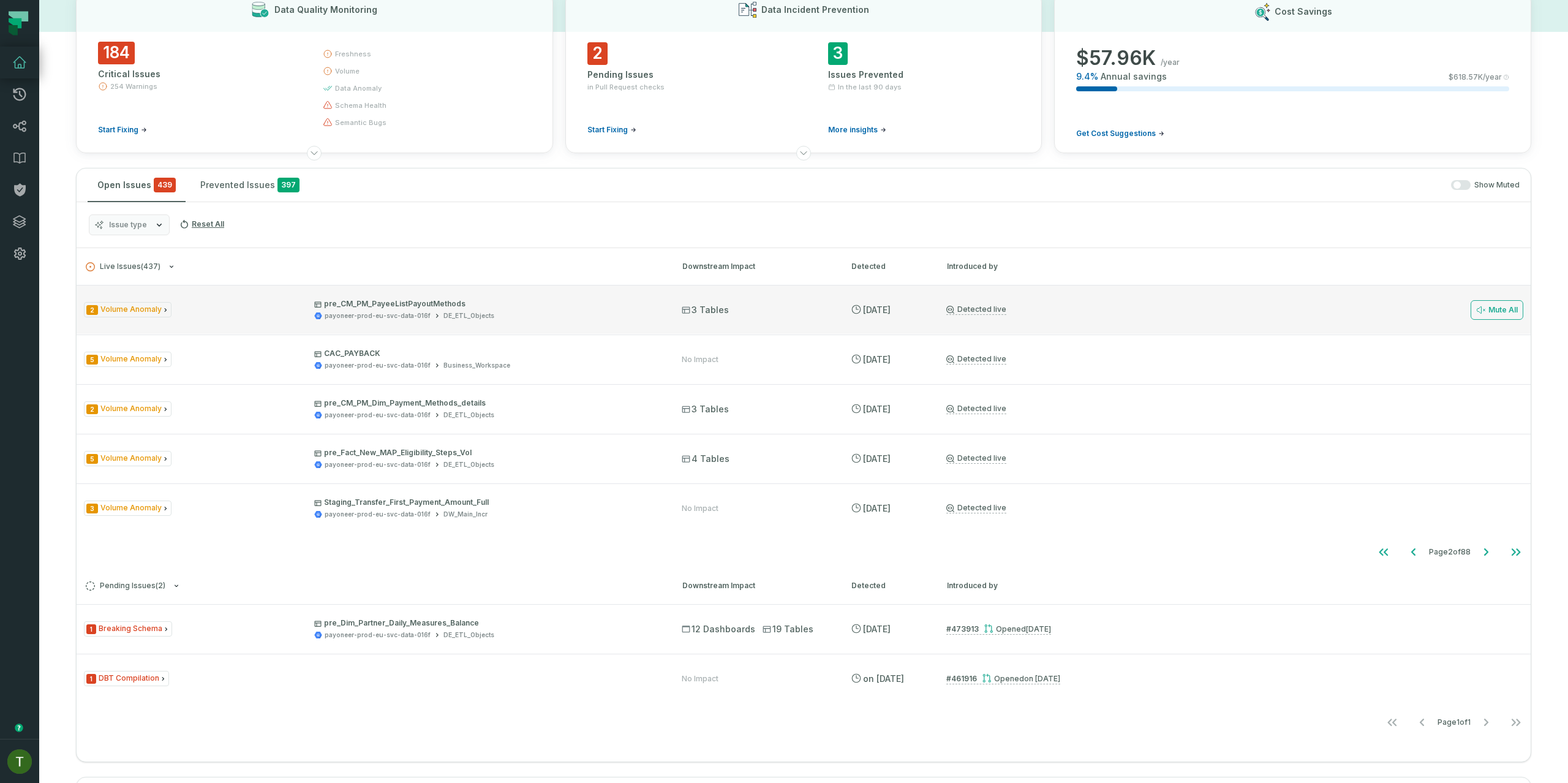
click at [1136, 308] on div "Detected live Mute All" at bounding box center [1234, 310] width 577 height 20
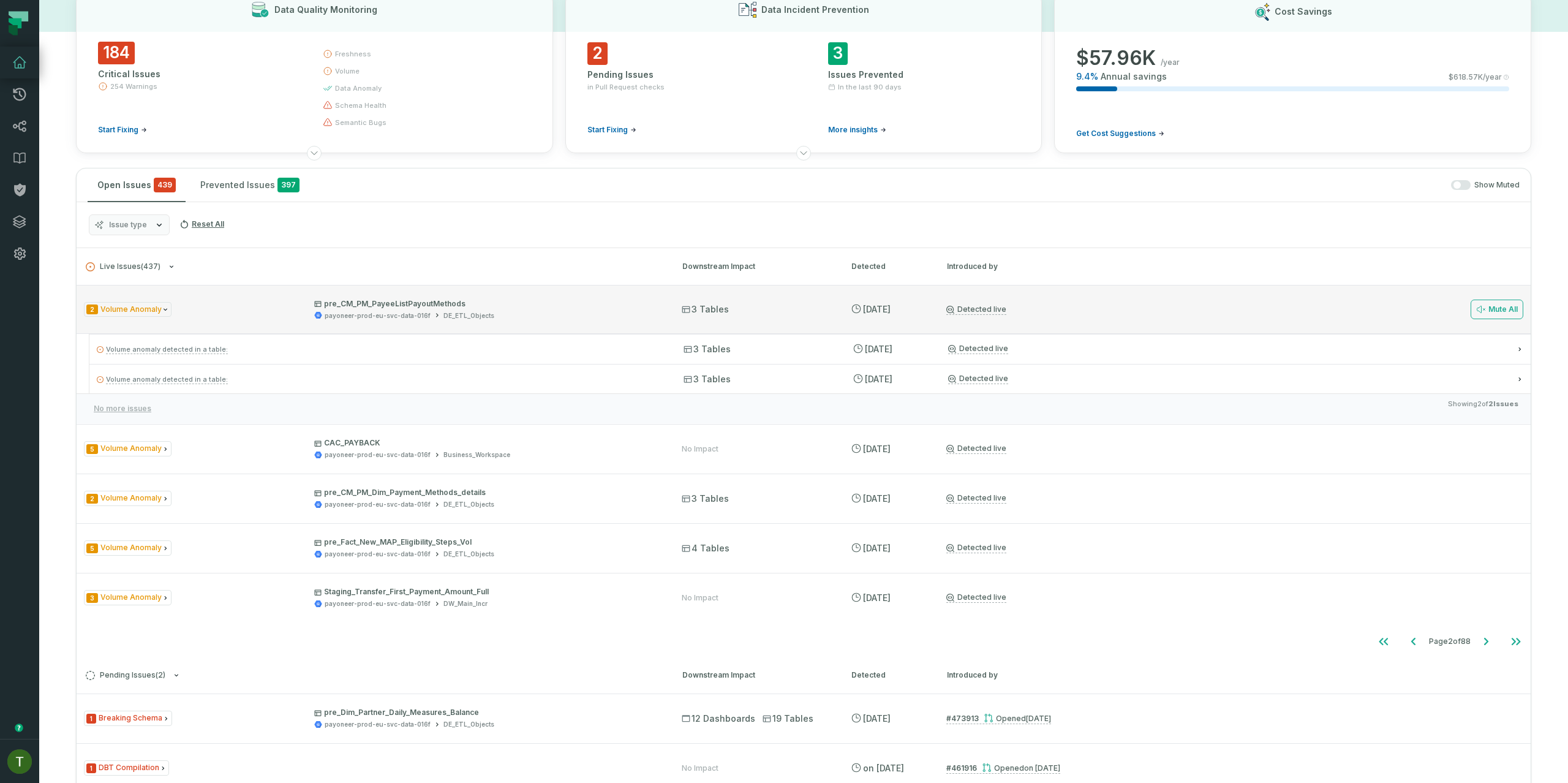
click at [1141, 327] on div "2 Volume Anomaly pre_CM_PM_PayeeListPayoutMethods payoneer-prod-eu-svc-data-016…" at bounding box center [803, 309] width 1454 height 49
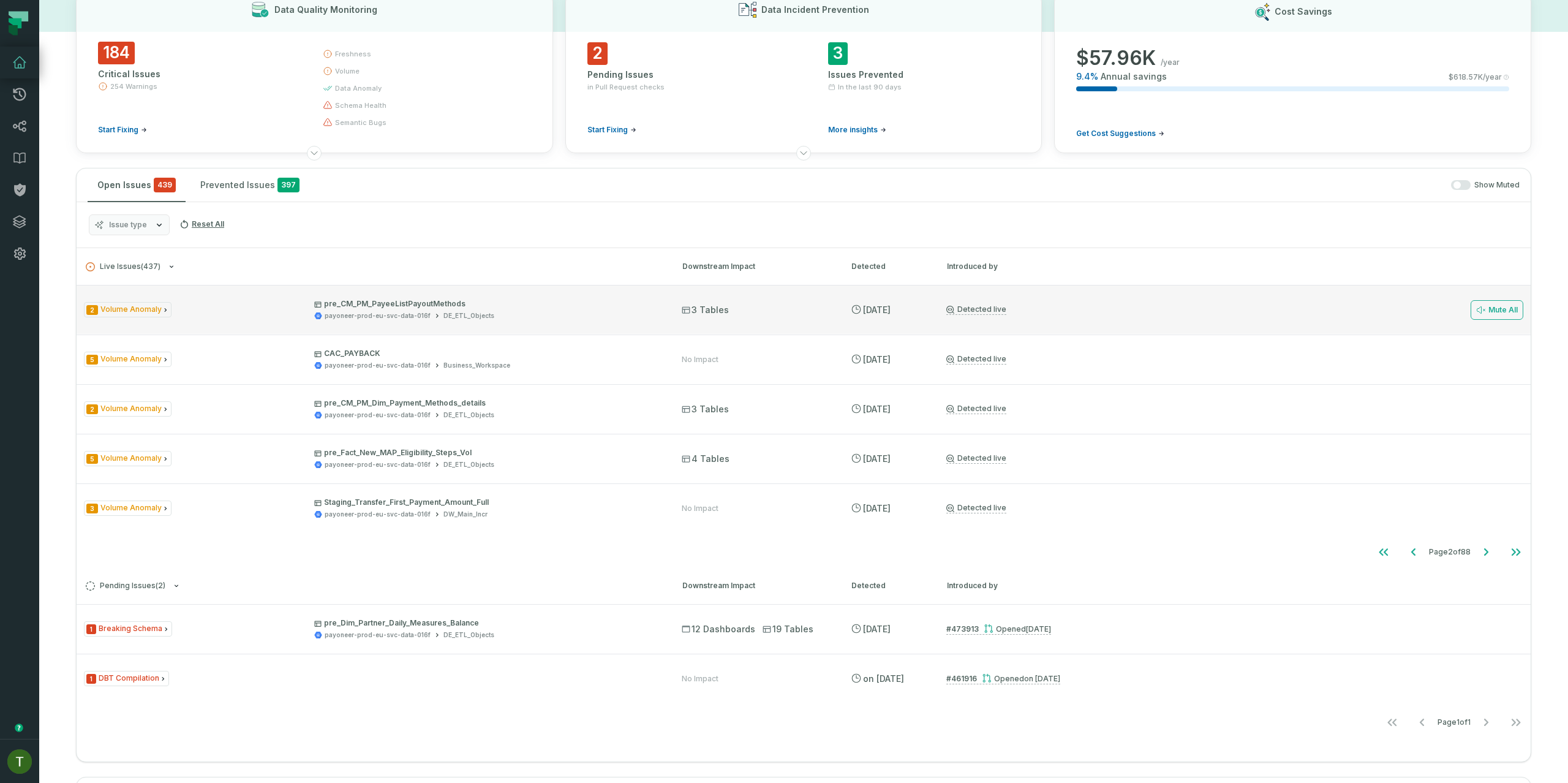
click at [1142, 320] on div "2 Volume Anomaly pre_CM_PM_PayeeListPayoutMethods payoneer-prod-eu-svc-data-016…" at bounding box center [803, 309] width 1454 height 49
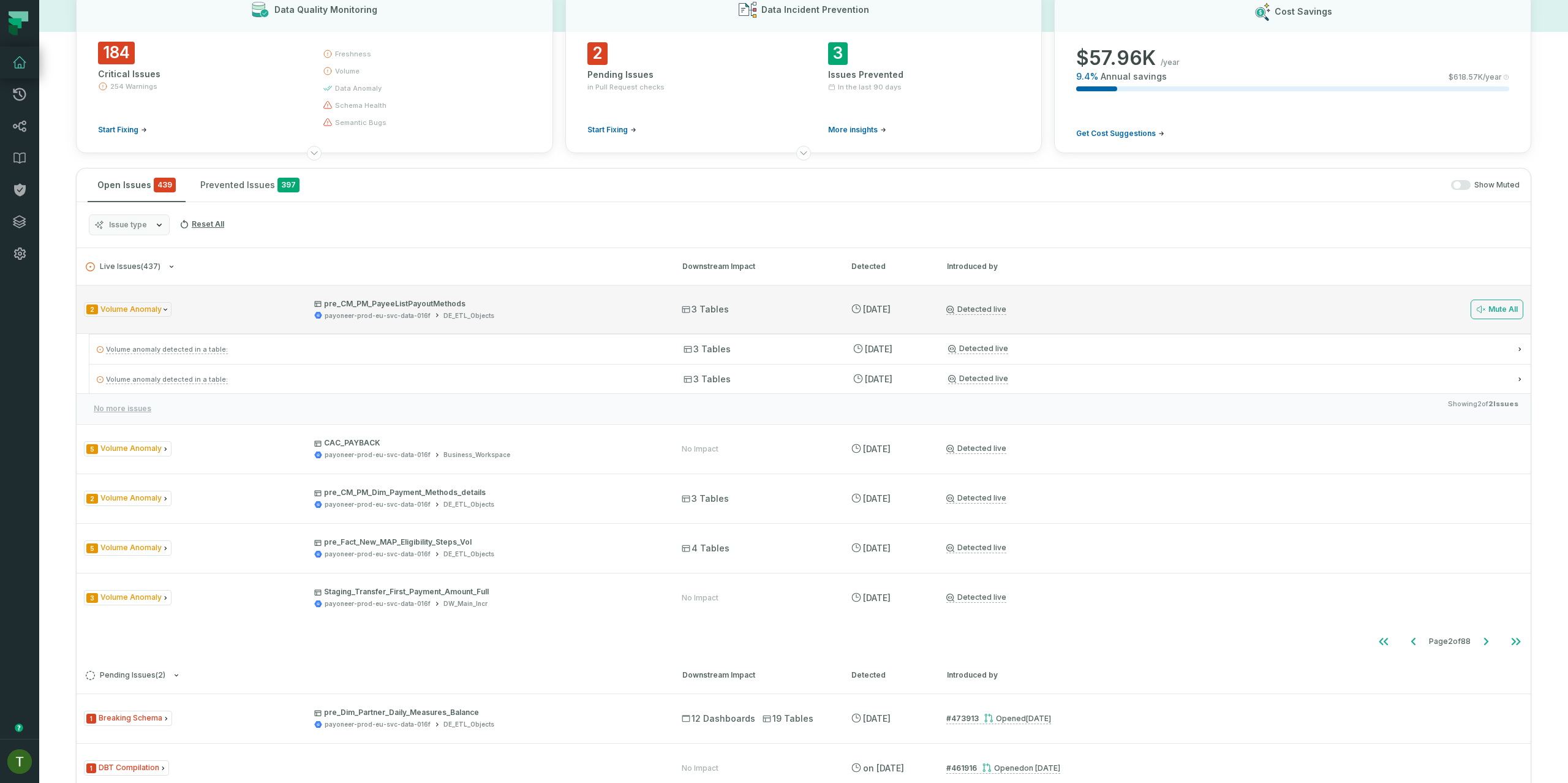
click at [1139, 350] on div "Detected live" at bounding box center [1236, 349] width 575 height 11
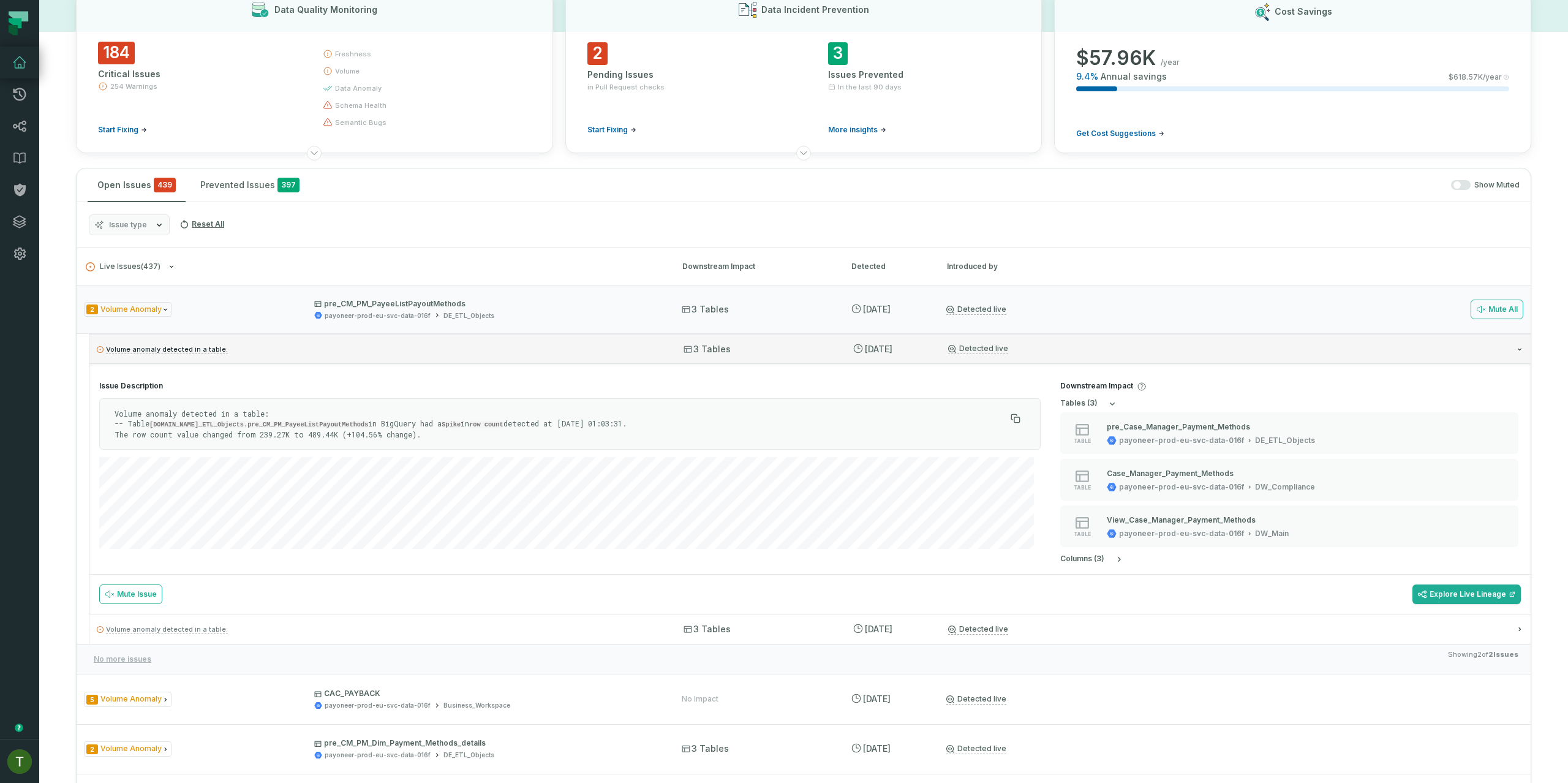
click at [1062, 350] on div "Detected live" at bounding box center [1236, 349] width 575 height 11
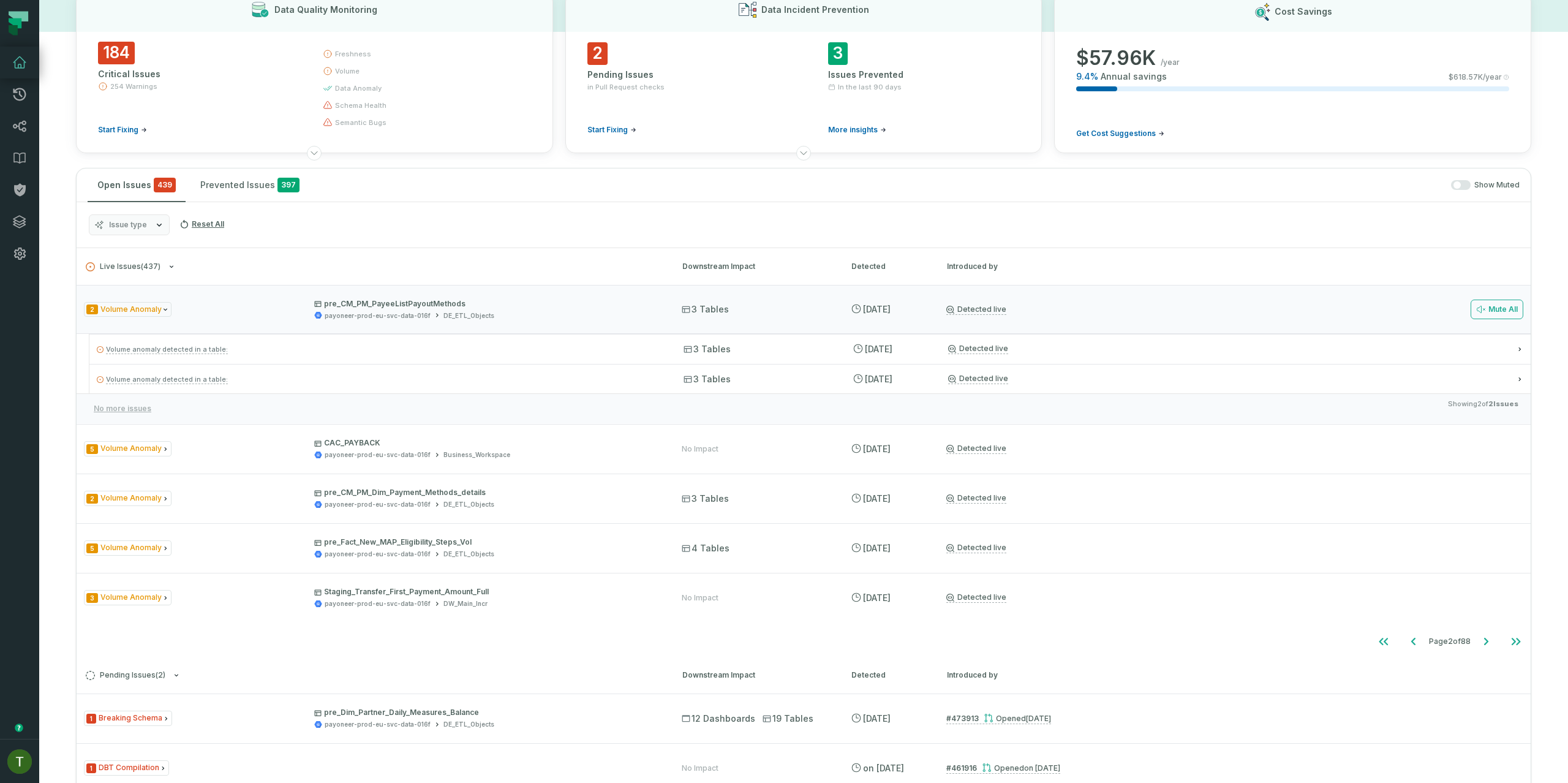
click at [627, 417] on div "No more issues Showing 2 of 2 Issues" at bounding box center [803, 408] width 1454 height 30
click at [612, 417] on div "No more issues Showing 2 of 2 Issues" at bounding box center [803, 408] width 1454 height 30
click at [218, 376] on span "Volume anomaly detected in a table:" at bounding box center [167, 379] width 122 height 9
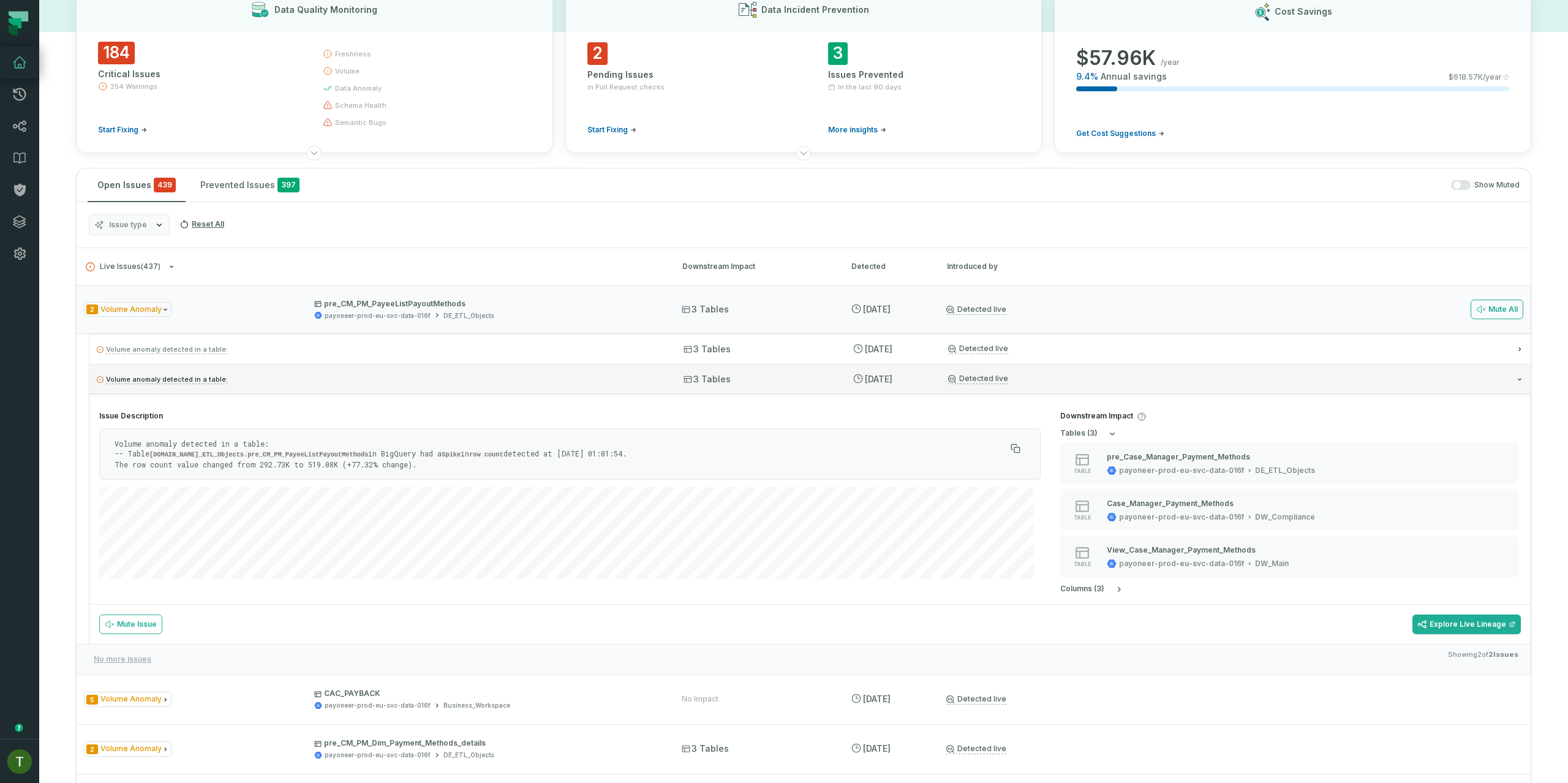
click at [269, 376] on p "Volume anomaly detected in a table:" at bounding box center [379, 379] width 565 height 15
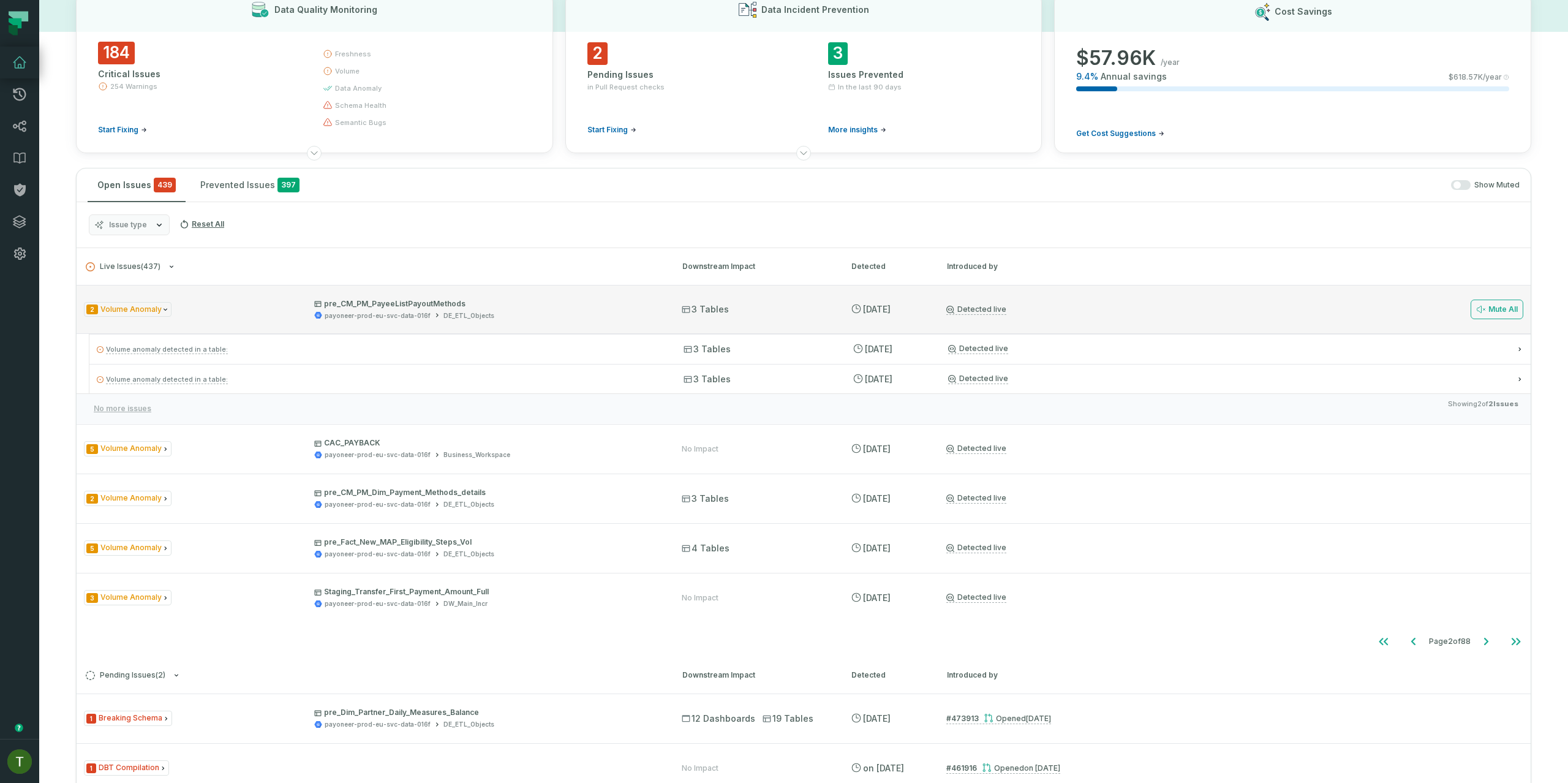
click at [375, 322] on div "2 Volume Anomaly pre_CM_PM_PayeeListPayoutMethods payoneer-prod-eu-svc-data-016…" at bounding box center [803, 309] width 1454 height 49
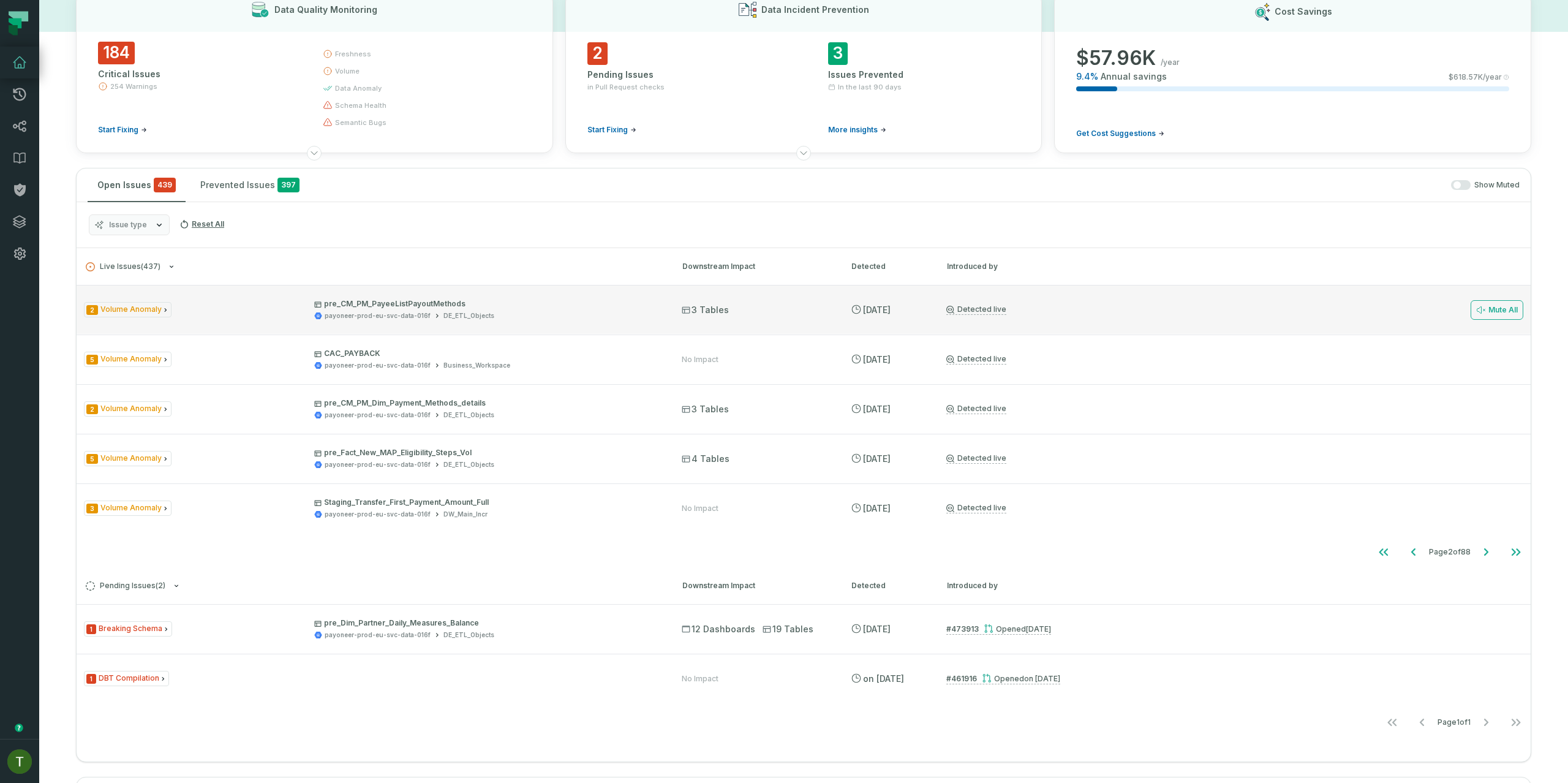
click at [427, 310] on span "pre_CM_PM_PayeeListPayoutMethods payoneer-prod-eu-svc-data-016f DE_ETL_Objects" at bounding box center [486, 309] width 346 height 21
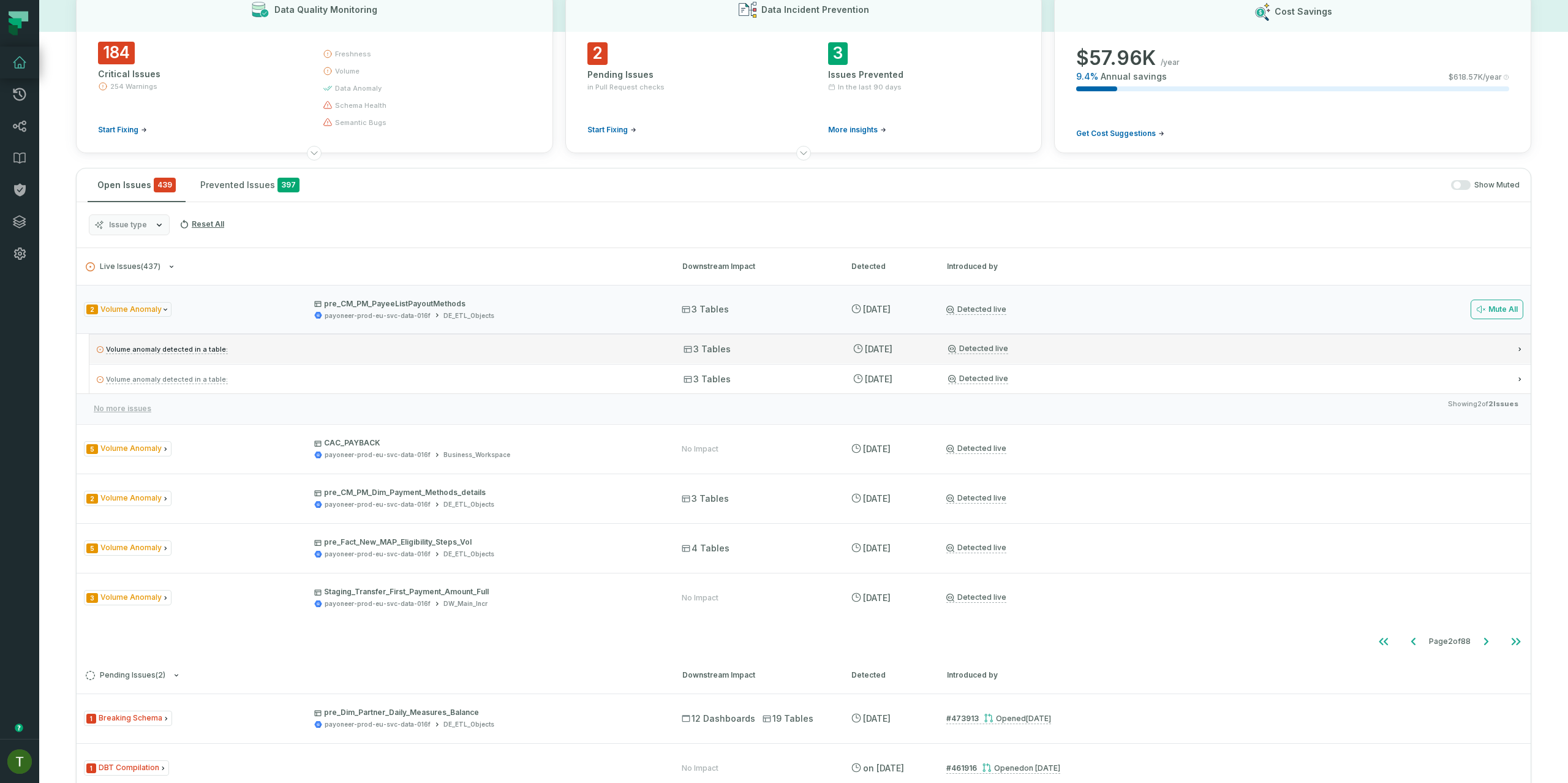
click at [437, 352] on p "Volume anomaly detected in a table:" at bounding box center [379, 349] width 565 height 15
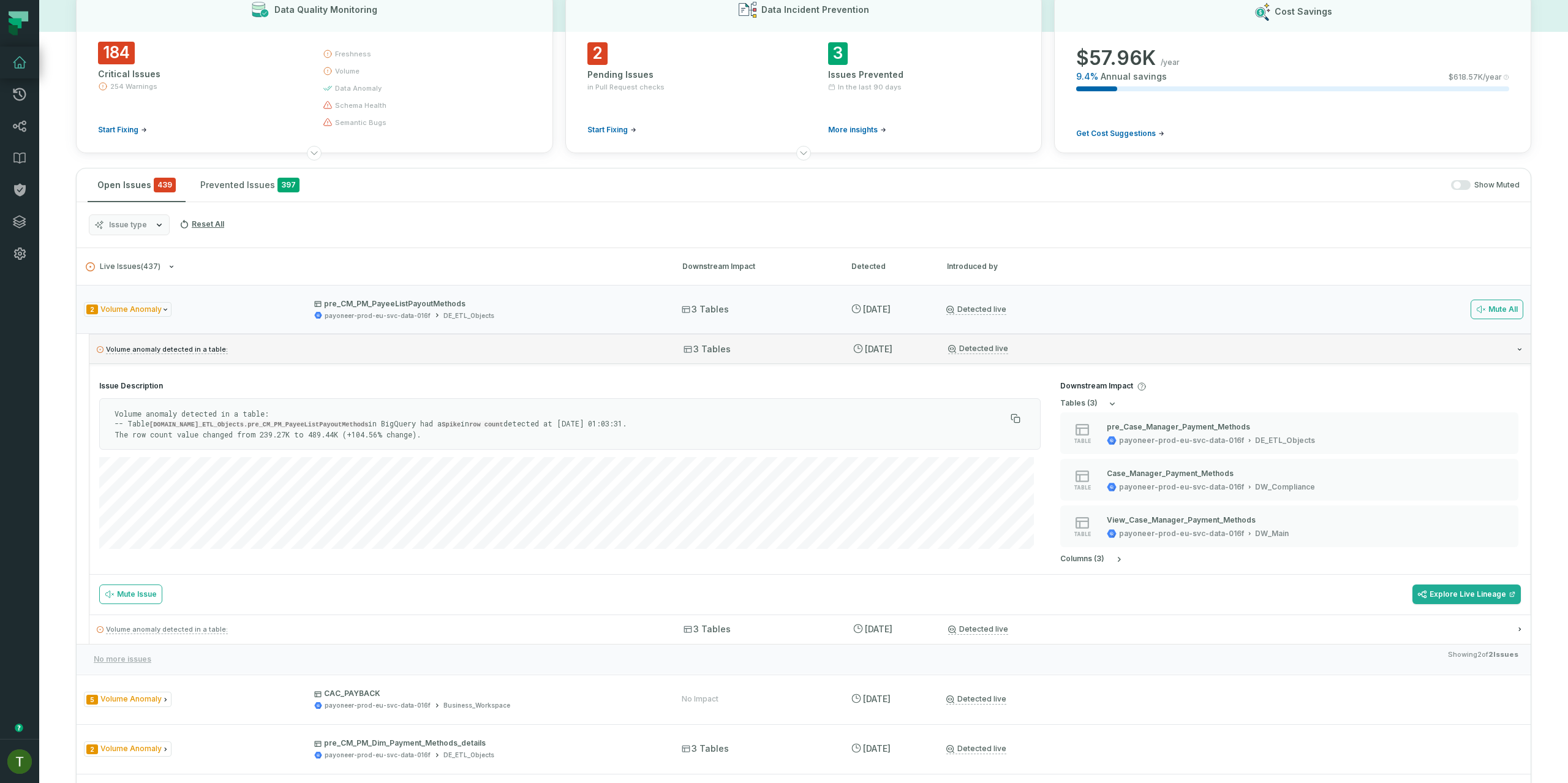
click at [437, 350] on p "Volume anomaly detected in a table:" at bounding box center [379, 349] width 565 height 15
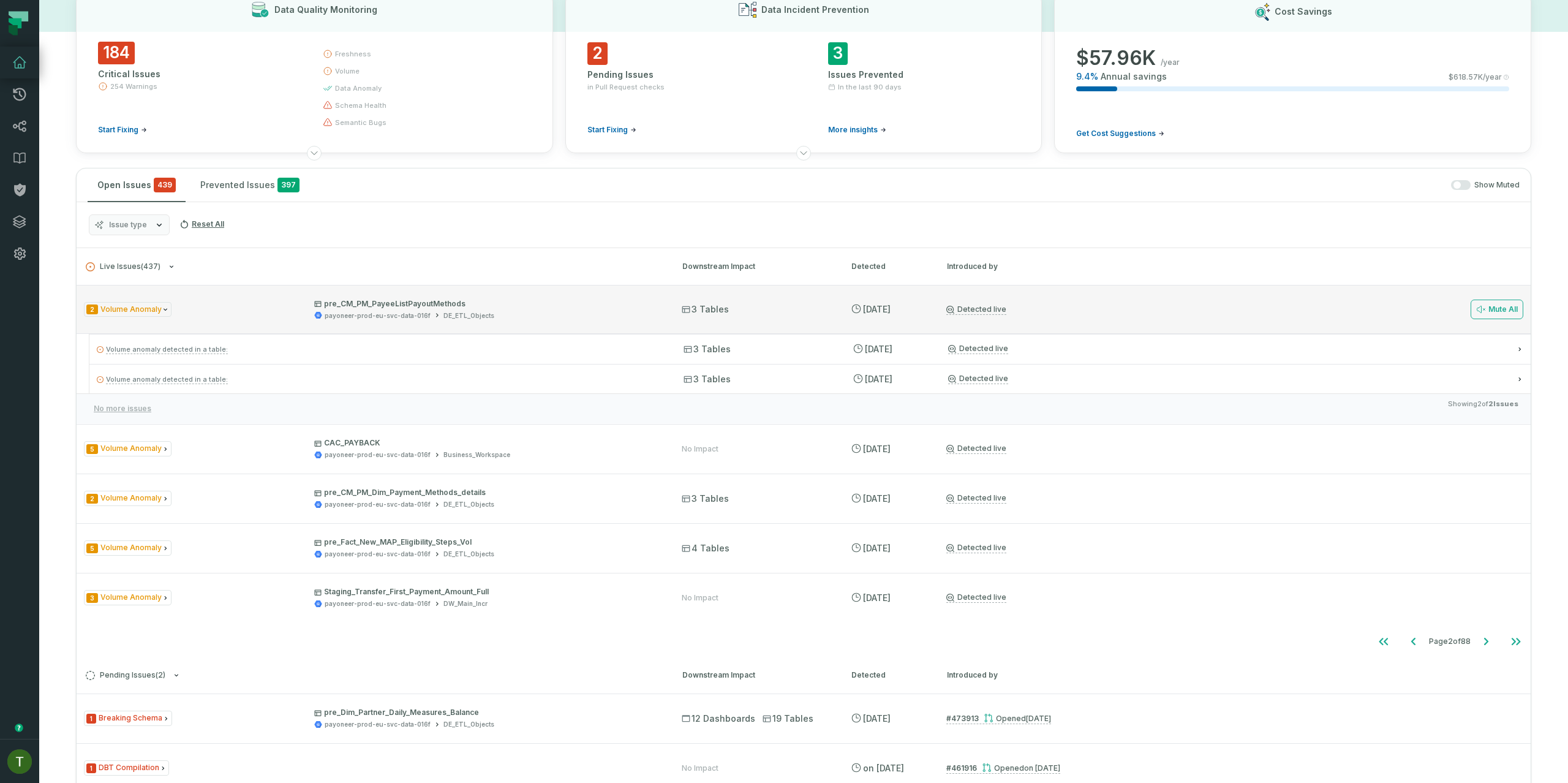
click at [616, 285] on div "2 Volume Anomaly pre_CM_PM_PayeeListPayoutMethods payoneer-prod-eu-svc-data-016…" at bounding box center [803, 309] width 1454 height 49
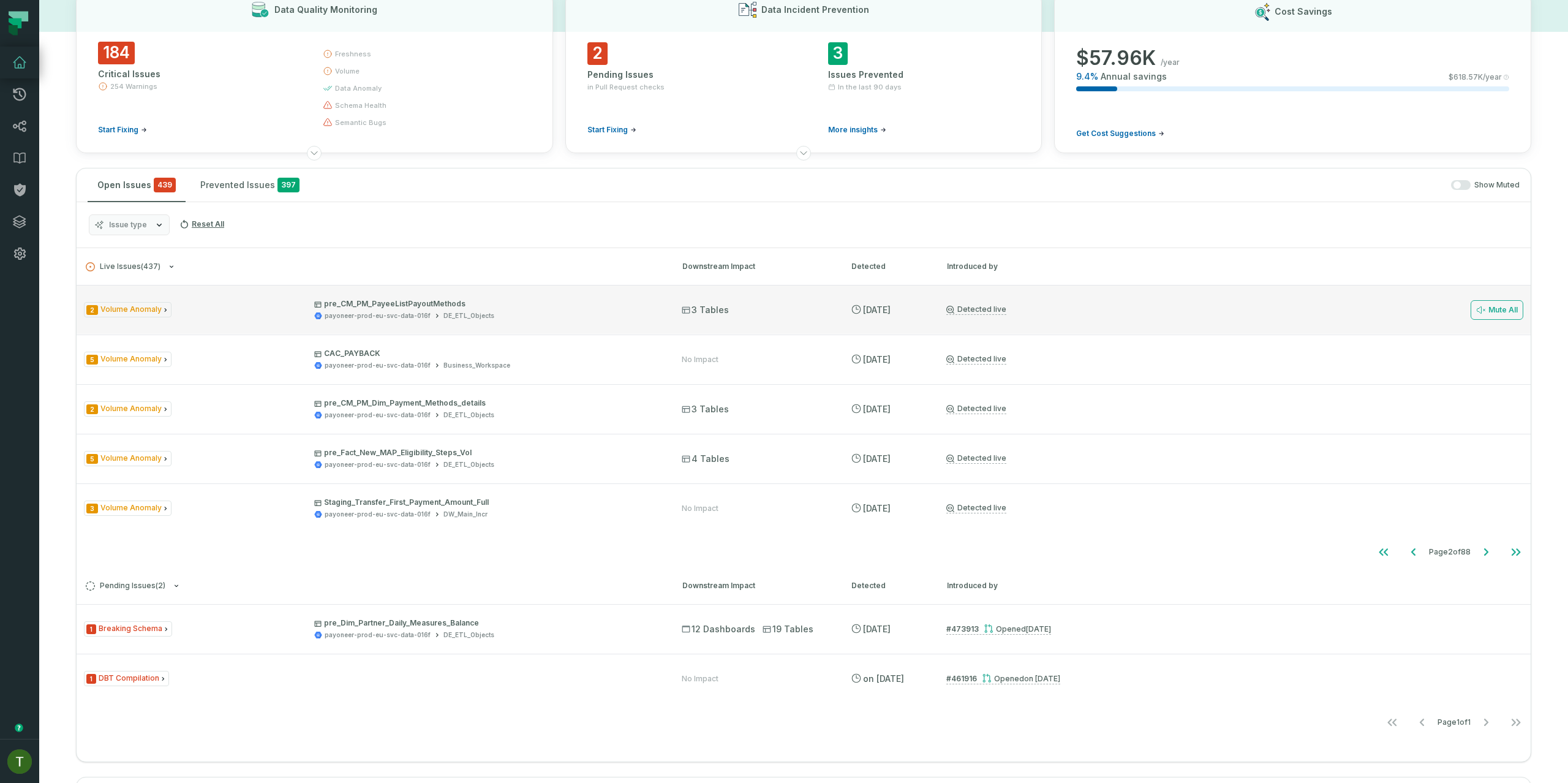
click at [616, 285] on div "2 Volume Anomaly pre_CM_PM_PayeeListPayoutMethods payoneer-prod-eu-svc-data-016…" at bounding box center [803, 309] width 1454 height 49
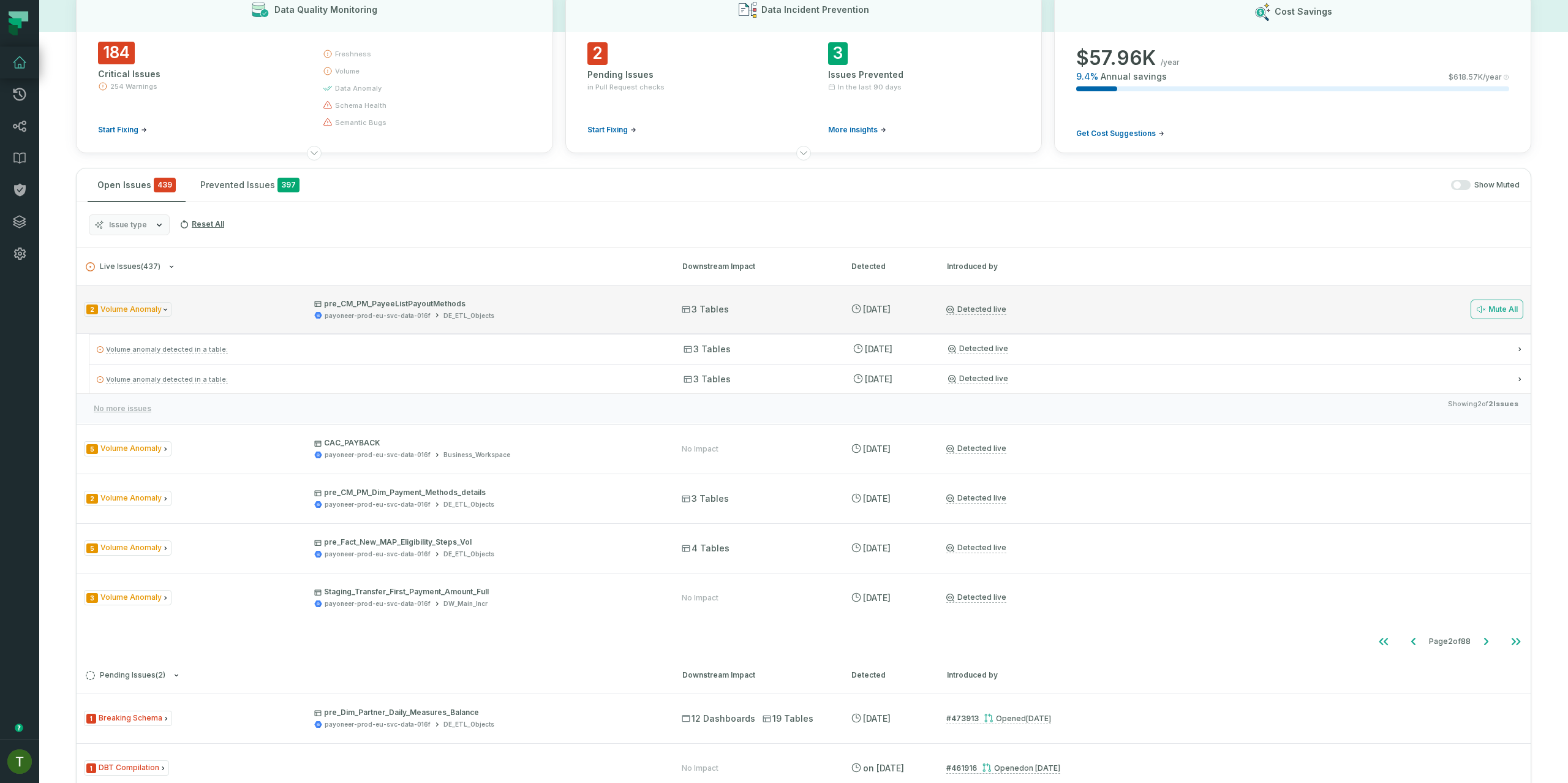
click at [616, 285] on div "2 Volume Anomaly pre_CM_PM_PayeeListPayoutMethods payoneer-prod-eu-svc-data-016…" at bounding box center [803, 309] width 1454 height 49
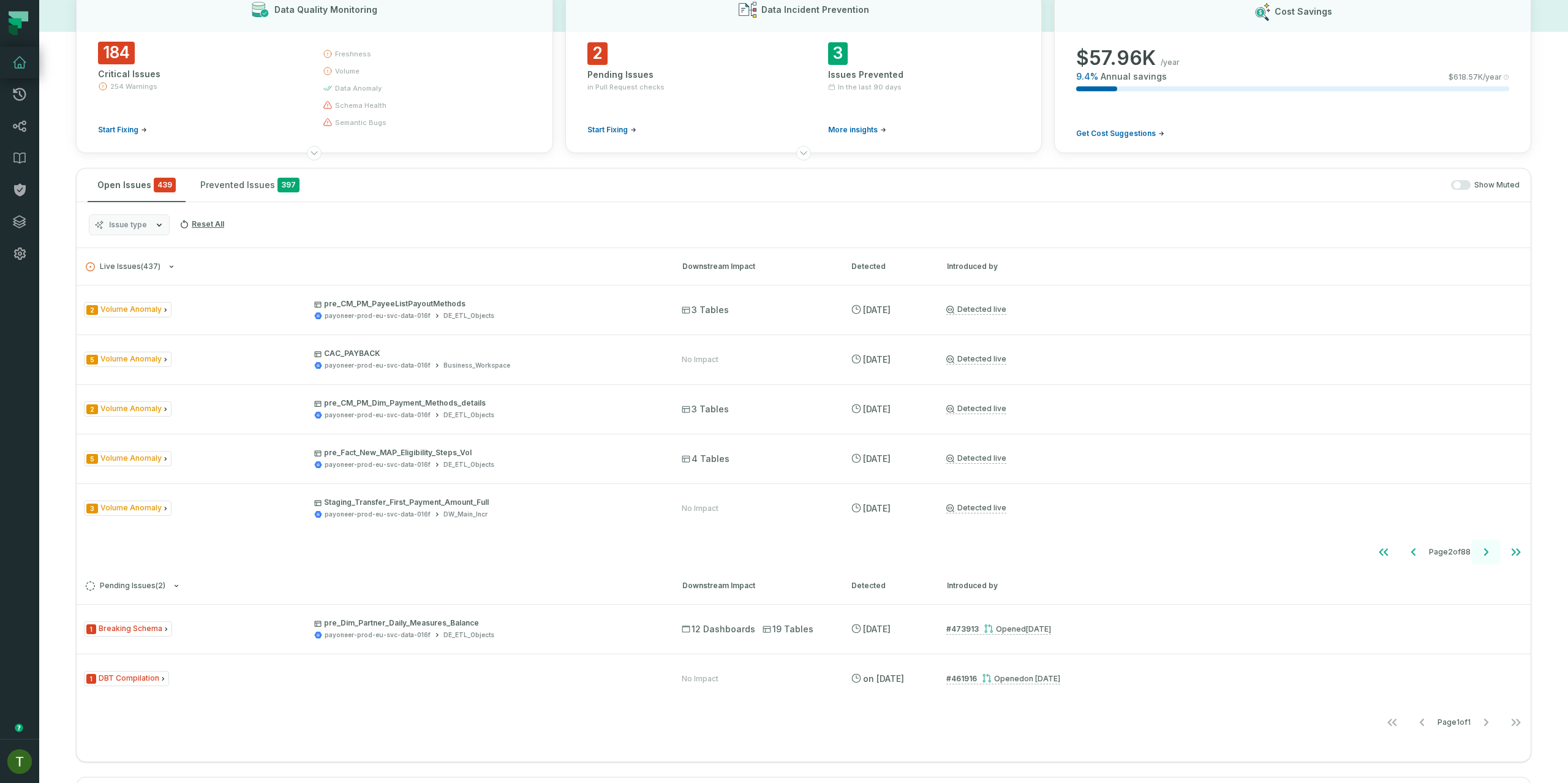
click at [1471, 554] on button "Go to next page" at bounding box center [1486, 551] width 29 height 25
click at [1478, 554] on icon "Go to next page" at bounding box center [1486, 552] width 15 height 15
click at [1478, 552] on icon "Go to next page" at bounding box center [1486, 552] width 15 height 15
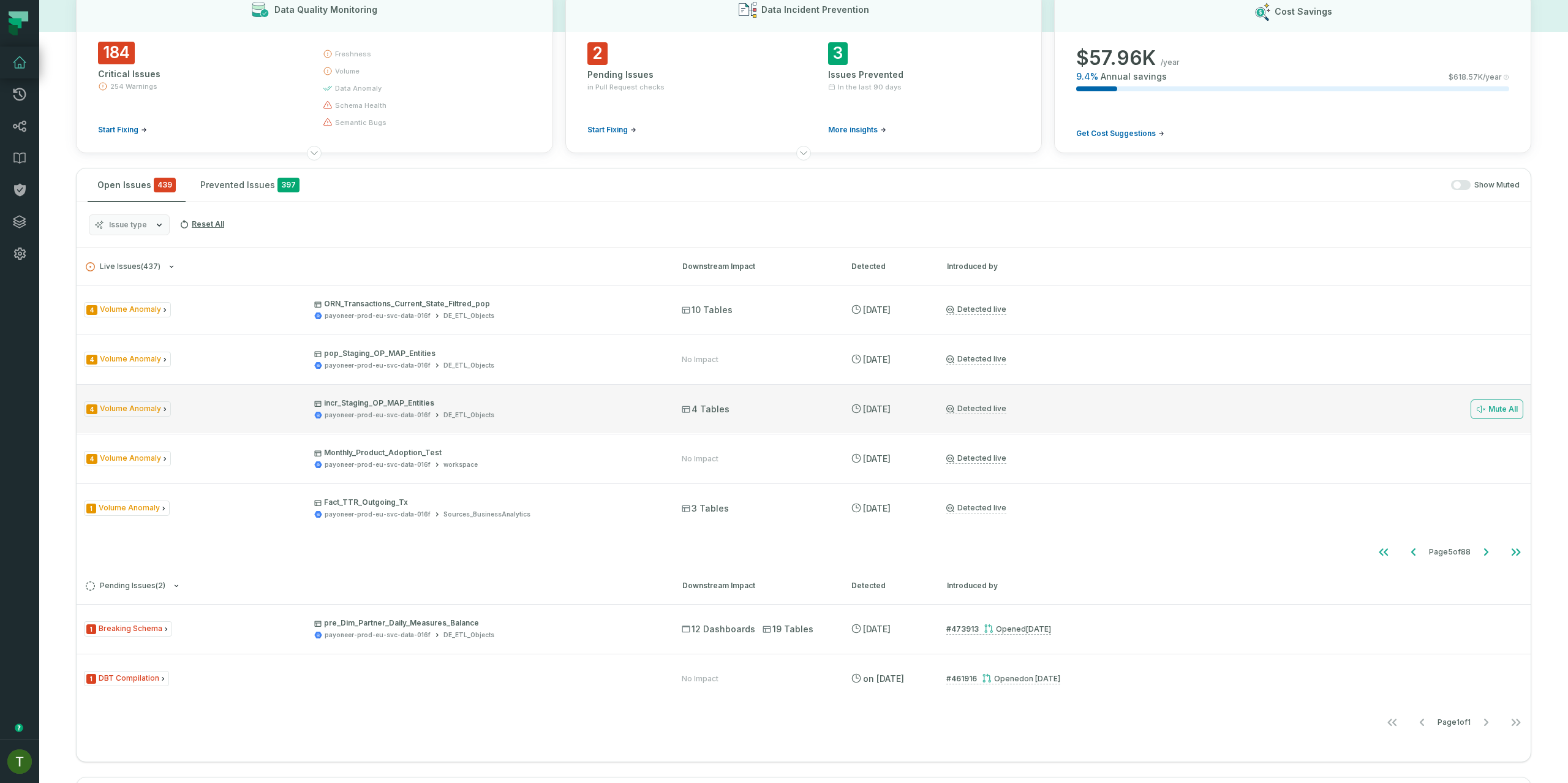
click at [1013, 399] on div "Detected live Mute All" at bounding box center [1234, 409] width 577 height 20
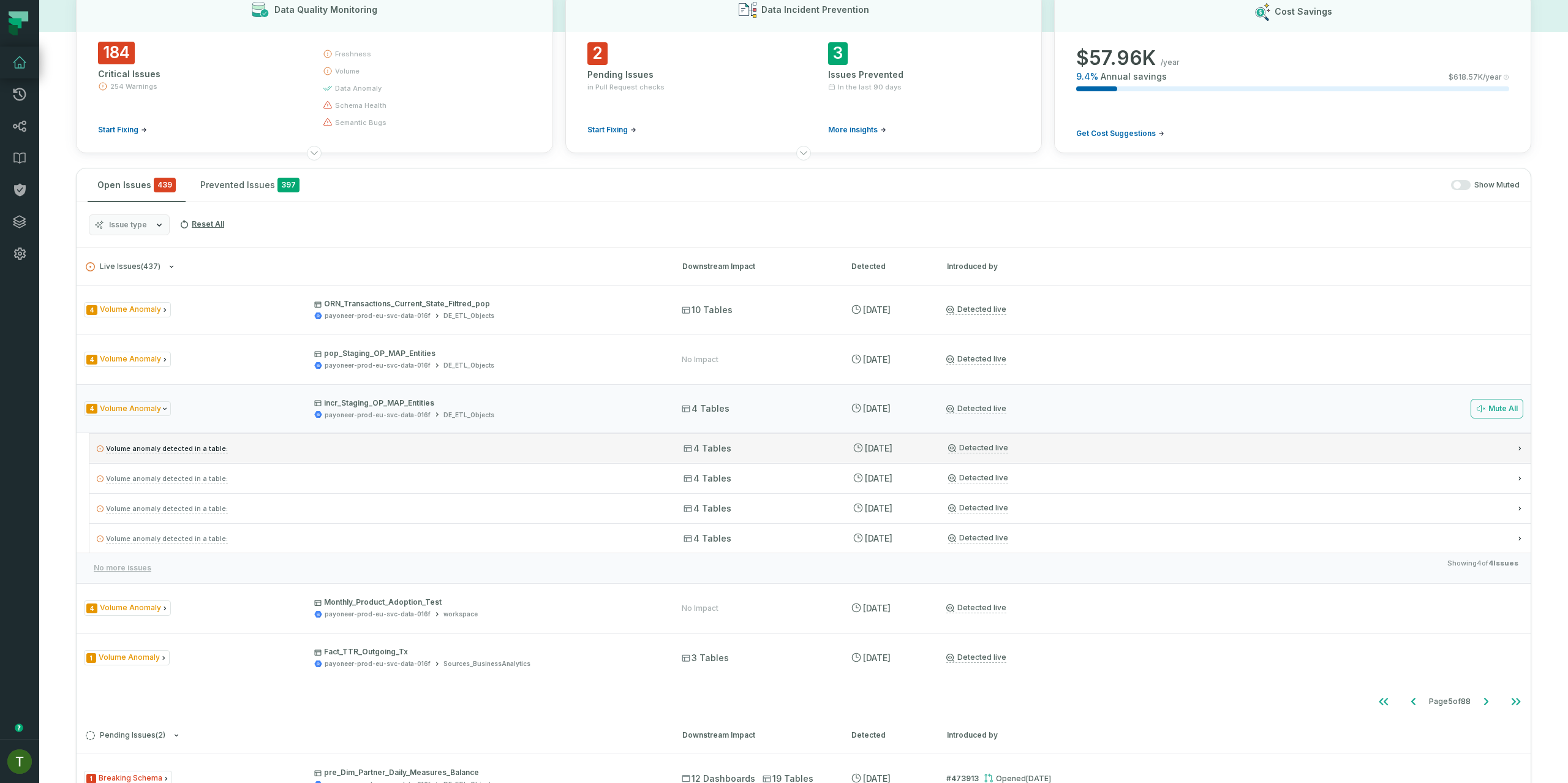
click at [807, 447] on div "4 Tables" at bounding box center [757, 448] width 147 height 12
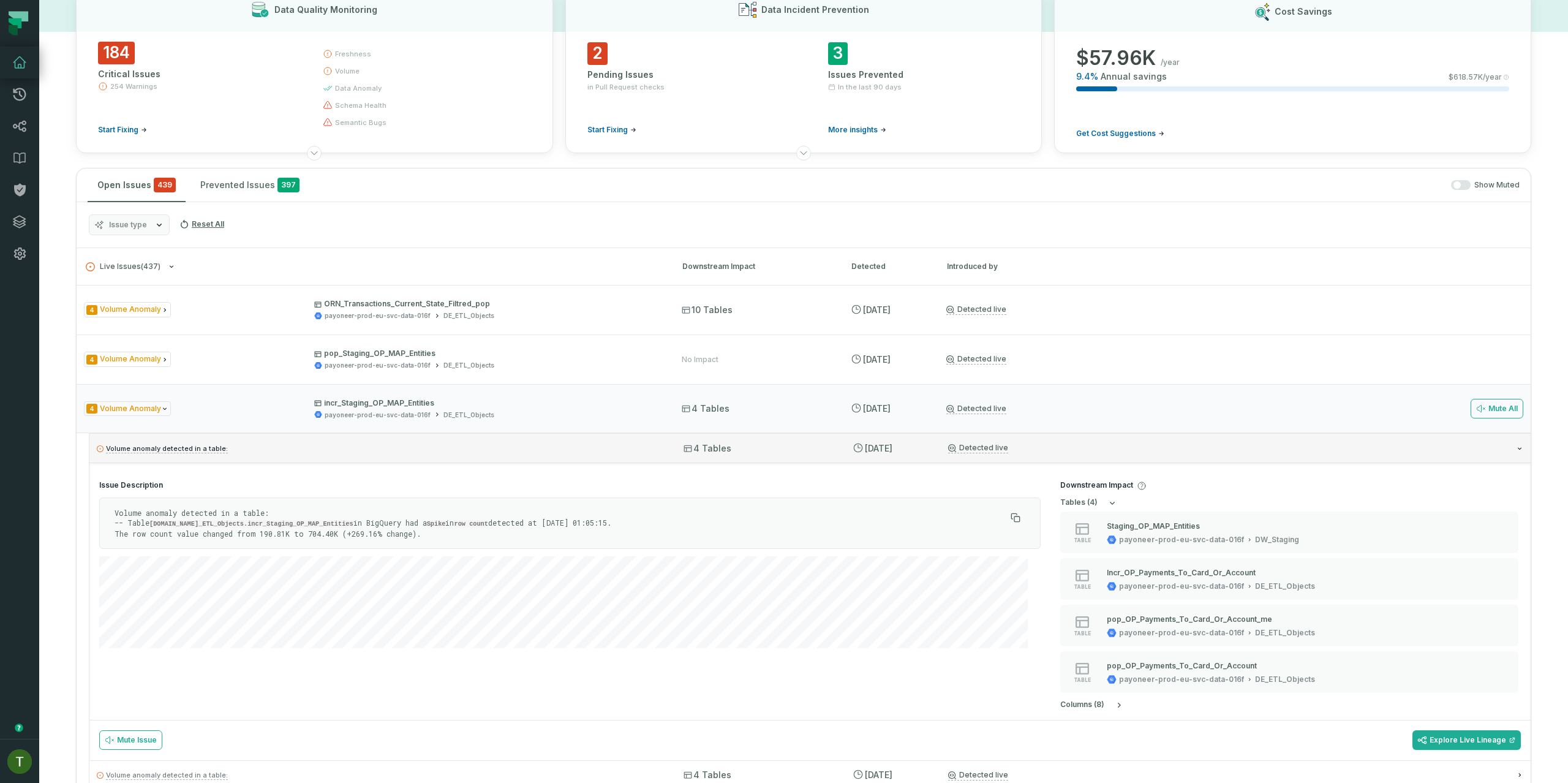
click at [807, 445] on div "4 Tables" at bounding box center [757, 448] width 147 height 12
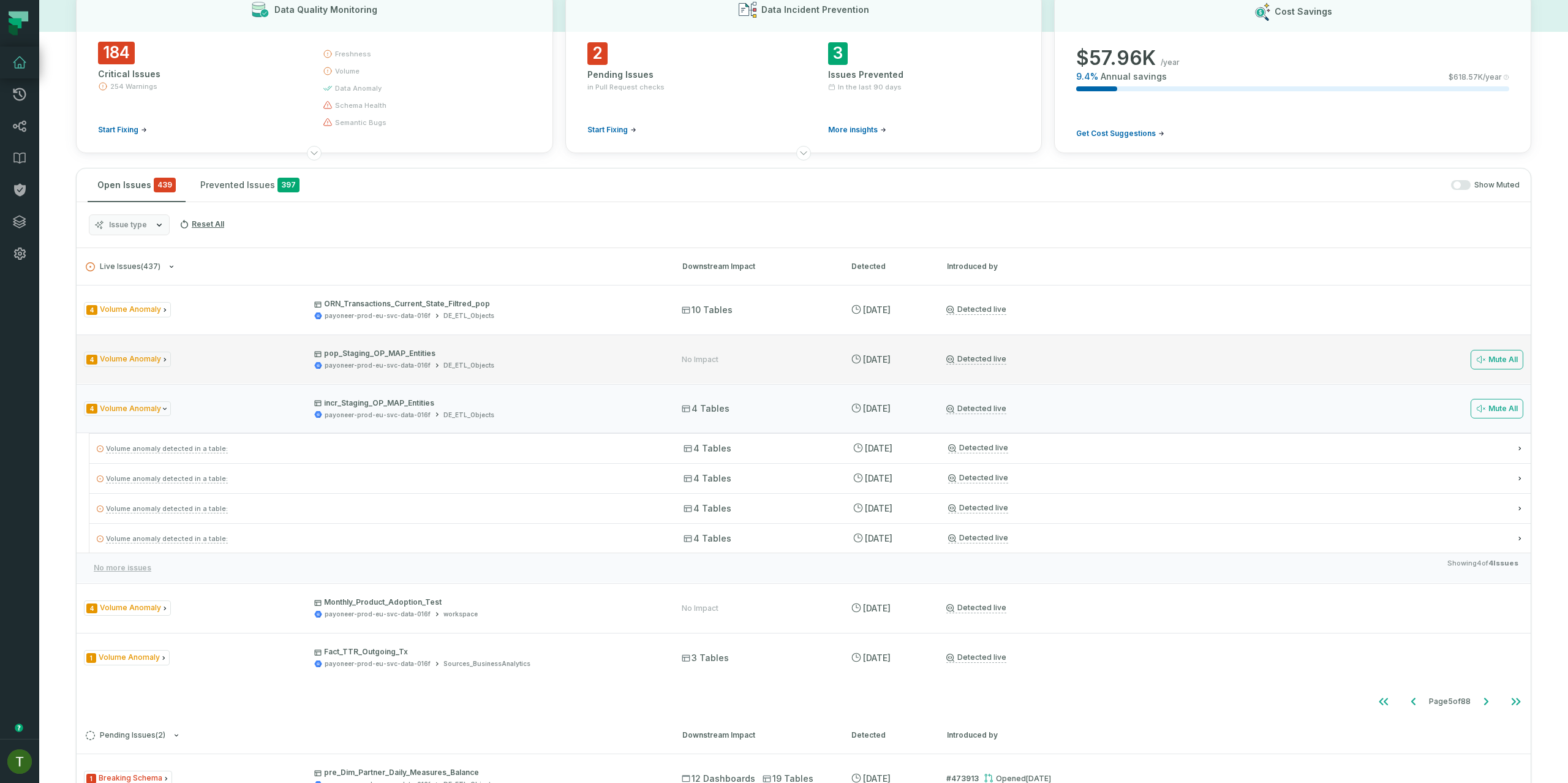
click at [831, 348] on div "4 Volume Anomaly pop_Staging_OP_MAP_Entities payoneer-prod-eu-svc-data-016f DE_…" at bounding box center [803, 359] width 1454 height 49
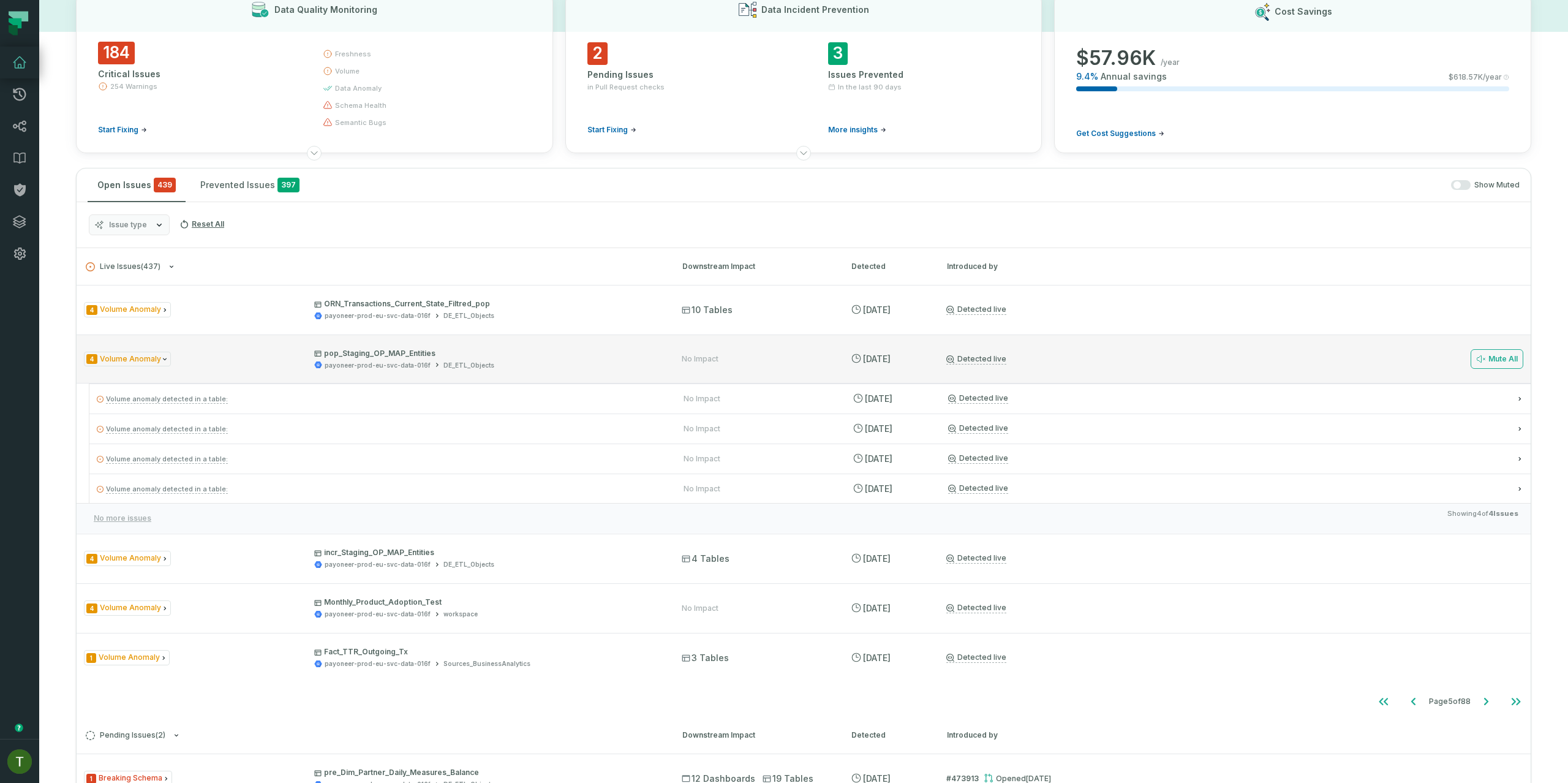
click at [809, 342] on div "4 Volume Anomaly pop_Staging_OP_MAP_Entities payoneer-prod-eu-svc-data-016f DE_…" at bounding box center [803, 359] width 1454 height 49
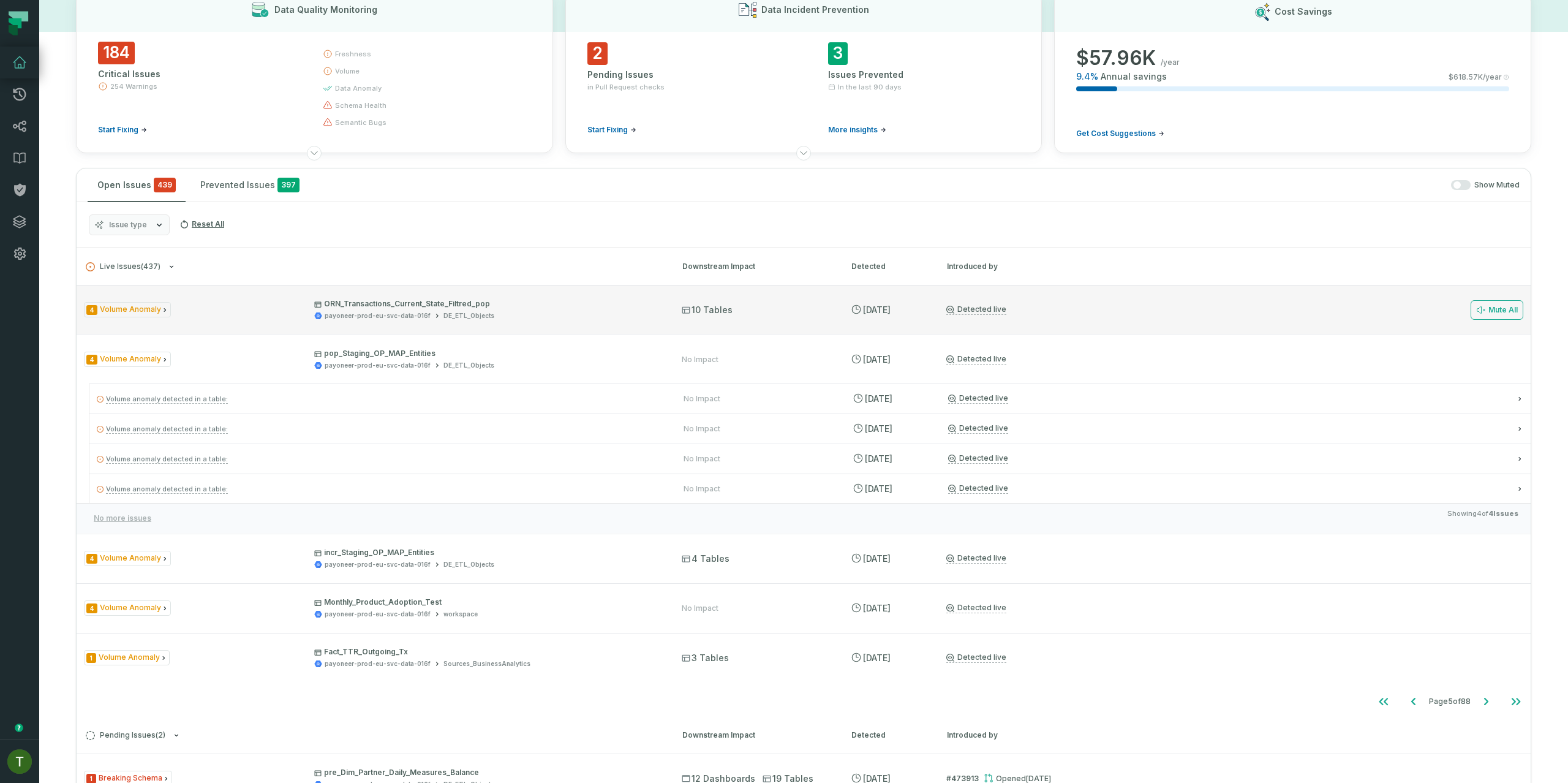
click at [821, 306] on div "10 Tables" at bounding box center [755, 310] width 147 height 12
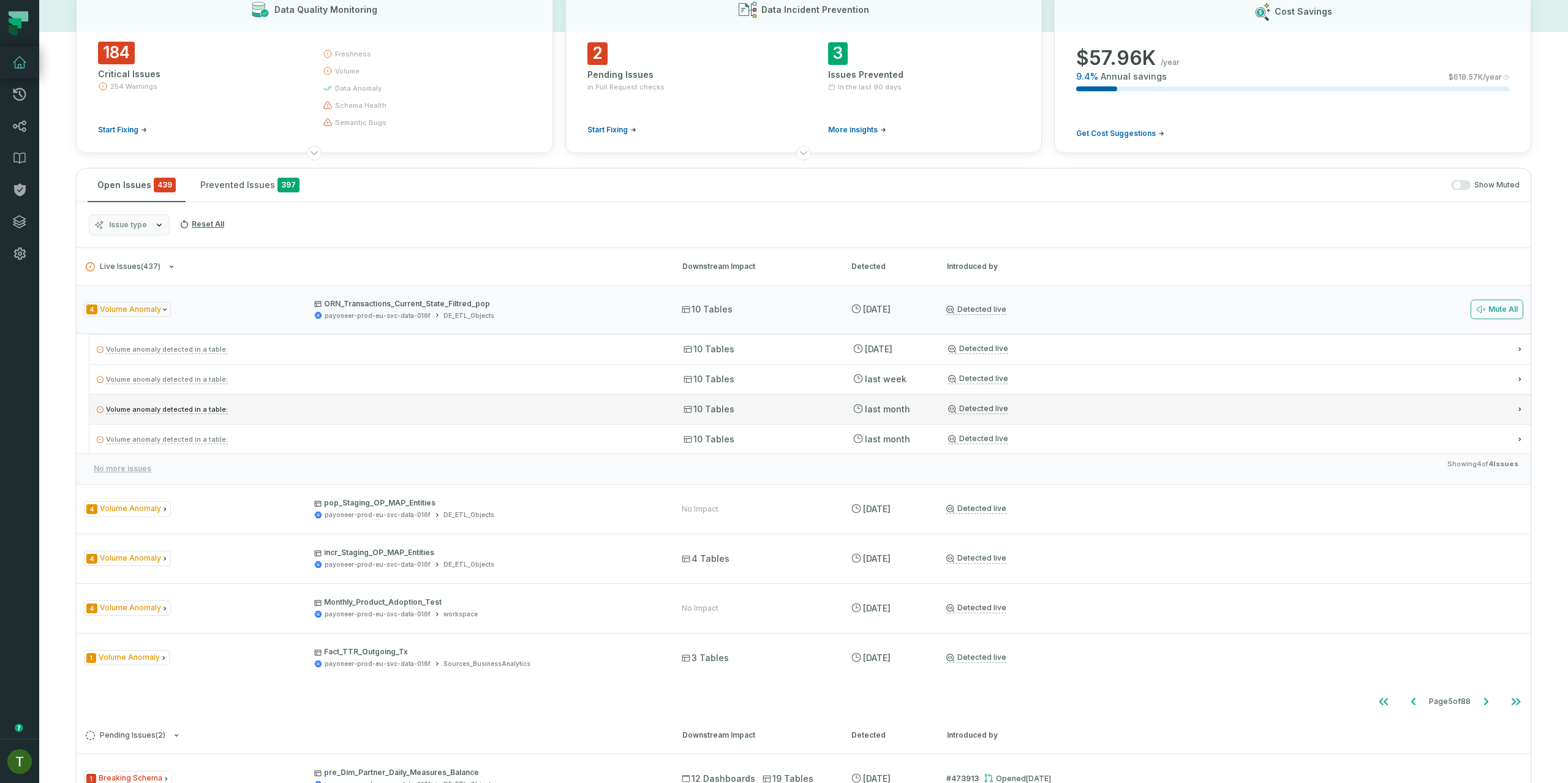
click at [831, 407] on div "Volume anomaly detected in a table: 10 Tables 7/28/2025, 9:32:06 AM Detected li…" at bounding box center [810, 408] width 1441 height 29
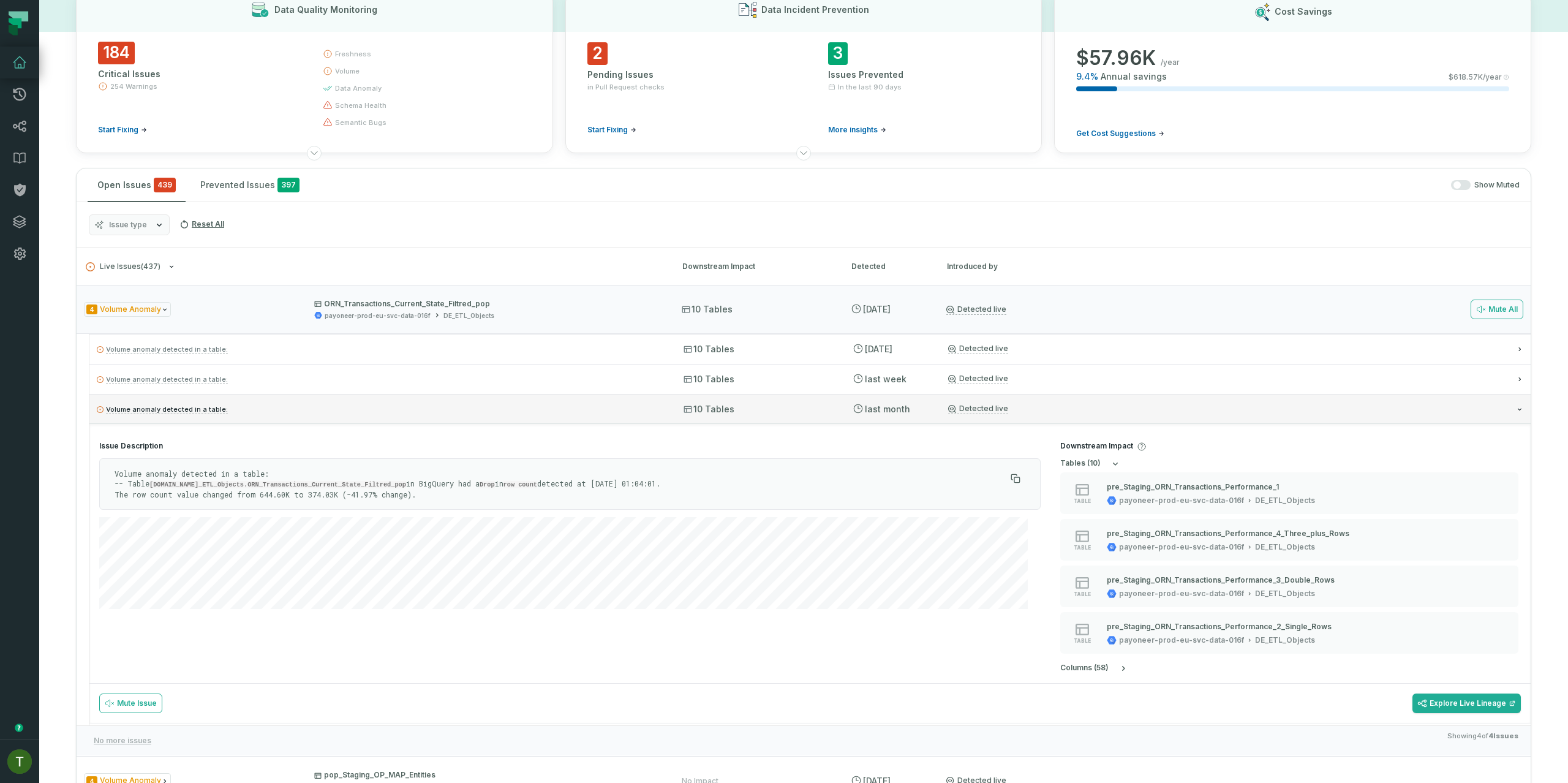
click at [831, 407] on div "Volume anomaly detected in a table: 10 Tables 7/28/2025, 9:32:06 AM Detected li…" at bounding box center [810, 408] width 1441 height 29
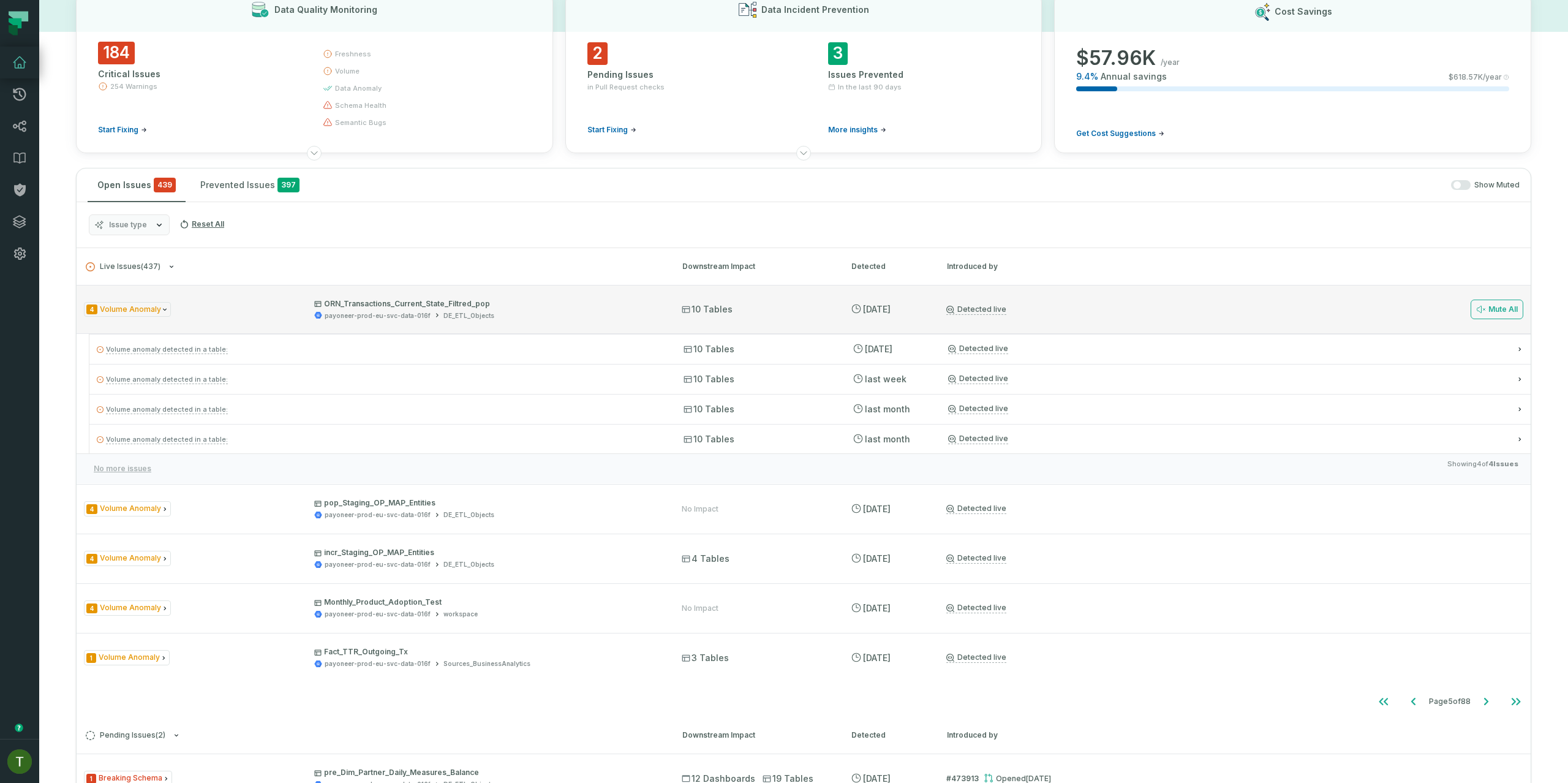
click at [891, 310] on relative-time "8/22/2025, 9:23:19 AM" at bounding box center [877, 309] width 28 height 11
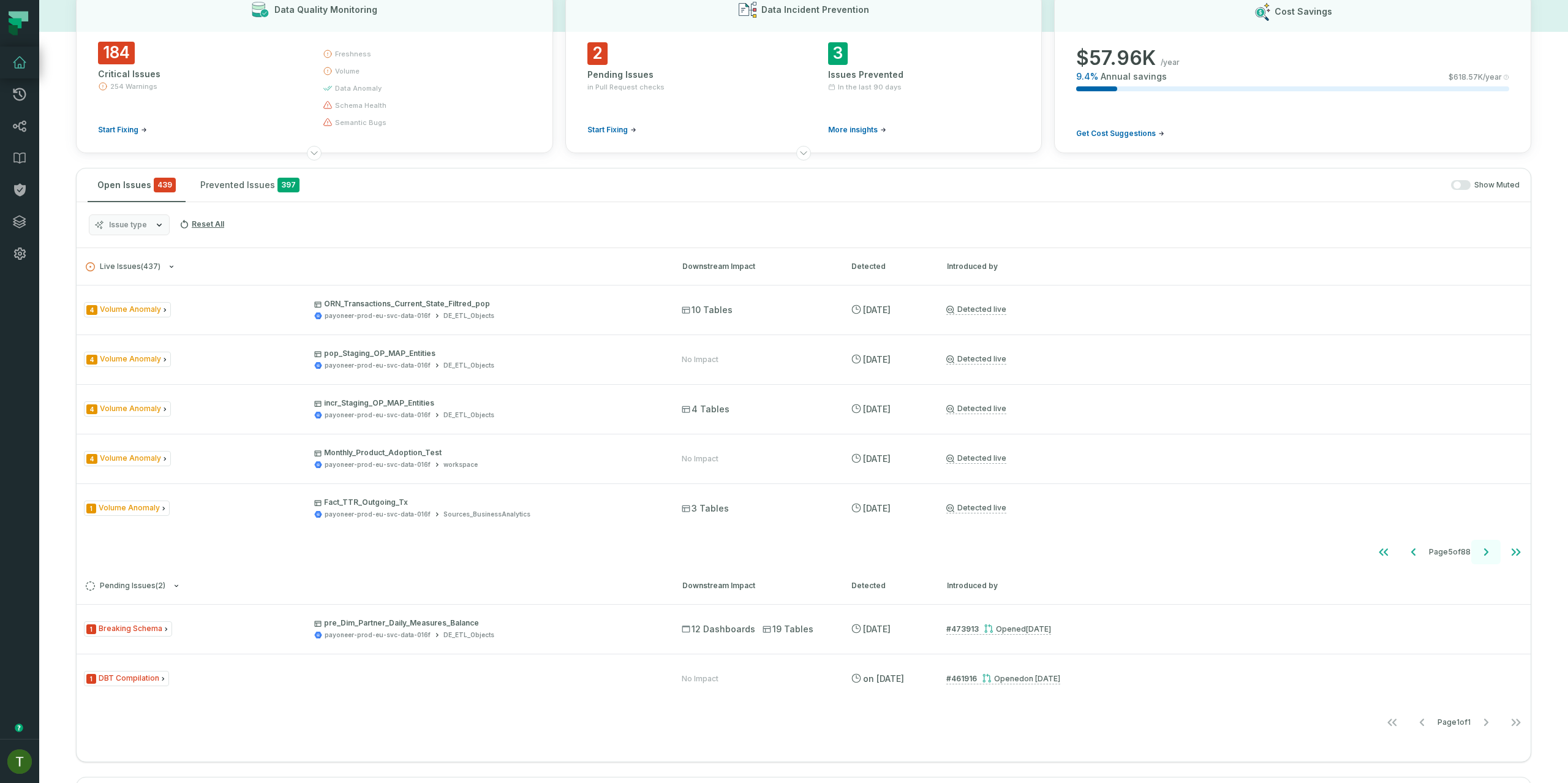
click at [1490, 561] on button "Go to next page" at bounding box center [1486, 551] width 29 height 25
click at [1484, 553] on button "Go to next page" at bounding box center [1486, 551] width 29 height 25
click at [140, 218] on button "Issue type" at bounding box center [129, 224] width 81 height 21
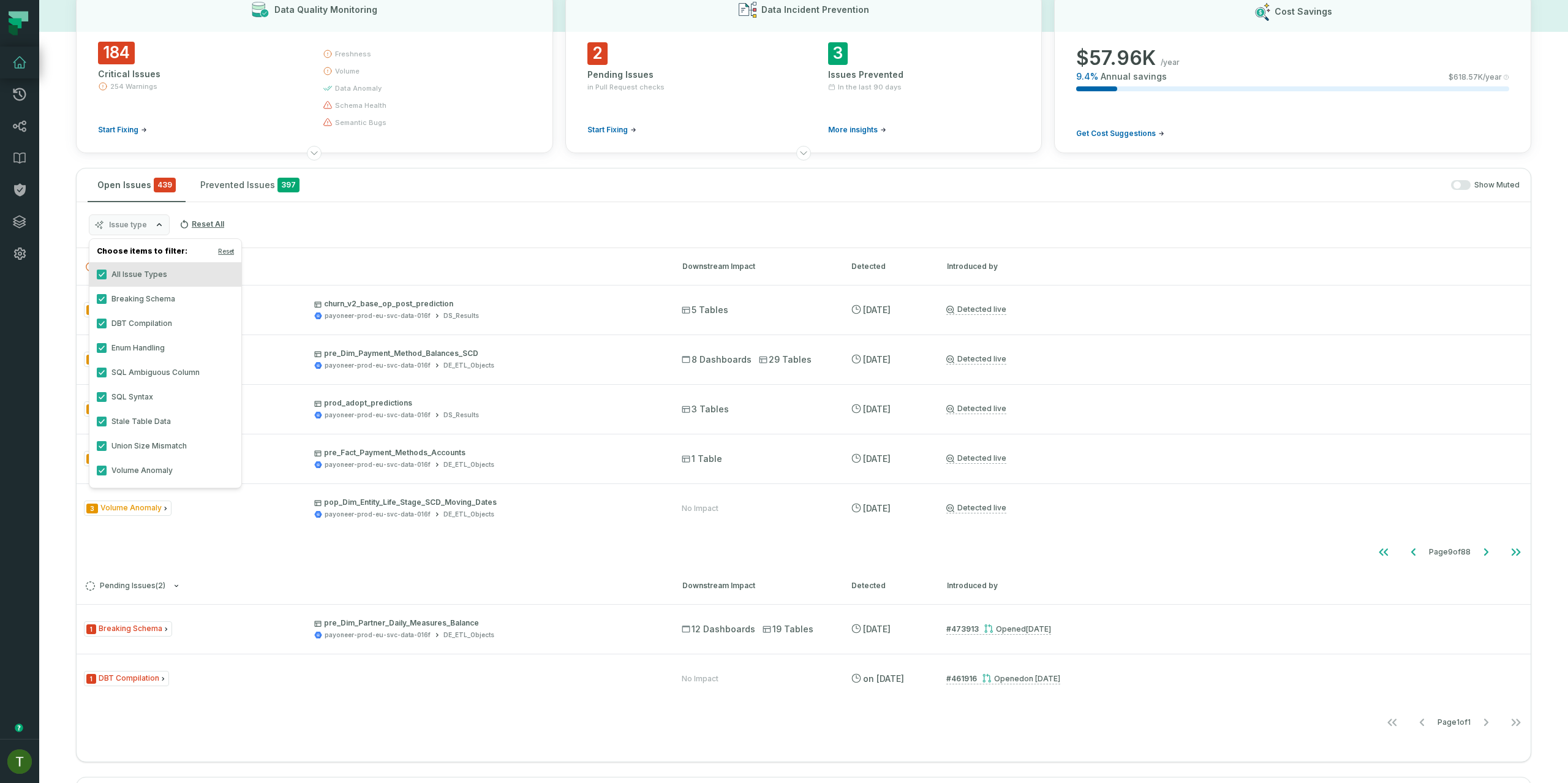
click at [146, 473] on label "Volume Anomaly" at bounding box center [165, 470] width 152 height 25
click at [107, 473] on button "Volume Anomaly" at bounding box center [102, 470] width 10 height 10
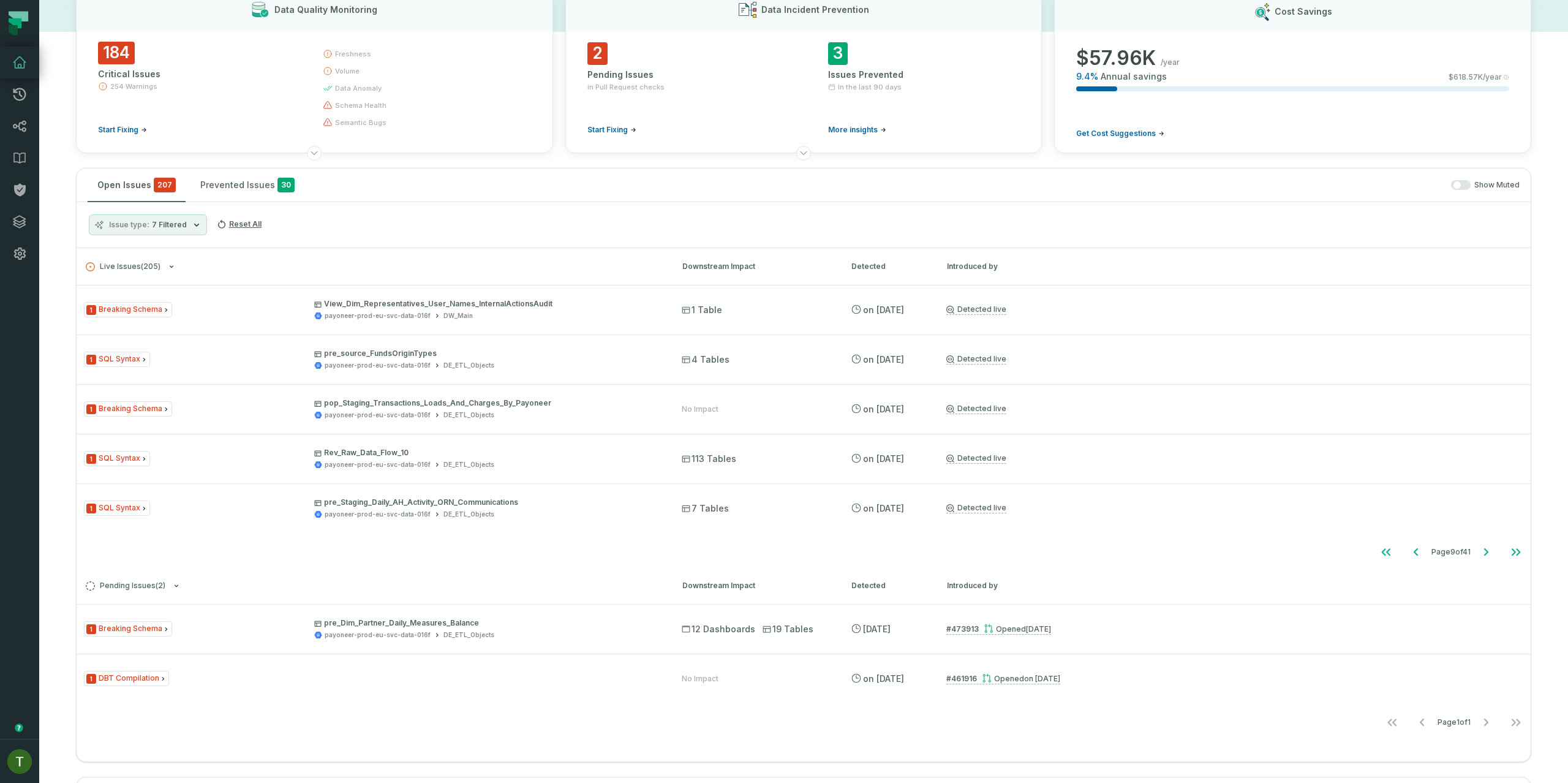
click at [81, 464] on div "1 SQL Syntax Rev_Raw_Data_Flow_10 payoneer-prod-eu-svc-data-016f DE_ETL_Objects…" at bounding box center [803, 458] width 1454 height 49
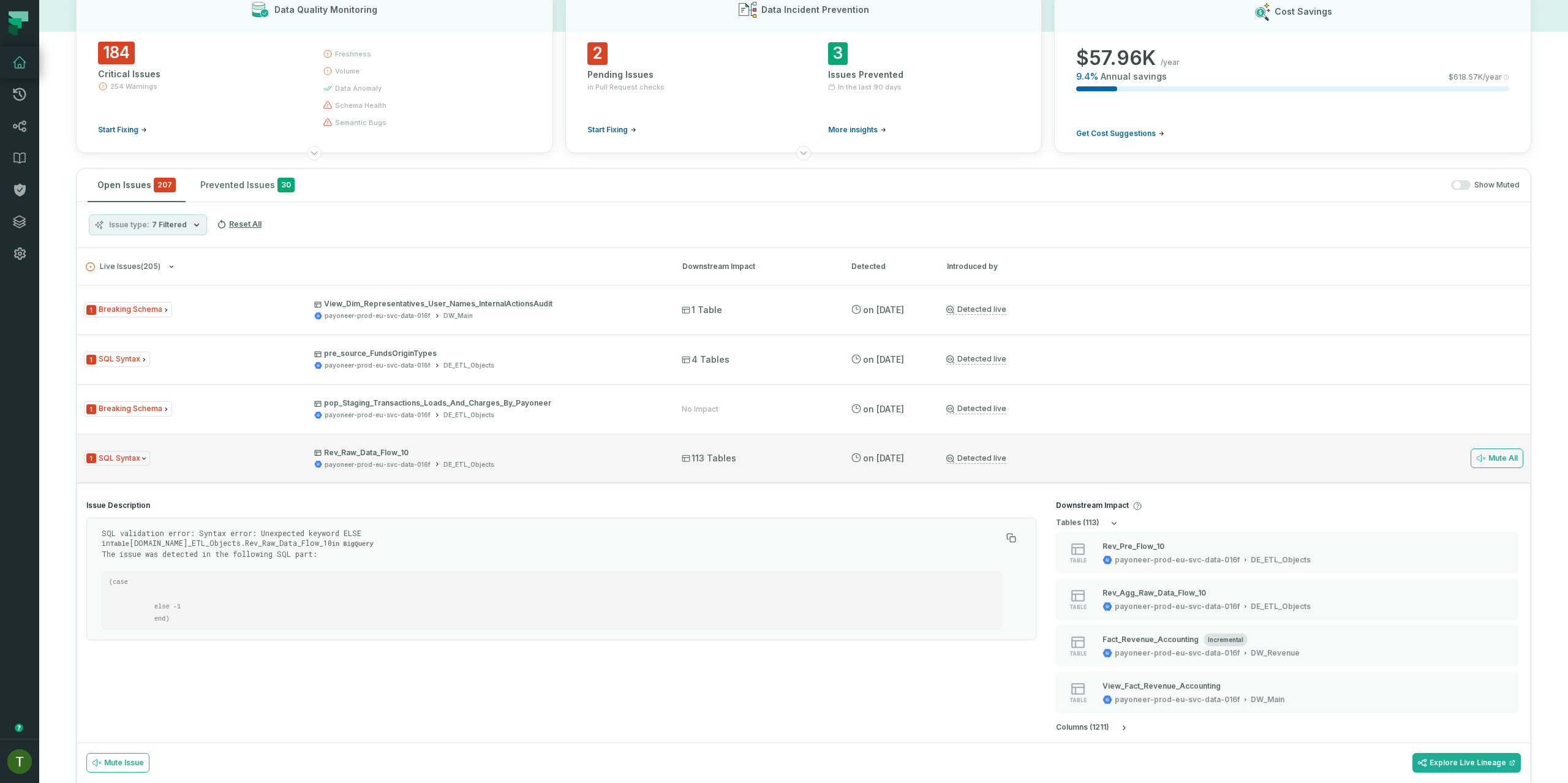
click at [155, 452] on div "1 SQL Syntax Rev_Raw_Data_Flow_10 payoneer-prod-eu-svc-data-016f DE_ETL_Objects" at bounding box center [372, 459] width 576 height 21
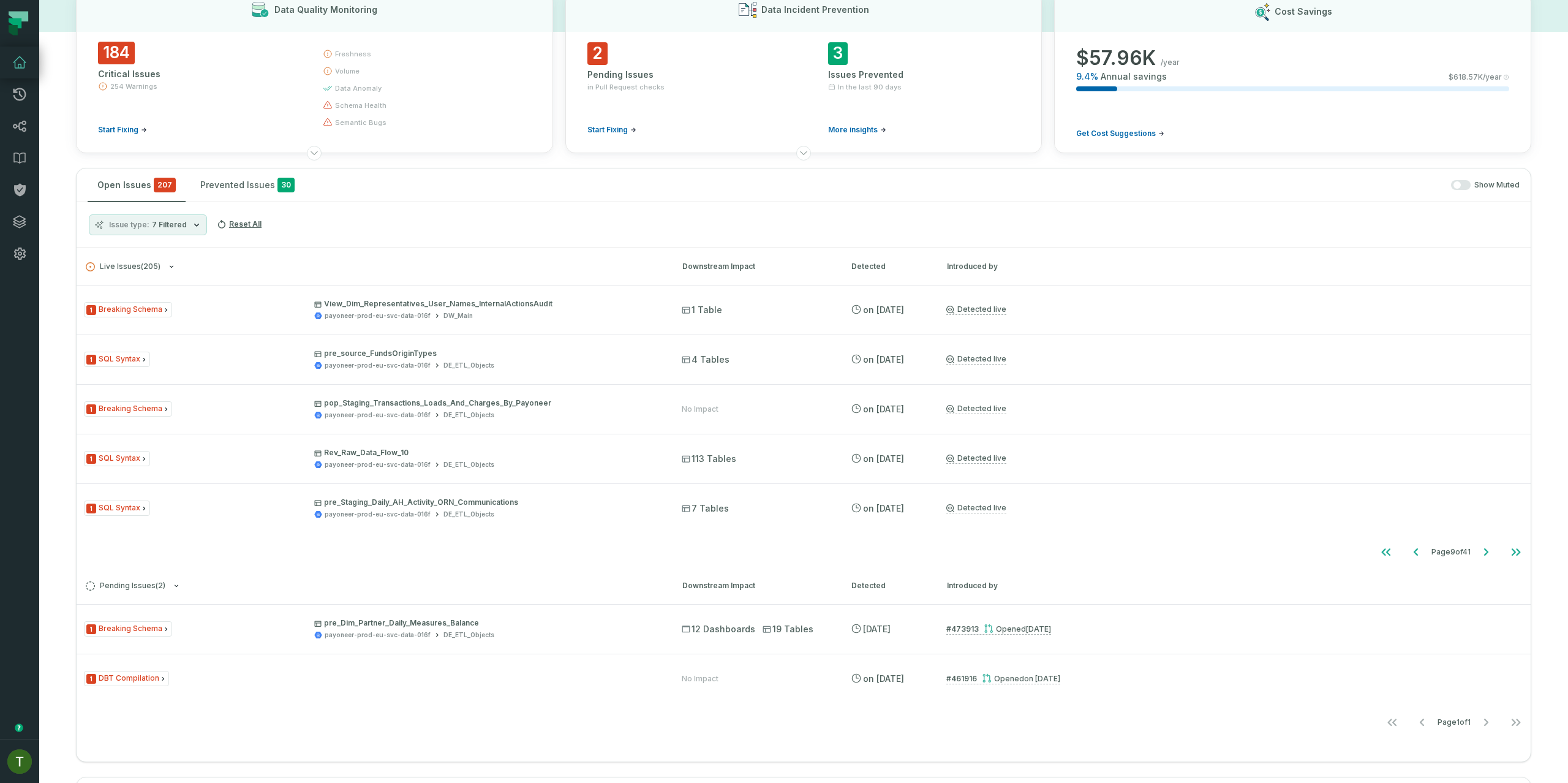
click at [423, 537] on div "1 Breaking Schema View_Dim_Representatives_User_Names_InternalActionsAudit payo…" at bounding box center [803, 425] width 1454 height 282
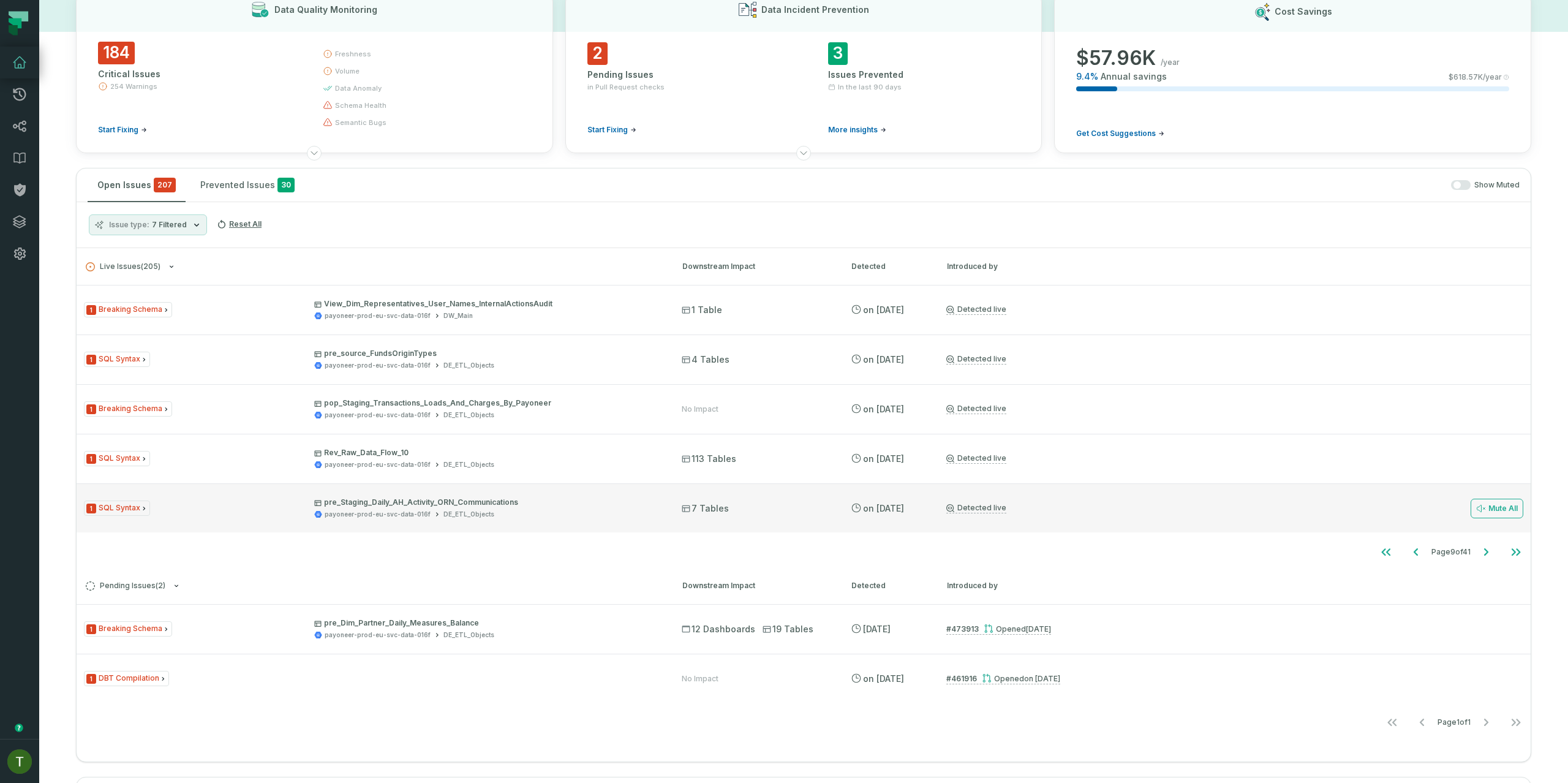
click at [433, 524] on div "1 SQL Syntax pre_Staging_Daily_AH_Activity_ORN_Communications payoneer-prod-eu-…" at bounding box center [803, 508] width 1454 height 49
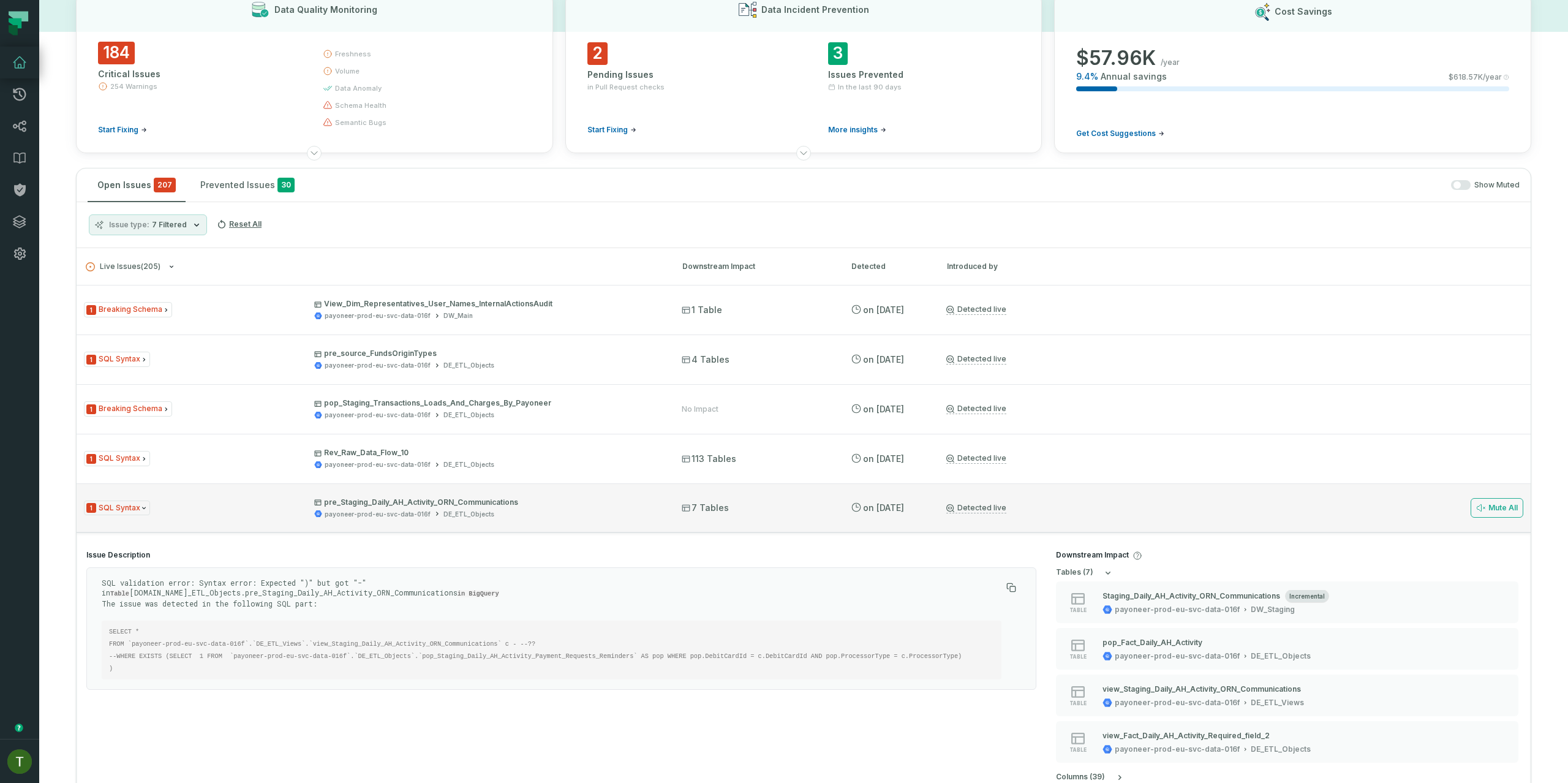
click at [433, 513] on icon at bounding box center [437, 514] width 8 height 8
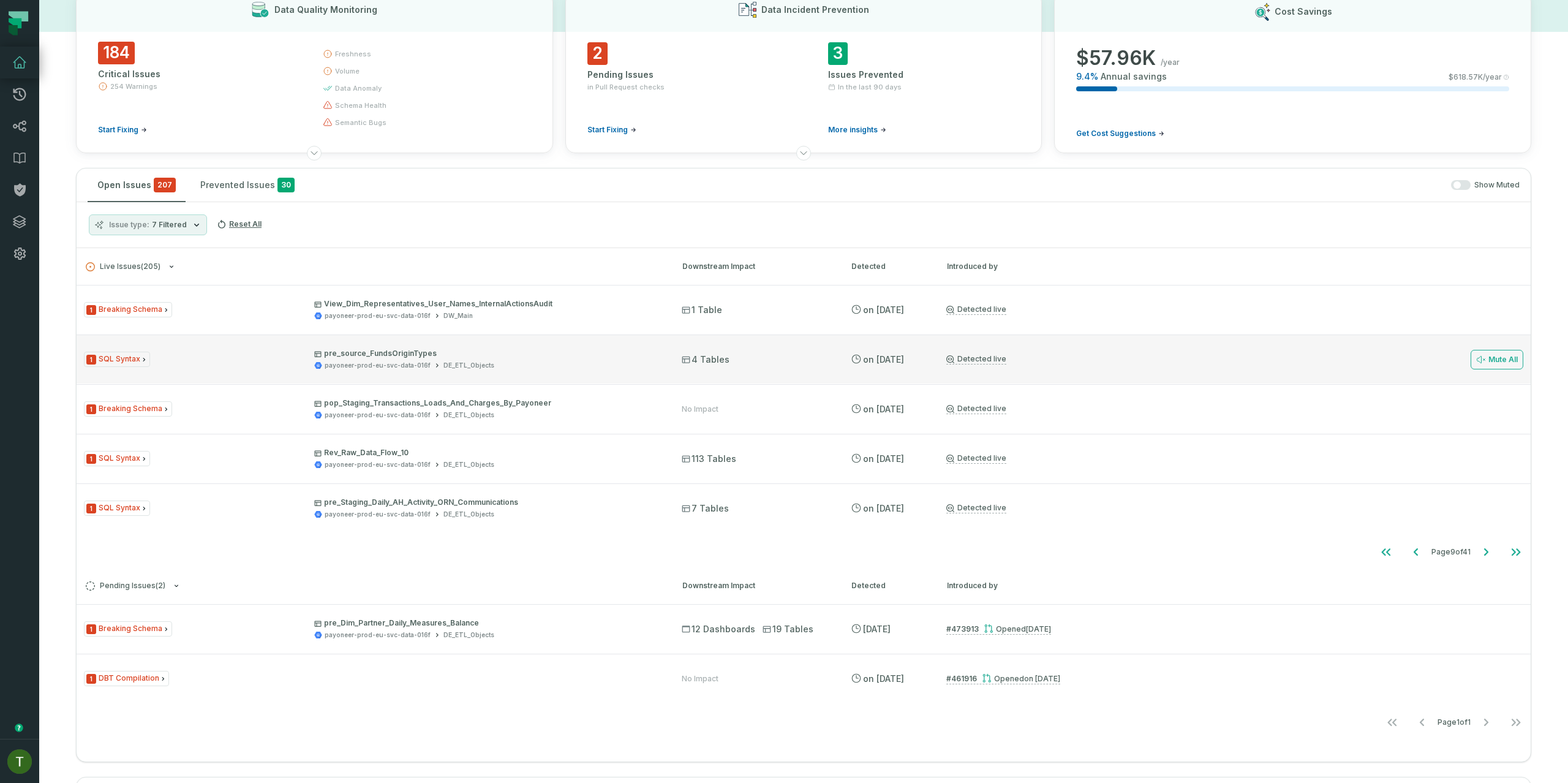
click at [488, 380] on div "1 SQL Syntax pre_source_FundsOriginTypes payoneer-prod-eu-svc-data-016f DE_ETL_…" at bounding box center [803, 359] width 1454 height 49
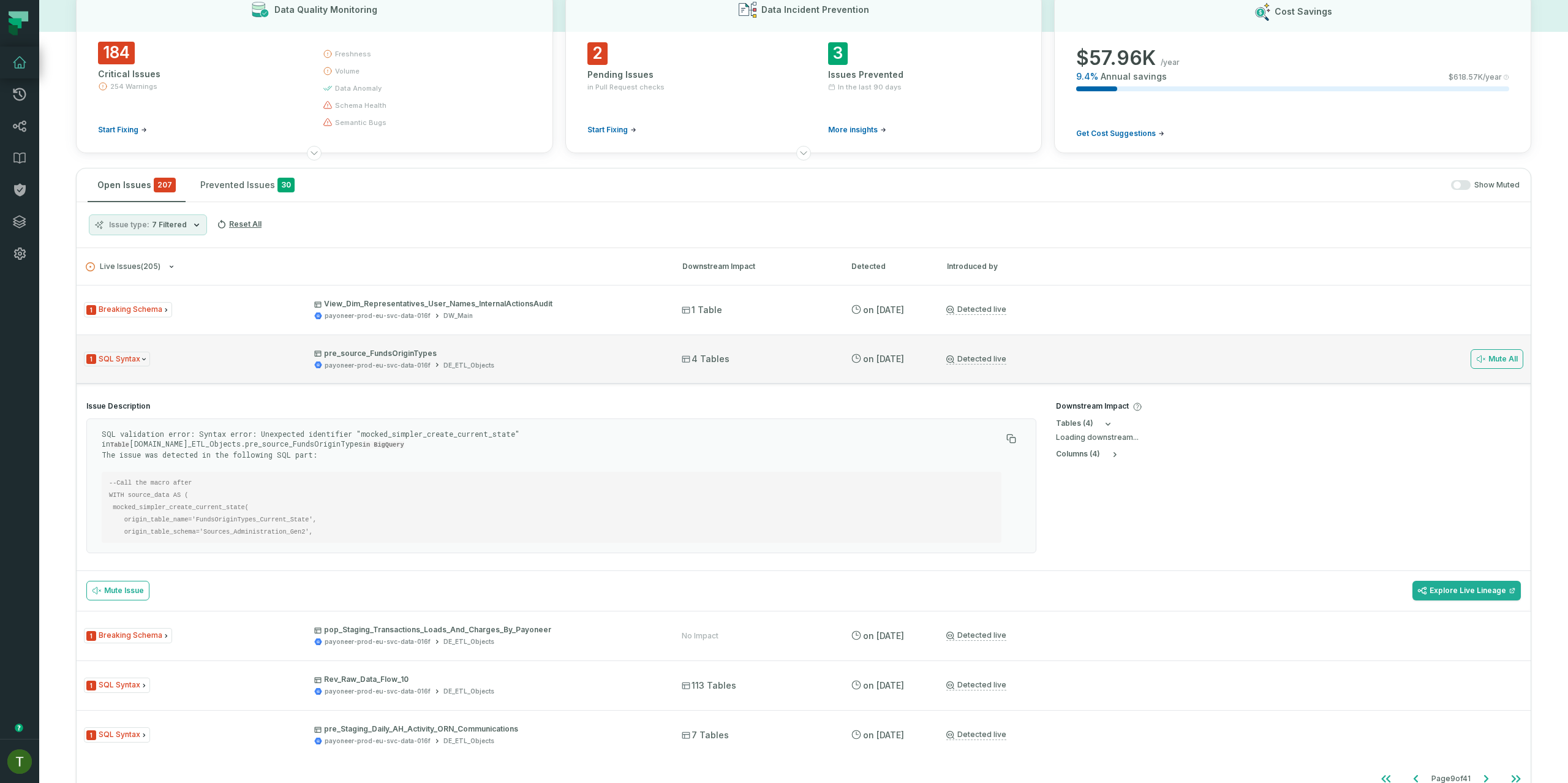
click at [500, 370] on div "1 SQL Syntax pre_source_FundsOriginTypes payoneer-prod-eu-svc-data-016f DE_ETL_…" at bounding box center [803, 359] width 1454 height 49
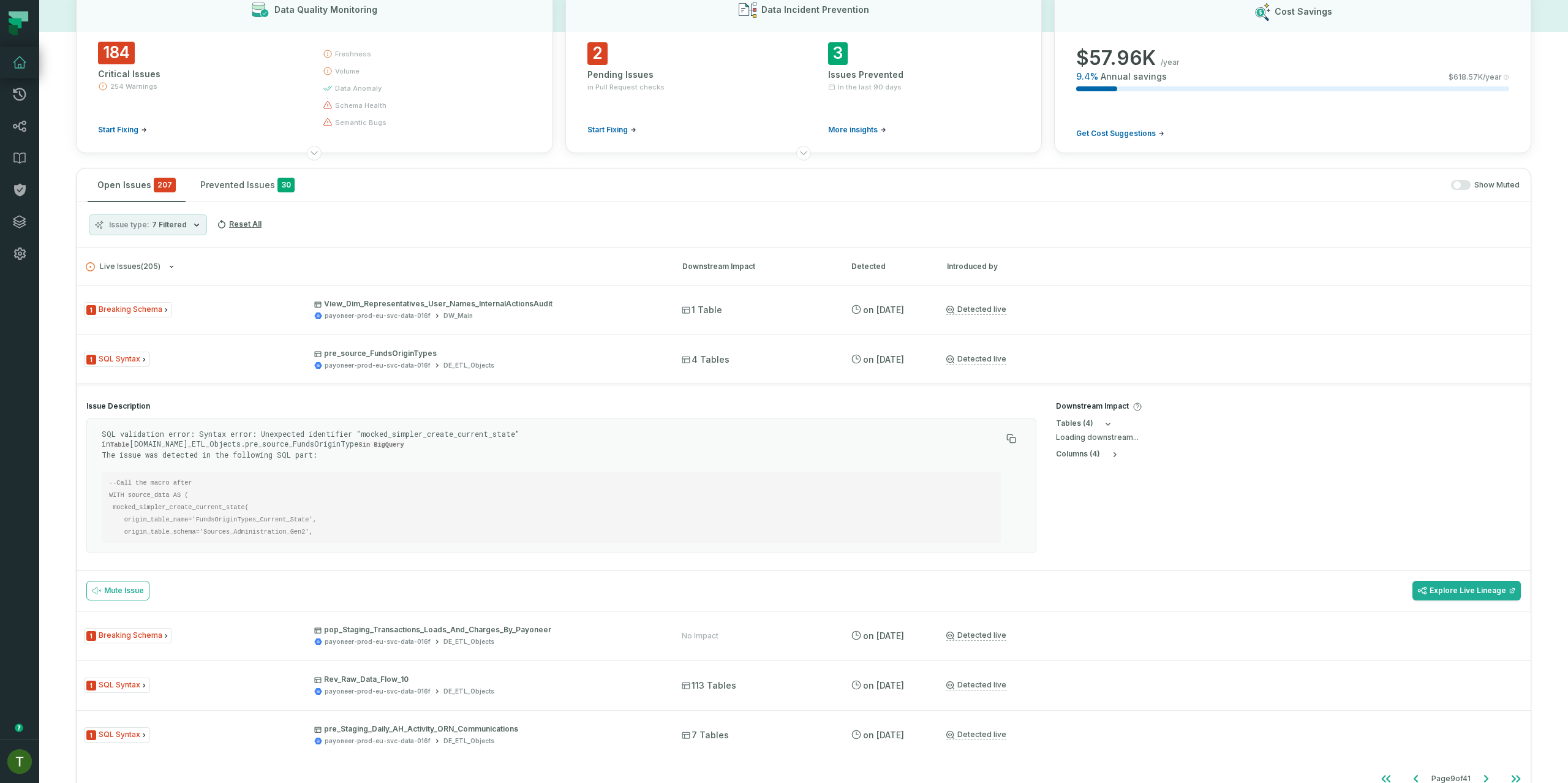
click at [494, 399] on ul "1 Breaking Schema View_Dim_Representatives_User_Names_InternalActionsAudit payo…" at bounding box center [803, 522] width 1454 height 474
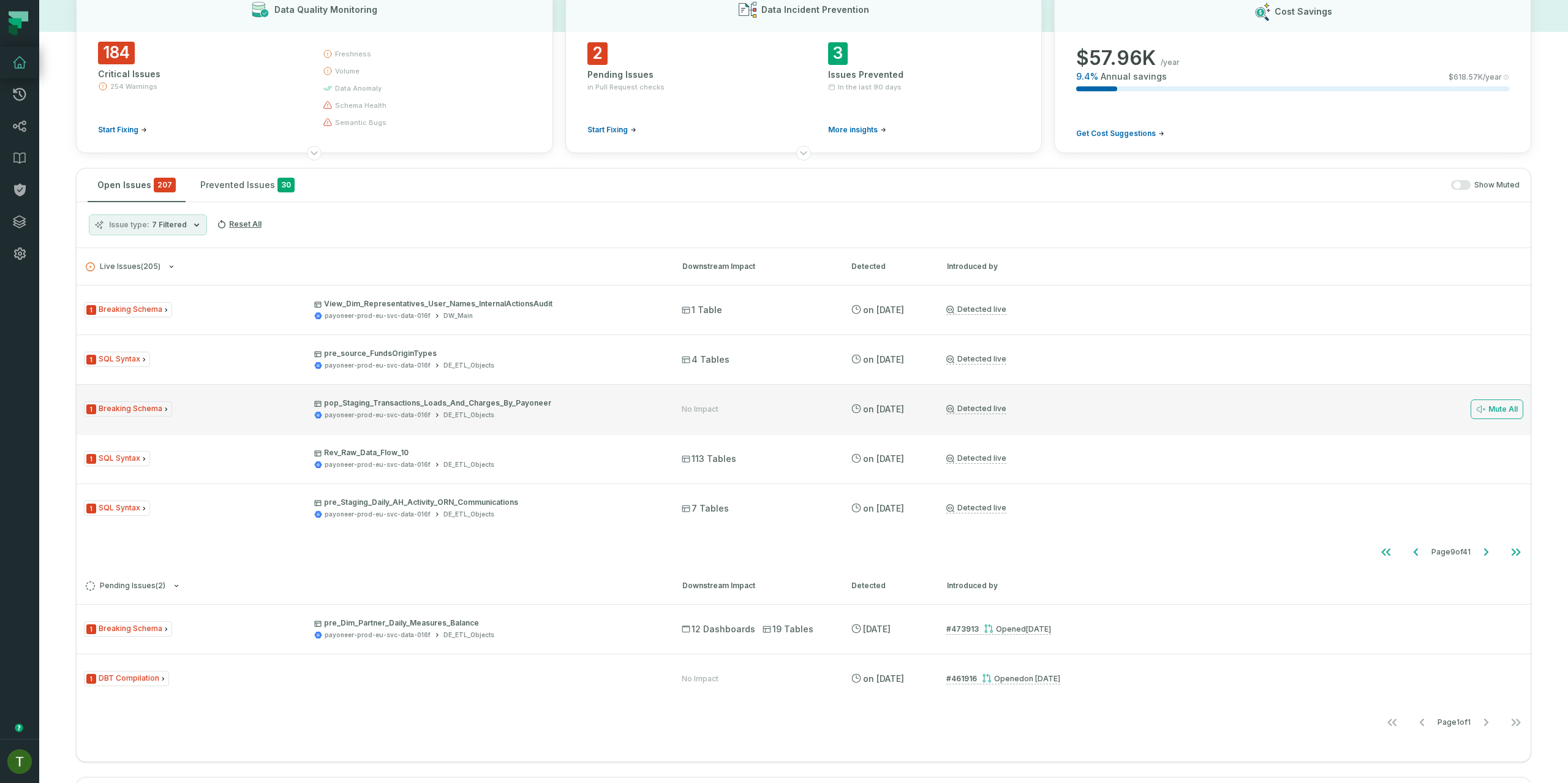
click at [494, 399] on p "pop_Staging_Transactions_Loads_And_Charges_By_Payoneer" at bounding box center [486, 403] width 346 height 10
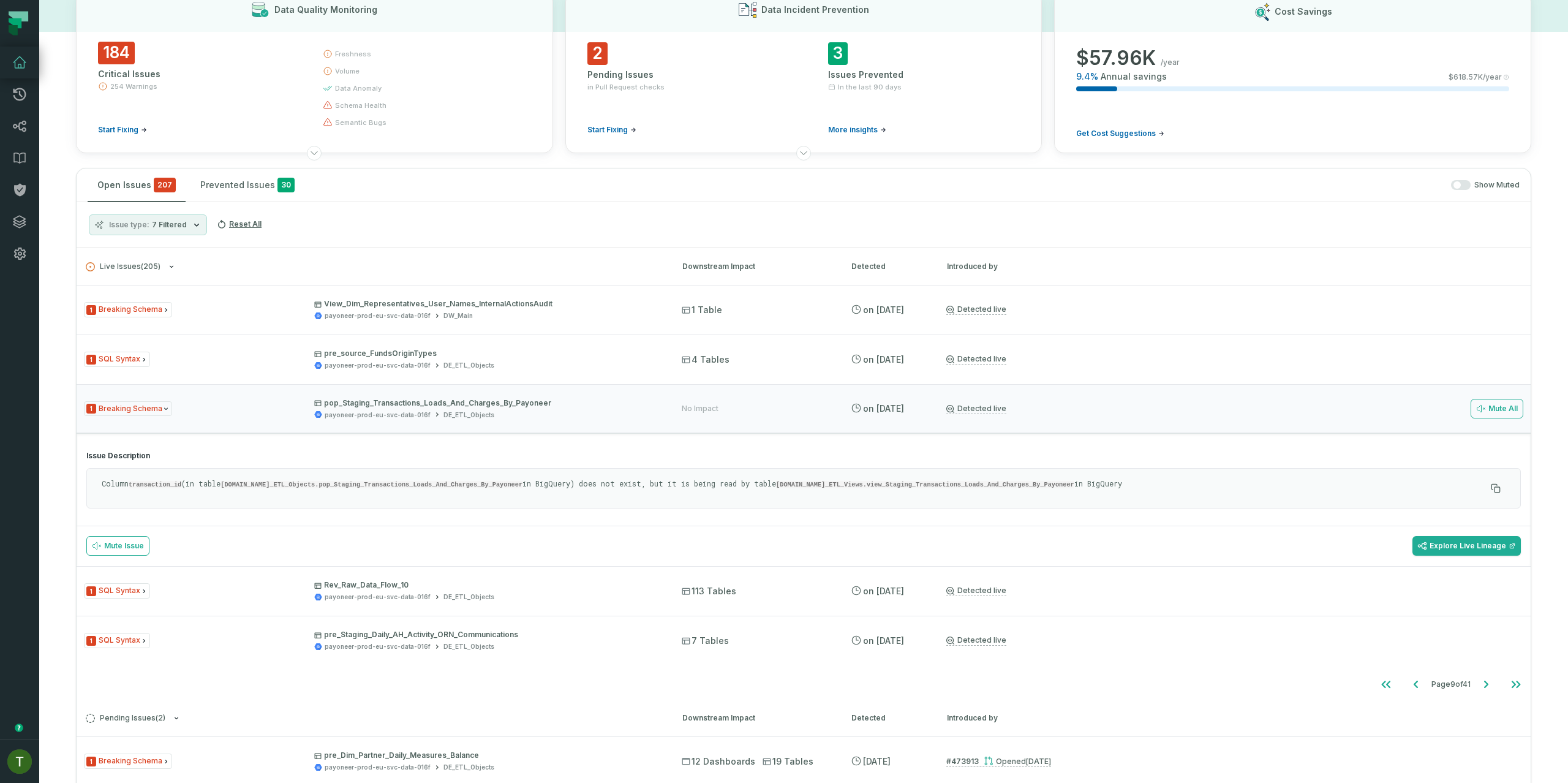
click at [1240, 488] on p "Column transaction_id (in table payoneer-prod-eu-svc-data-016f.DE_ETL_Objects.p…" at bounding box center [794, 484] width 1384 height 11
click at [1238, 488] on p "Column transaction_id (in table payoneer-prod-eu-svc-data-016f.DE_ETL_Objects.p…" at bounding box center [794, 484] width 1384 height 11
click at [1074, 484] on code "payoneer-prod-eu-svc-data-016f.DE_ETL_Views.view_Staging_Transactions_Loads_And…" at bounding box center [924, 484] width 298 height 7
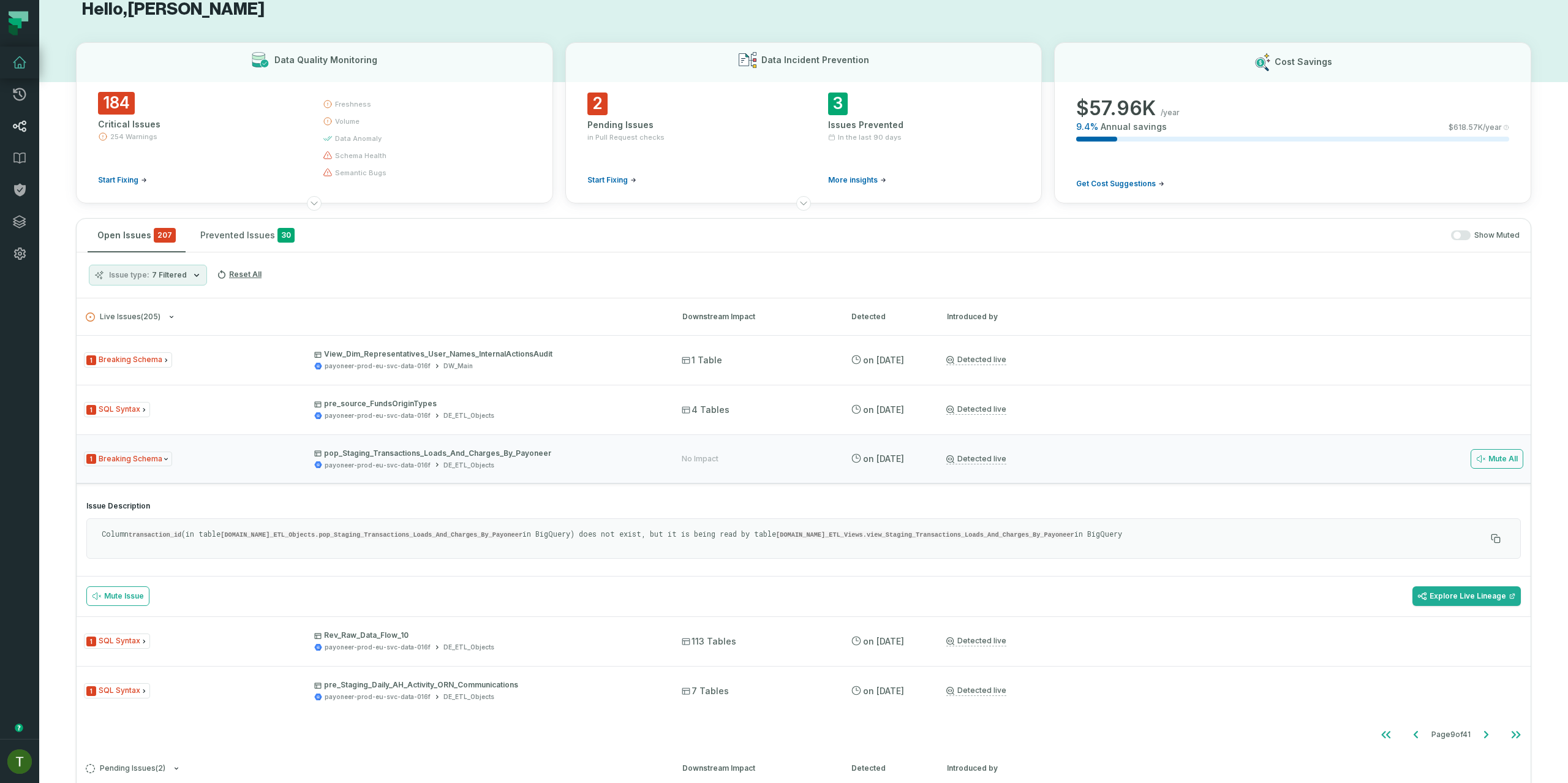
scroll to position [0, 0]
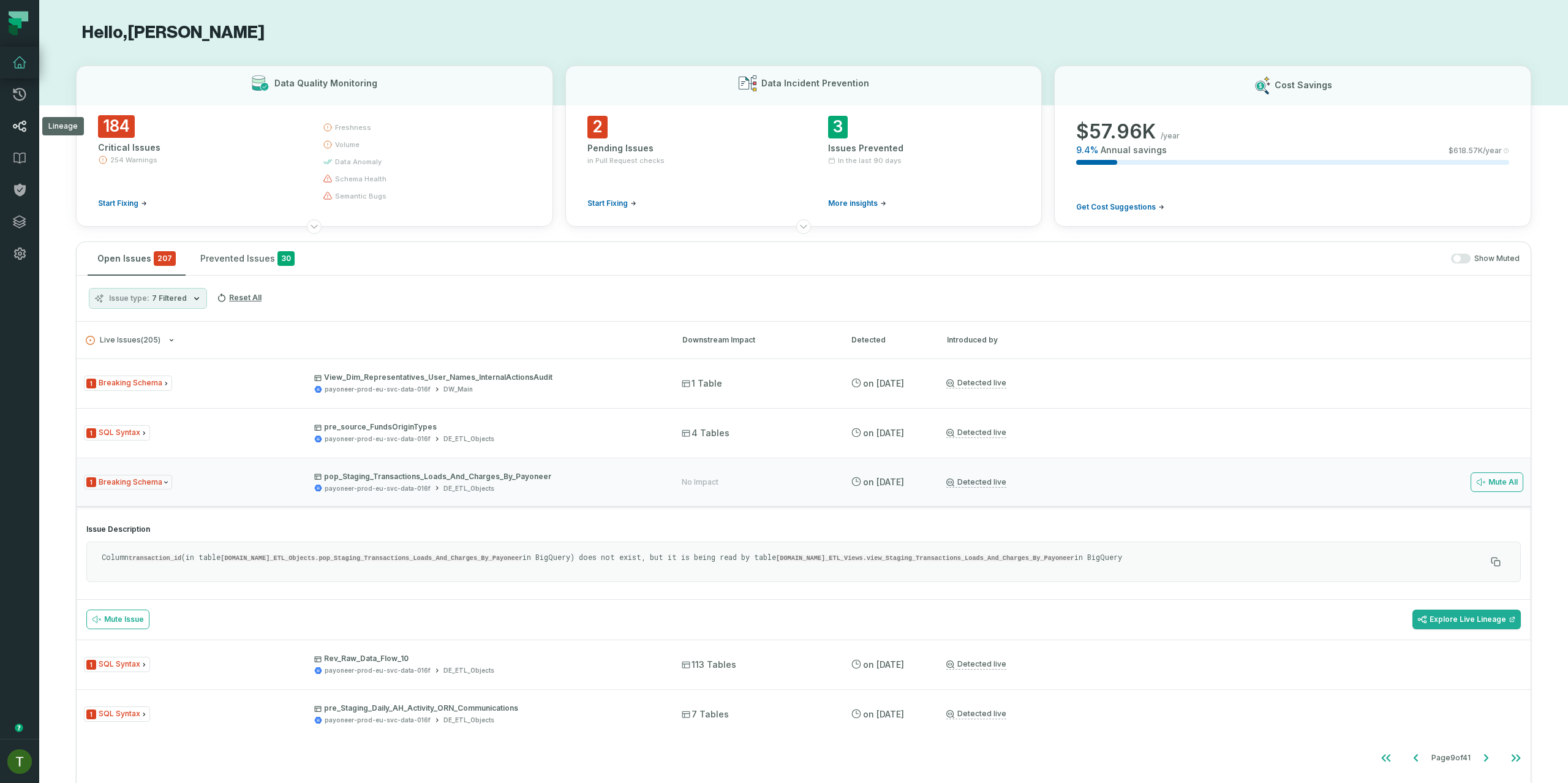
click at [21, 130] on icon at bounding box center [19, 127] width 13 height 12
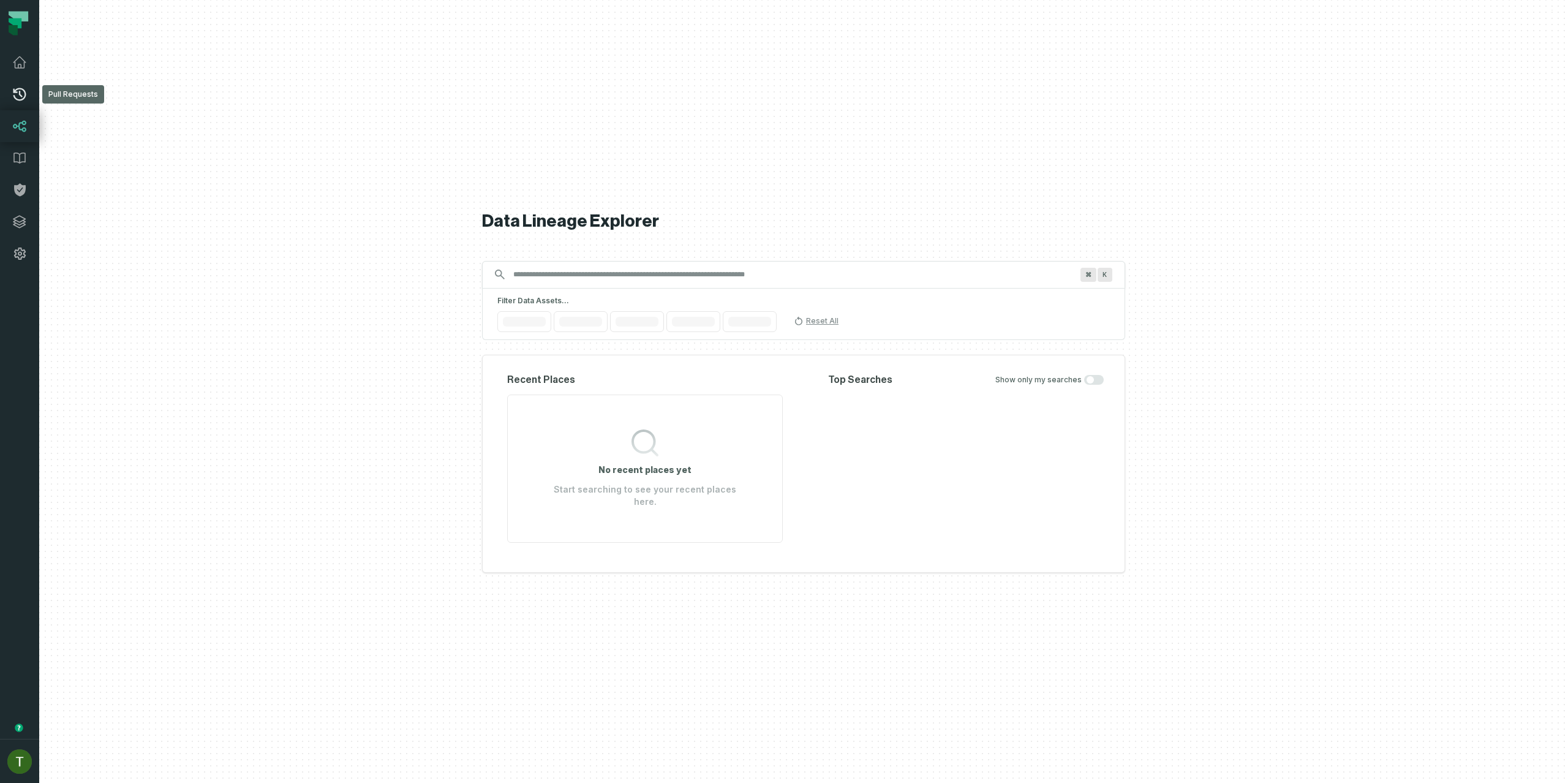
click at [27, 81] on link "Pull Requests" at bounding box center [19, 94] width 39 height 32
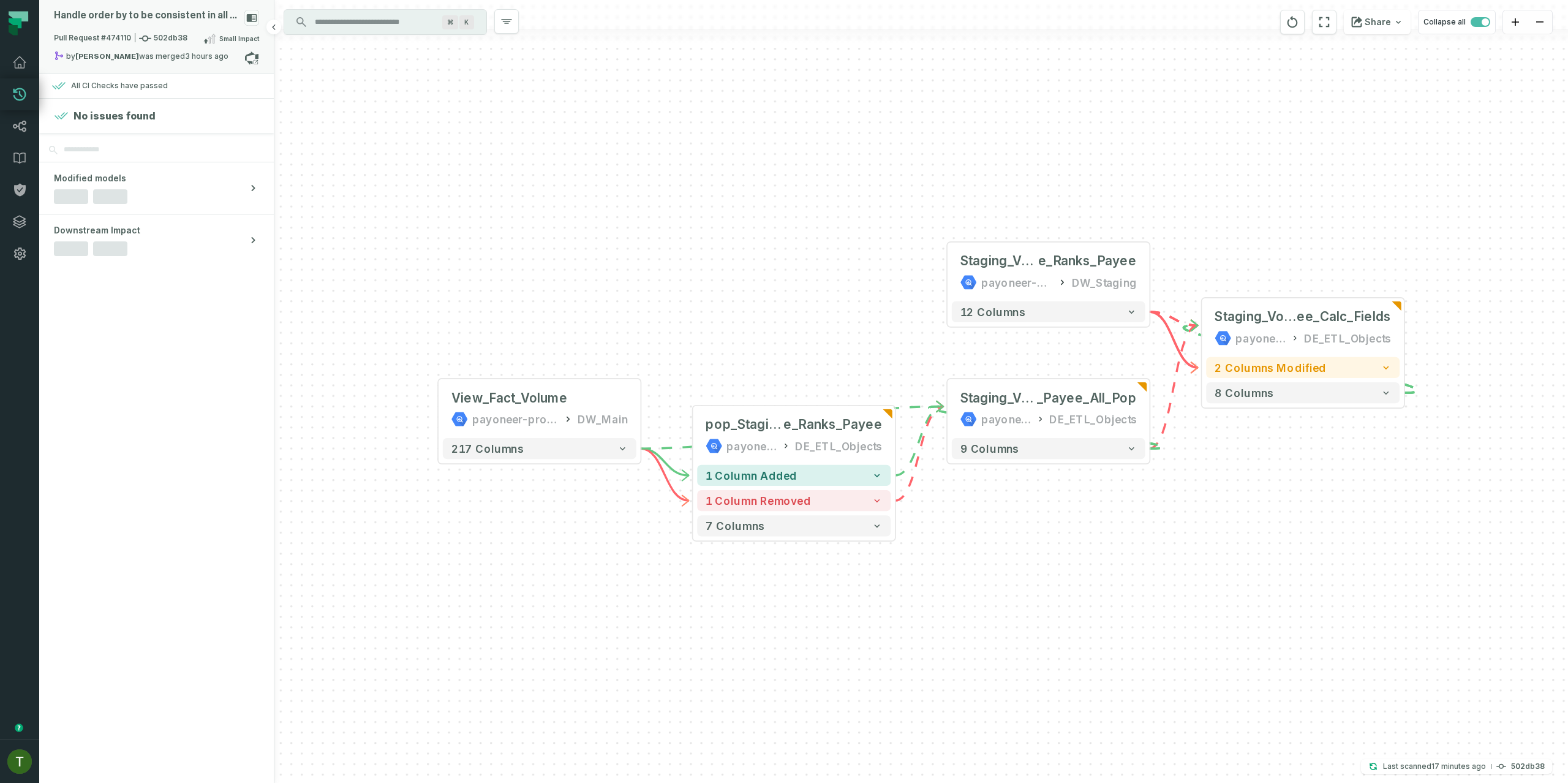
click at [186, 67] on div "Handle order by to be consistent in all places Pull Request #474110 502db38 Sma…" at bounding box center [156, 36] width 234 height 73
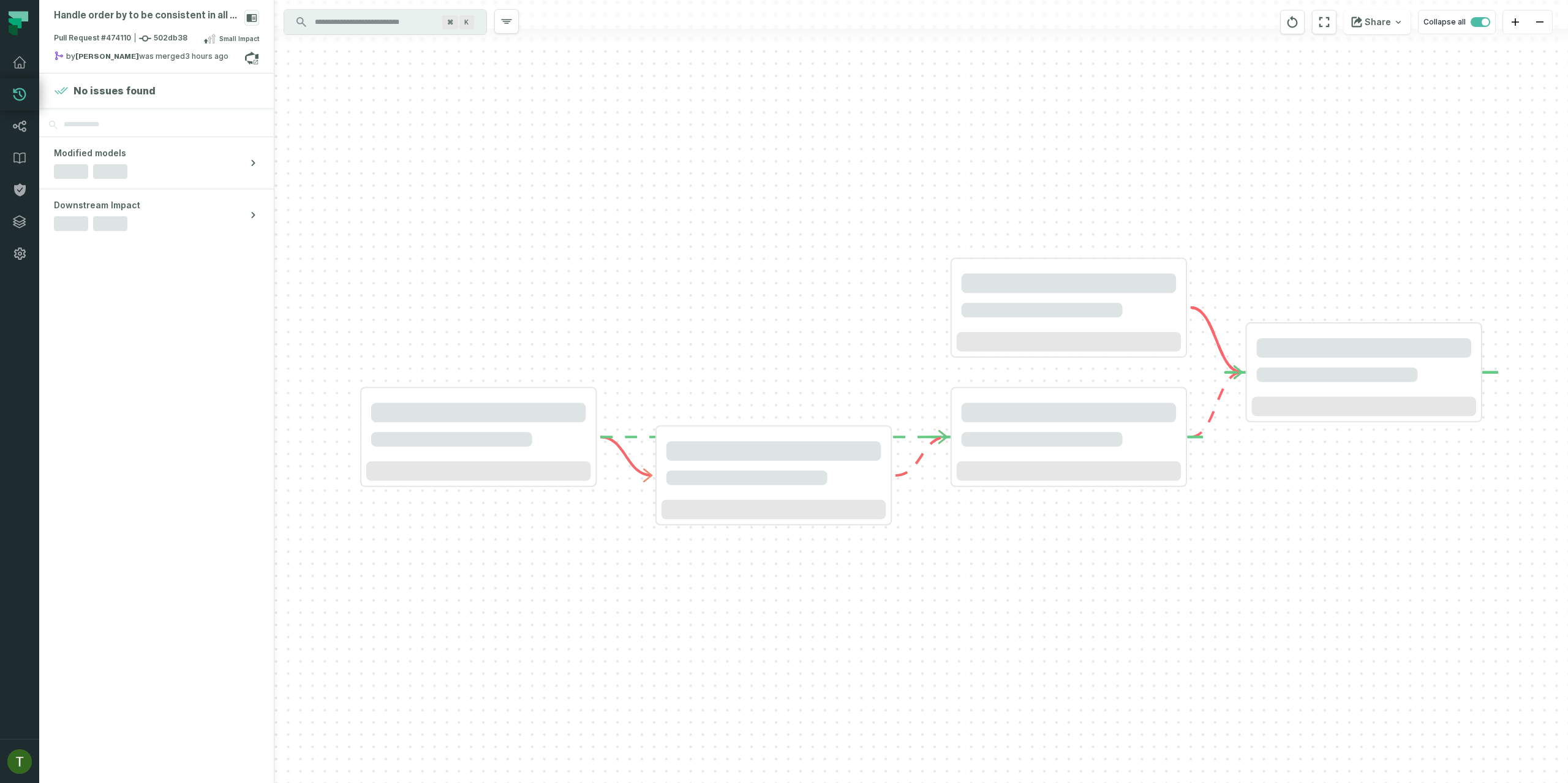
click at [163, 36] on span "Pull Request #474110 502db38" at bounding box center [120, 38] width 133 height 12
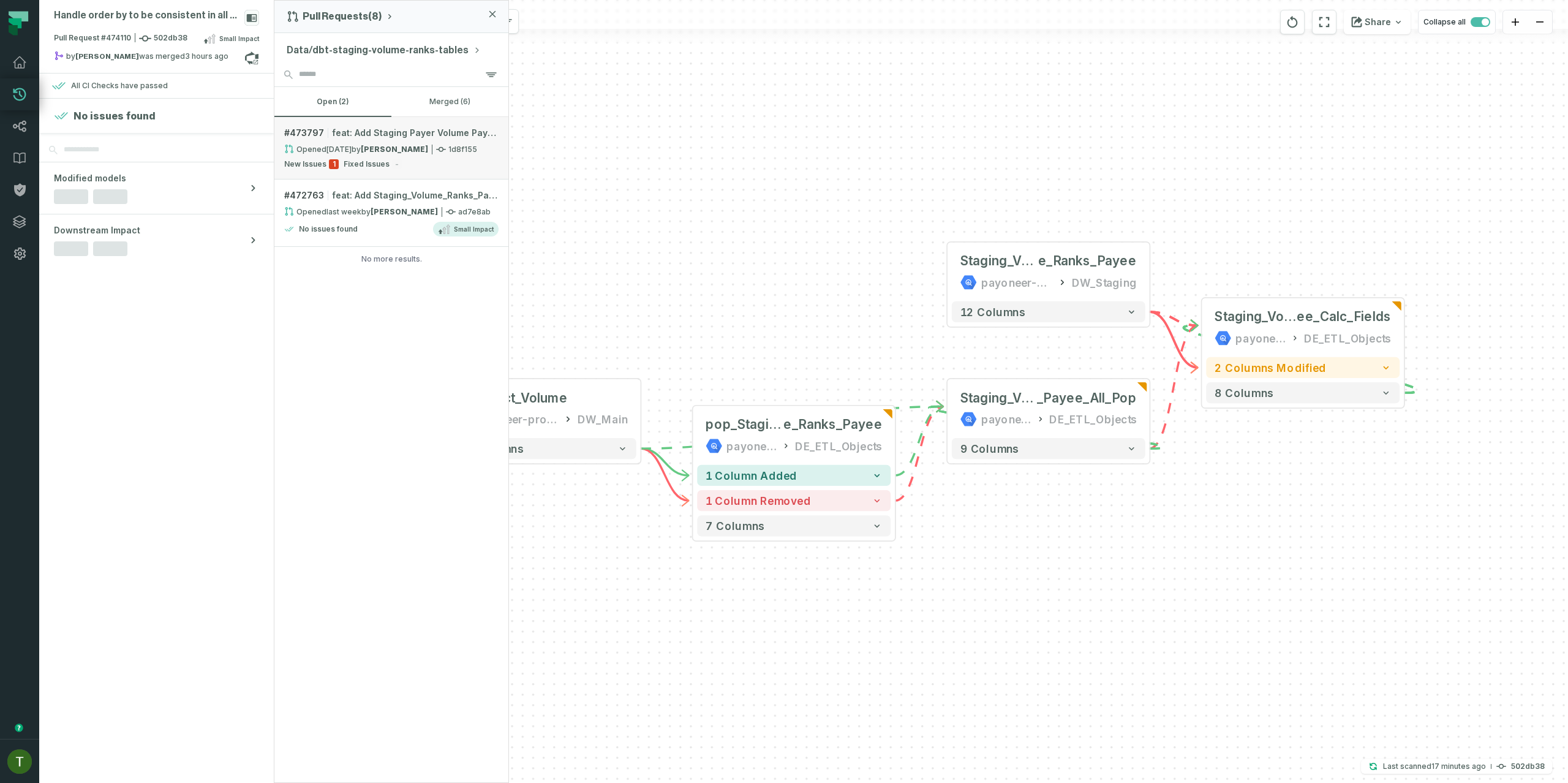
click at [346, 157] on link "# 473797 feat: Add Staging Payer Volume Payments Ranks: Opened 8/24/2025, 10:54…" at bounding box center [391, 148] width 234 height 62
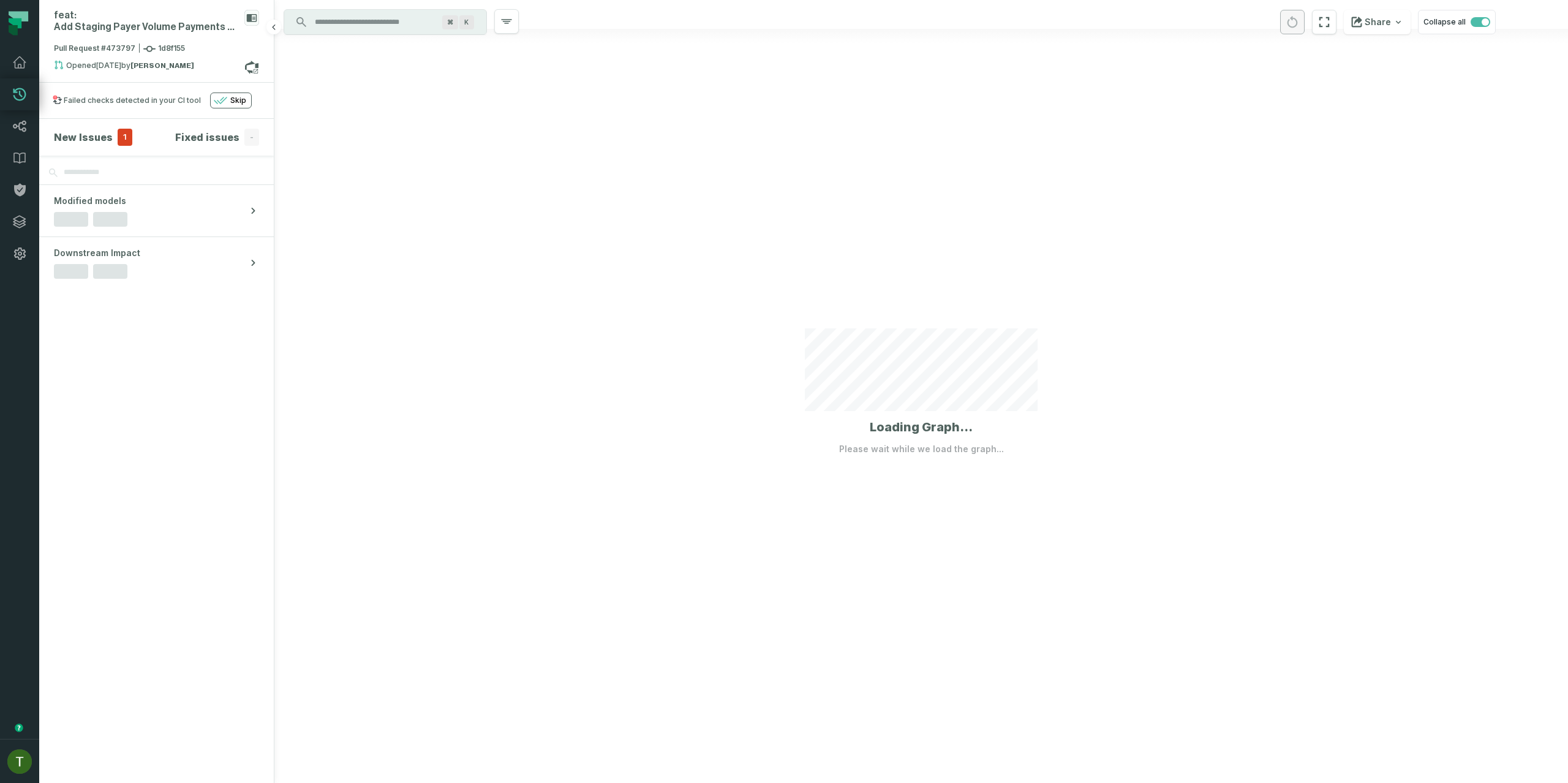
click at [104, 128] on section "New Issues 1 Fixed issues -" at bounding box center [156, 137] width 234 height 36
click at [100, 142] on h4 "New Issues" at bounding box center [83, 137] width 59 height 15
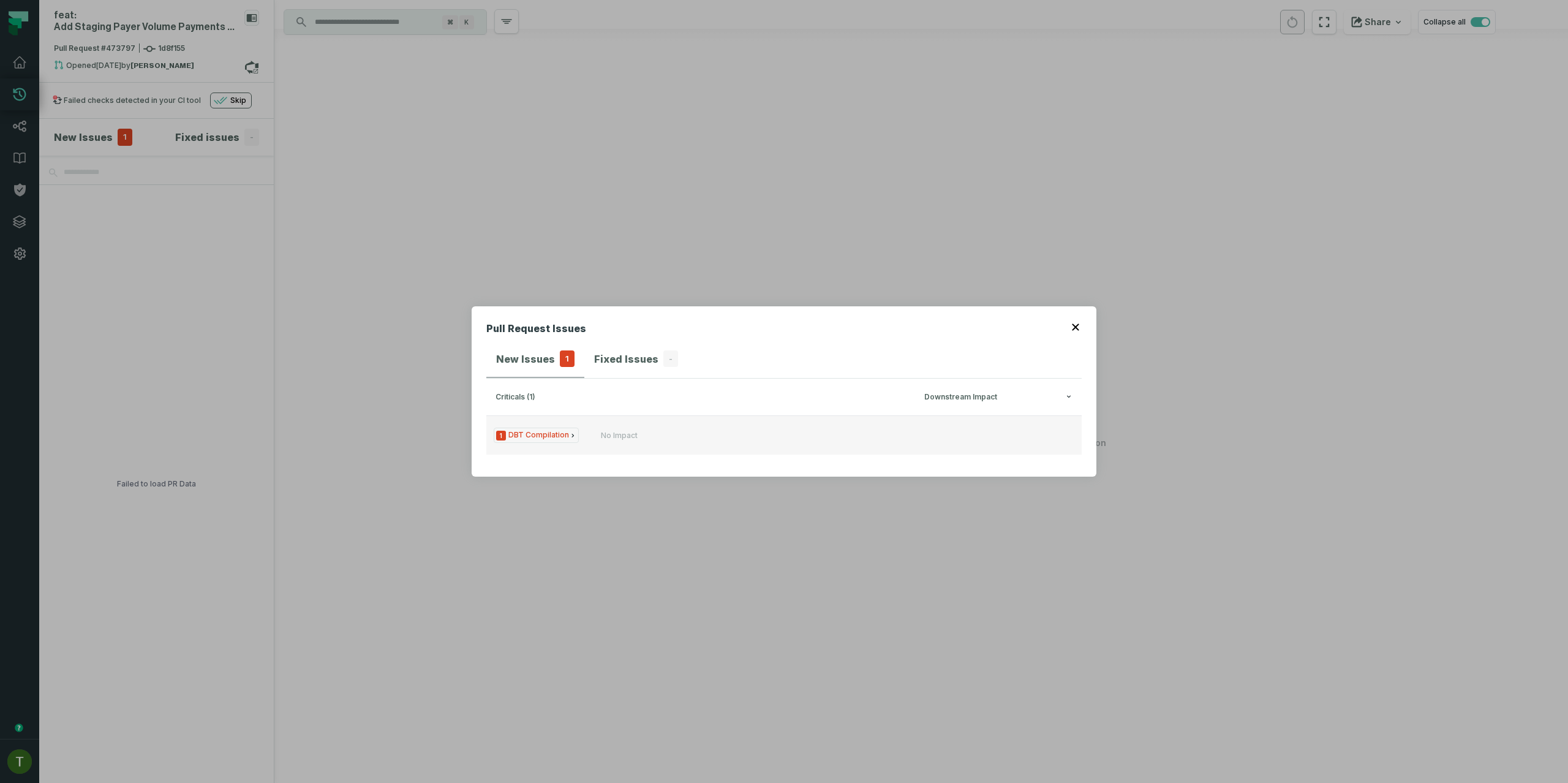
click at [610, 428] on button "1 DBT Compilation No Impact" at bounding box center [784, 435] width 595 height 39
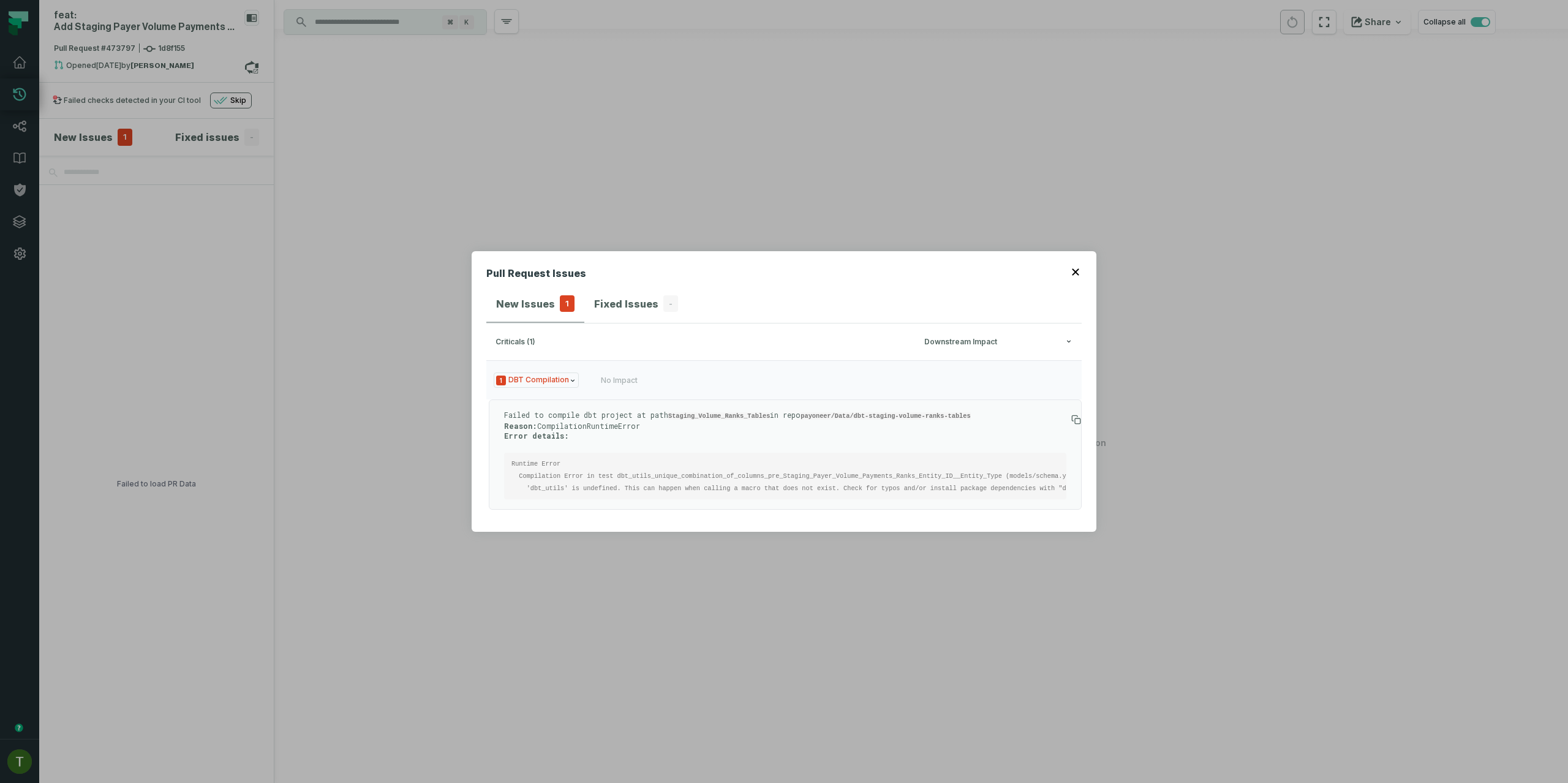
click at [435, 358] on div "Pull Request Issues New Issues 1 Fixed Issues - criticals (1) Downstream Impact…" at bounding box center [784, 392] width 1568 height 783
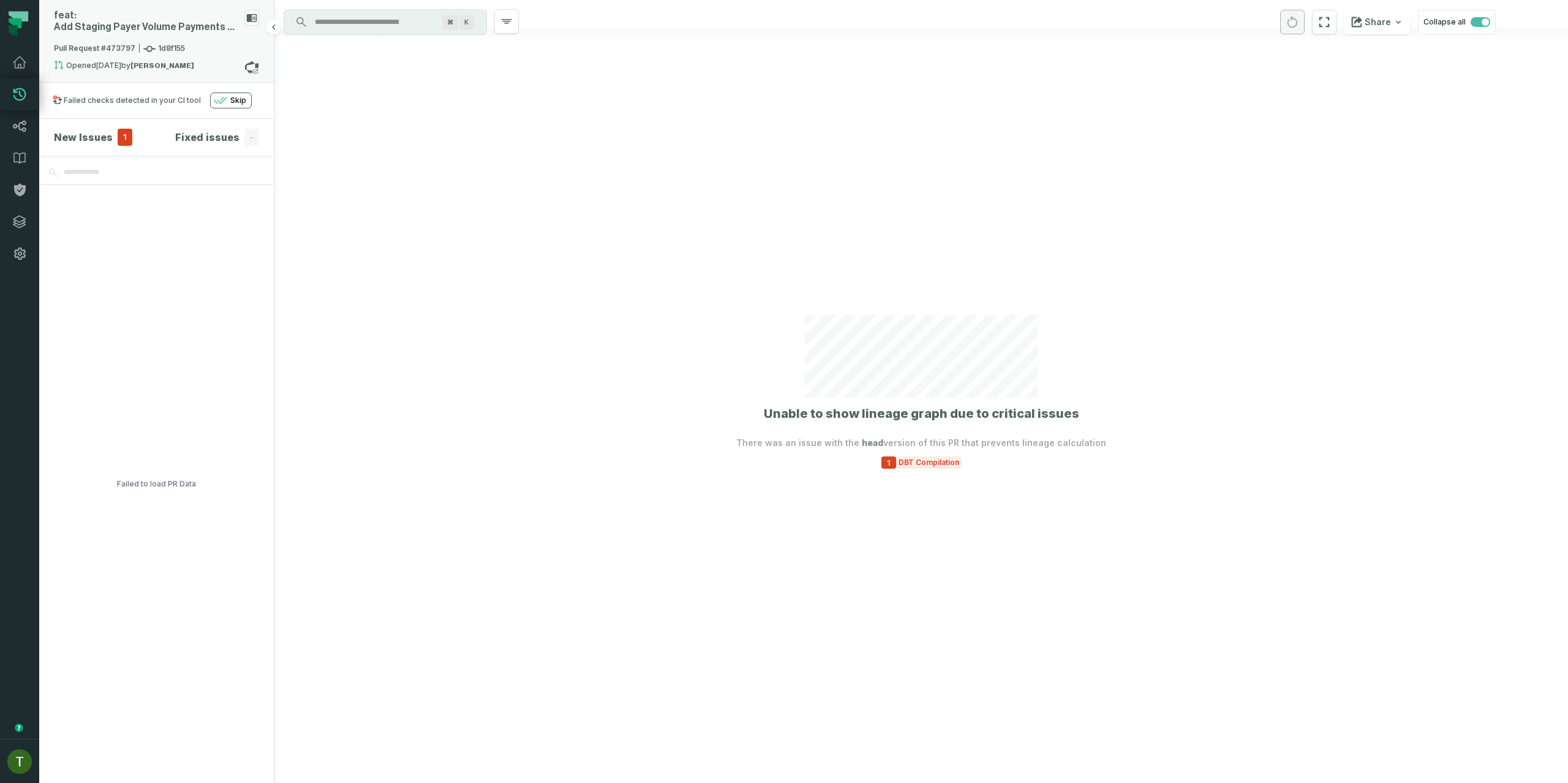
click at [165, 63] on strong "[PERSON_NAME]" at bounding box center [163, 65] width 64 height 7
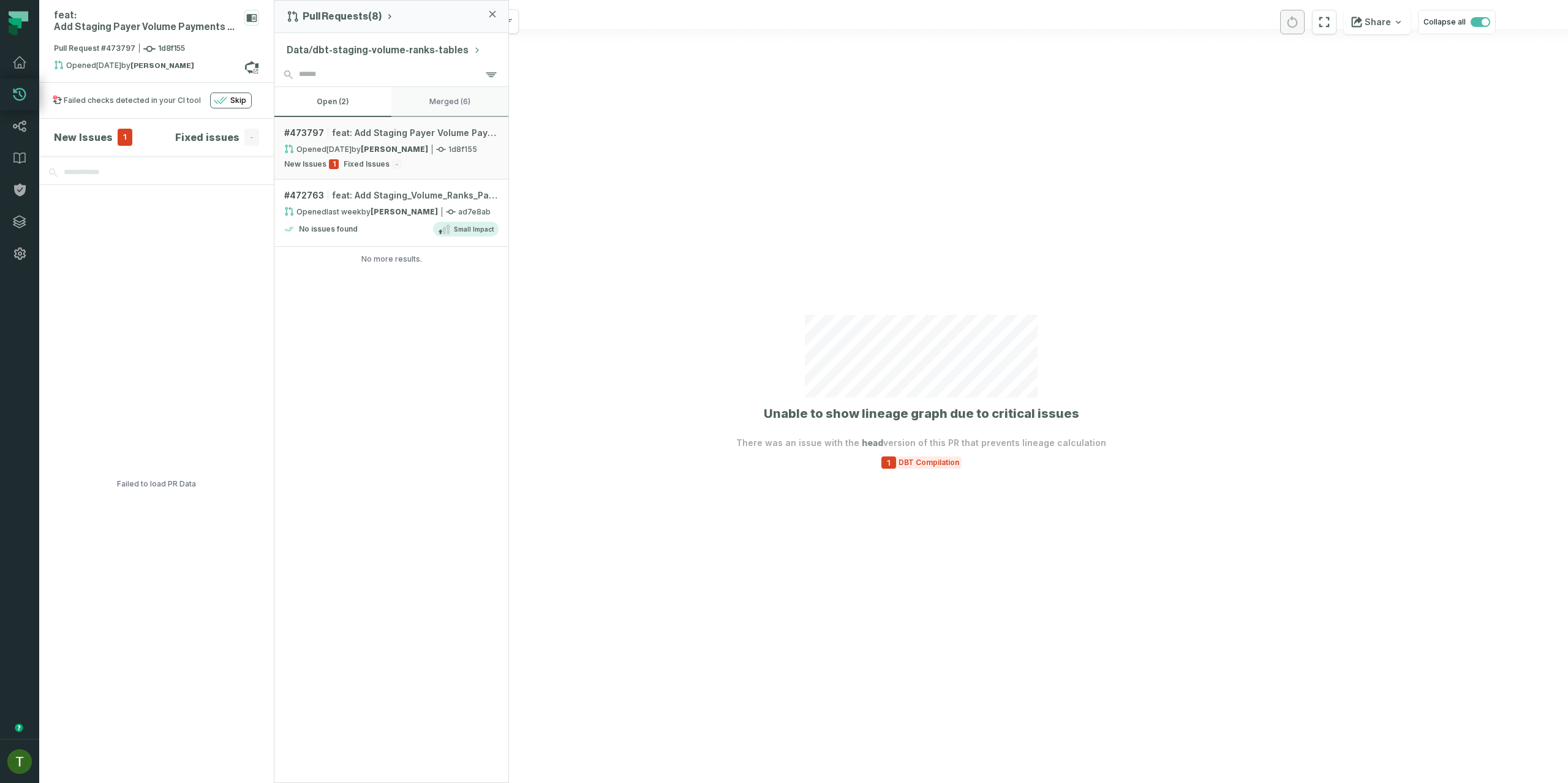
click at [454, 109] on button "merged (6)" at bounding box center [450, 102] width 117 height 29
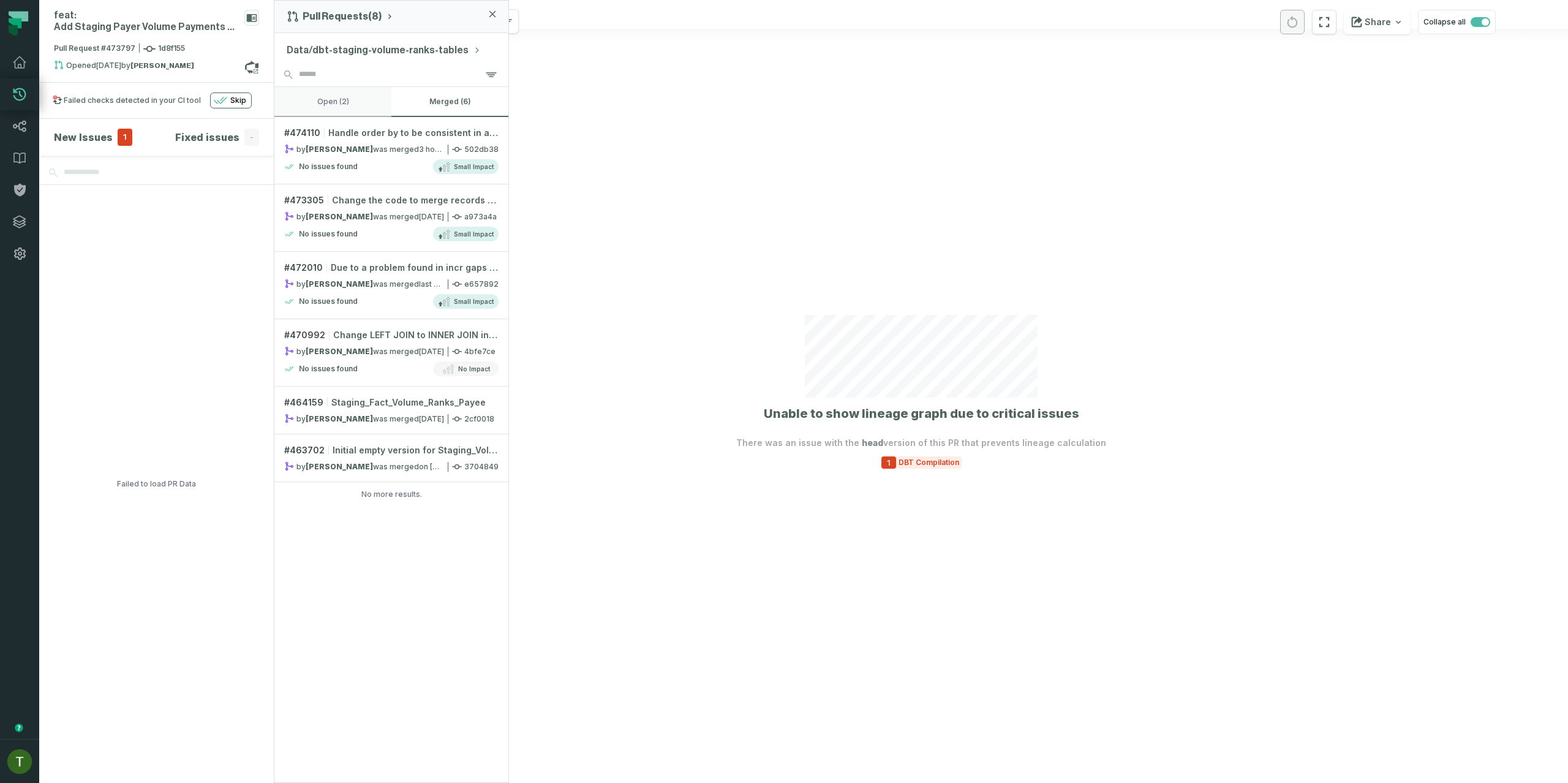
click at [350, 100] on button "open (2)" at bounding box center [332, 102] width 117 height 29
click at [465, 94] on button "merged (6)" at bounding box center [450, 102] width 117 height 29
click at [311, 104] on button "open (2)" at bounding box center [332, 102] width 117 height 29
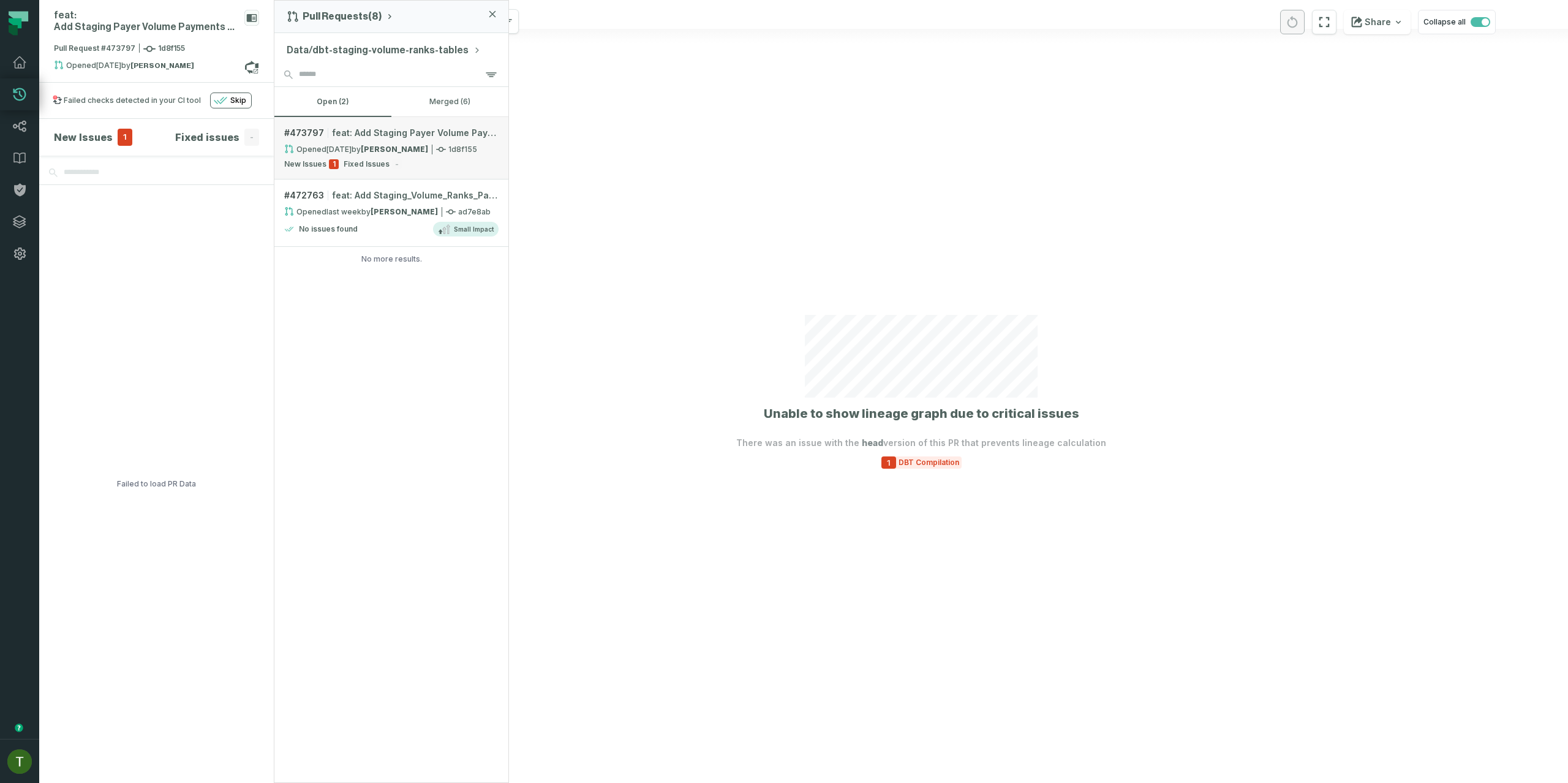
click at [411, 155] on link "# 473797 feat: Add Staging Payer Volume Payments Ranks: Opened 8/24/2025, 10:54…" at bounding box center [391, 148] width 234 height 62
click at [418, 149] on strong "[PERSON_NAME]" at bounding box center [395, 149] width 68 height 9
click at [423, 139] on link "# 473797 feat: Add Staging Payer Volume Payments Ranks: Opened 8/24/2025, 10:54…" at bounding box center [391, 148] width 234 height 62
click at [638, 157] on div at bounding box center [920, 392] width 1293 height 783
click at [453, 166] on div "New Issues 1 Fixed Issues -" at bounding box center [391, 164] width 214 height 10
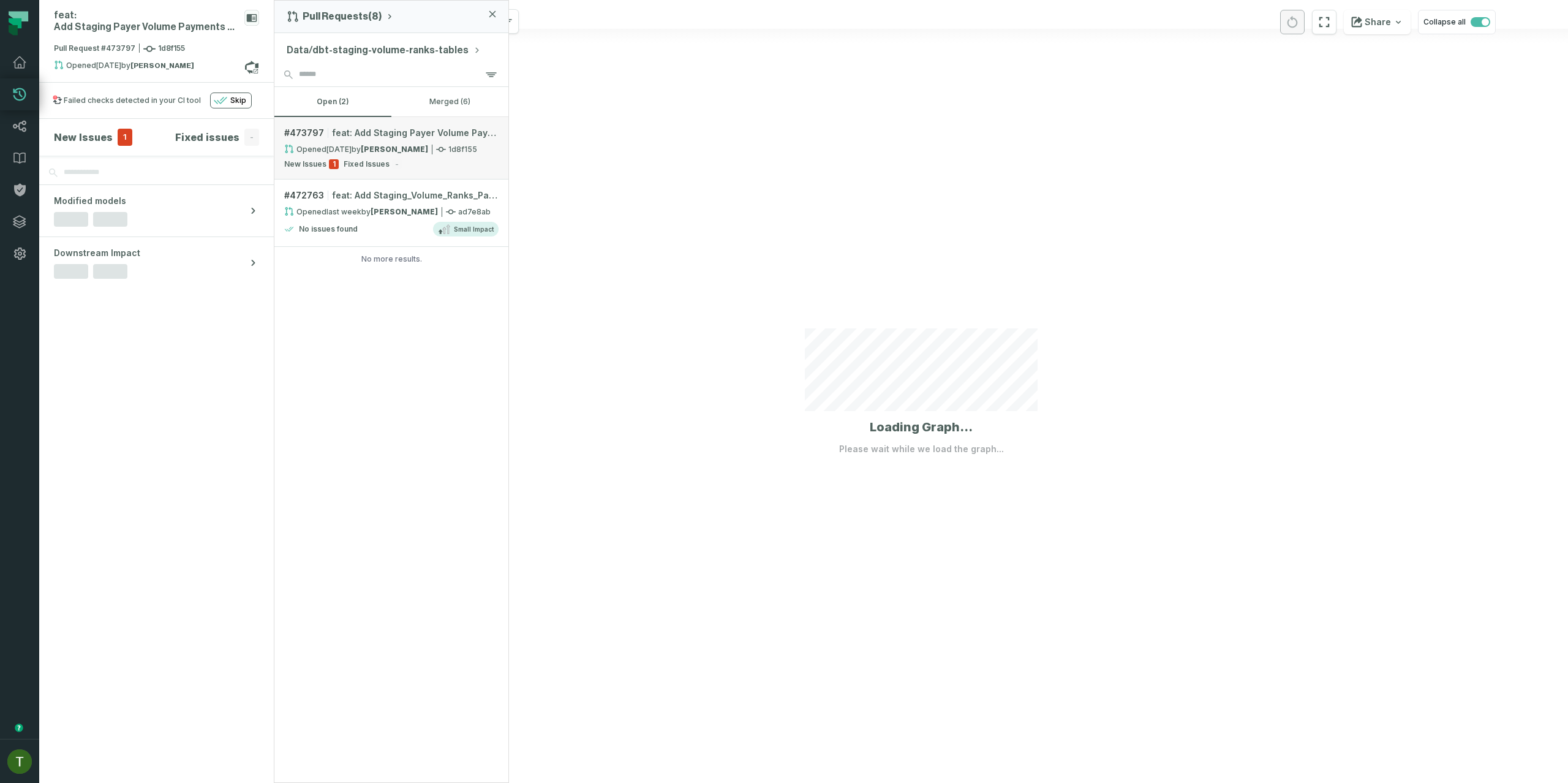
click at [361, 145] on div "Opened 8/24/2025, 10:54:21 AM by Shadi Massalha" at bounding box center [356, 149] width 144 height 11
click at [433, 94] on button "merged (6)" at bounding box center [450, 102] width 117 height 29
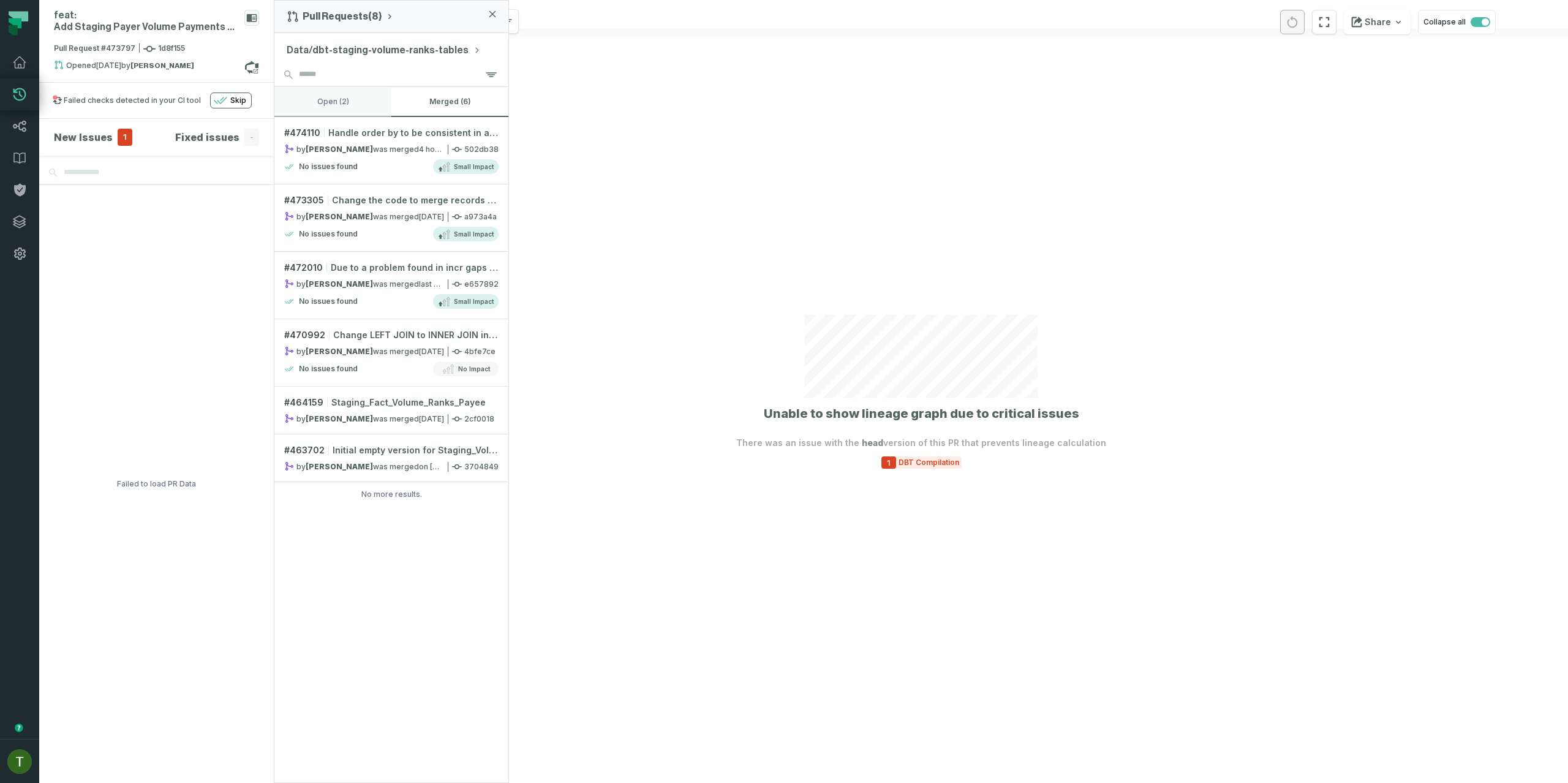
click at [380, 97] on button "open (2)" at bounding box center [332, 102] width 117 height 29
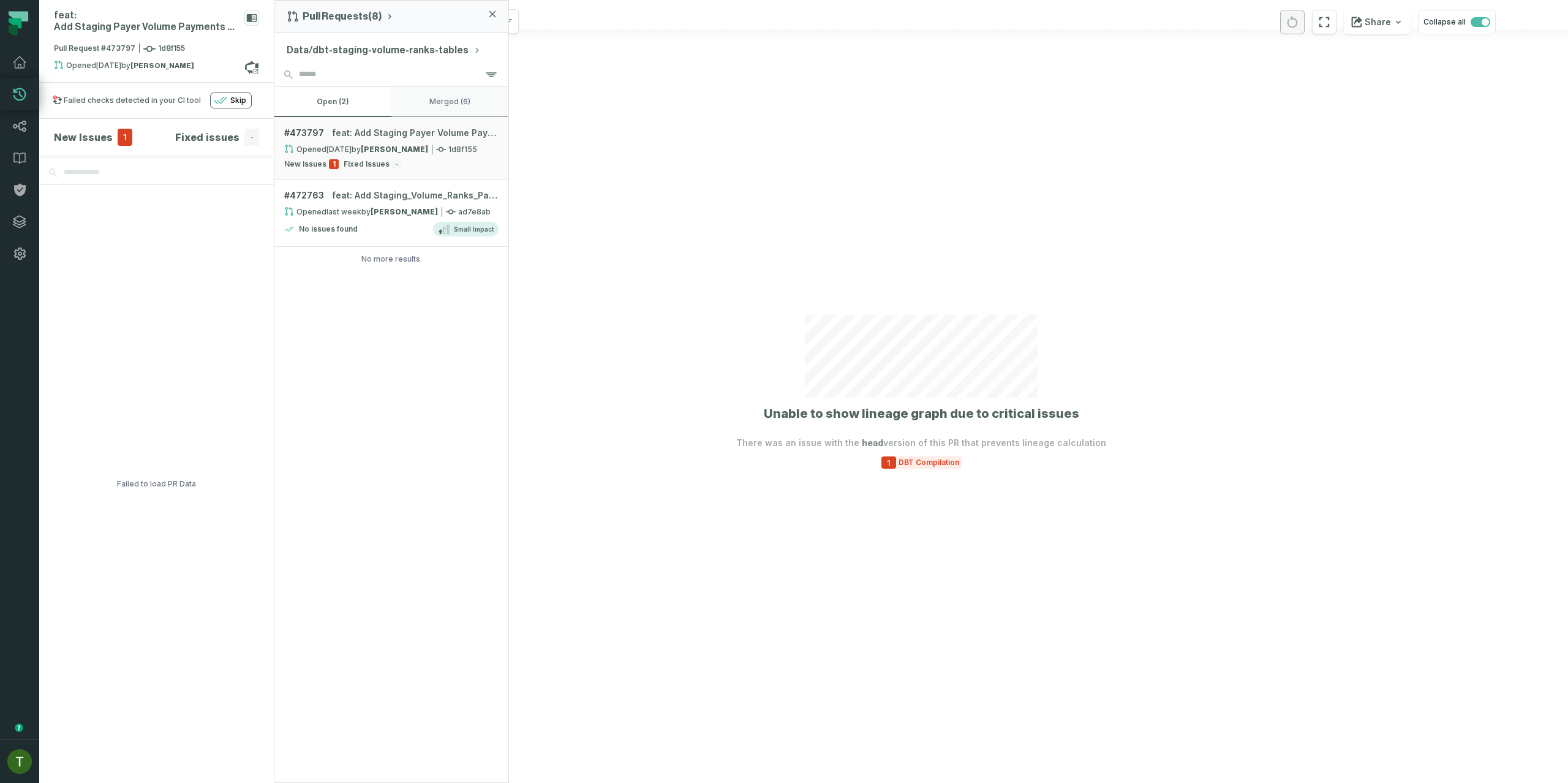
click at [441, 97] on button "merged (6)" at bounding box center [450, 102] width 117 height 29
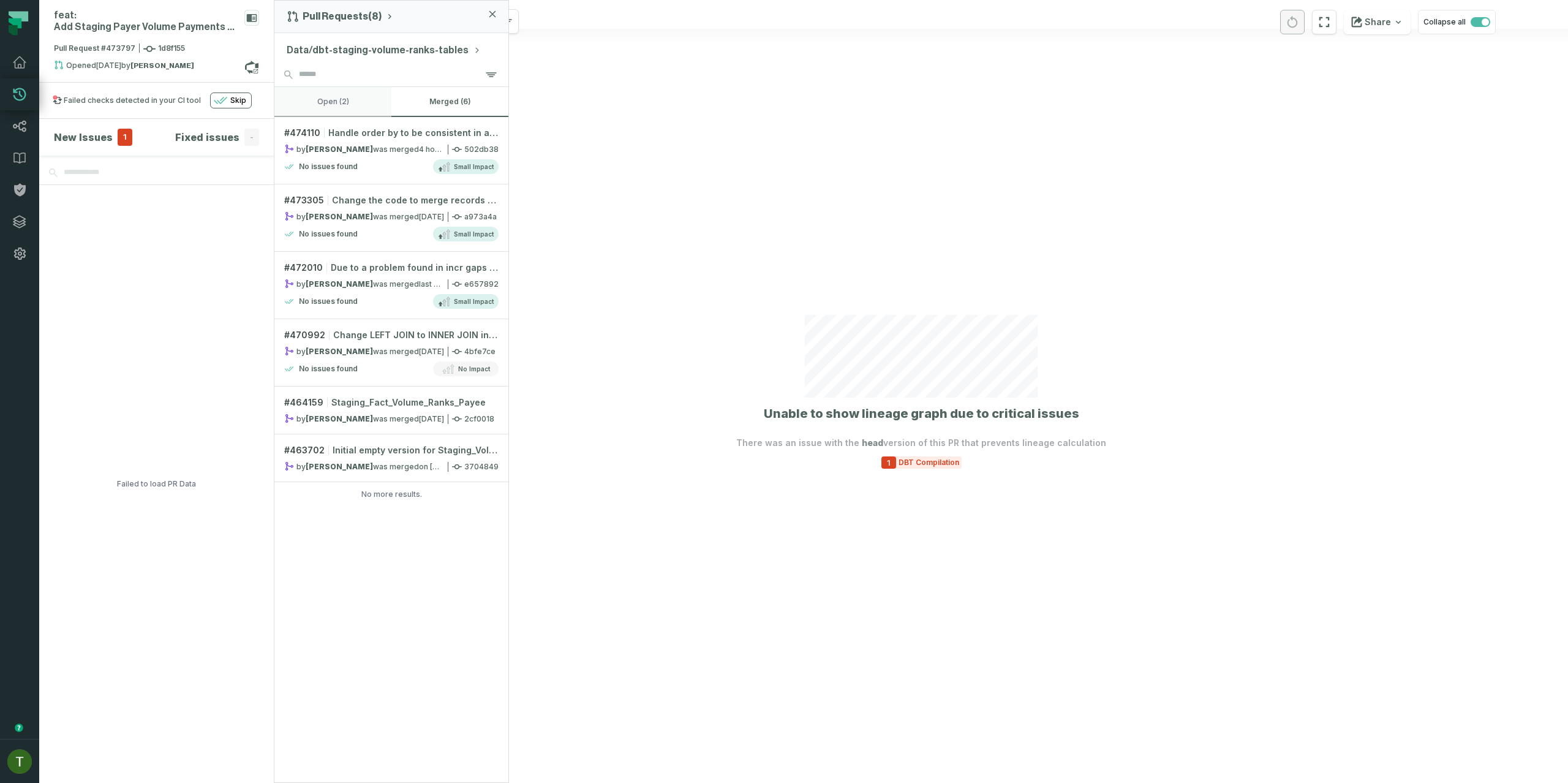
click at [350, 99] on button "open (2)" at bounding box center [332, 102] width 117 height 29
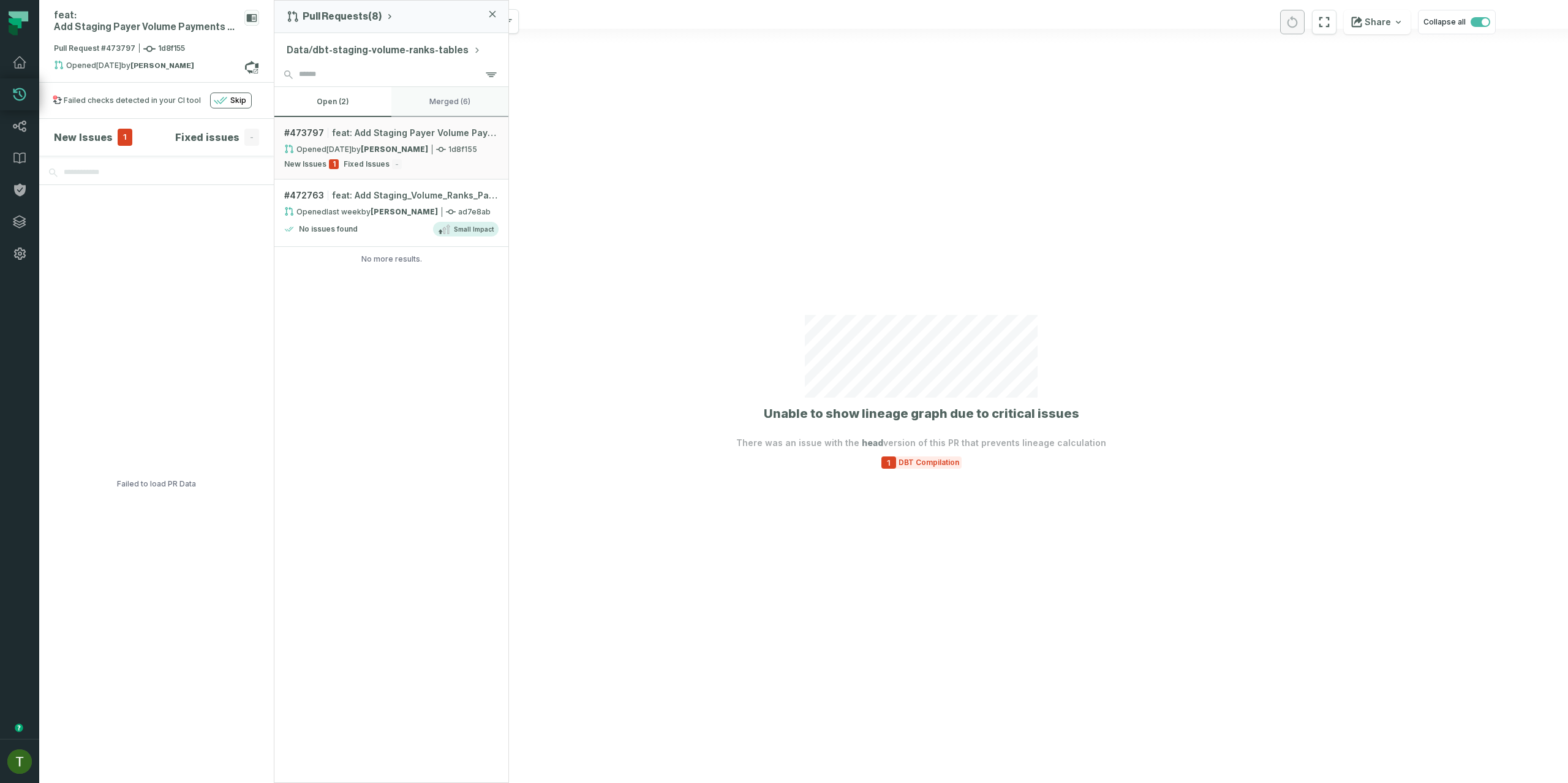
click at [447, 99] on button "merged (6)" at bounding box center [450, 102] width 117 height 29
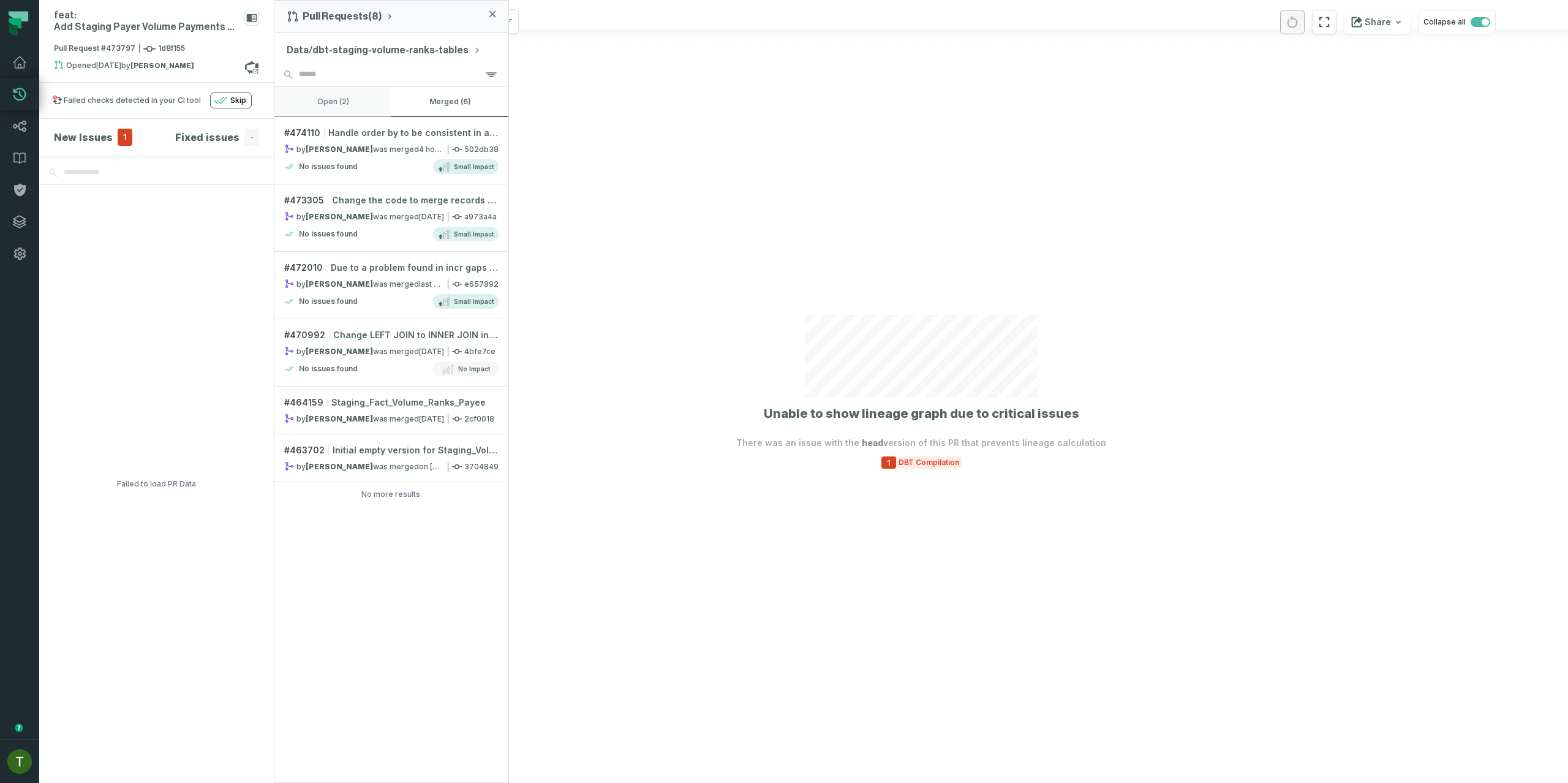
click at [346, 98] on button "open (2)" at bounding box center [332, 102] width 117 height 29
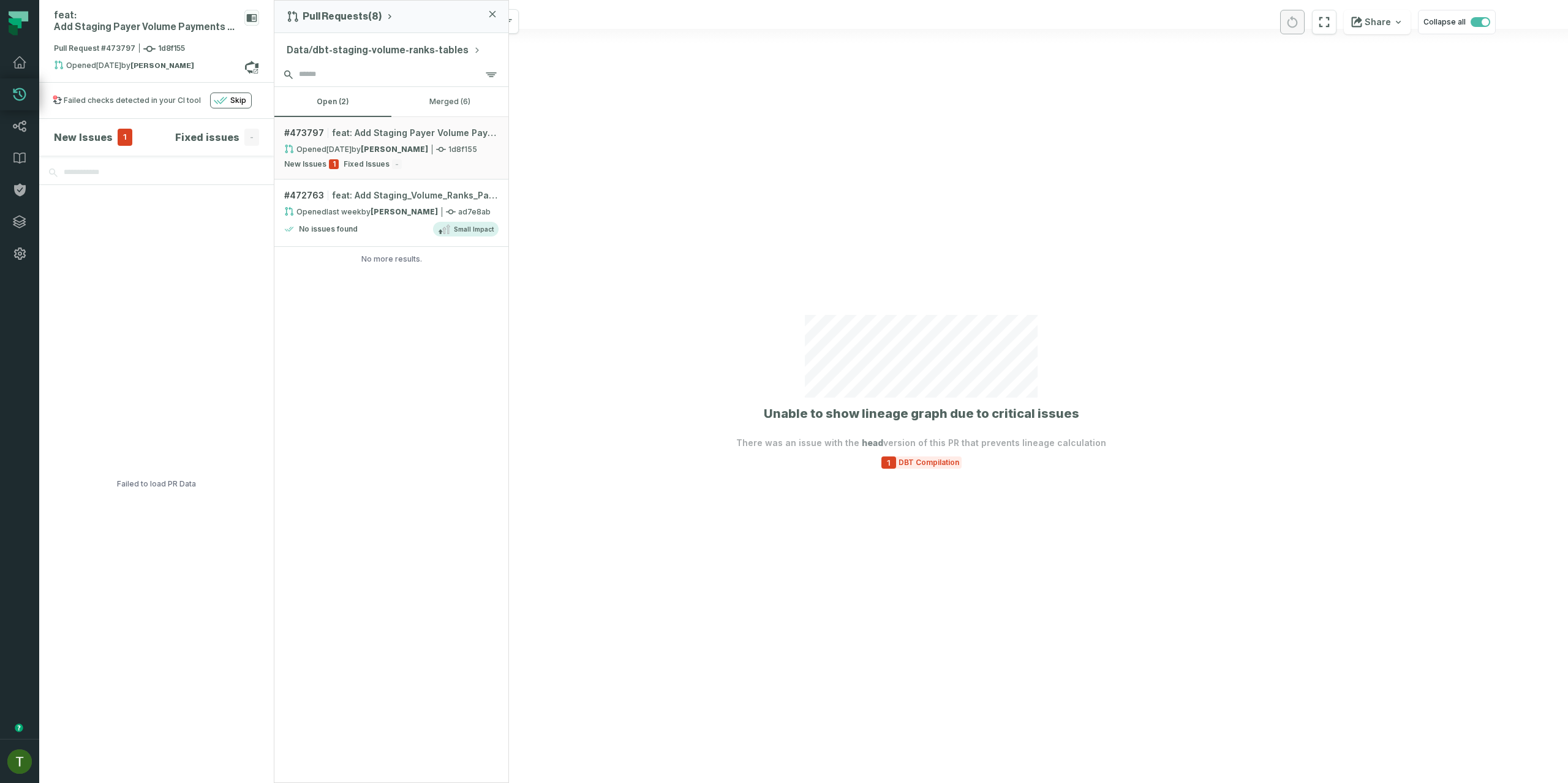
click at [459, 84] on input "search" at bounding box center [391, 74] width 234 height 25
click at [451, 94] on button "merged (6)" at bounding box center [450, 102] width 117 height 29
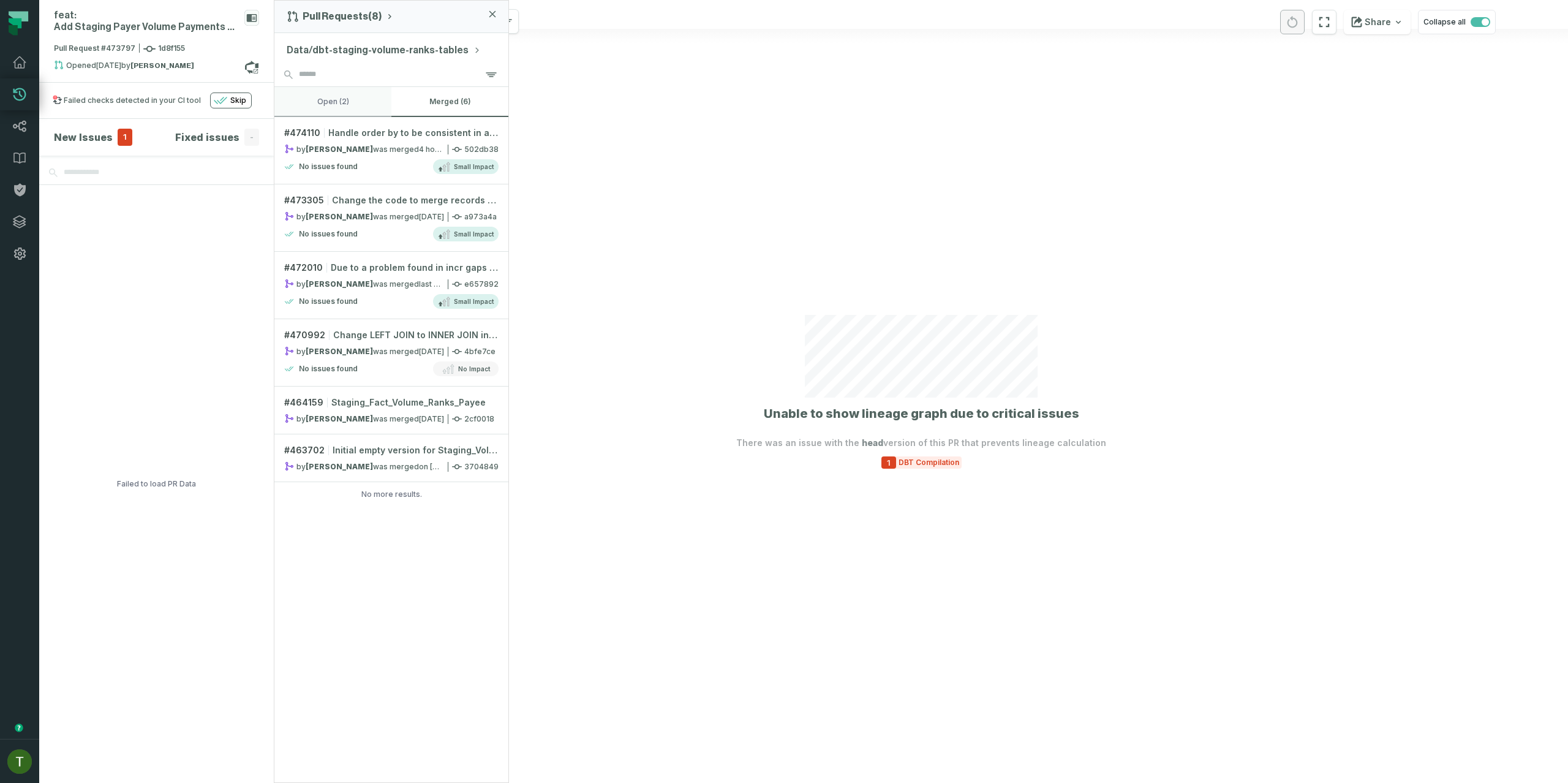
click at [342, 99] on button "open (2)" at bounding box center [332, 102] width 117 height 29
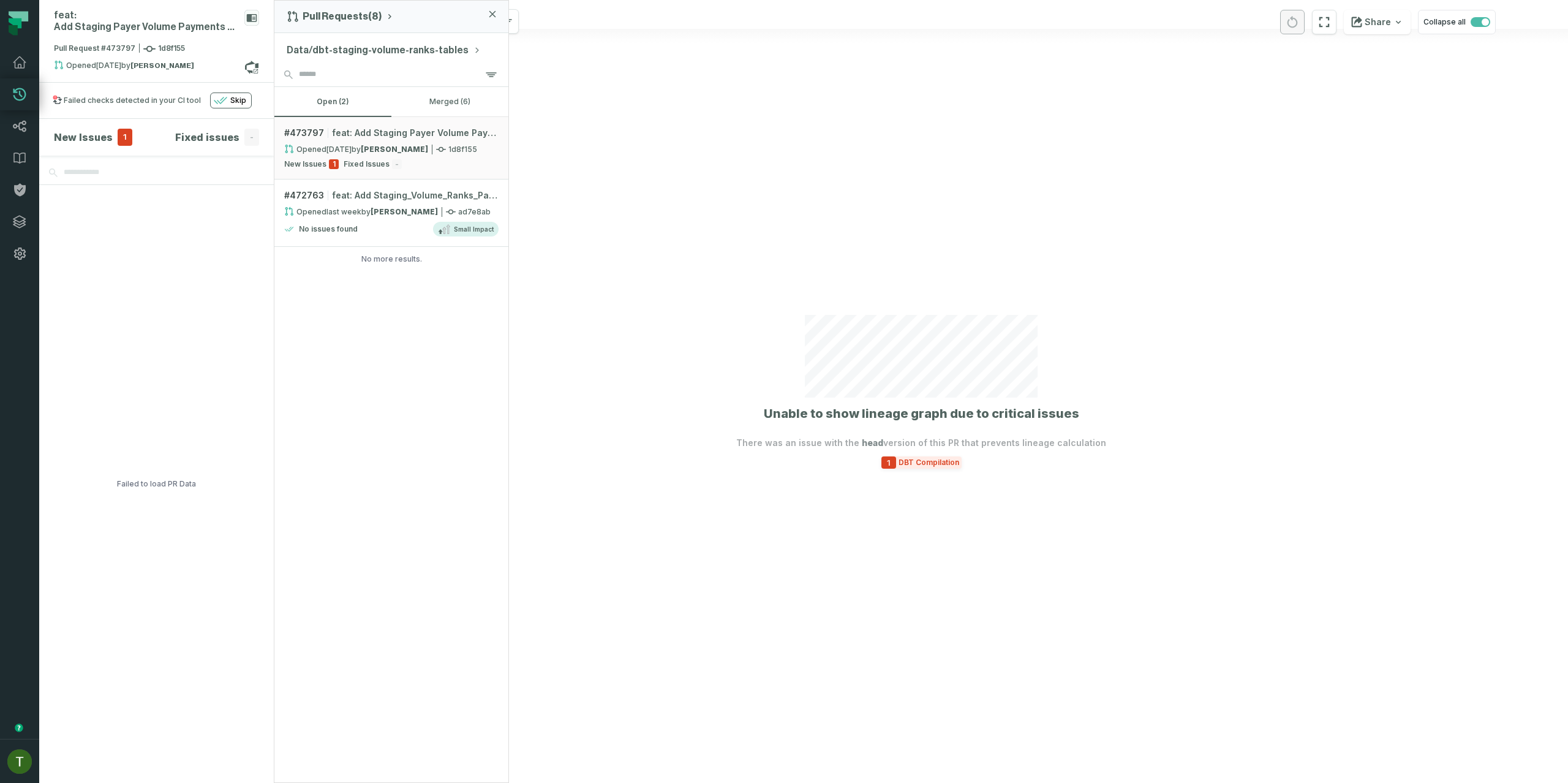
click at [892, 464] on span "1" at bounding box center [889, 463] width 15 height 12
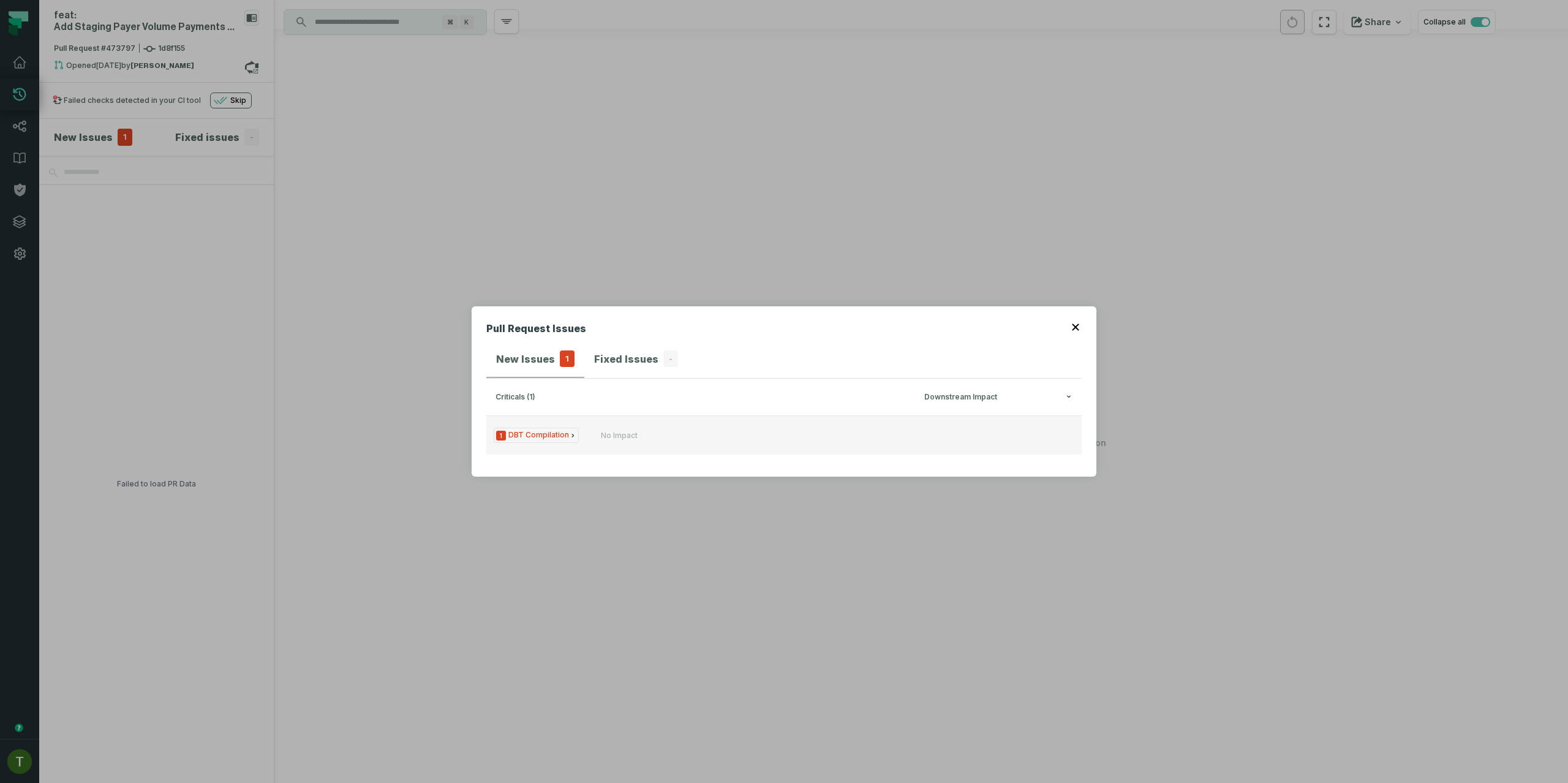
click at [541, 425] on button "1 DBT Compilation No Impact" at bounding box center [784, 435] width 595 height 39
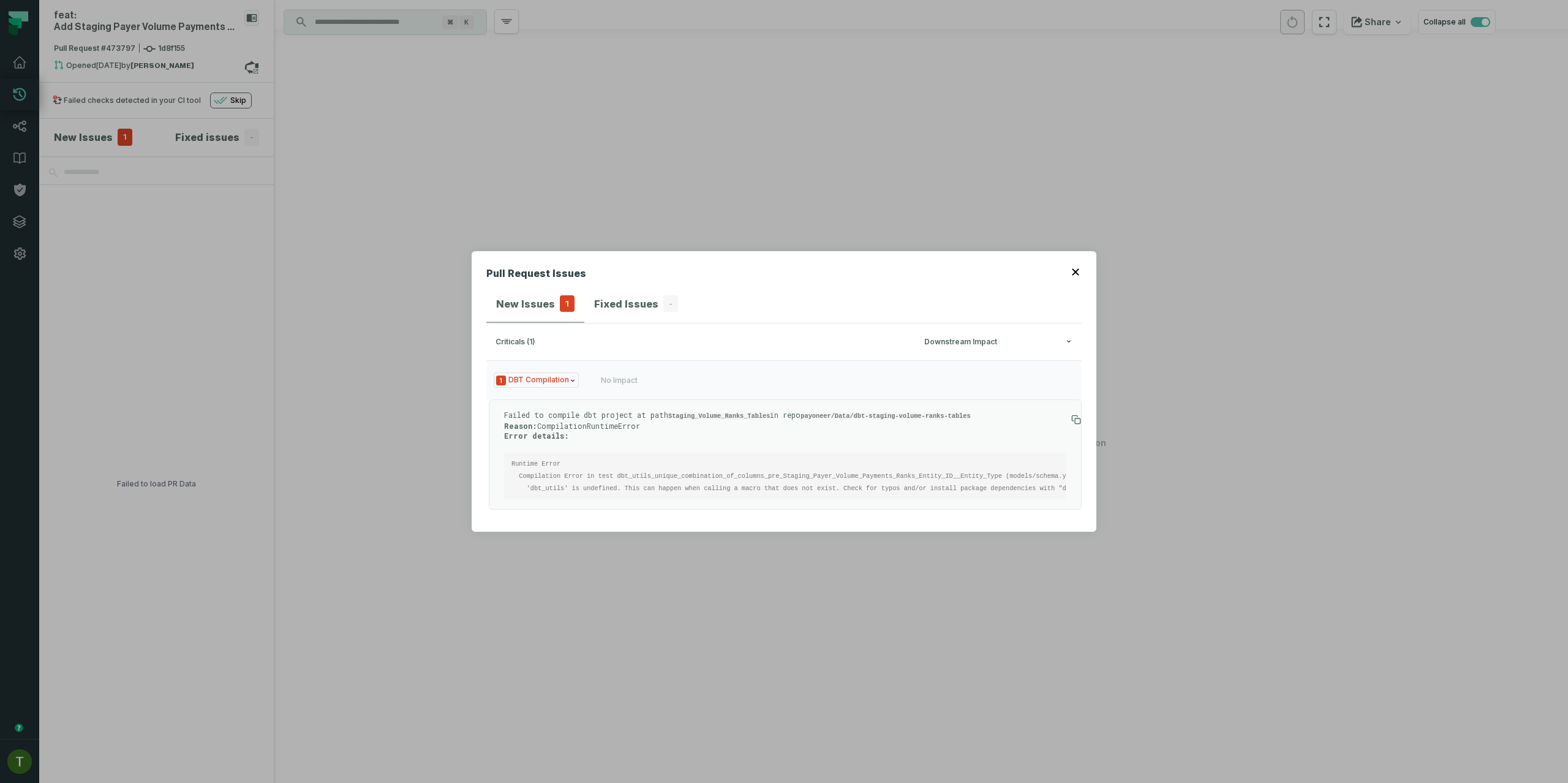
click at [1143, 569] on div "Pull Request Issues New Issues 1 Fixed Issues - criticals (1) Downstream Impact…" at bounding box center [784, 392] width 1568 height 783
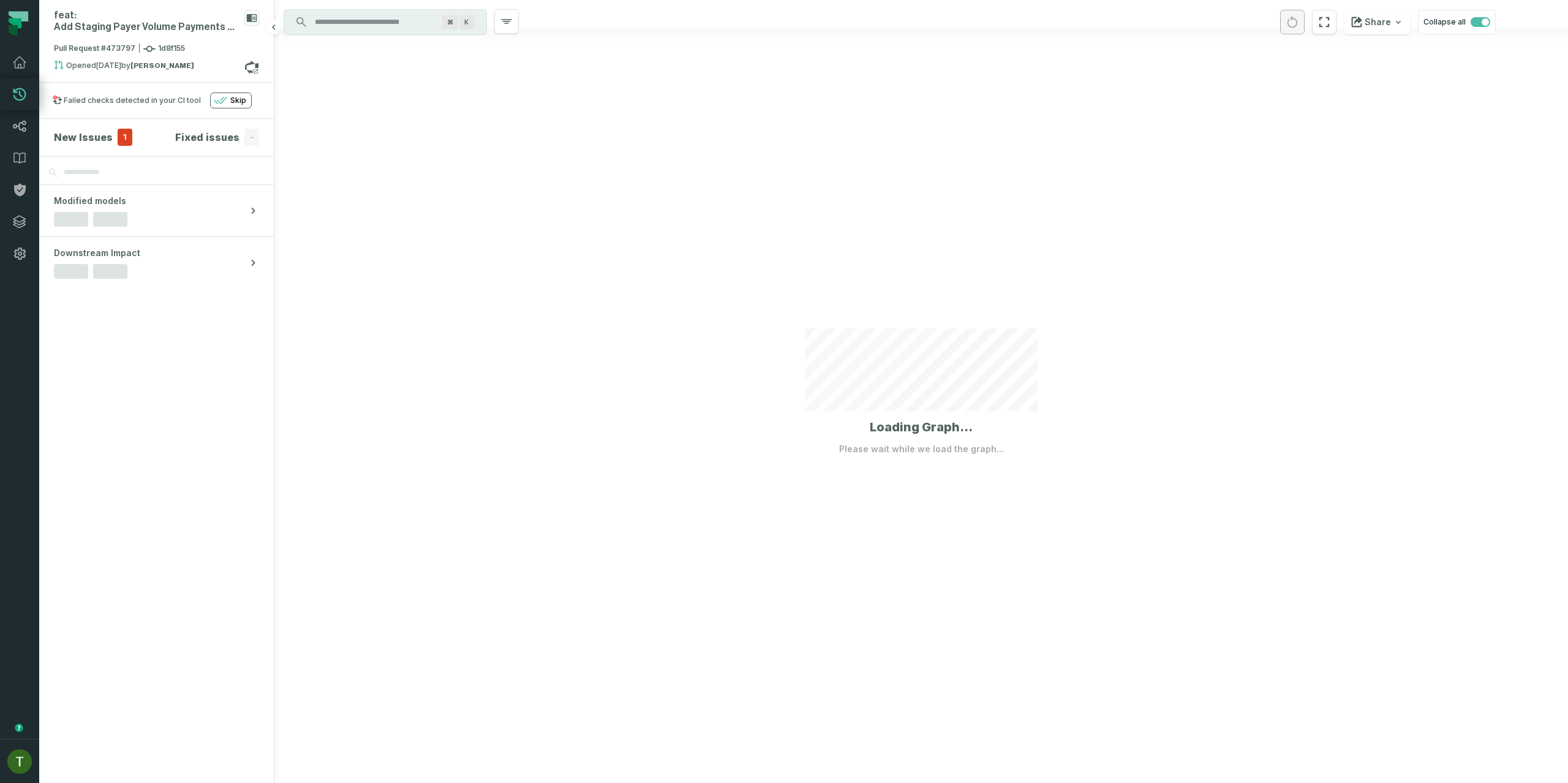
click at [98, 135] on h4 "New Issues" at bounding box center [83, 137] width 59 height 15
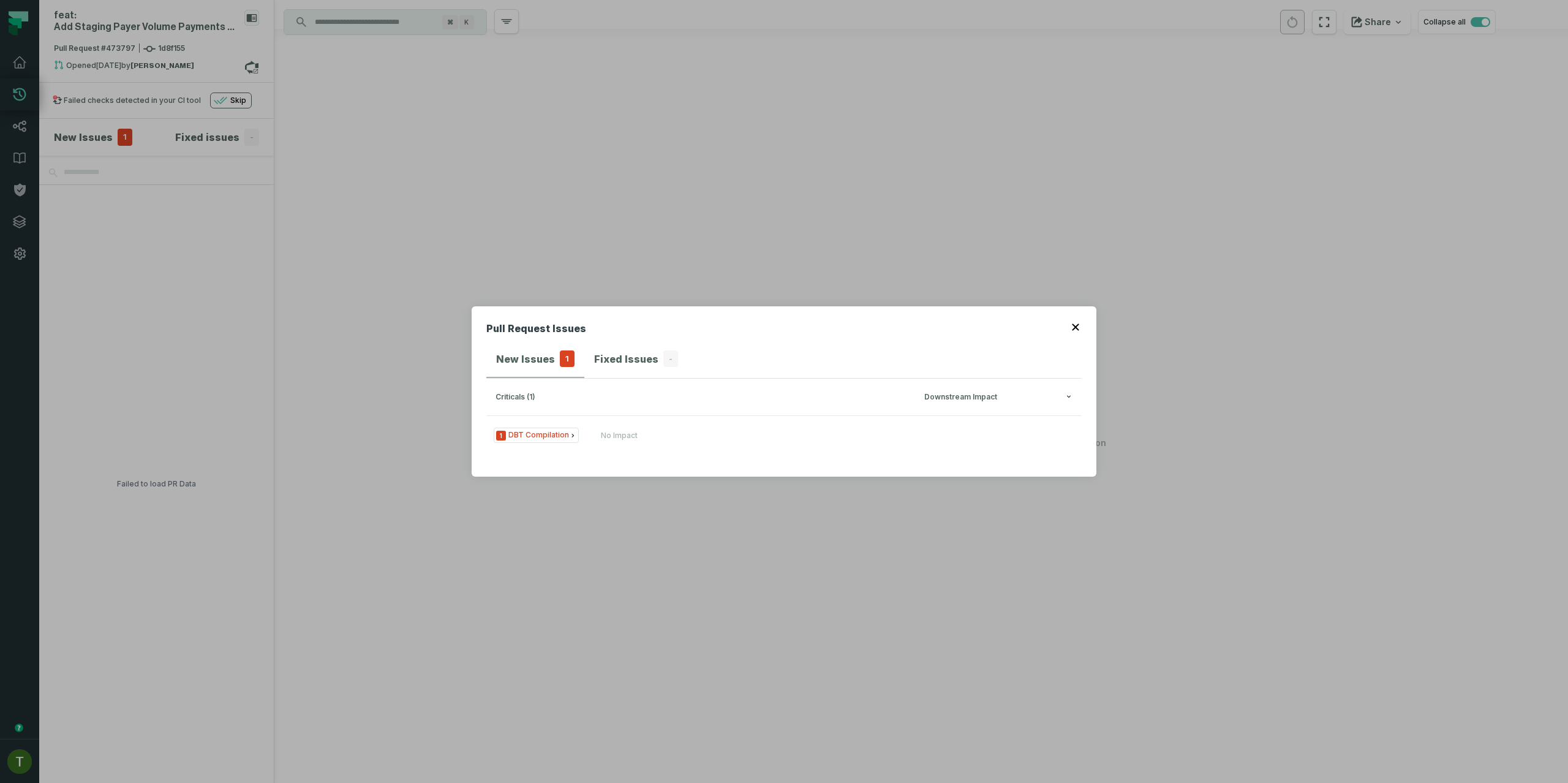
click at [134, 42] on div "Pull Request Issues New Issues 1 Fixed Issues - criticals (1) Downstream Impact…" at bounding box center [784, 392] width 1568 height 783
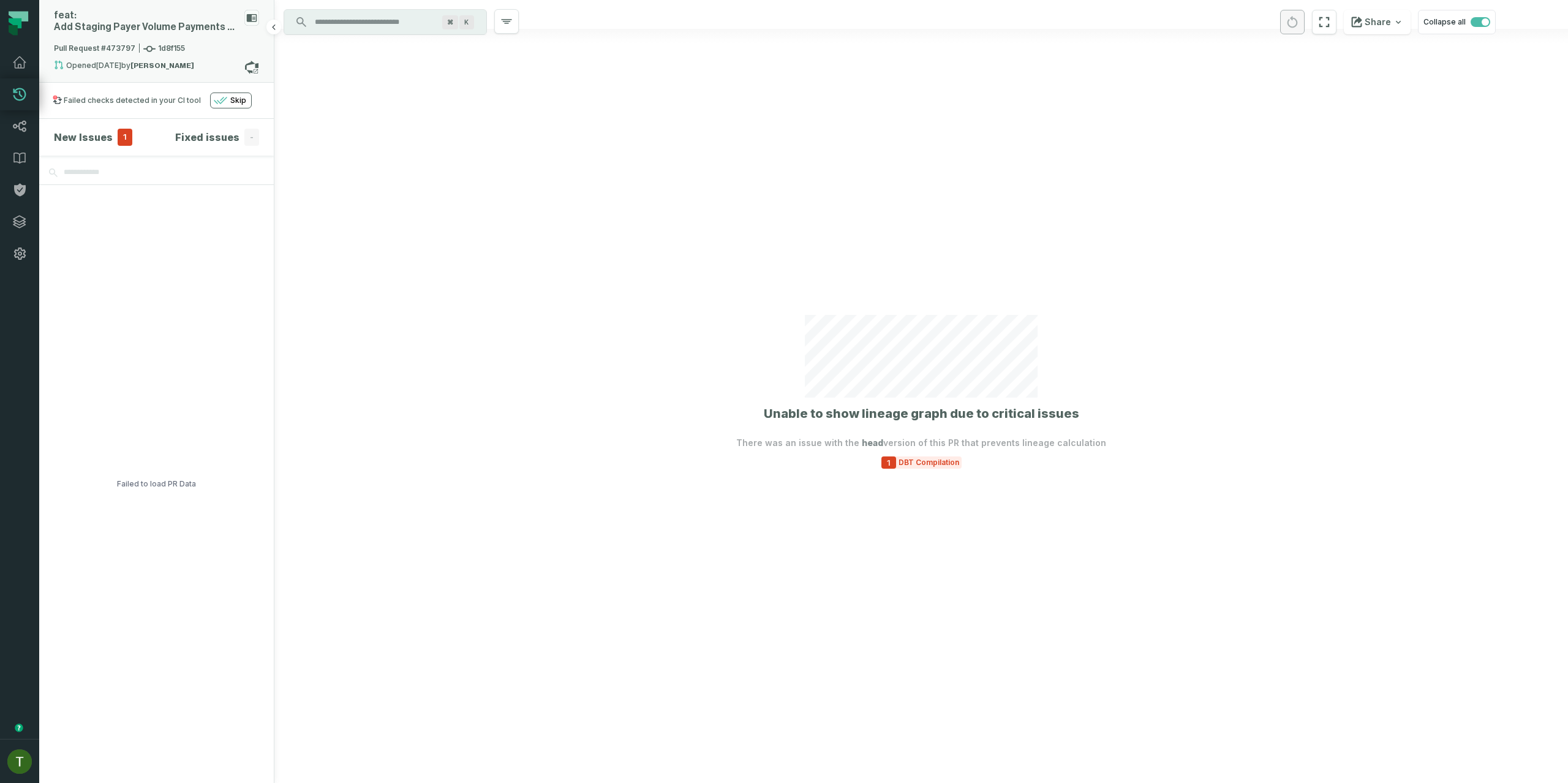
click at [191, 37] on div "feat: Add Staging Payer Volume Payments Ranks:" at bounding box center [156, 27] width 205 height 33
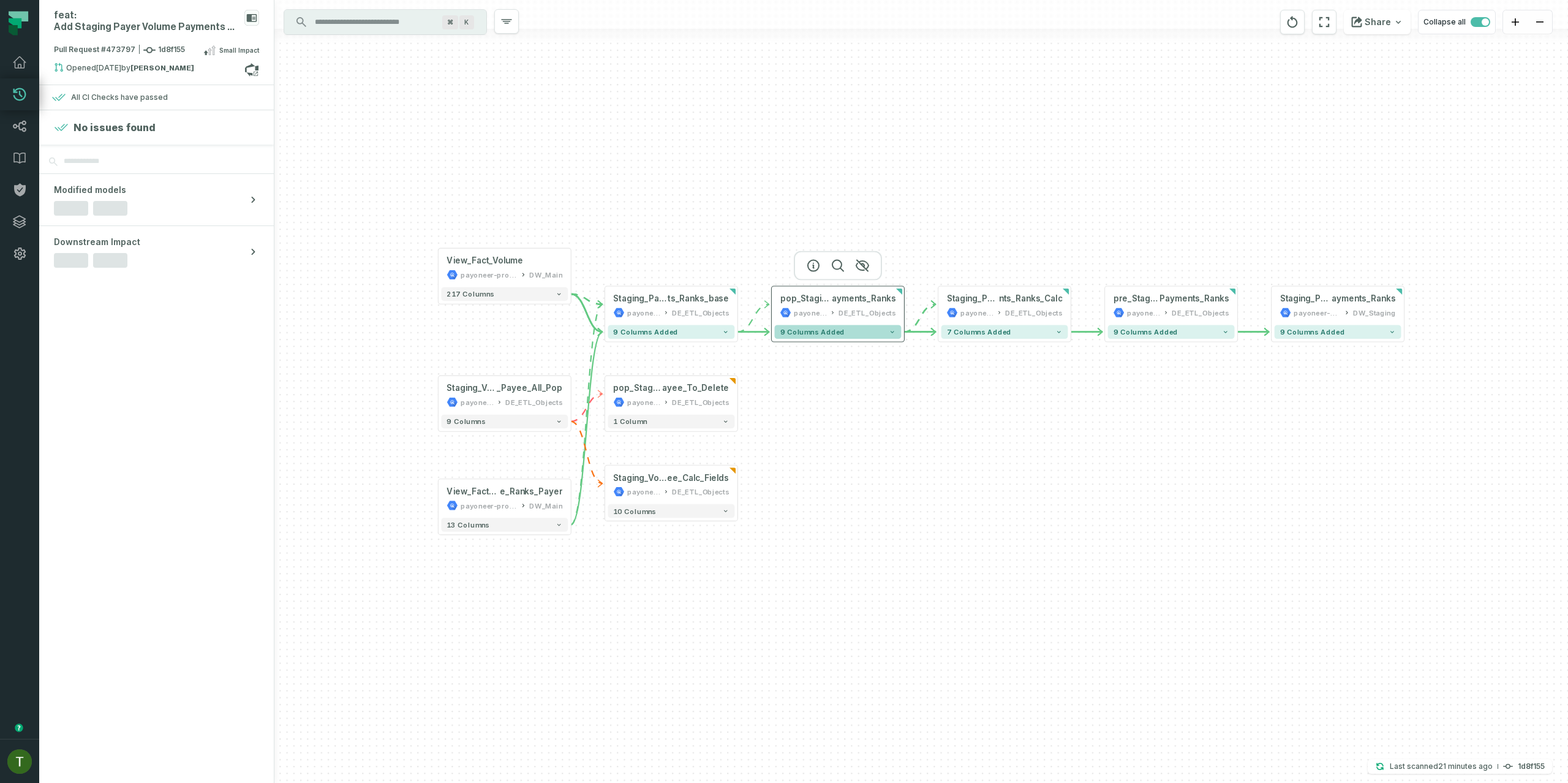
click at [800, 330] on span "9 columns added" at bounding box center [813, 332] width 65 height 8
click at [802, 331] on span "9 columns added" at bounding box center [814, 332] width 65 height 8
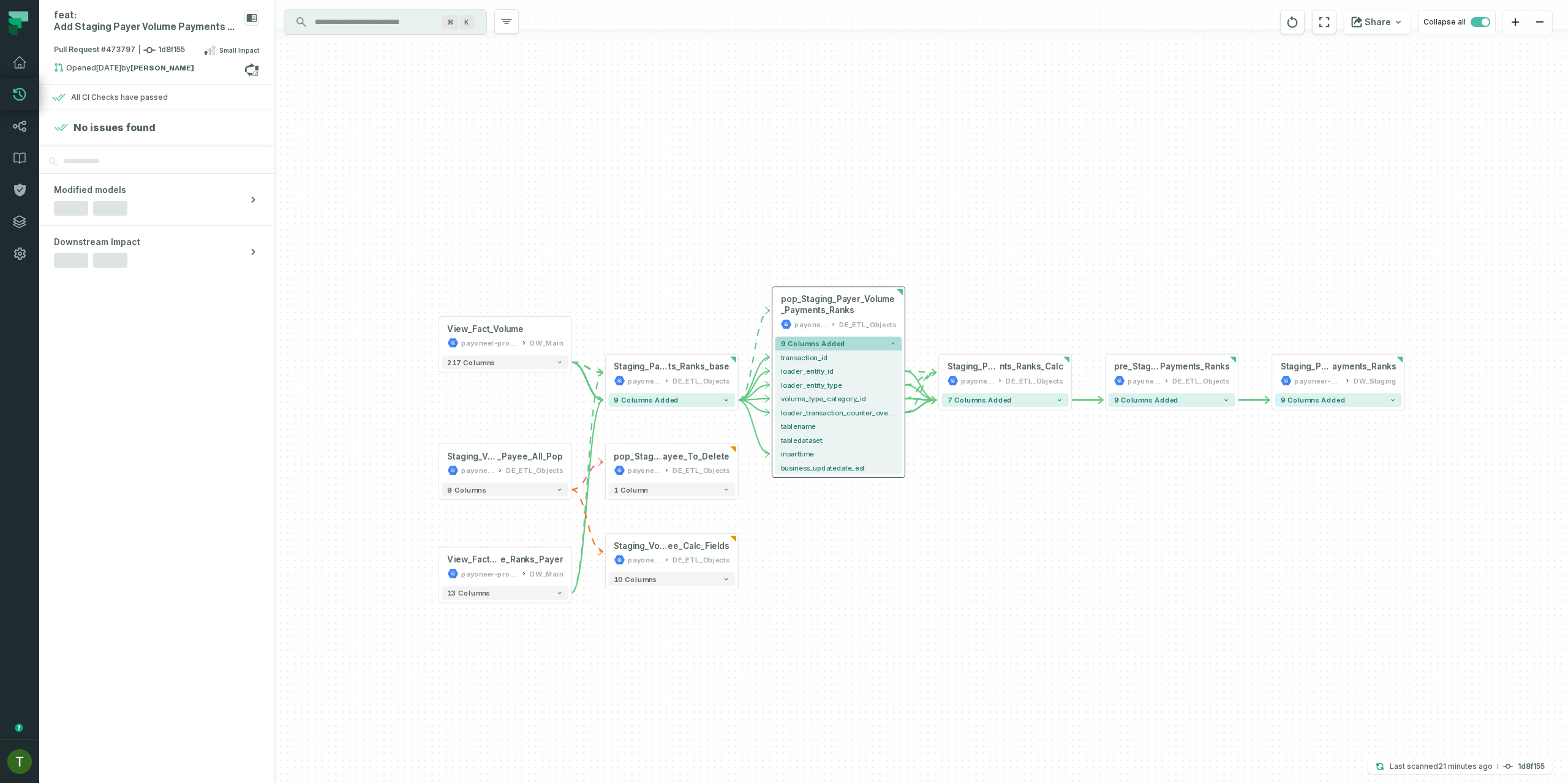
click at [829, 347] on button "9 columns added" at bounding box center [838, 344] width 127 height 13
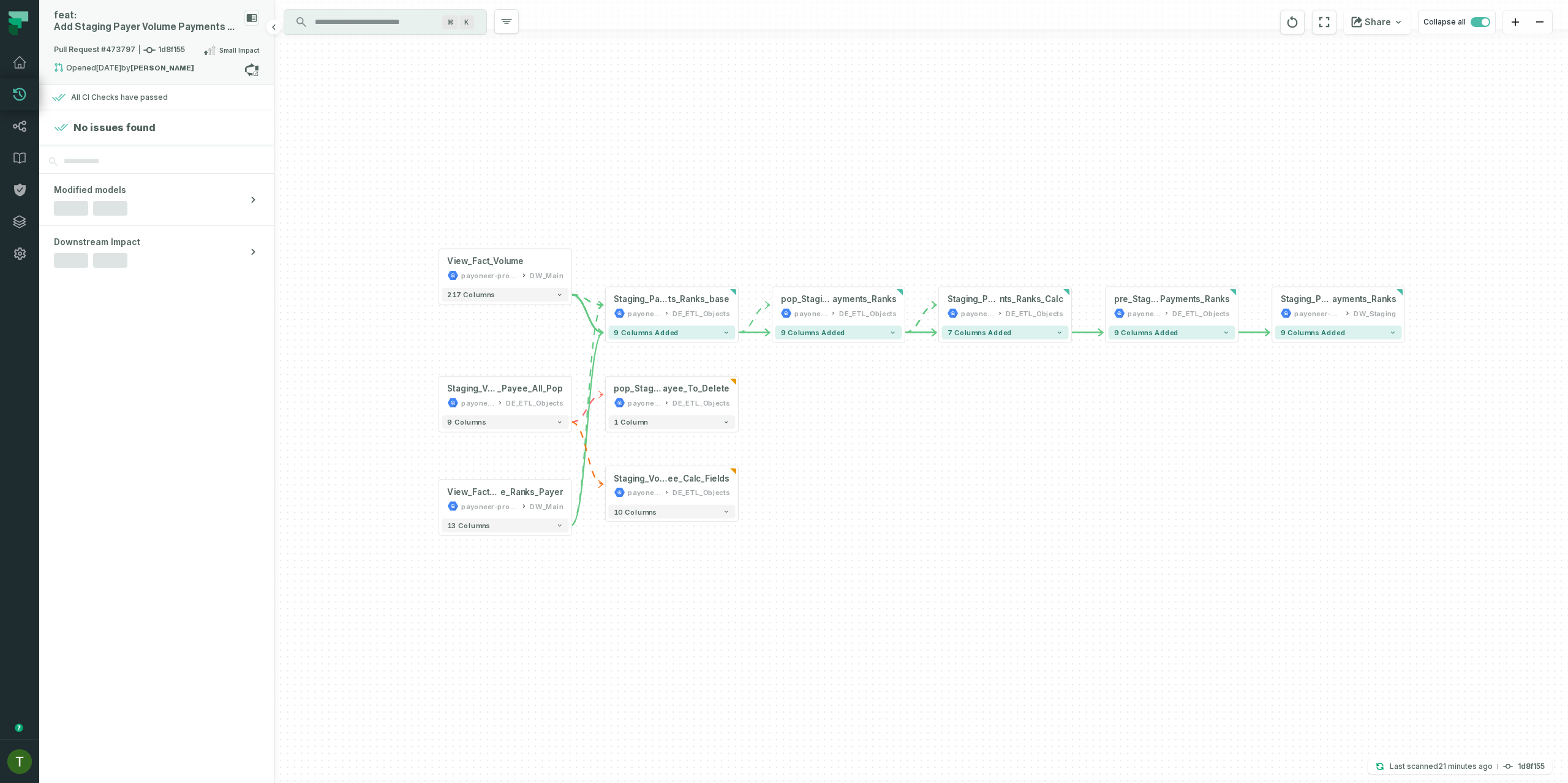
click at [182, 55] on div "Pull Request #473797 1d8f155 Small Impact" at bounding box center [156, 53] width 205 height 20
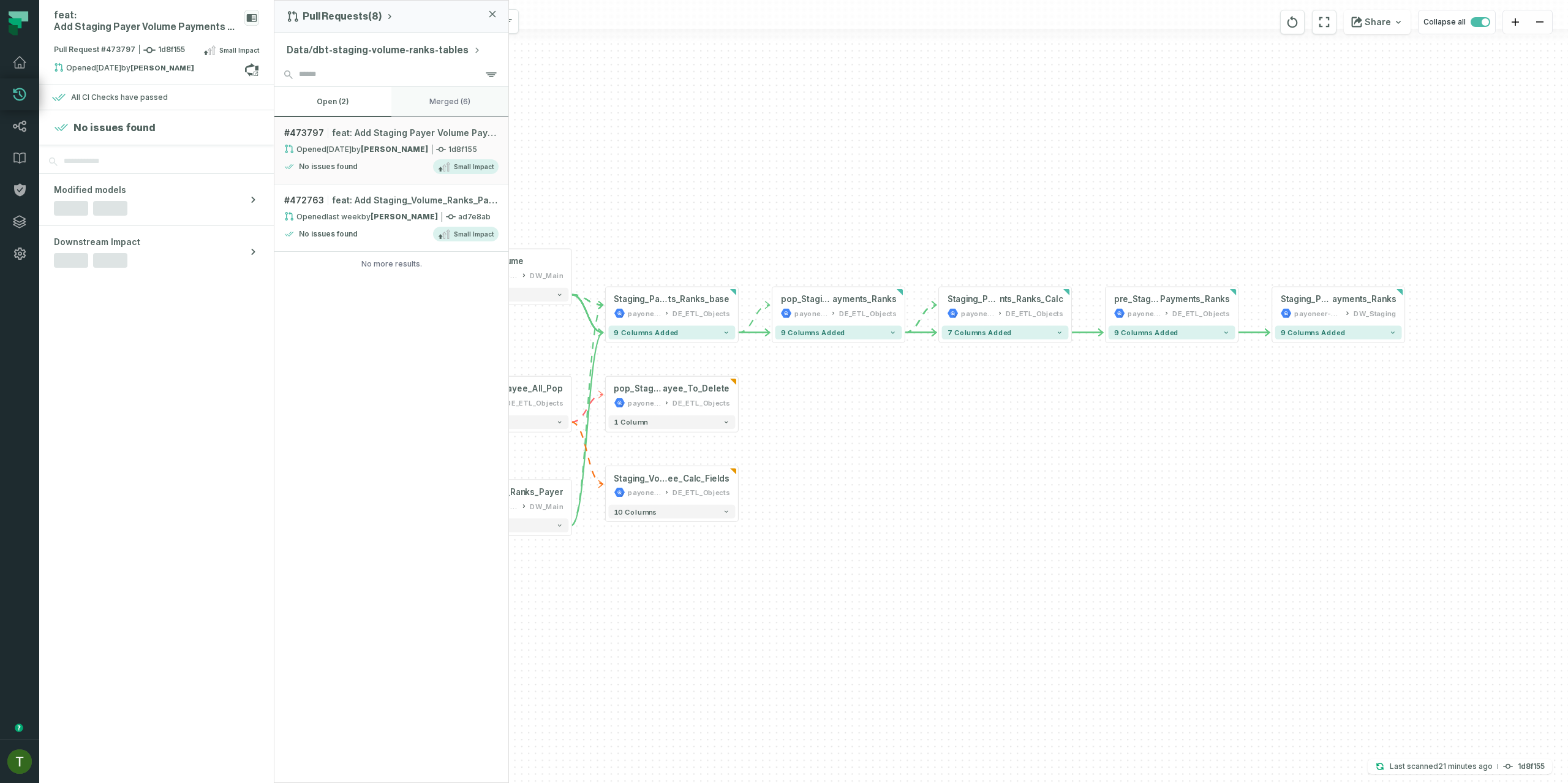
click at [425, 90] on button "merged (6)" at bounding box center [450, 102] width 117 height 29
click at [368, 109] on button "open (2)" at bounding box center [332, 102] width 117 height 29
click at [752, 149] on div "- Staging_Payer_Volume_Payme nts_Ranks_Calc payoneer-prod-eu-svc-data-016f DE_E…" at bounding box center [920, 392] width 1293 height 783
